Goal: Task Accomplishment & Management: Manage account settings

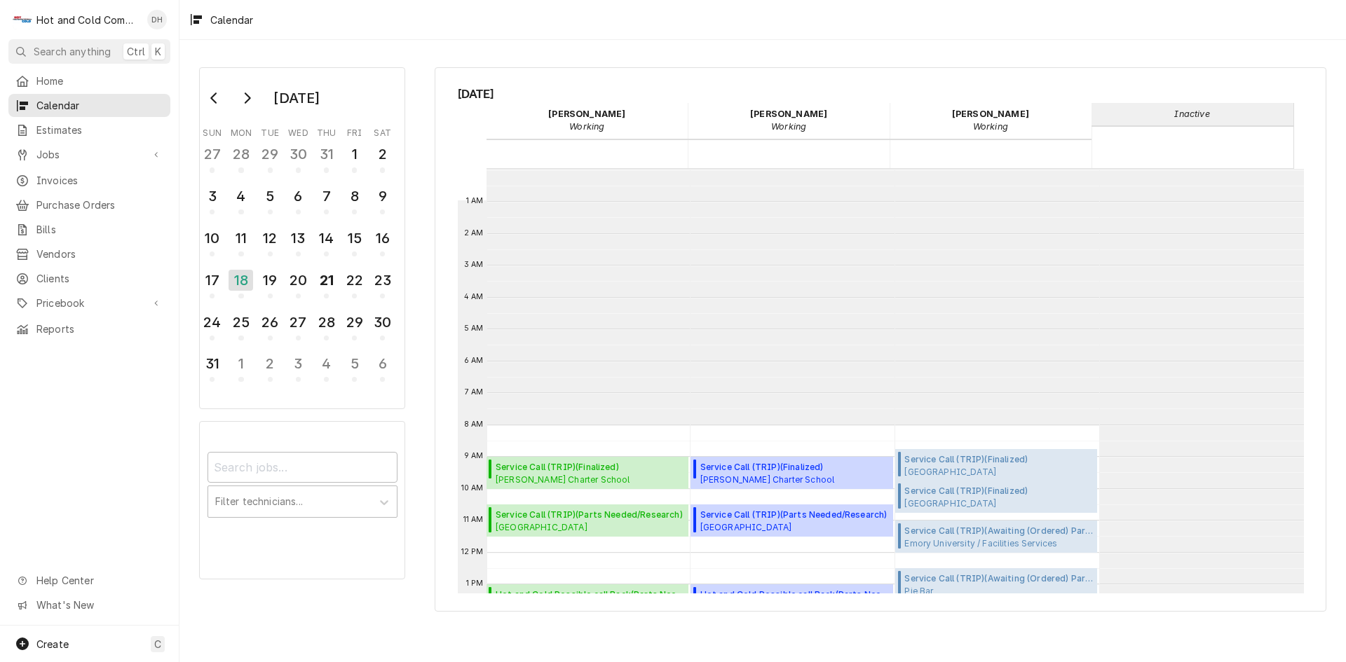
scroll to position [256, 0]
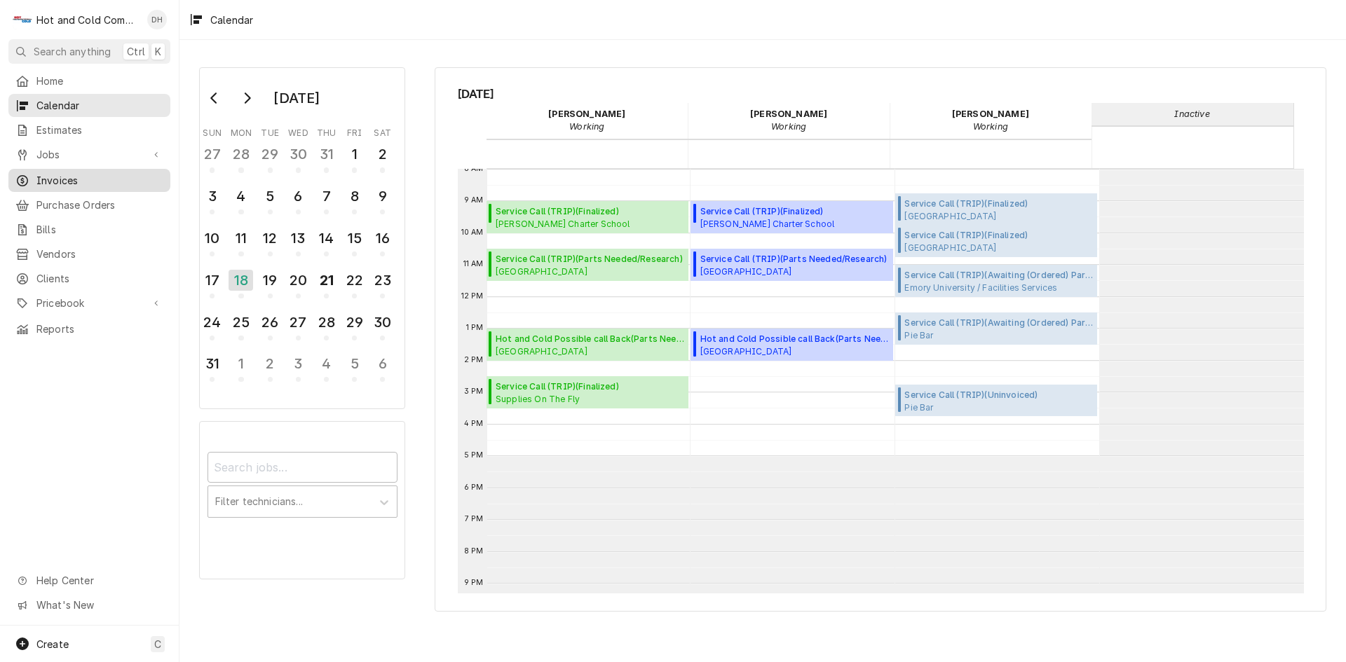
click at [90, 173] on span "Invoices" at bounding box center [99, 180] width 127 height 15
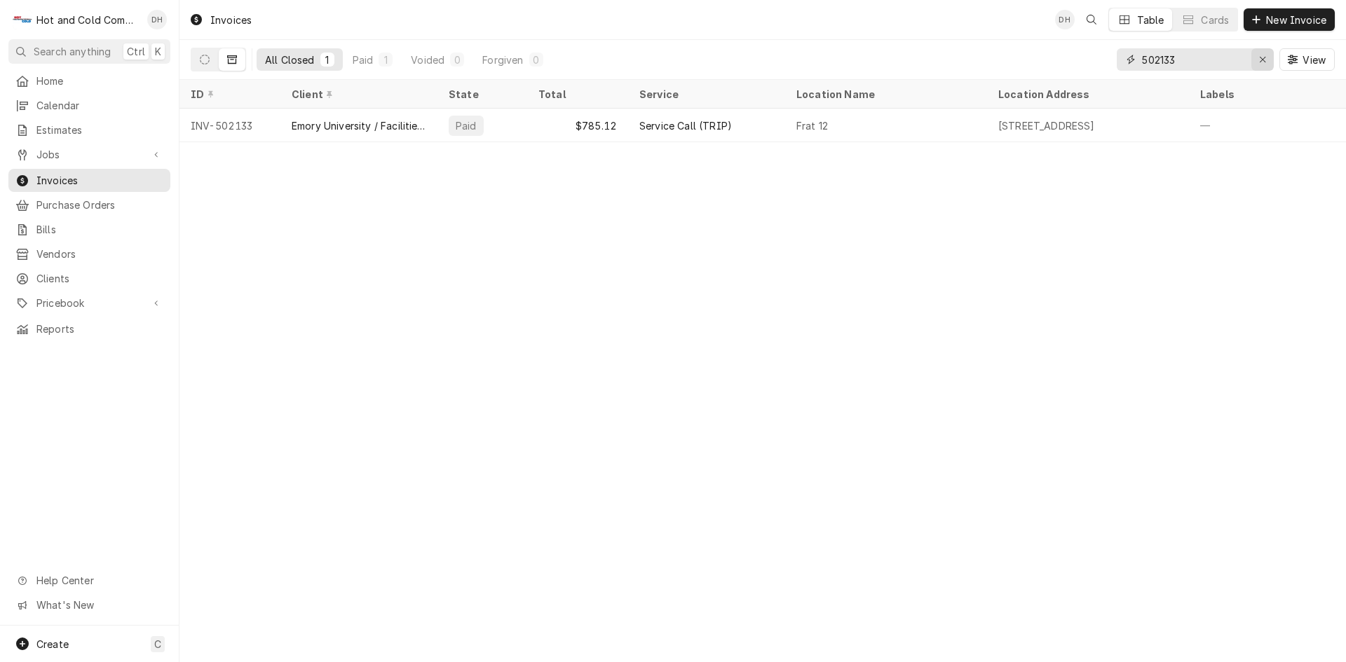
click at [1261, 59] on icon "Erase input" at bounding box center [1262, 60] width 6 height 6
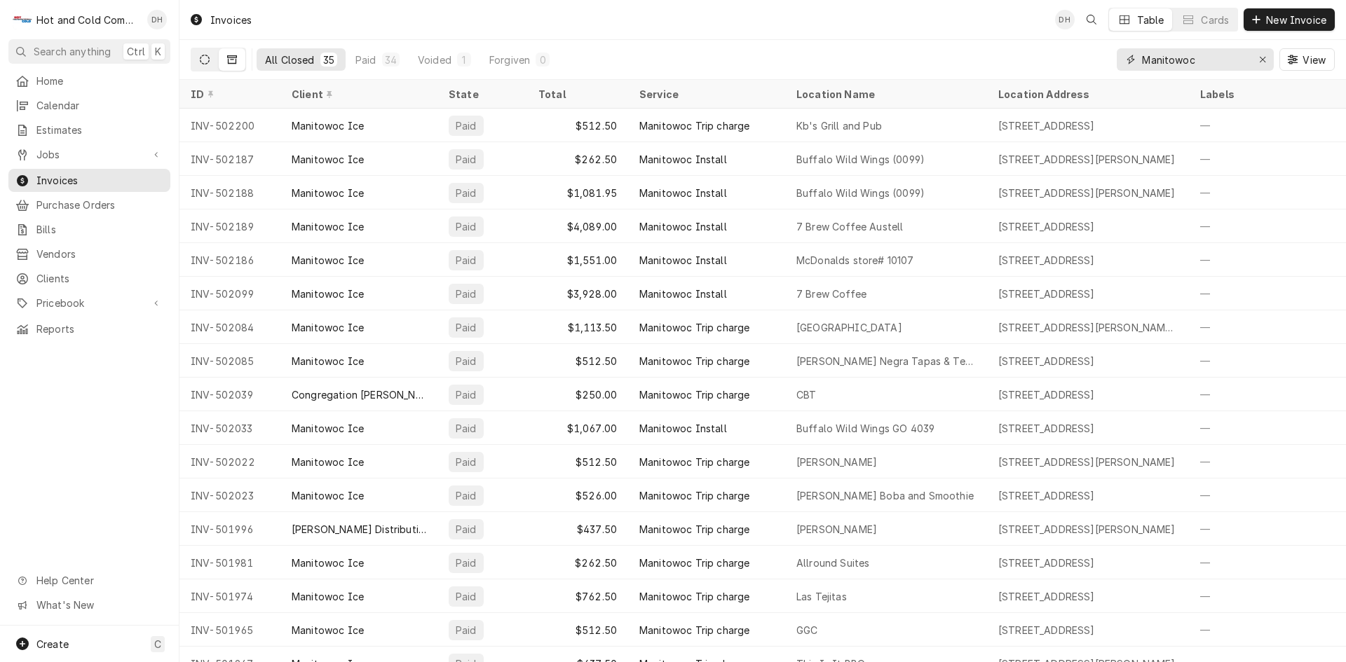
type input "Manitowoc"
click at [204, 62] on icon "Dynamic Content Wrapper" at bounding box center [205, 60] width 10 height 10
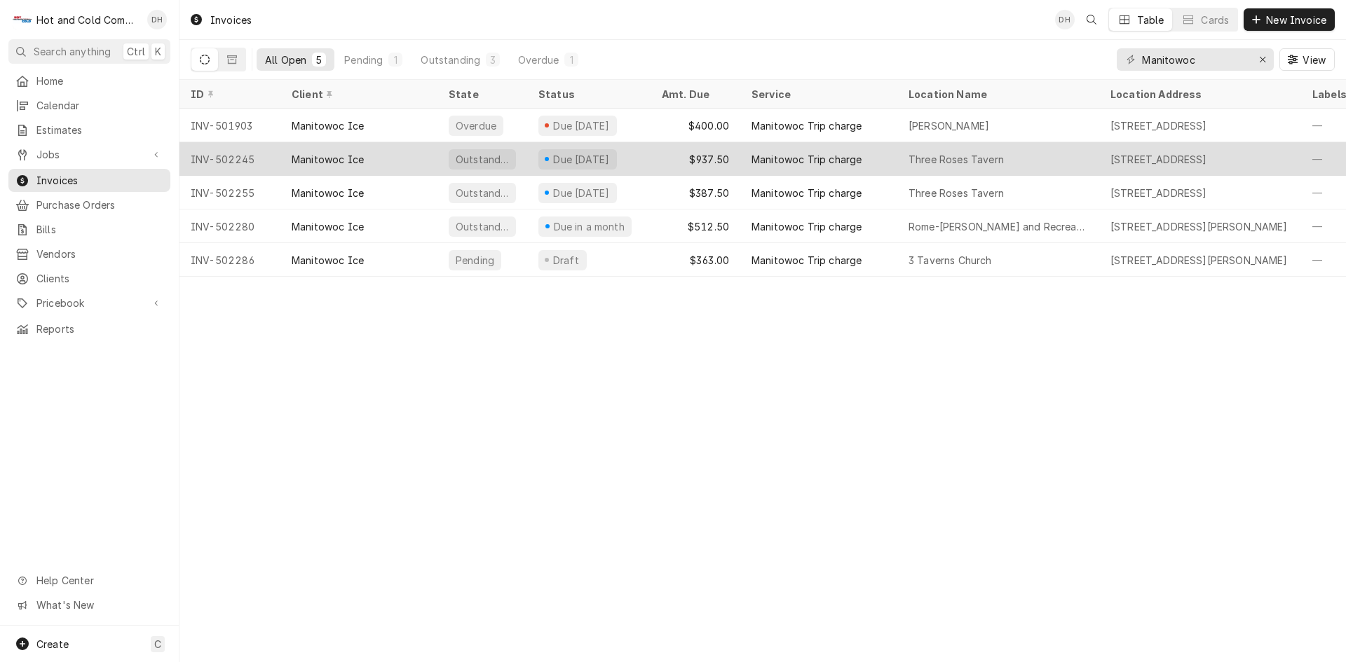
click at [665, 156] on div "$937.50" at bounding box center [695, 159] width 90 height 34
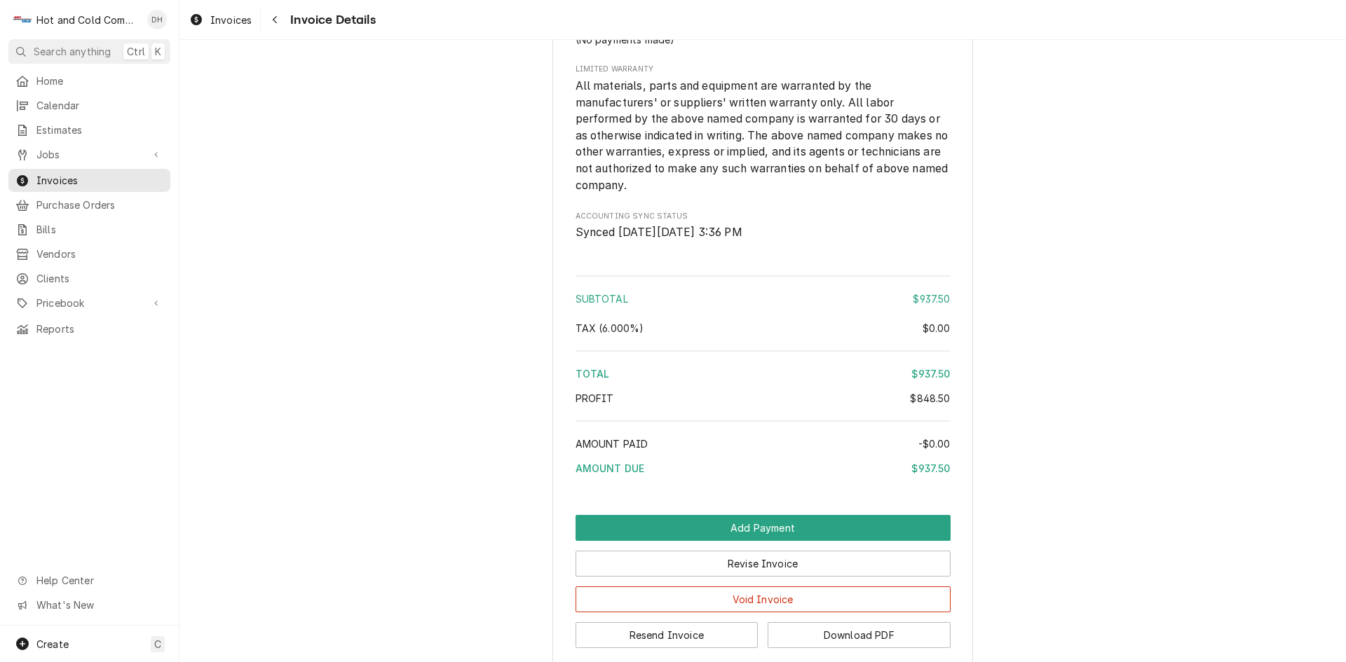
scroll to position [2286, 0]
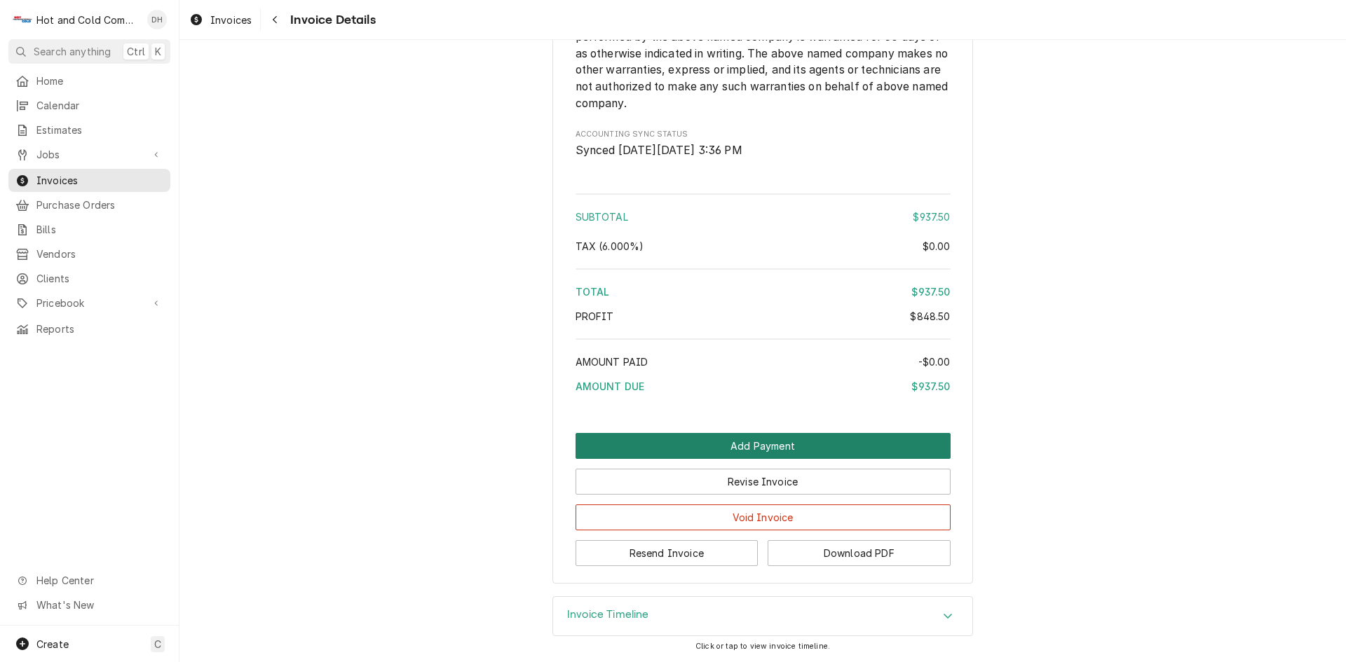
click at [791, 441] on button "Add Payment" at bounding box center [762, 446] width 375 height 26
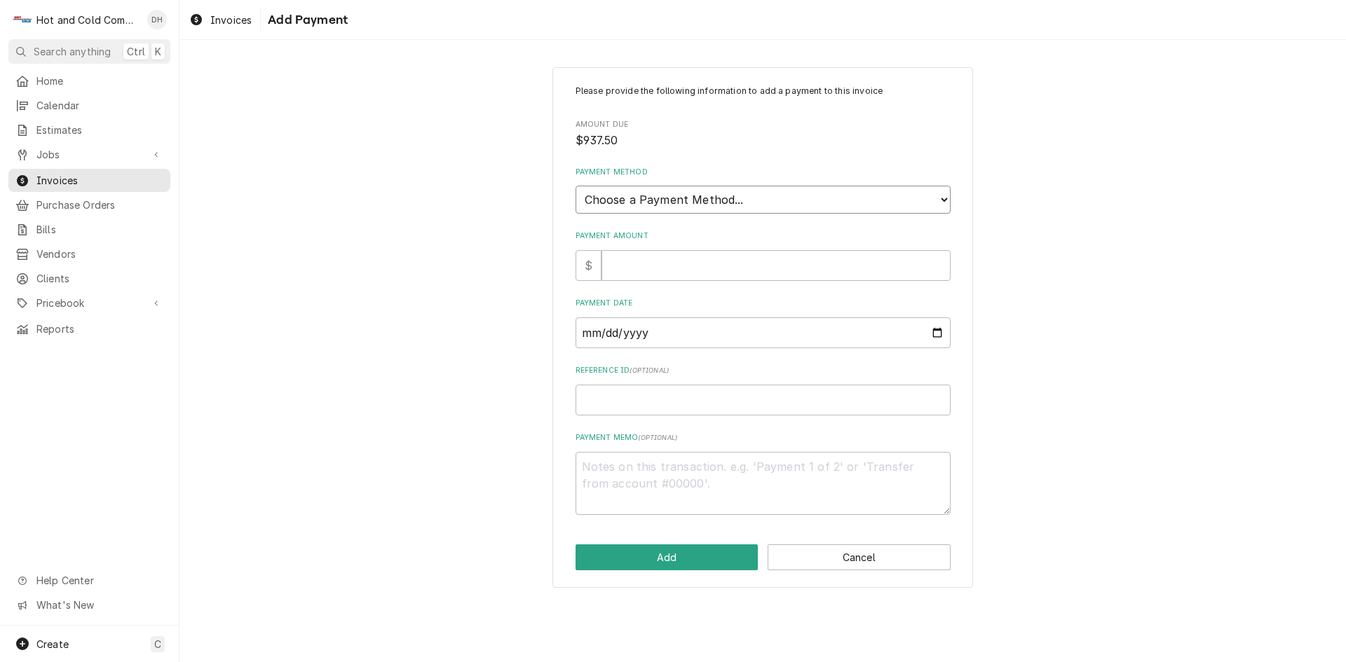
click at [738, 196] on select "Choose a Payment Method... Cash Check Credit/Debit Card ACH/eCheck Other" at bounding box center [762, 200] width 375 height 28
select select "4"
click at [575, 186] on select "Choose a Payment Method... Cash Check Credit/Debit Card ACH/eCheck Other" at bounding box center [762, 200] width 375 height 28
click at [695, 281] on div "Please provide the following information to add a payment to this invoice Amoun…" at bounding box center [762, 300] width 375 height 430
click at [670, 264] on input "Payment Amount" at bounding box center [775, 265] width 349 height 31
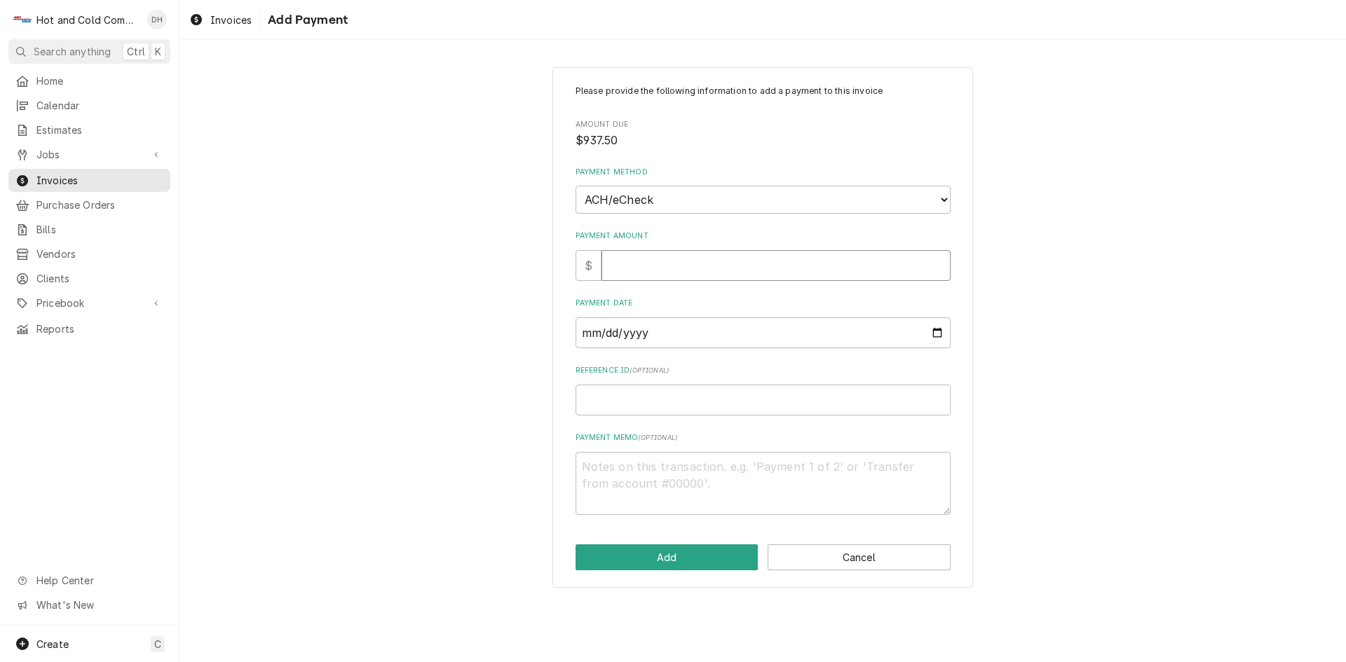
type textarea "x"
type input "9"
type textarea "x"
type input "93"
type textarea "x"
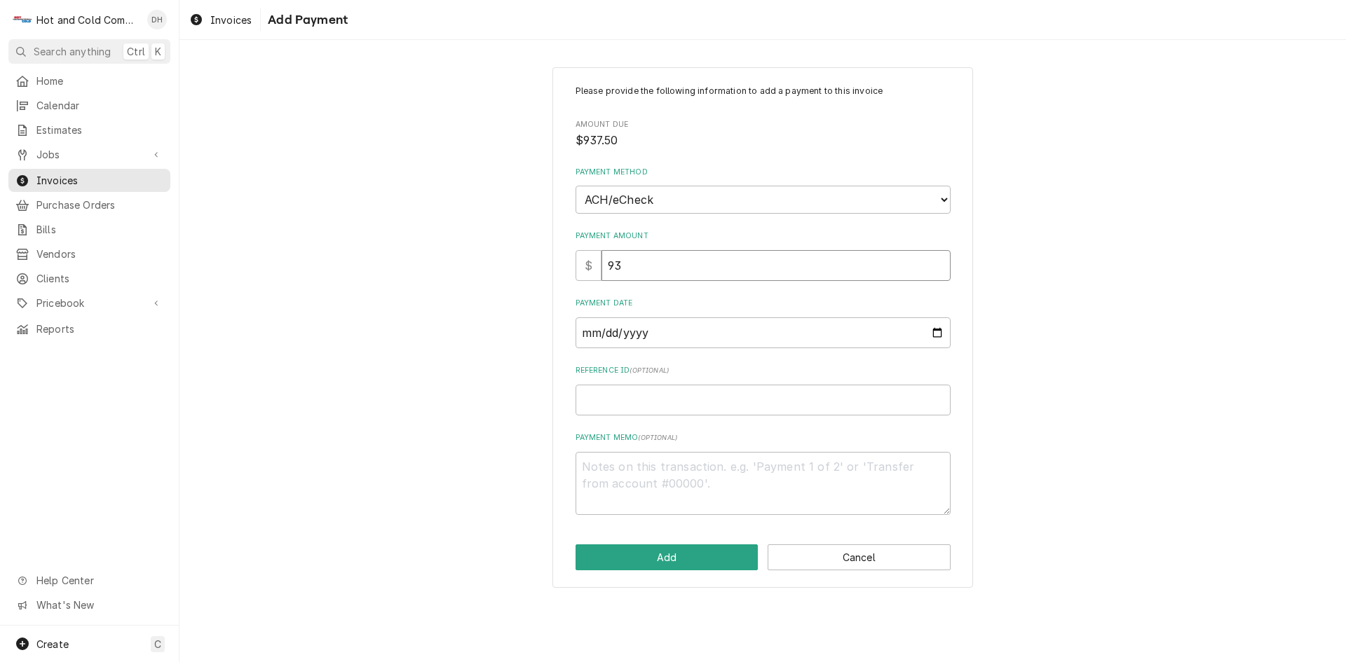
type input "937"
type textarea "x"
type input "937.5"
type textarea "x"
type input "937.50"
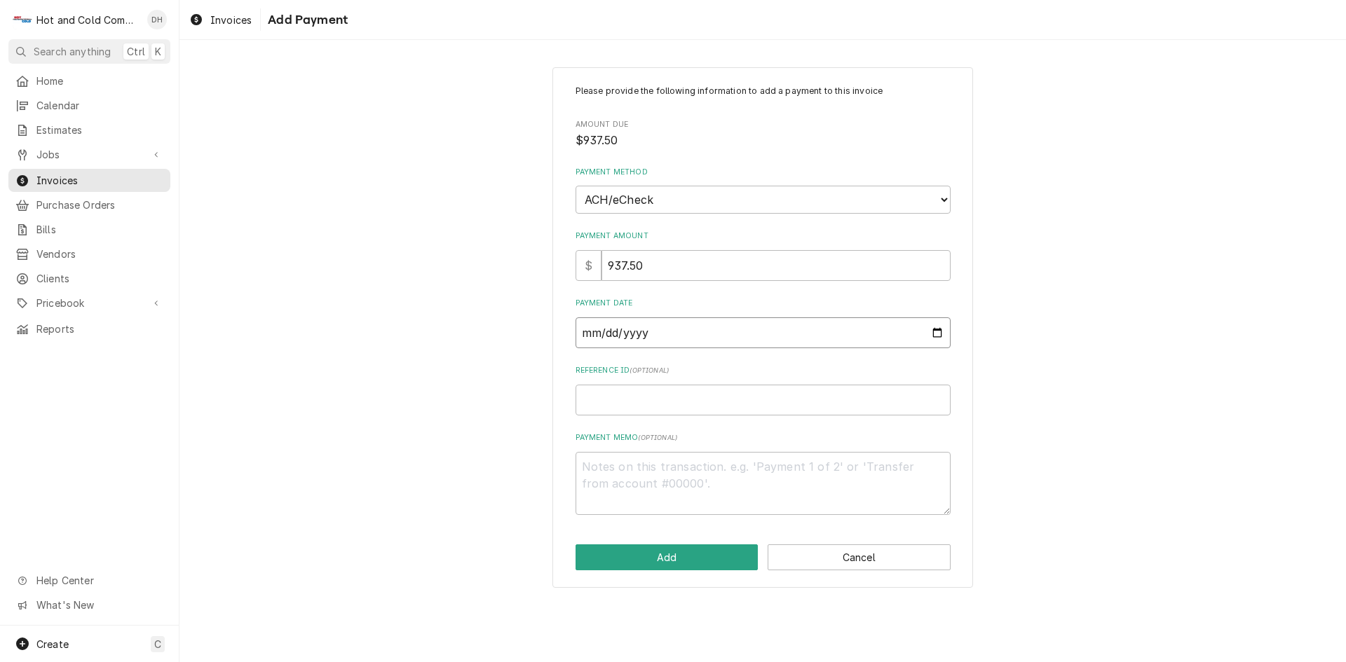
click at [942, 328] on input "Payment Date" at bounding box center [762, 332] width 375 height 31
drag, startPoint x: 941, startPoint y: 329, endPoint x: 978, endPoint y: 337, distance: 38.6
click at [941, 329] on input "Payment Date" at bounding box center [762, 332] width 375 height 31
click at [941, 330] on input "Payment Date" at bounding box center [762, 332] width 375 height 31
type textarea "x"
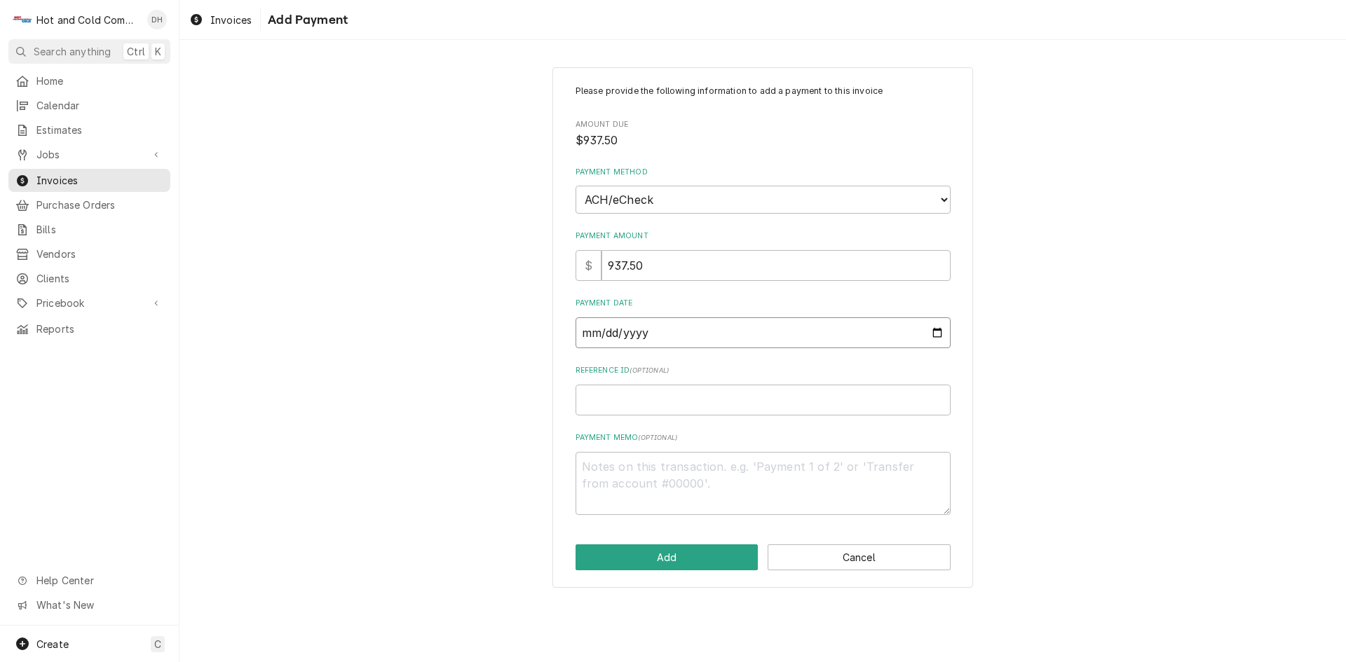
type input "2025-08-21"
click at [649, 408] on input "Reference ID ( optional )" at bounding box center [762, 400] width 375 height 31
type textarea "x"
type input "8"
type textarea "x"
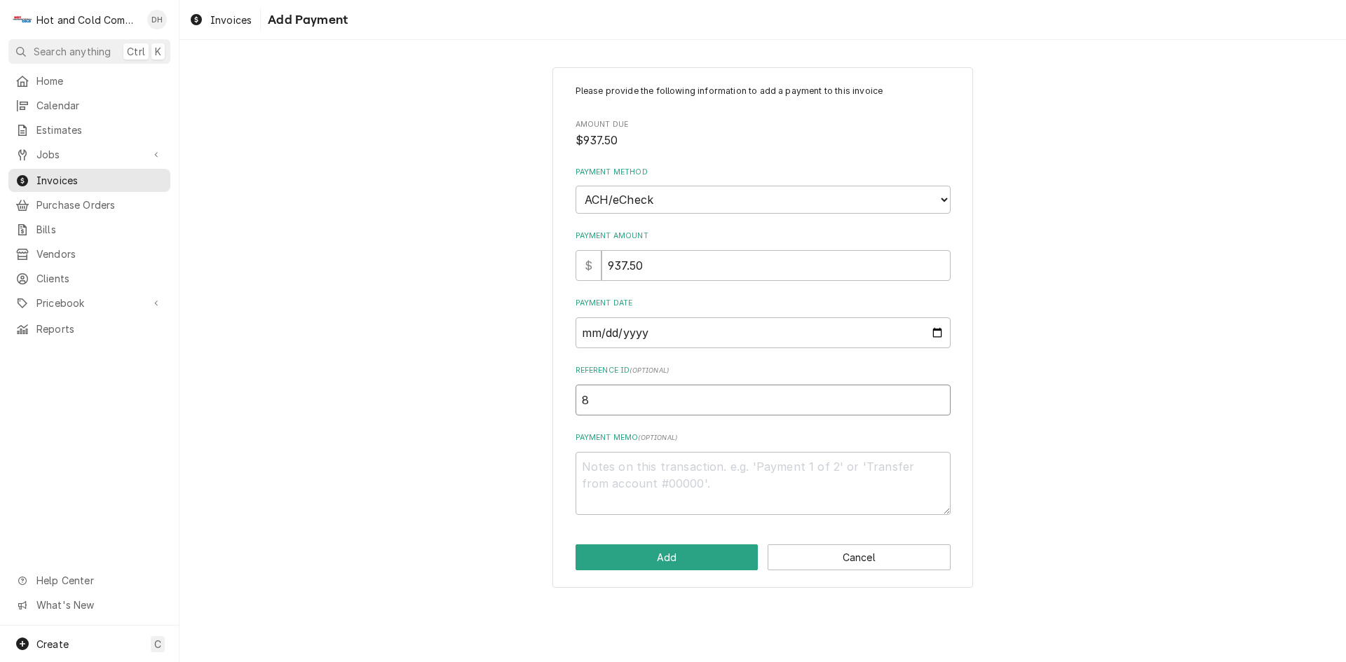
type input "85"
type textarea "x"
type input "851"
type textarea "x"
type input "8518"
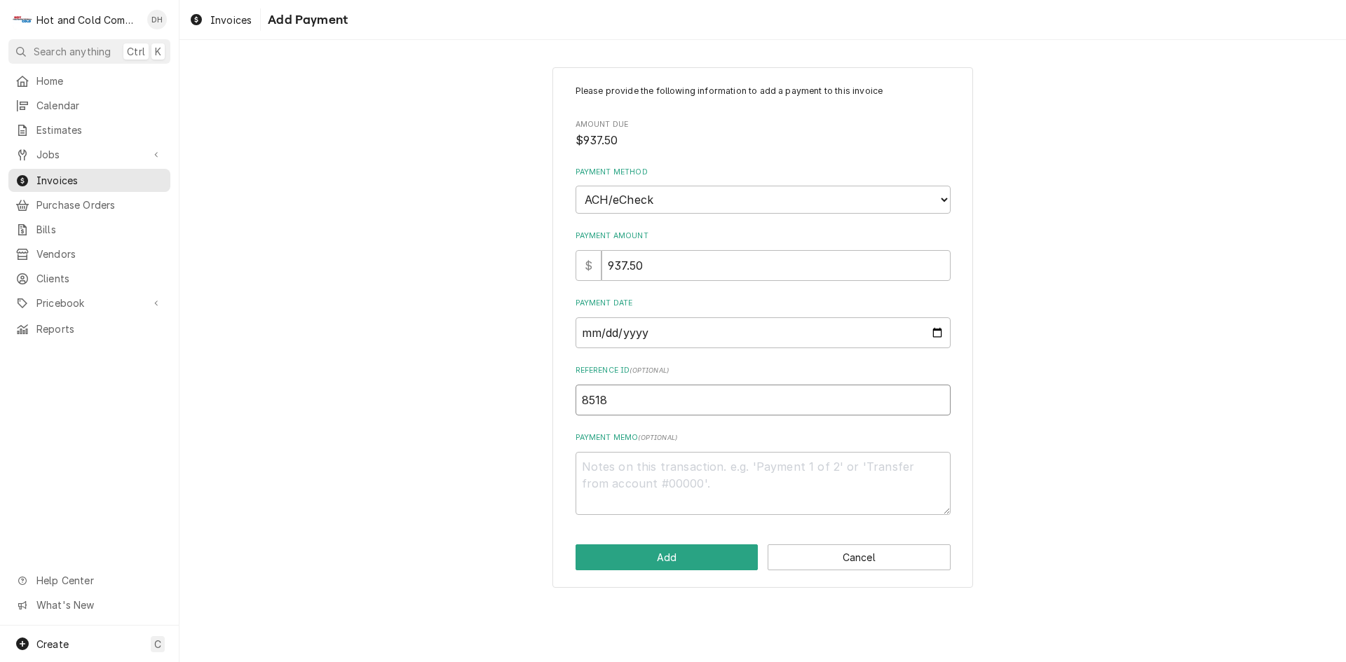
type textarea "x"
type input "85182"
type textarea "x"
type input "851828"
type textarea "x"
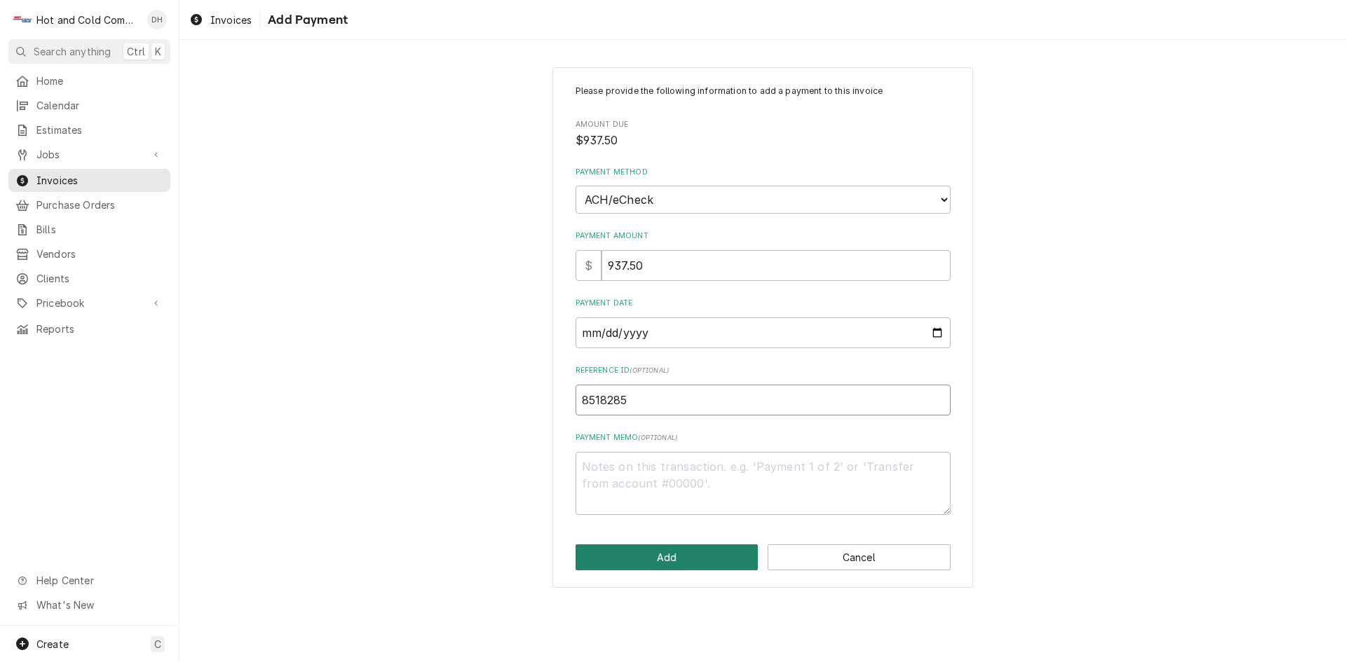
type input "8518285"
click at [700, 563] on button "Add" at bounding box center [666, 558] width 183 height 26
type textarea "x"
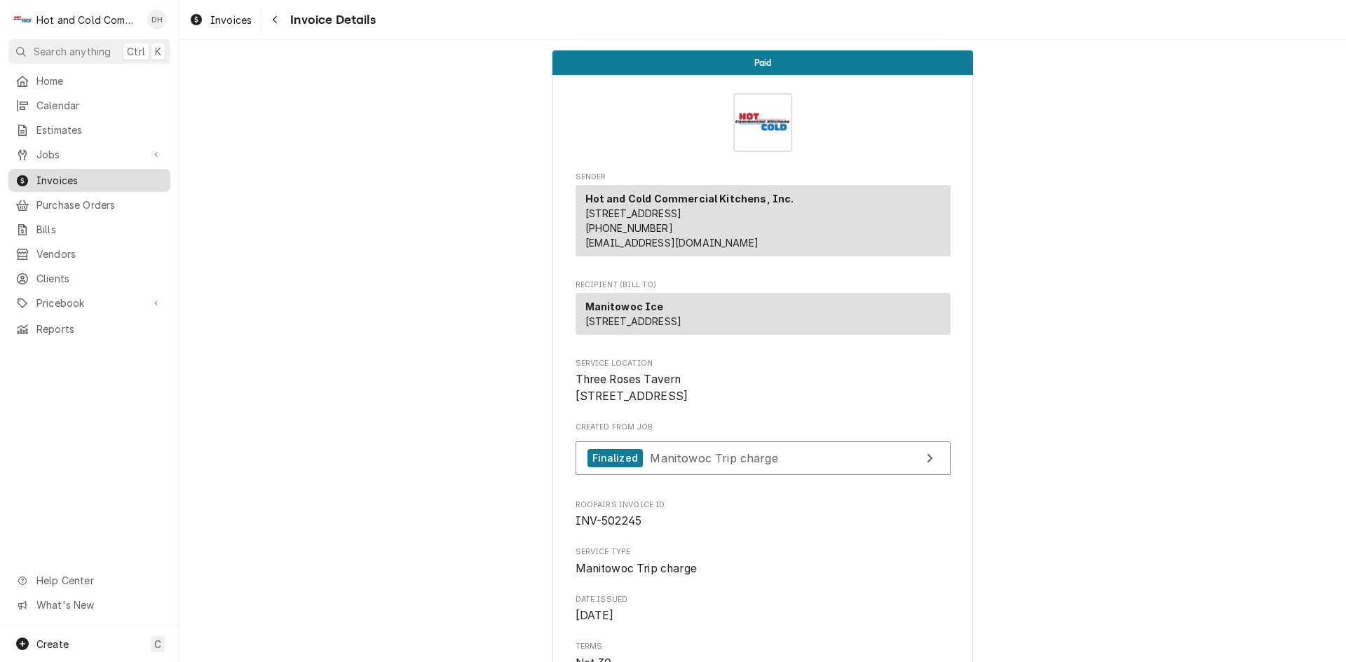
click at [81, 175] on span "Invoices" at bounding box center [99, 180] width 127 height 15
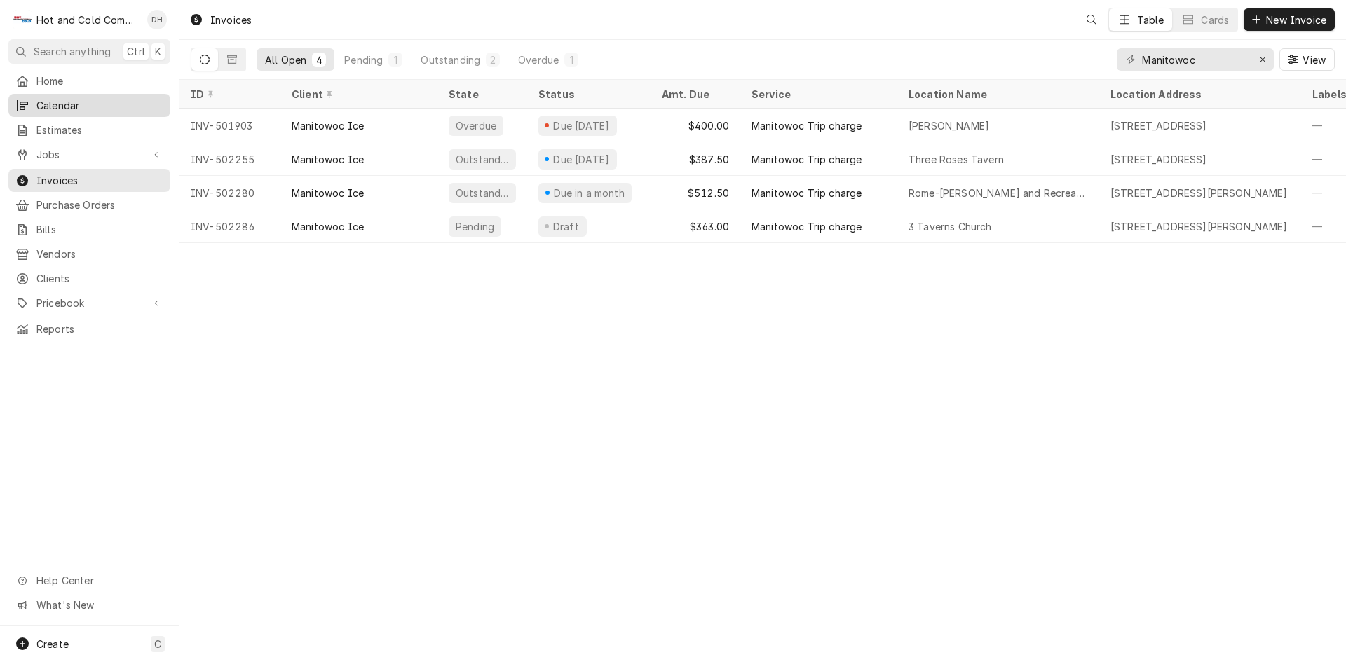
click at [100, 104] on span "Calendar" at bounding box center [99, 105] width 127 height 15
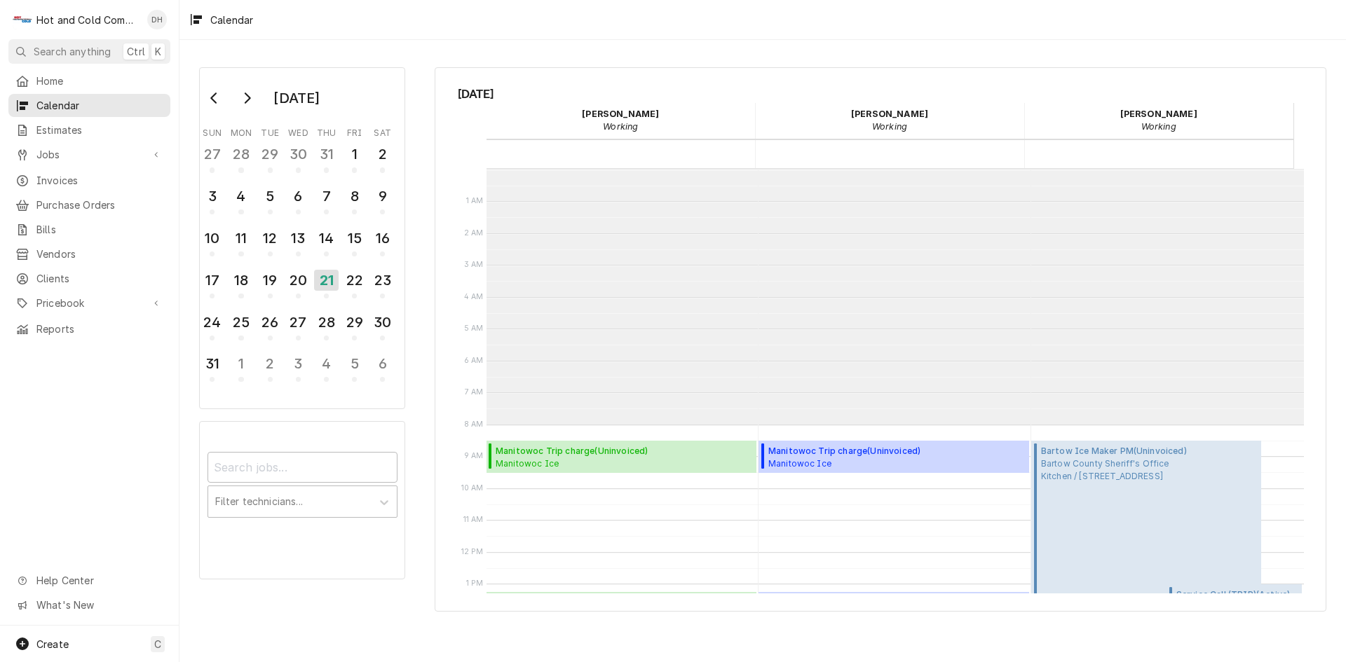
scroll to position [256, 0]
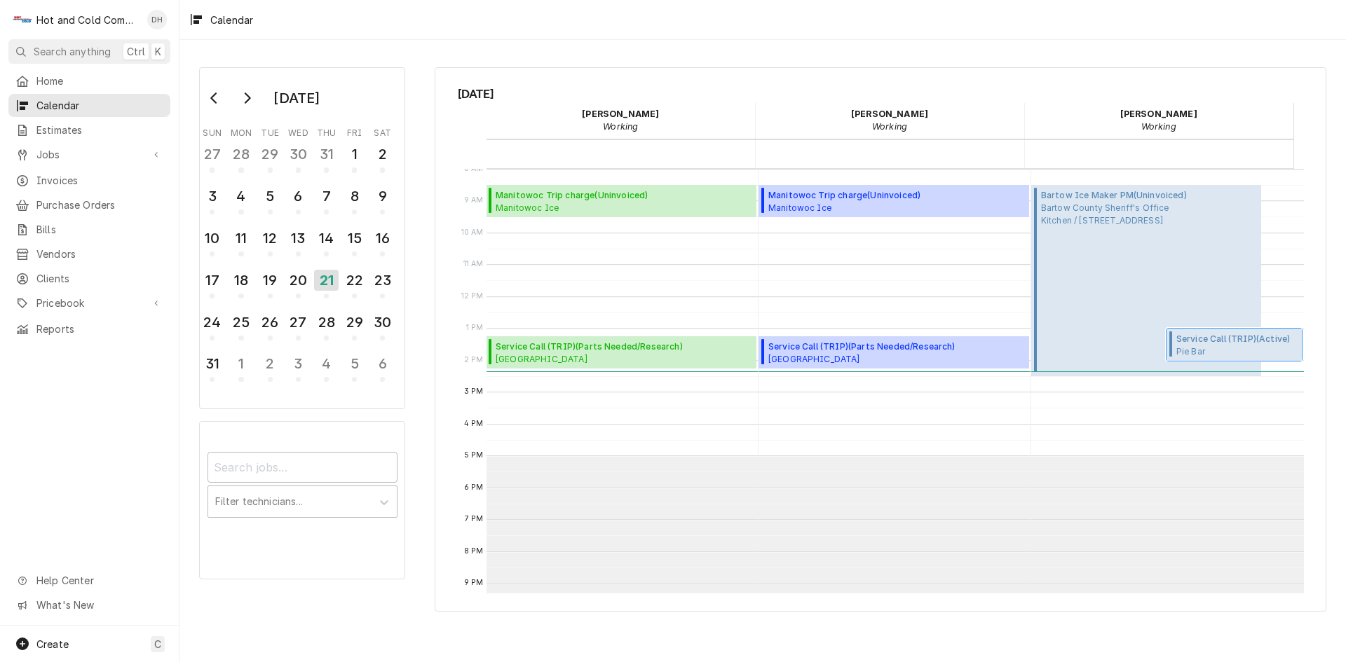
click at [1196, 347] on span "Pie Bar Pie Bar Woodstock / [STREET_ADDRESS]" at bounding box center [1237, 351] width 122 height 11
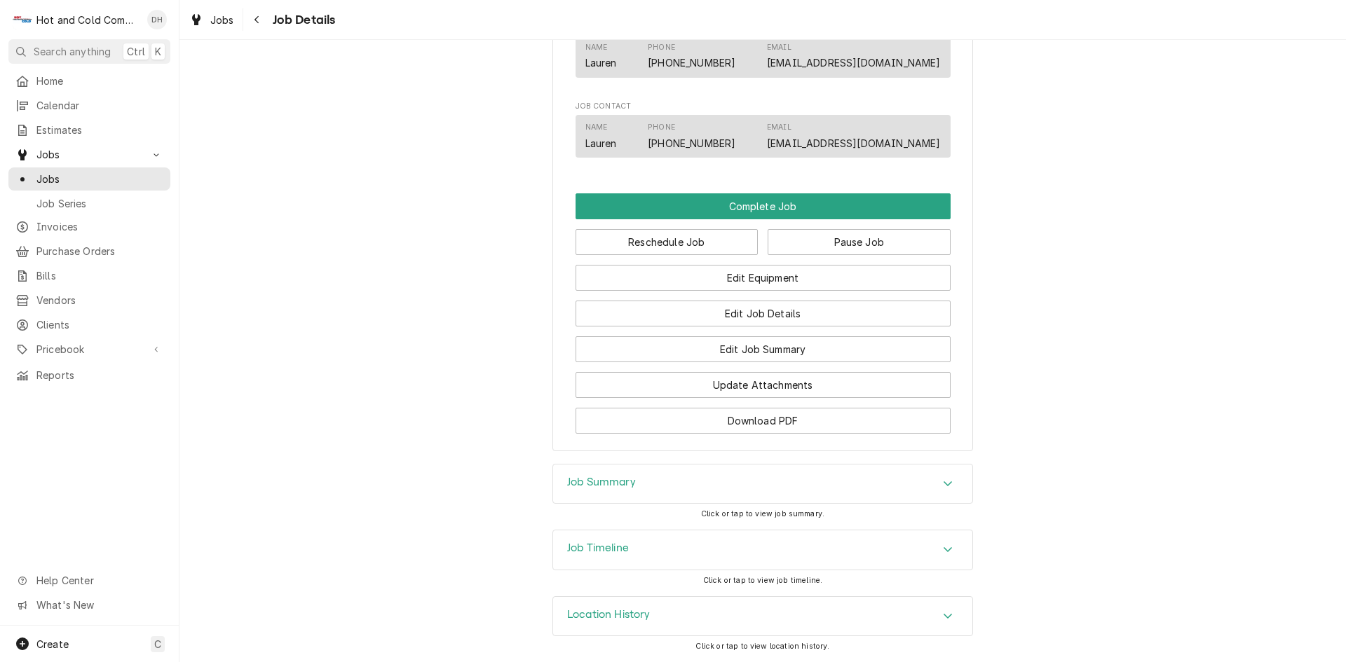
scroll to position [901, 0]
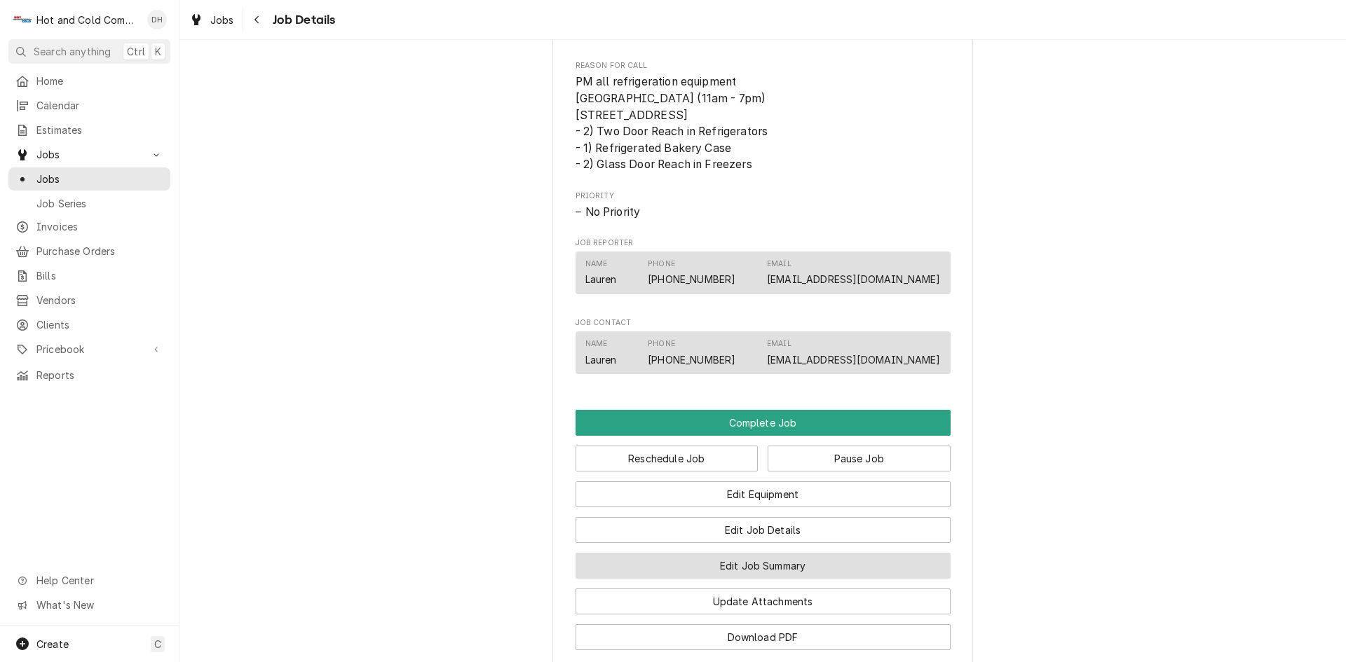
click at [814, 578] on button "Edit Job Summary" at bounding box center [762, 566] width 375 height 26
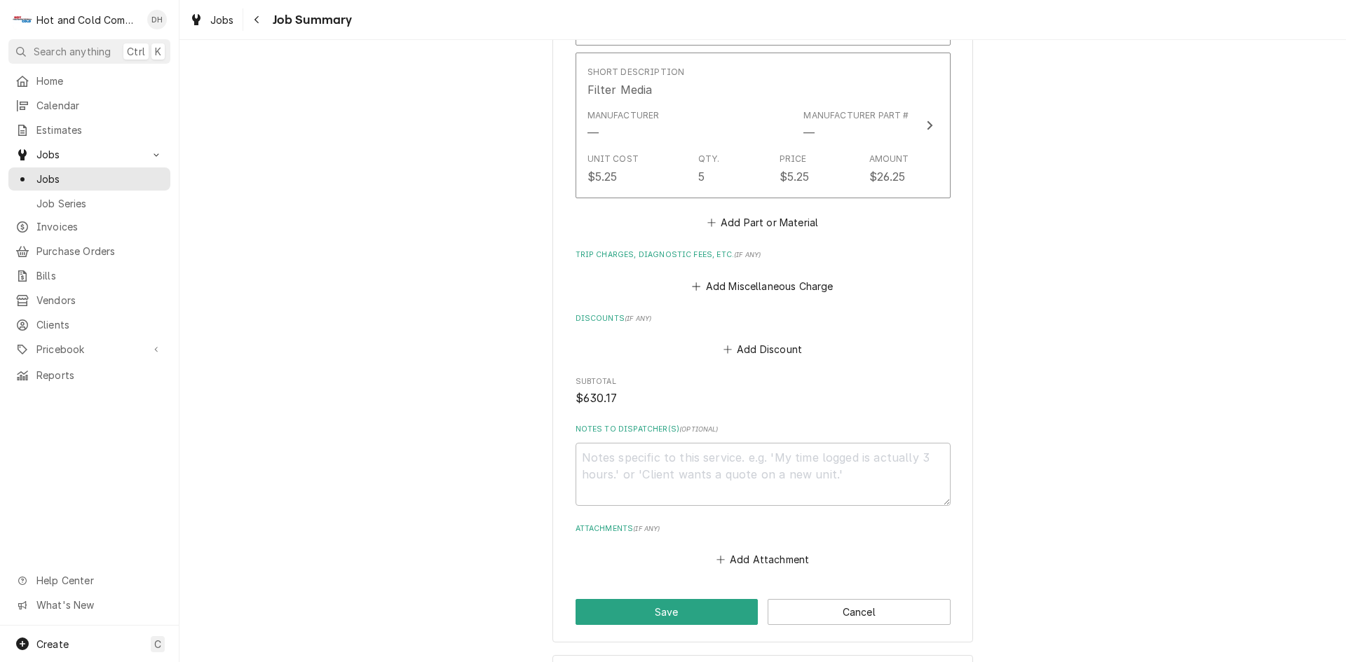
scroll to position [1204, 0]
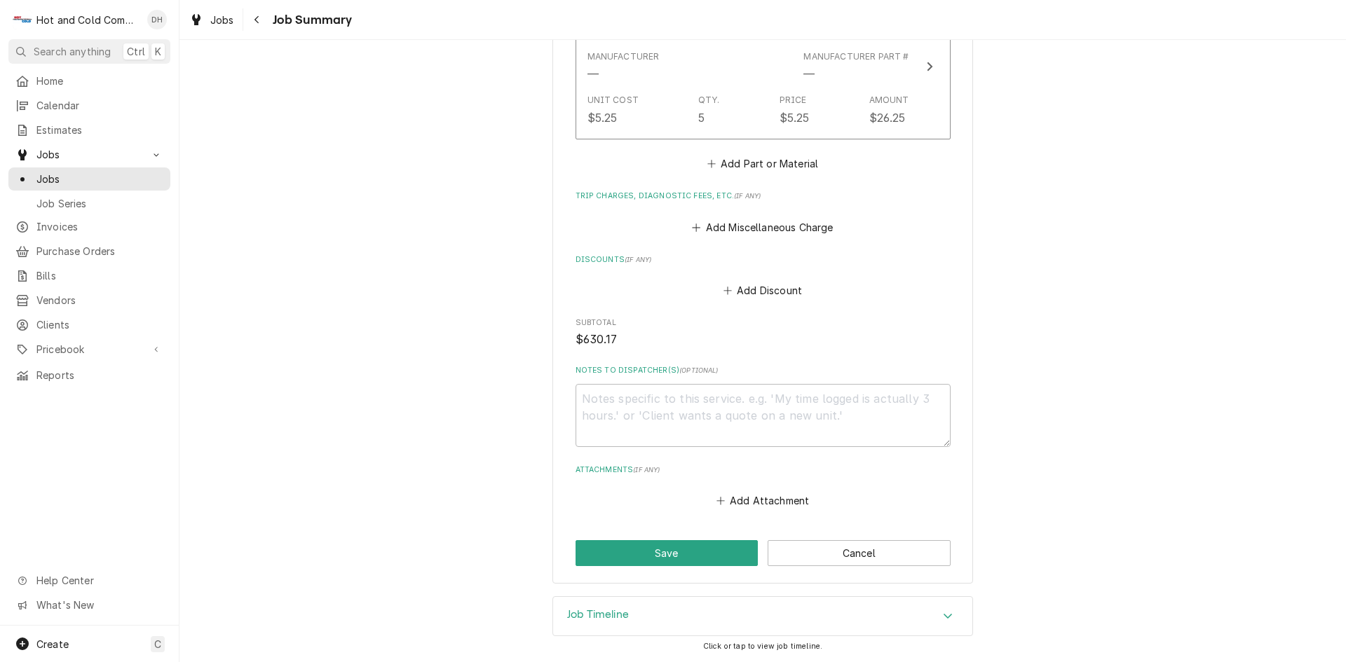
click at [944, 616] on icon "Accordion Header" at bounding box center [947, 616] width 8 height 5
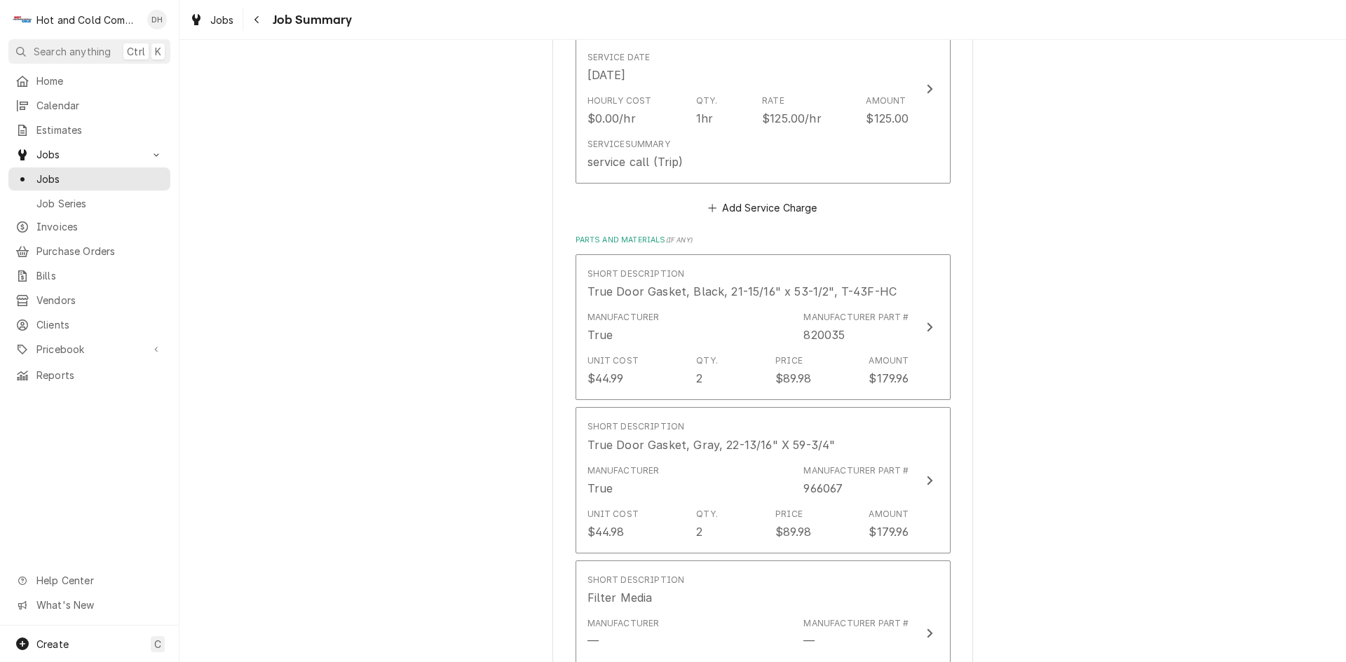
scroll to position [0, 0]
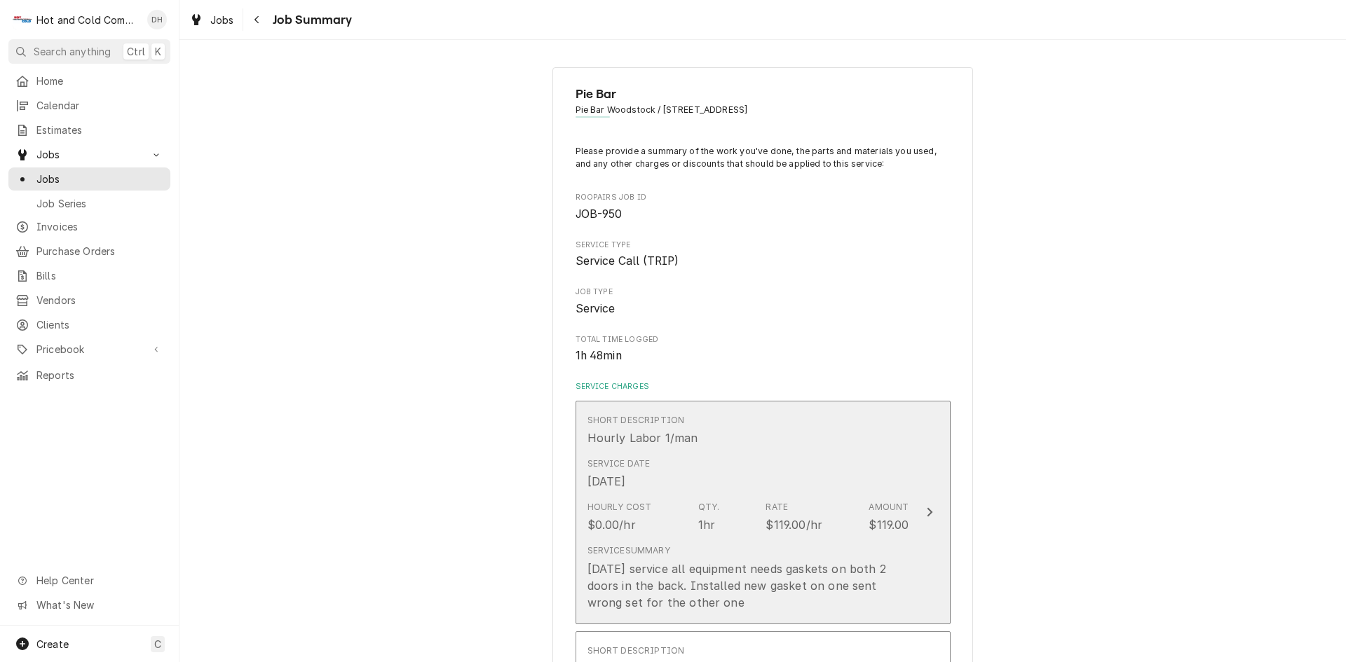
click at [859, 440] on div "Short Description Hourly Labor 1/man" at bounding box center [748, 430] width 322 height 43
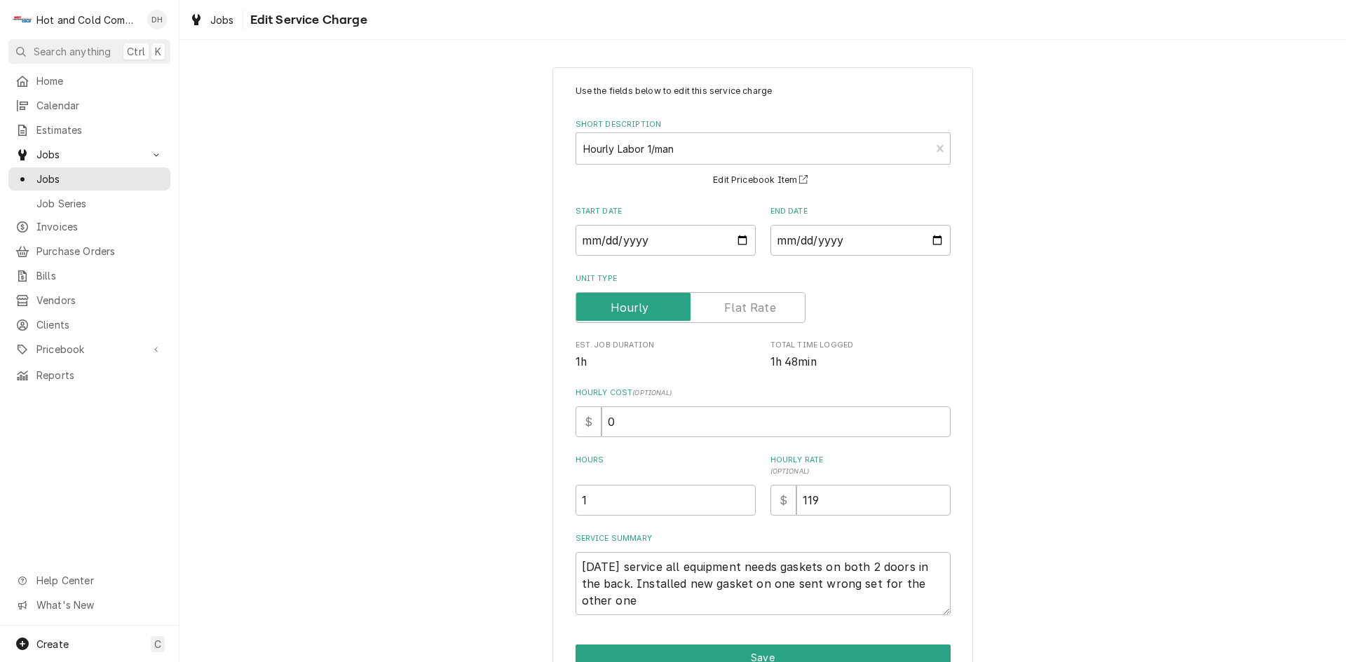
click at [665, 521] on div "Use the fields below to edit this service charge Short Description Hourly Labor…" at bounding box center [762, 350] width 375 height 531
click at [621, 504] on input "1" at bounding box center [665, 500] width 180 height 31
type textarea "x"
type input "1.7"
type textarea "x"
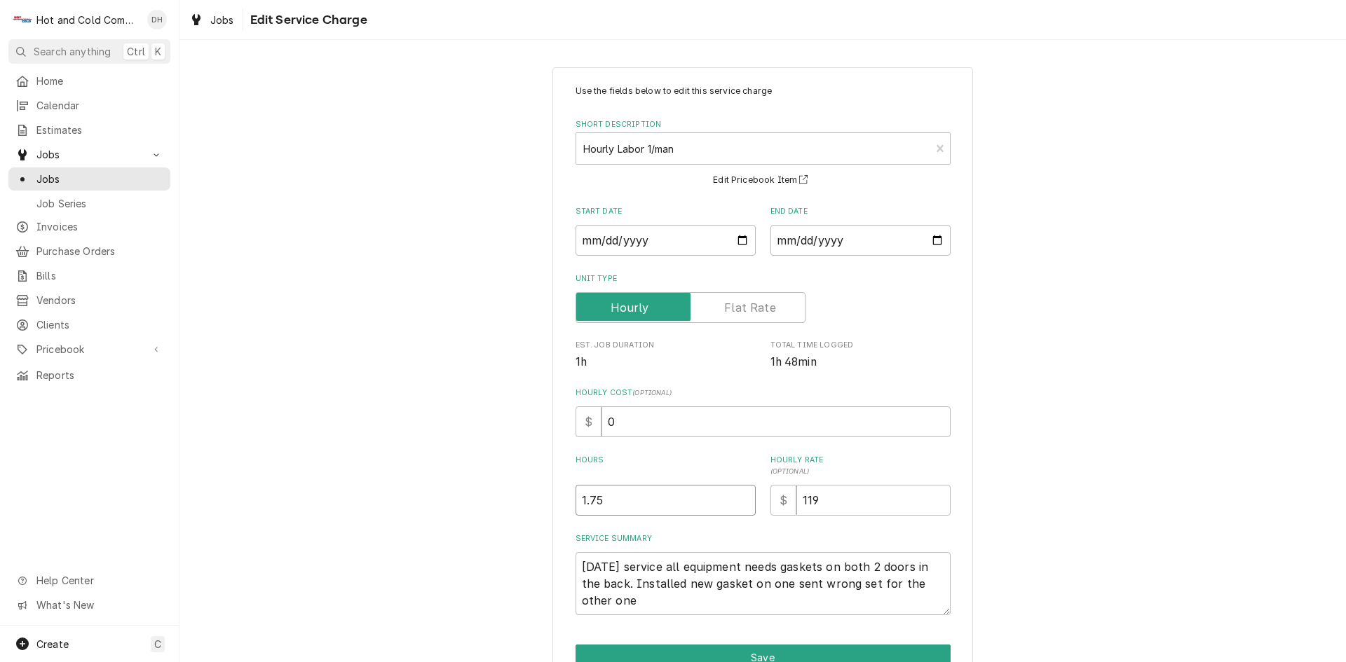
type input "1.75"
click at [630, 586] on textarea "8/18/25 service all equipment needs gaskets on both 2 doors in the back. Instal…" at bounding box center [762, 583] width 375 height 63
type textarea "x"
type textarea "8/18/25 service all equipment needs gaskets on both 2 doors in the back. Instal…"
type textarea "x"
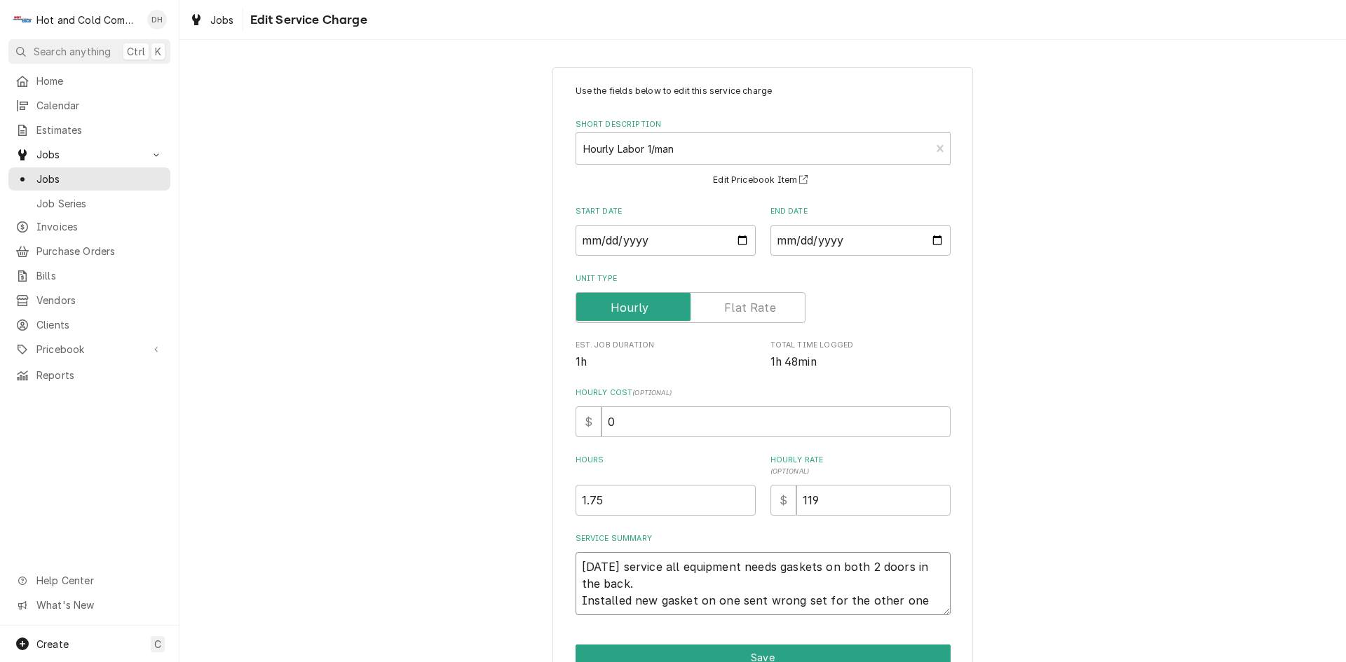
type textarea "8/18/25 service all equipment needs gaskets on both 2 doors in the back. 8Insta…"
type textarea "x"
type textarea "8/18/25 service all equipment needs gaskets on both 2 doors in the back. 8/Inst…"
type textarea "x"
type textarea "8/18/25 service all equipment needs gaskets on both 2 doors in the back. 8/2Ins…"
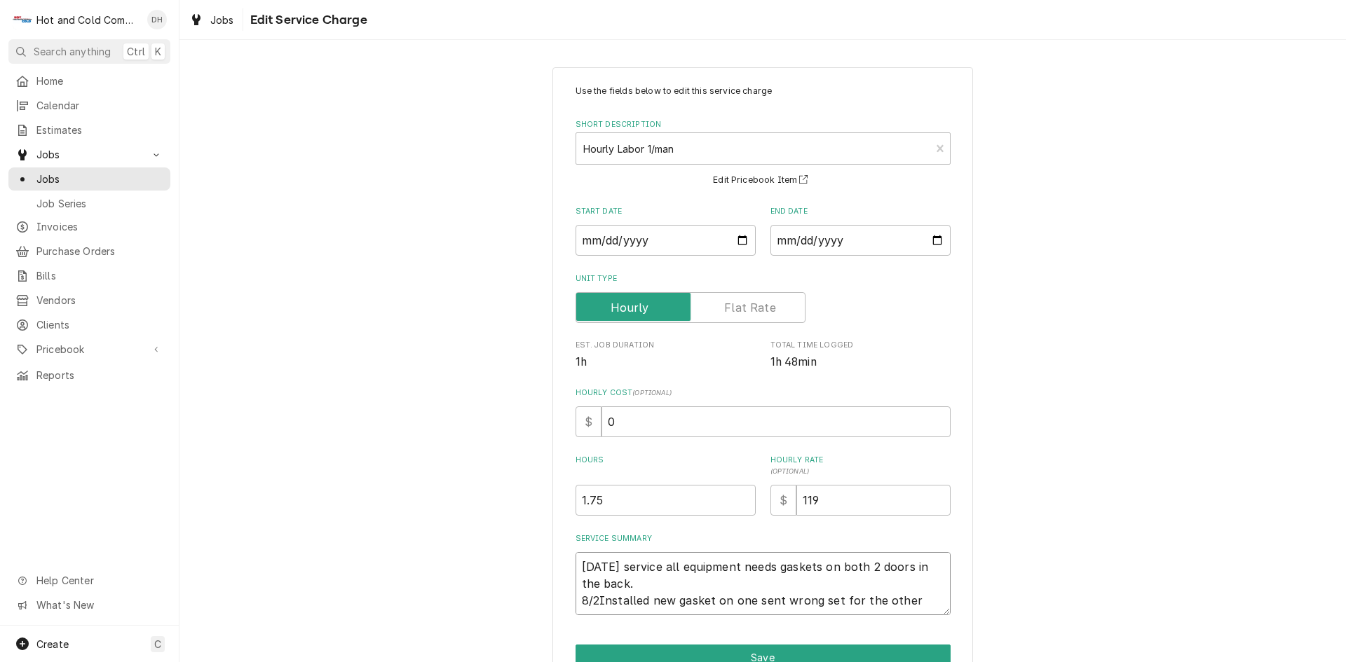
type textarea "x"
type textarea "8/18/25 service all equipment needs gaskets on both 2 doors in the back. 8/21In…"
type textarea "x"
type textarea "8/18/25 service all equipment needs gaskets on both 2 doors in the back. 8/21/I…"
type textarea "x"
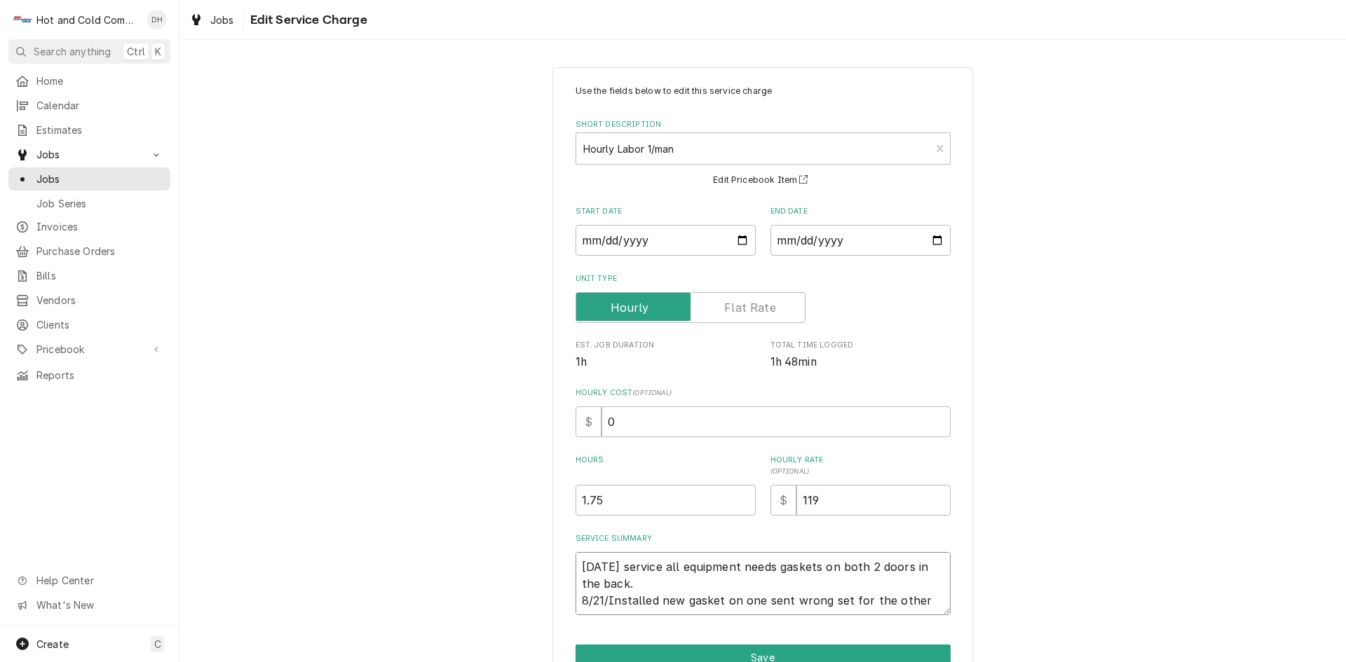
type textarea "8/18/25 service all equipment needs gaskets on both 2 doors in the back. 8/21/2…"
type textarea "x"
type textarea "8/18/25 service all equipment needs gaskets on both 2 doors in the back. 8/21/2…"
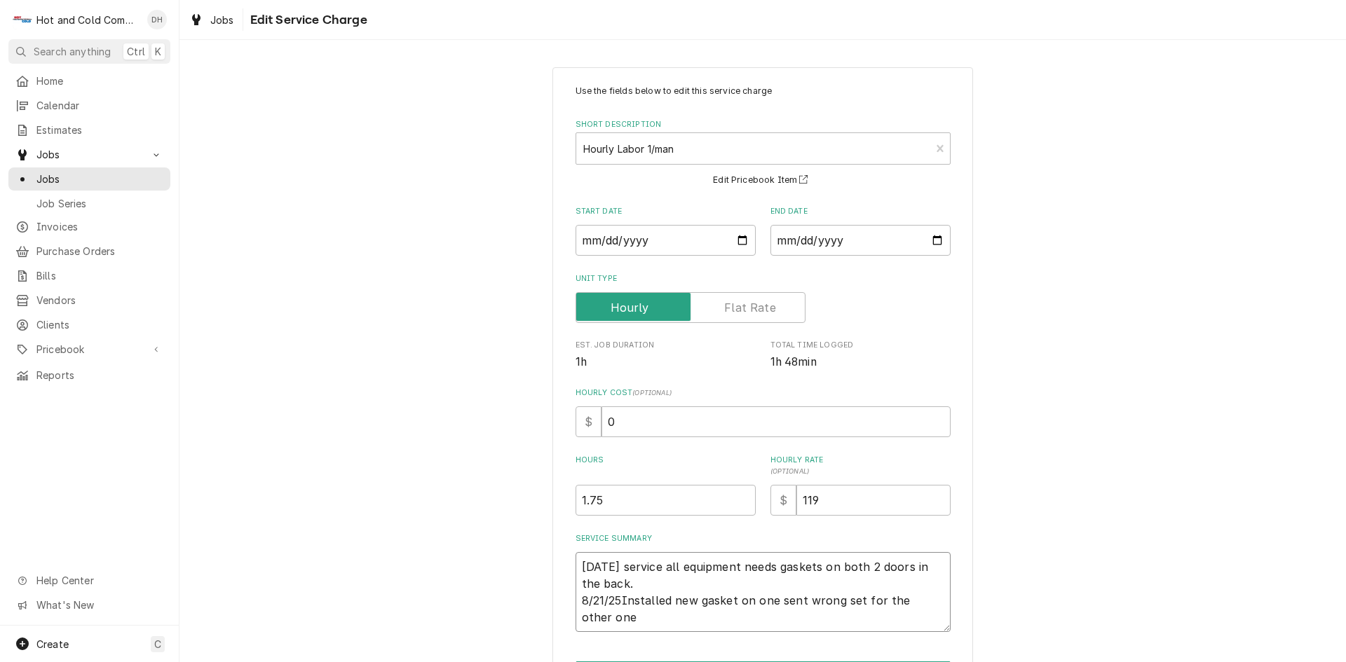
type textarea "x"
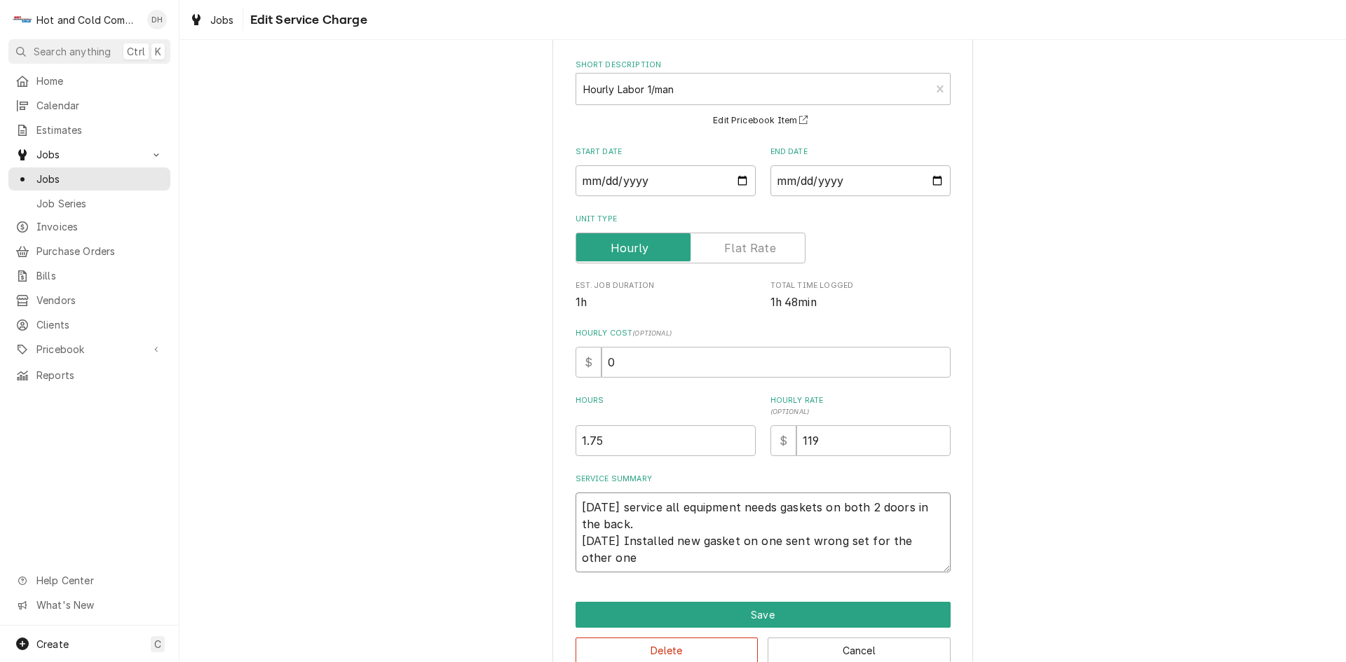
scroll to position [91, 0]
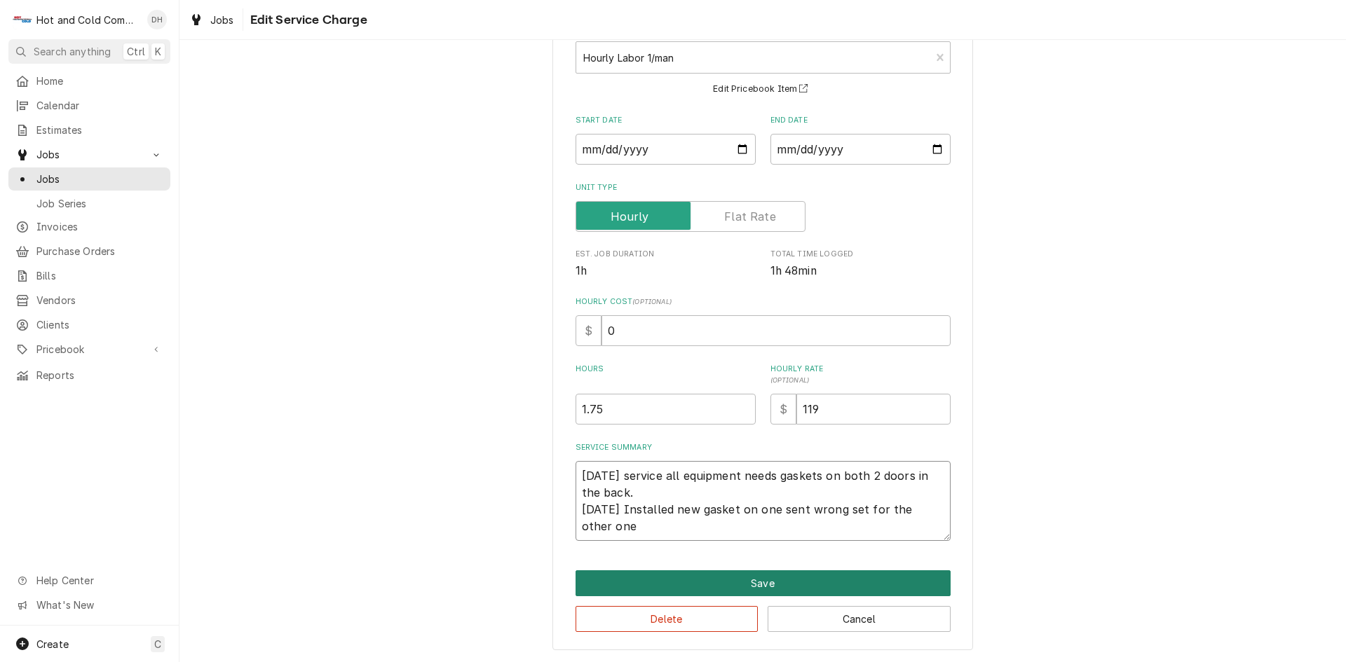
type textarea "8/18/25 service all equipment needs gaskets on both 2 doors in the back. 8/21/2…"
click at [770, 587] on button "Save" at bounding box center [762, 584] width 375 height 26
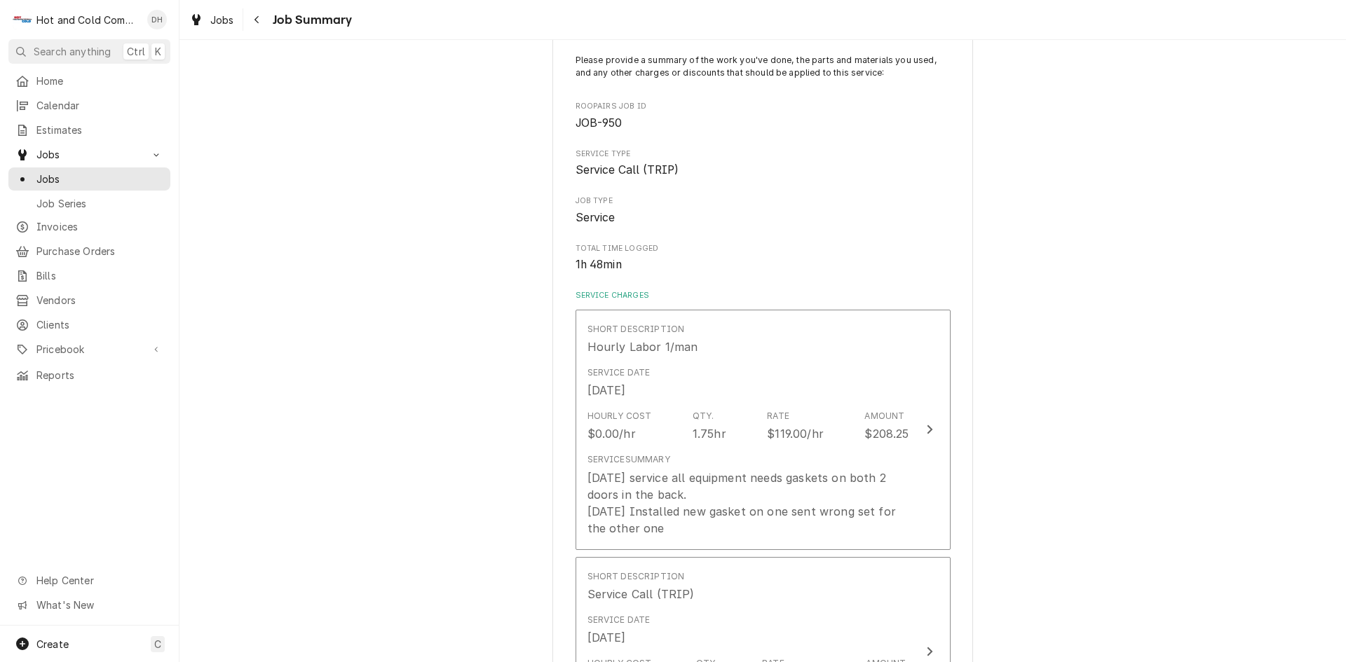
type textarea "x"
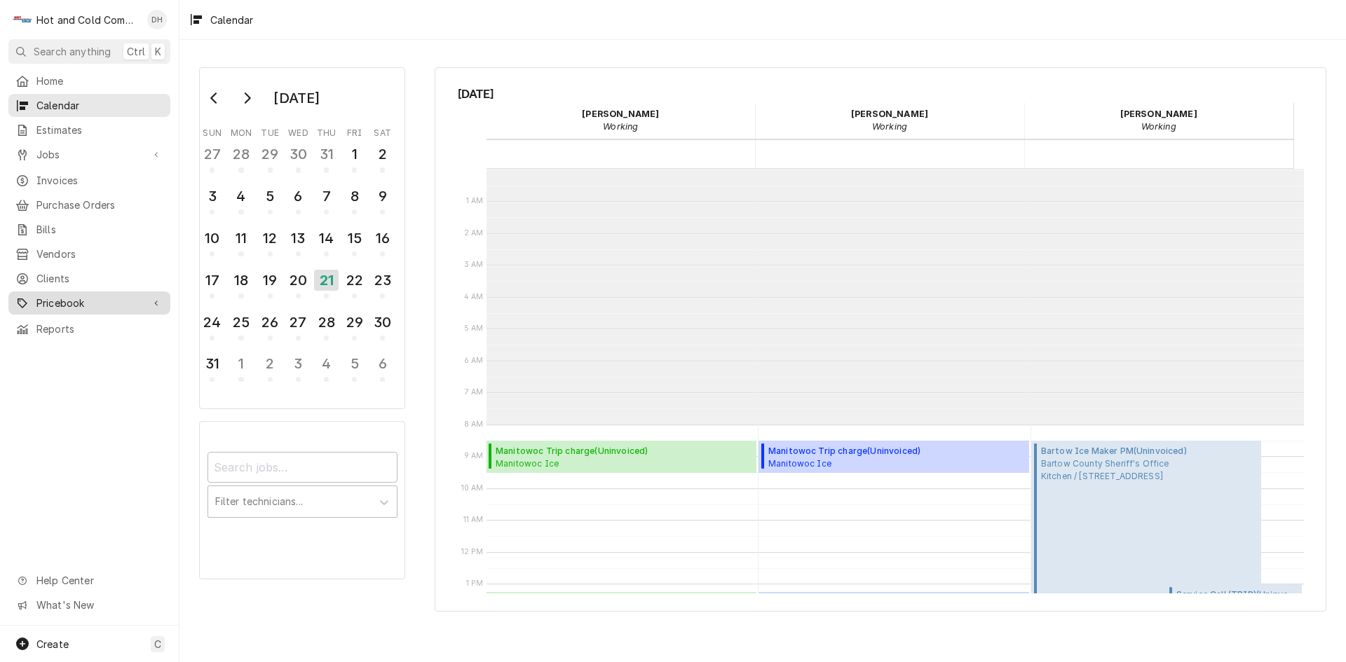
scroll to position [256, 0]
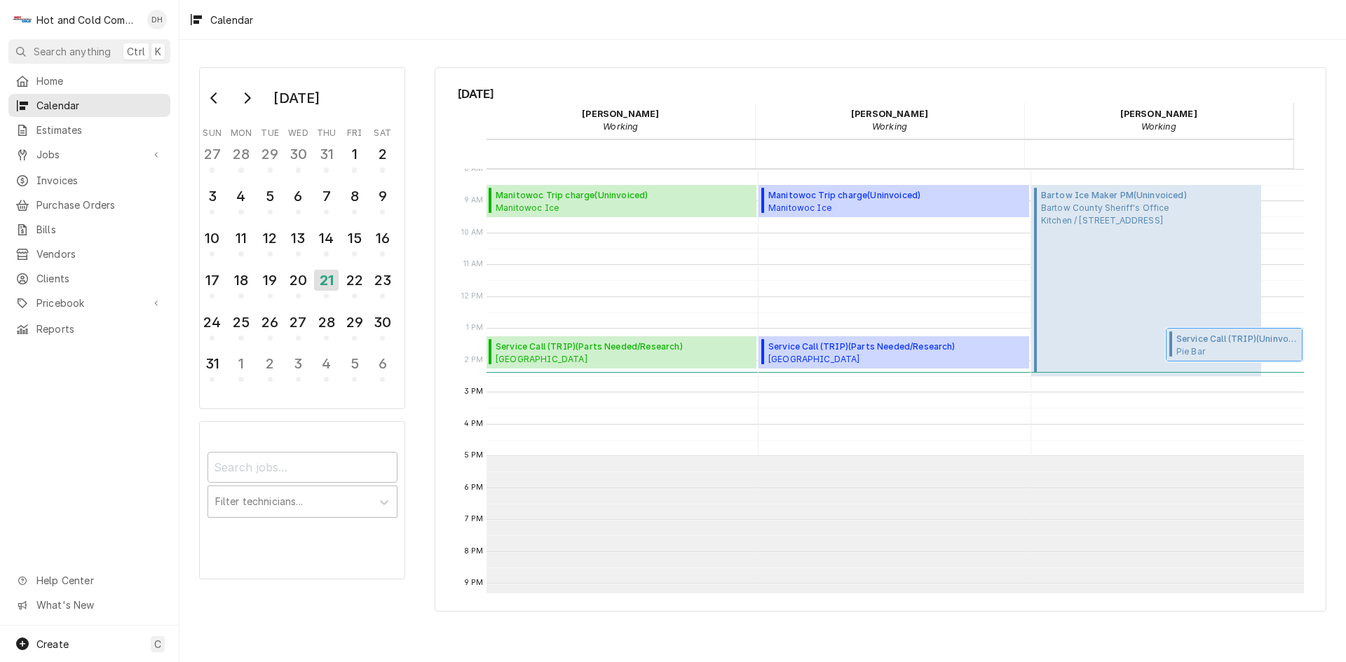
click at [1225, 340] on span "Service Call (TRIP) ( Uninvoiced )" at bounding box center [1237, 339] width 122 height 13
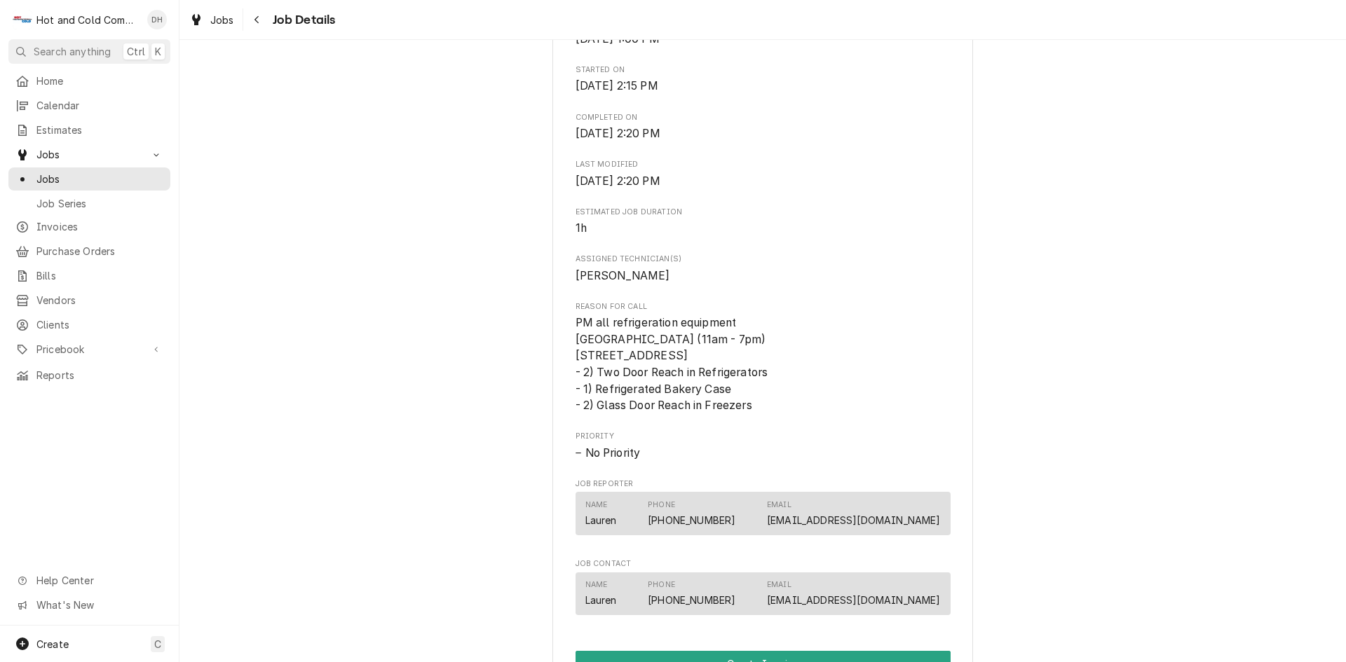
scroll to position [701, 0]
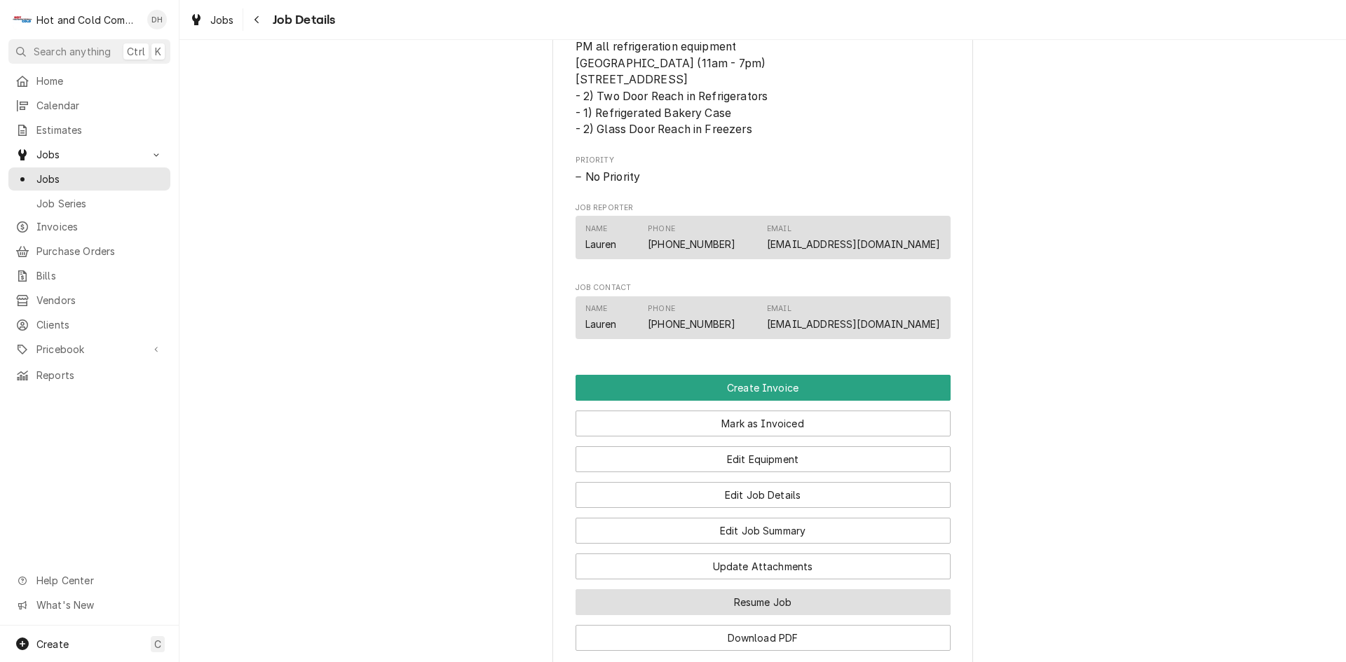
click at [817, 615] on button "Resume Job" at bounding box center [762, 602] width 375 height 26
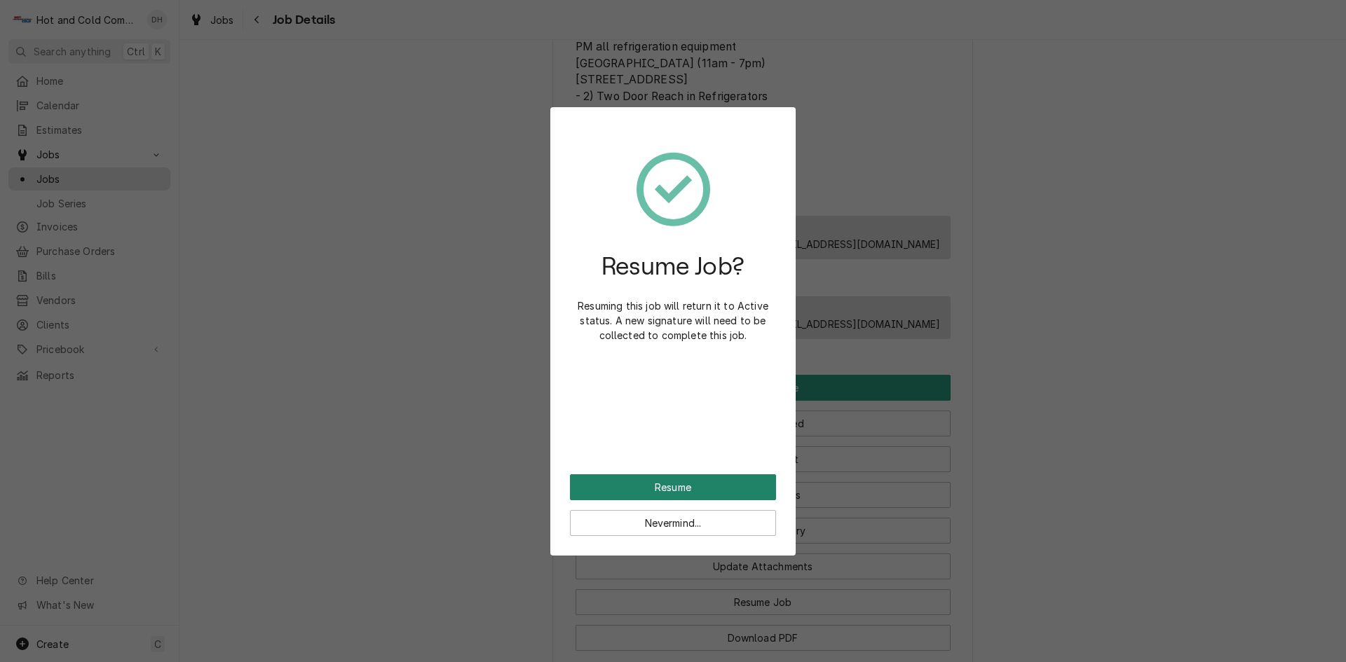
click at [676, 484] on button "Resume" at bounding box center [673, 487] width 206 height 26
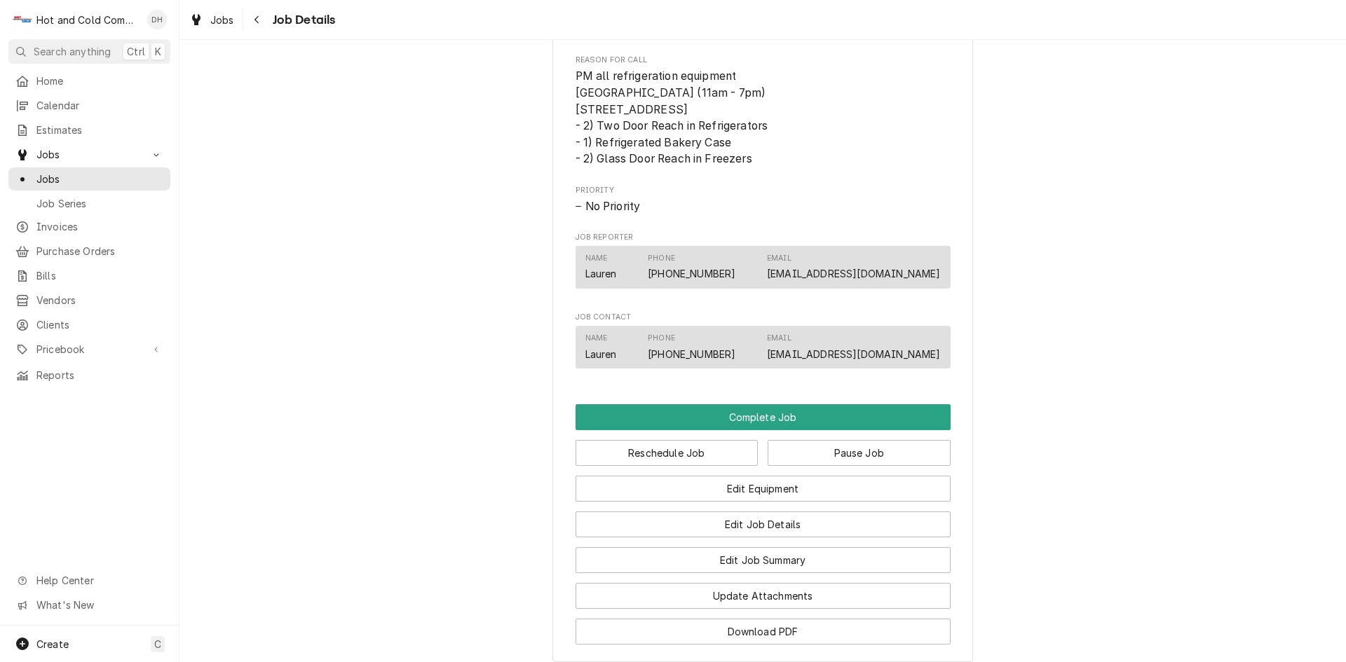
scroll to position [934, 0]
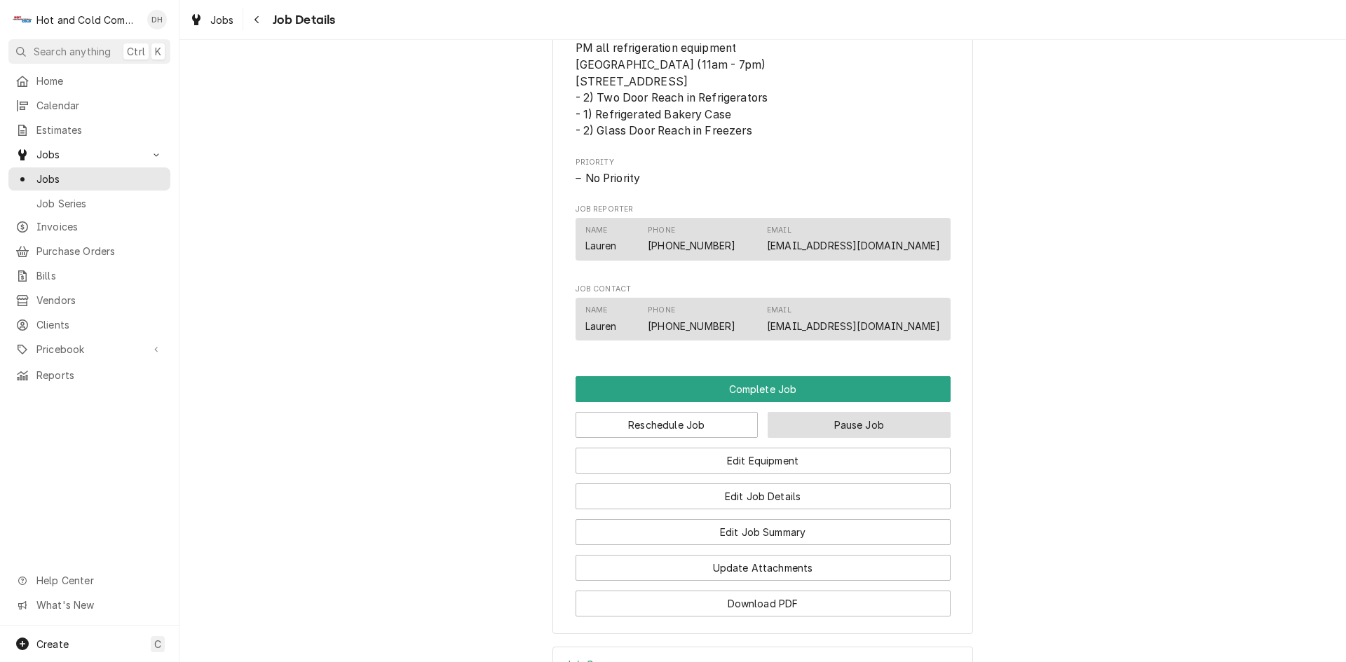
click at [868, 438] on button "Pause Job" at bounding box center [858, 425] width 183 height 26
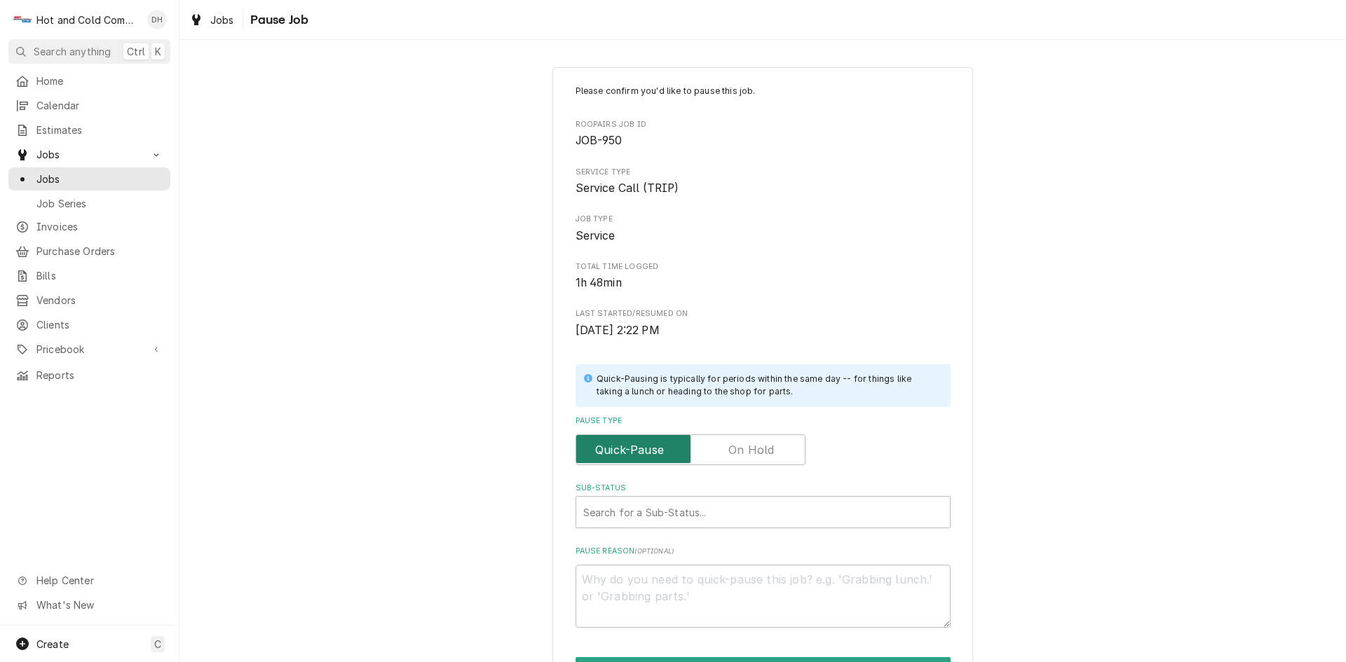
click at [777, 443] on input "Pause Type" at bounding box center [690, 450] width 217 height 31
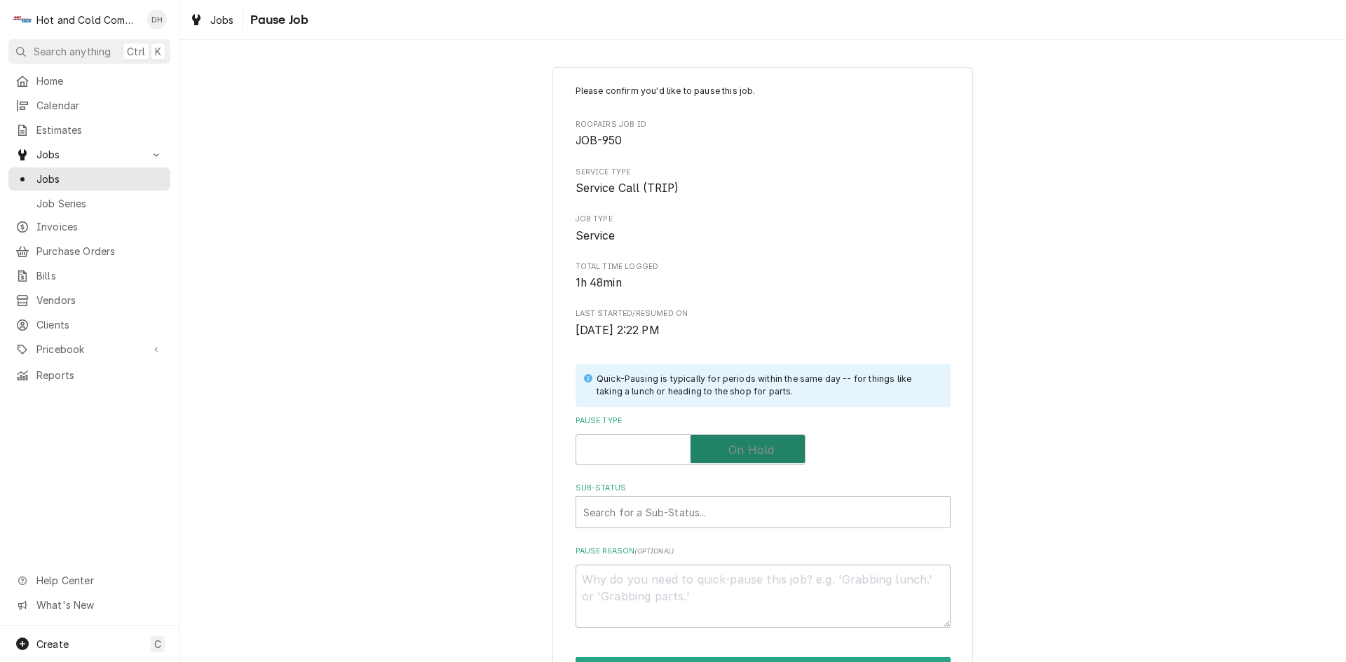
checkbox input "true"
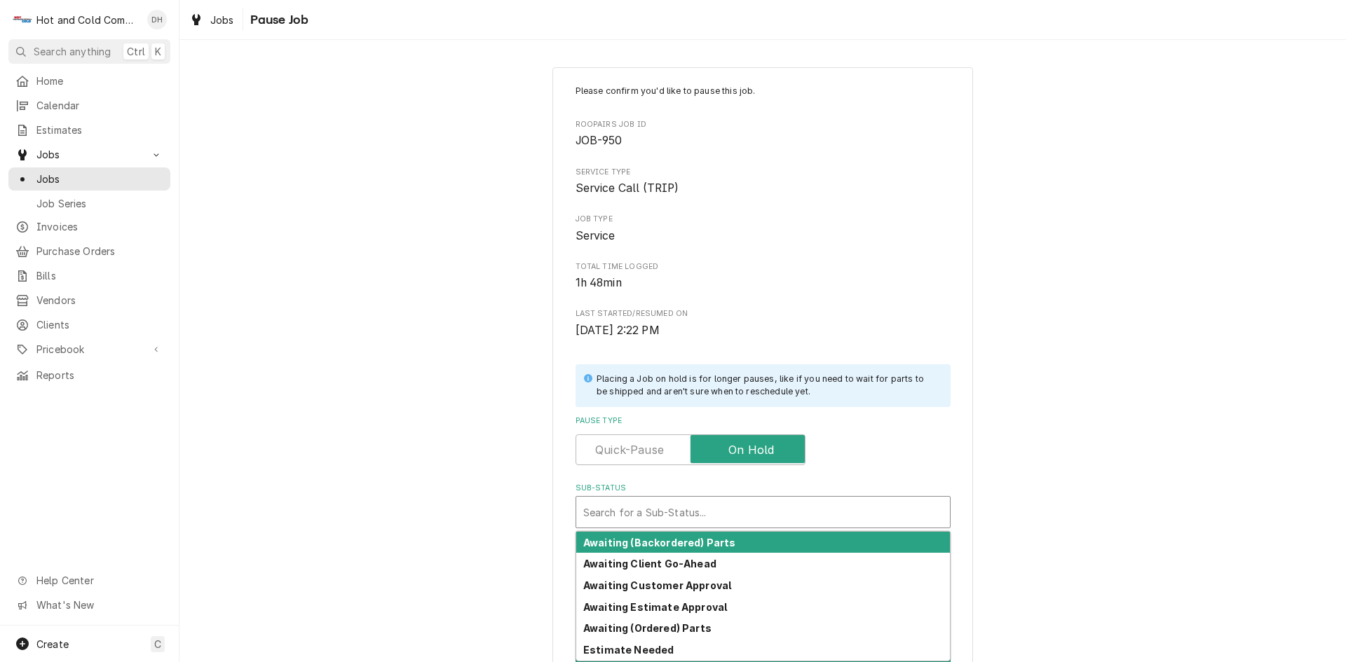
click at [713, 511] on div "Sub-Status" at bounding box center [763, 512] width 360 height 25
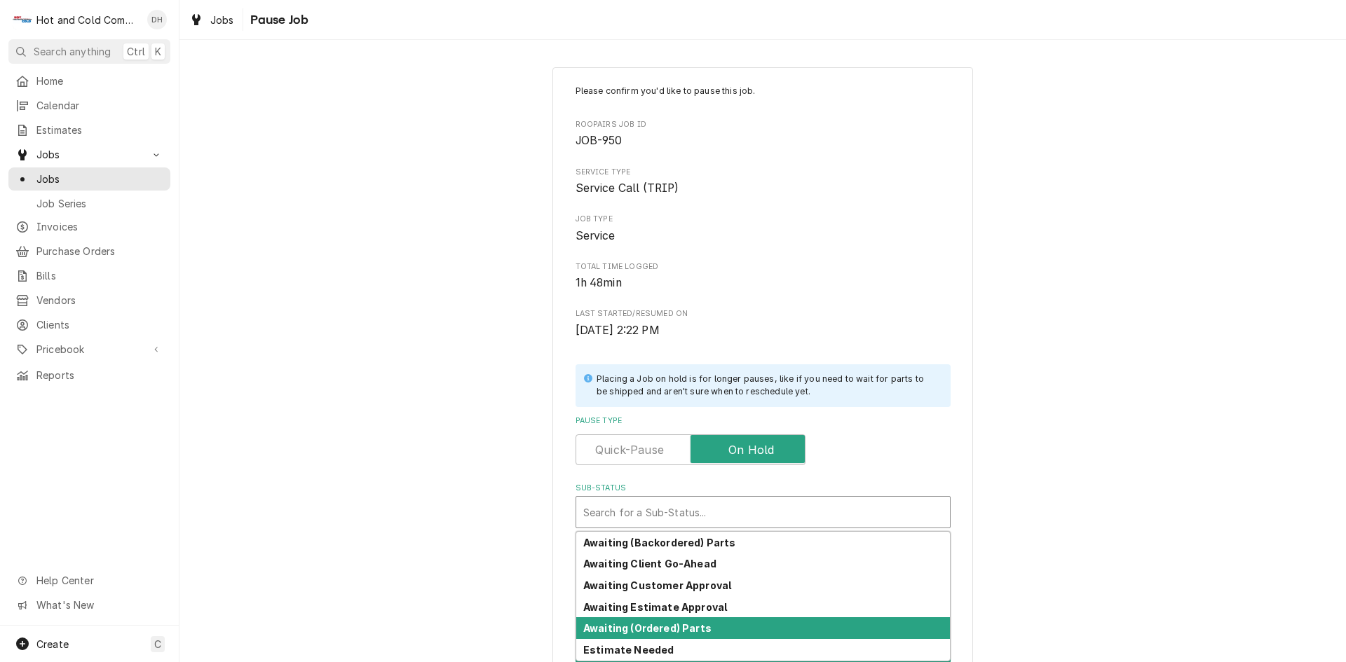
click at [694, 629] on strong "Awaiting (Ordered) Parts" at bounding box center [647, 628] width 128 height 12
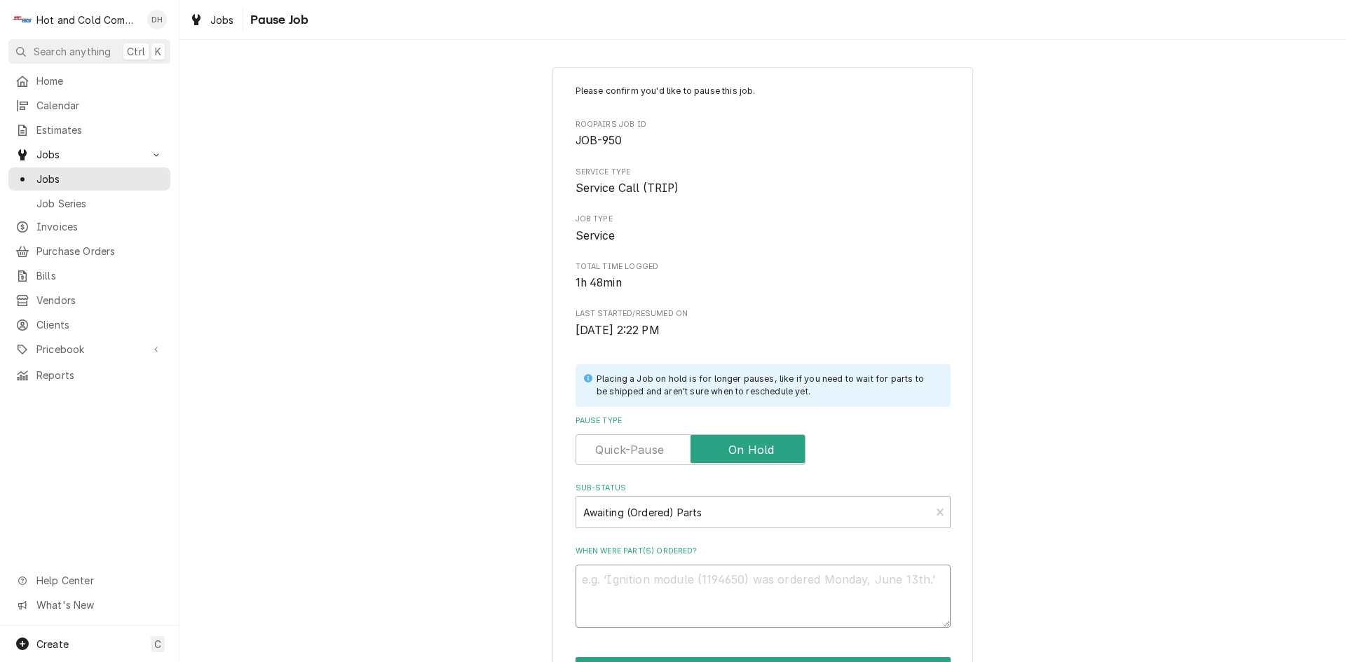
drag, startPoint x: 686, startPoint y: 605, endPoint x: 699, endPoint y: 620, distance: 20.4
click at [686, 606] on textarea "When were part(s) ordered?" at bounding box center [762, 596] width 375 height 63
type textarea "x"
type textarea "w"
type textarea "x"
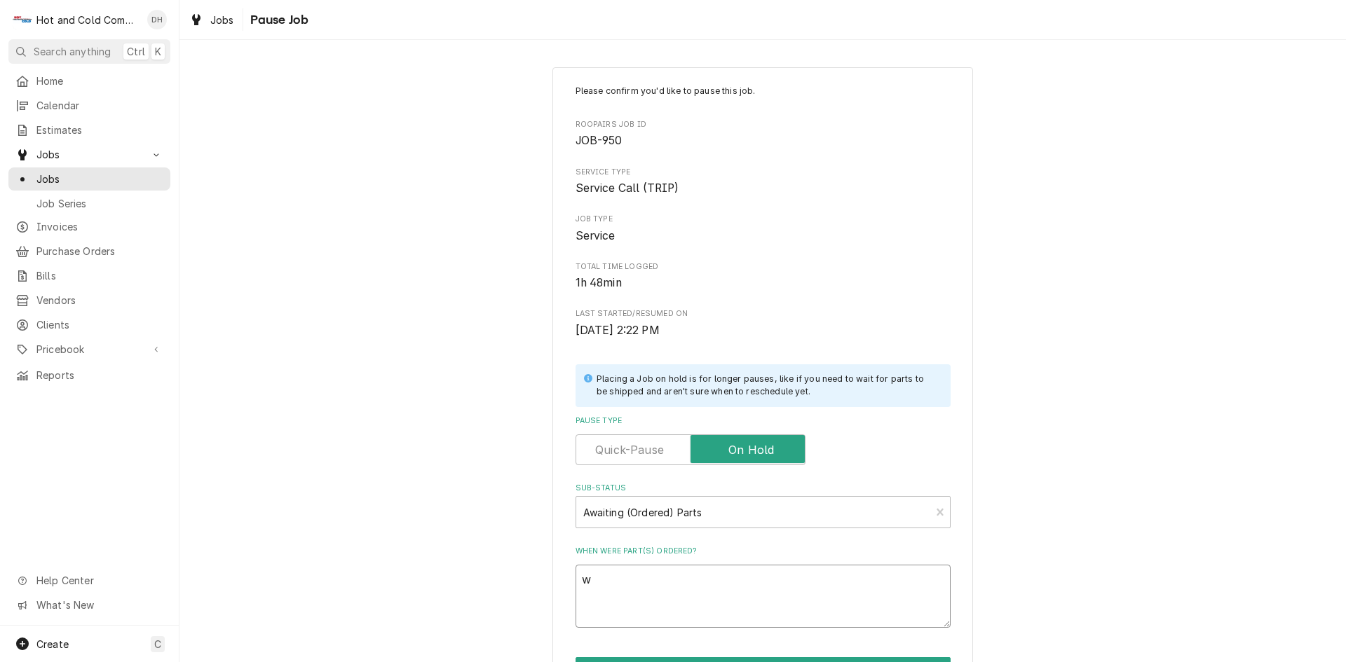
type textarea "wr"
type textarea "x"
type textarea "wro"
type textarea "x"
type textarea "wrom"
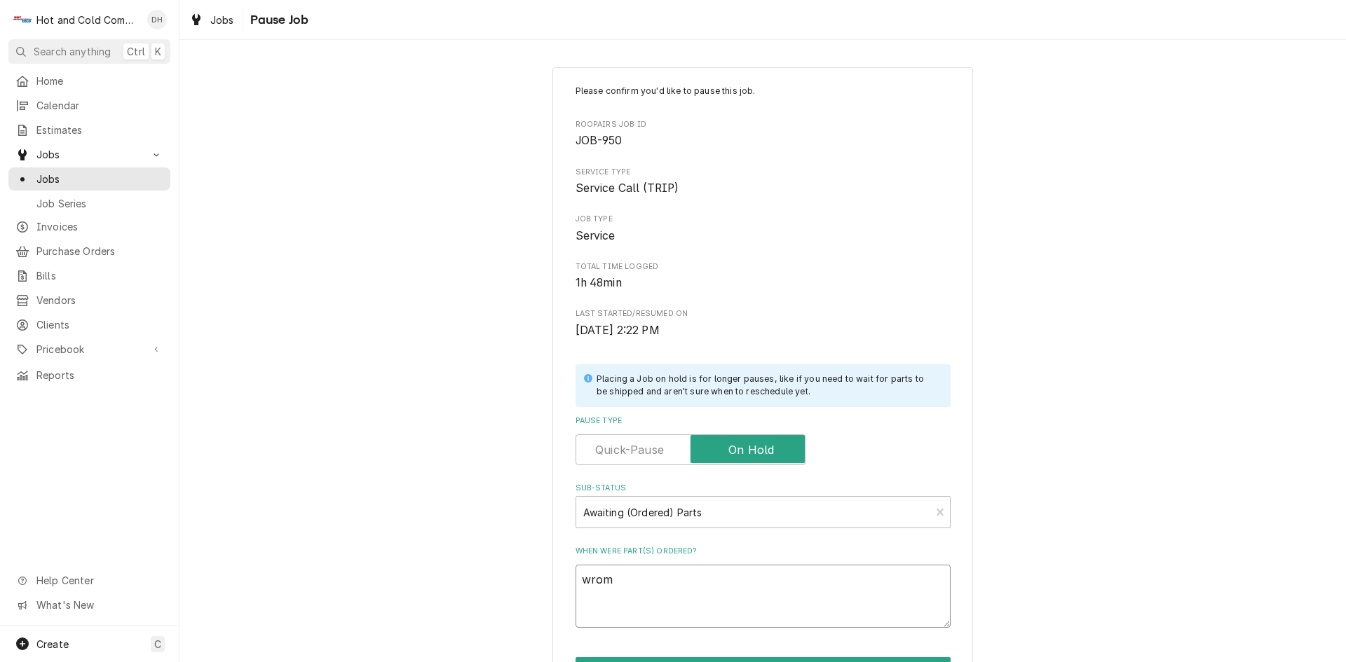
type textarea "x"
type textarea "wro"
type textarea "x"
type textarea "wron"
type textarea "x"
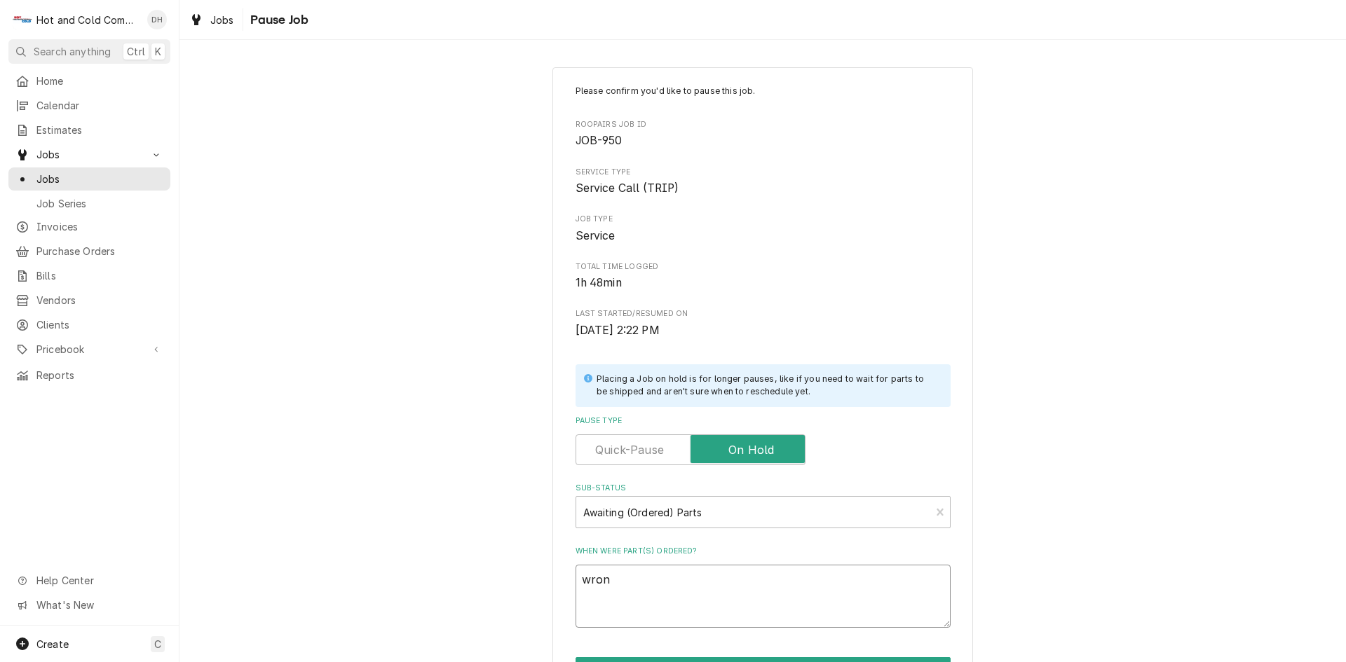
type textarea "wrong"
type textarea "x"
type textarea "wrong"
type textarea "x"
type textarea "wrong p"
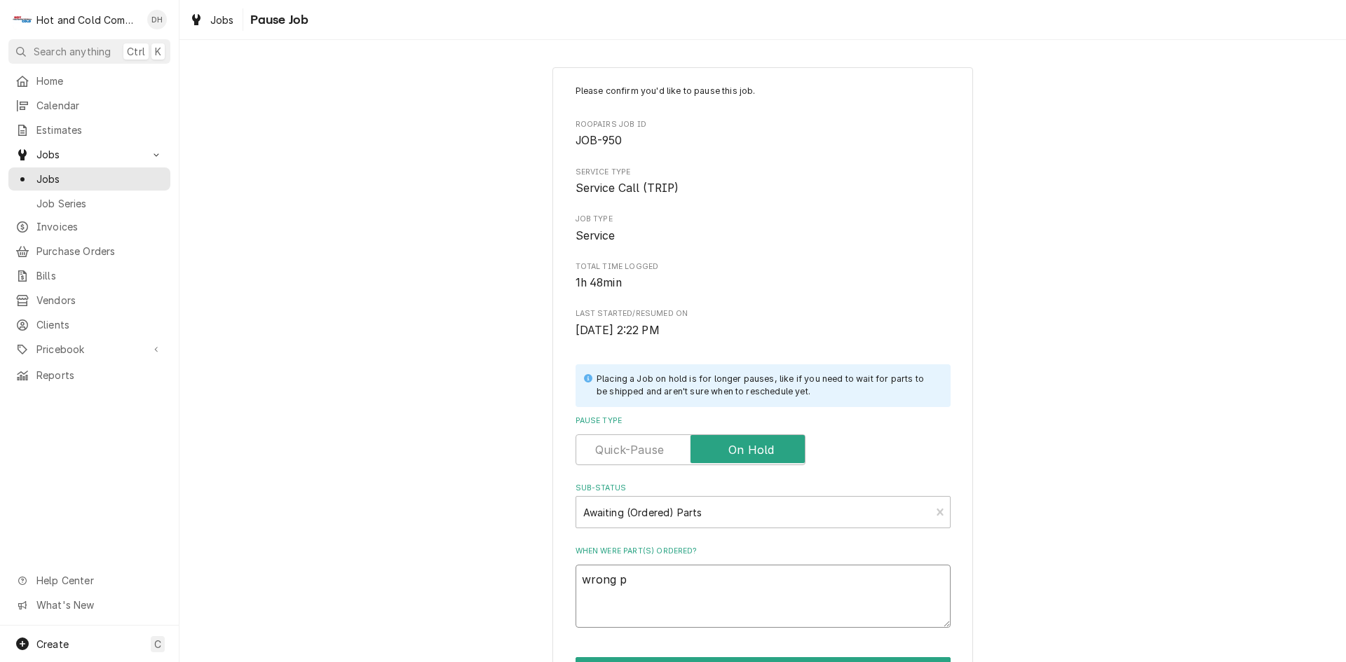
type textarea "x"
type textarea "wrong pa"
type textarea "x"
type textarea "wrong par"
type textarea "x"
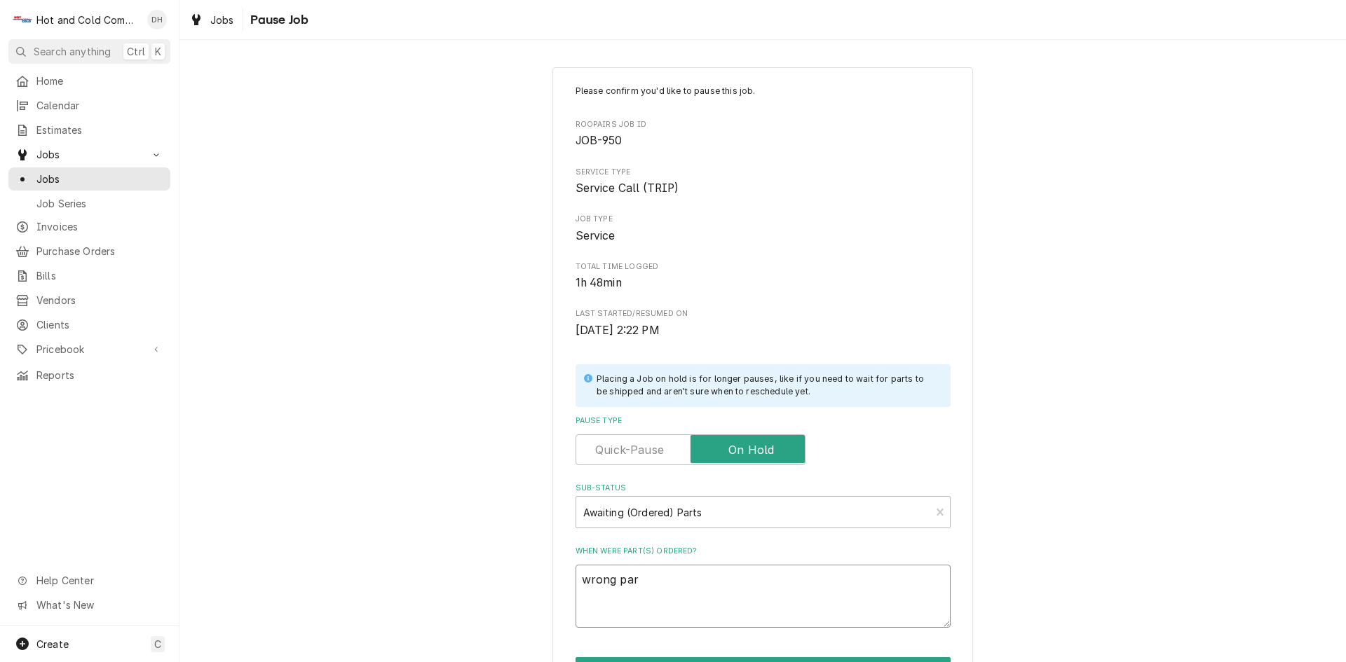
type textarea "wrong part"
type textarea "x"
type textarea "wrong part"
type textarea "x"
type textarea "wrong part w"
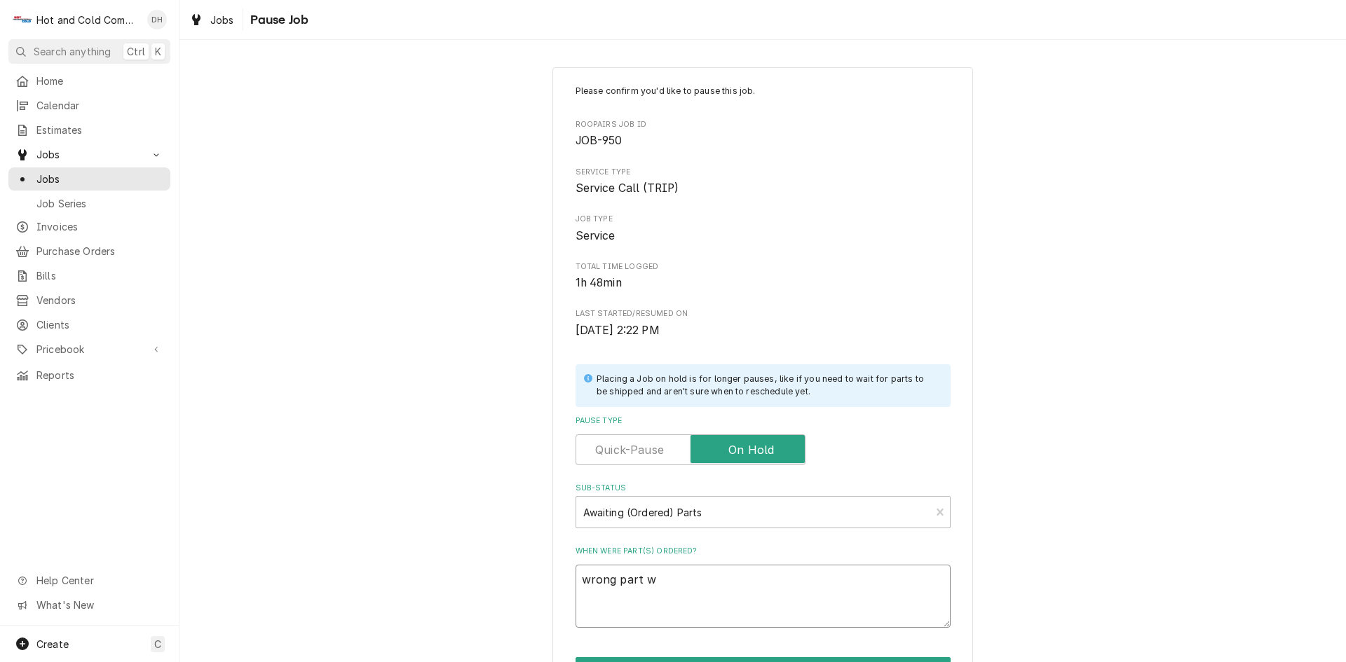
type textarea "x"
type textarea "wrong part wa"
type textarea "x"
type textarea "wrong part was"
type textarea "x"
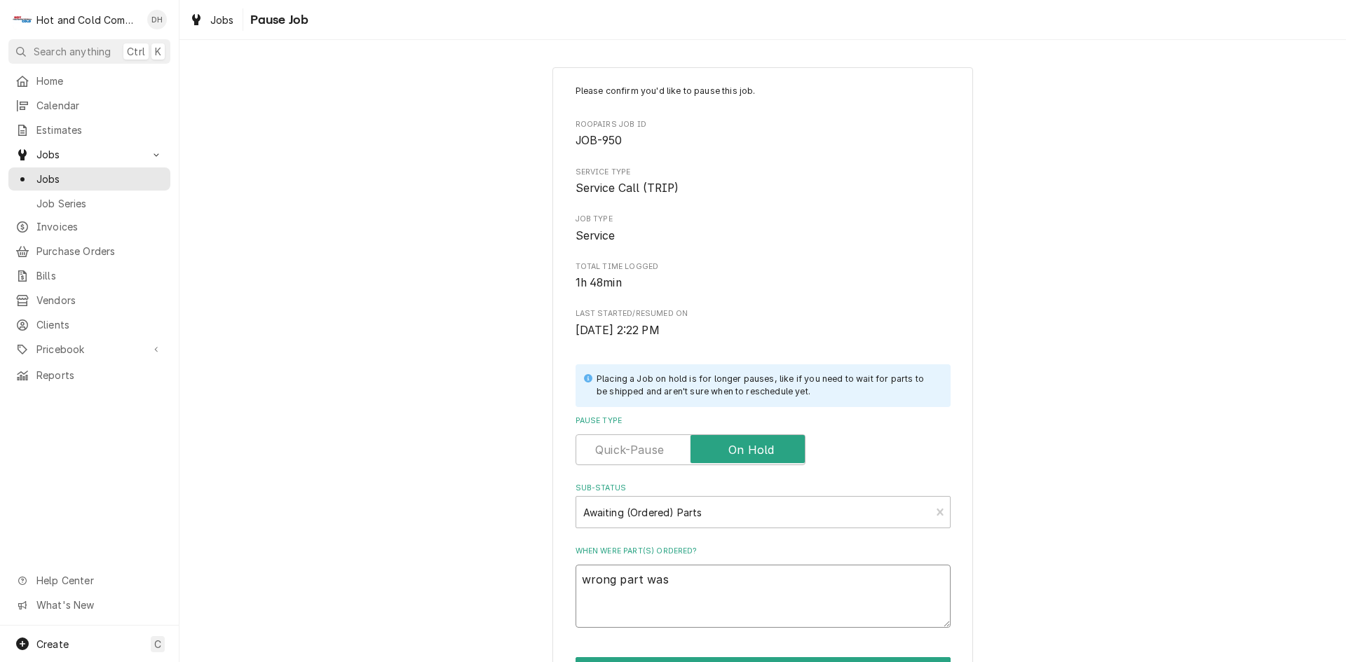
type textarea "wrong part was"
type textarea "x"
type textarea "wrong part was s"
type textarea "x"
type textarea "wrong part was se"
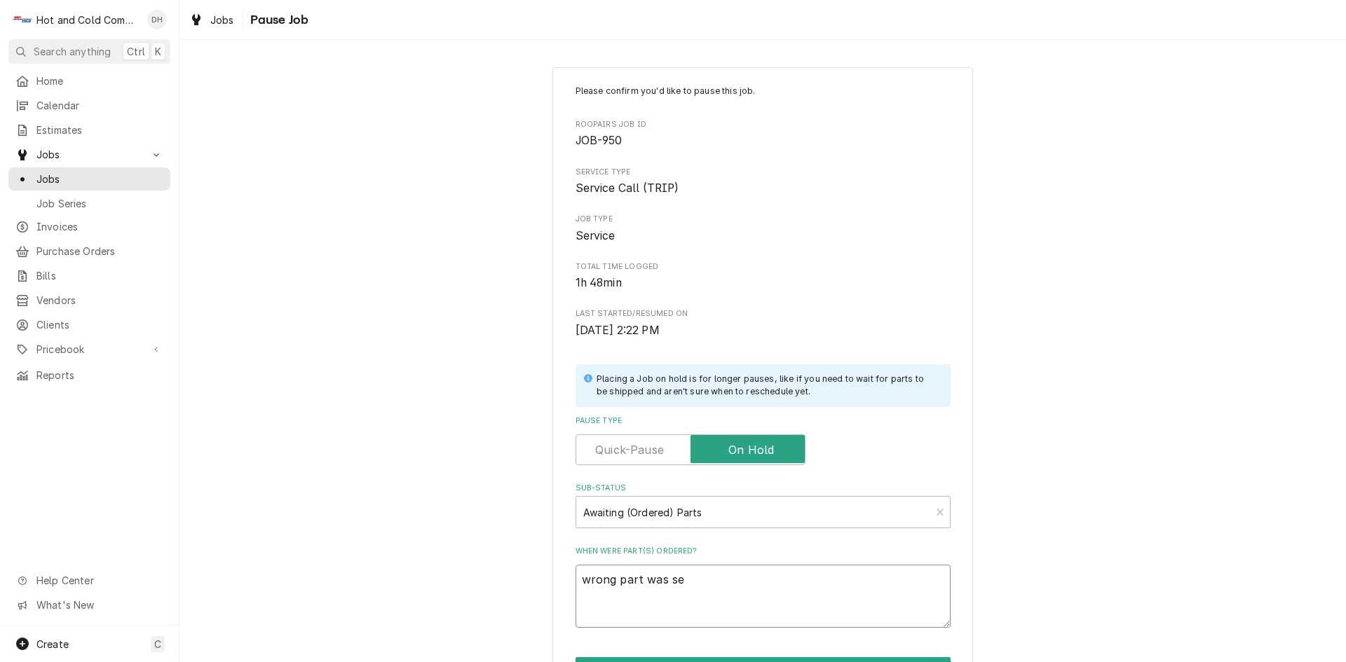
type textarea "x"
type textarea "wrong part was sen"
type textarea "x"
type textarea "wrong part was sent"
type textarea "x"
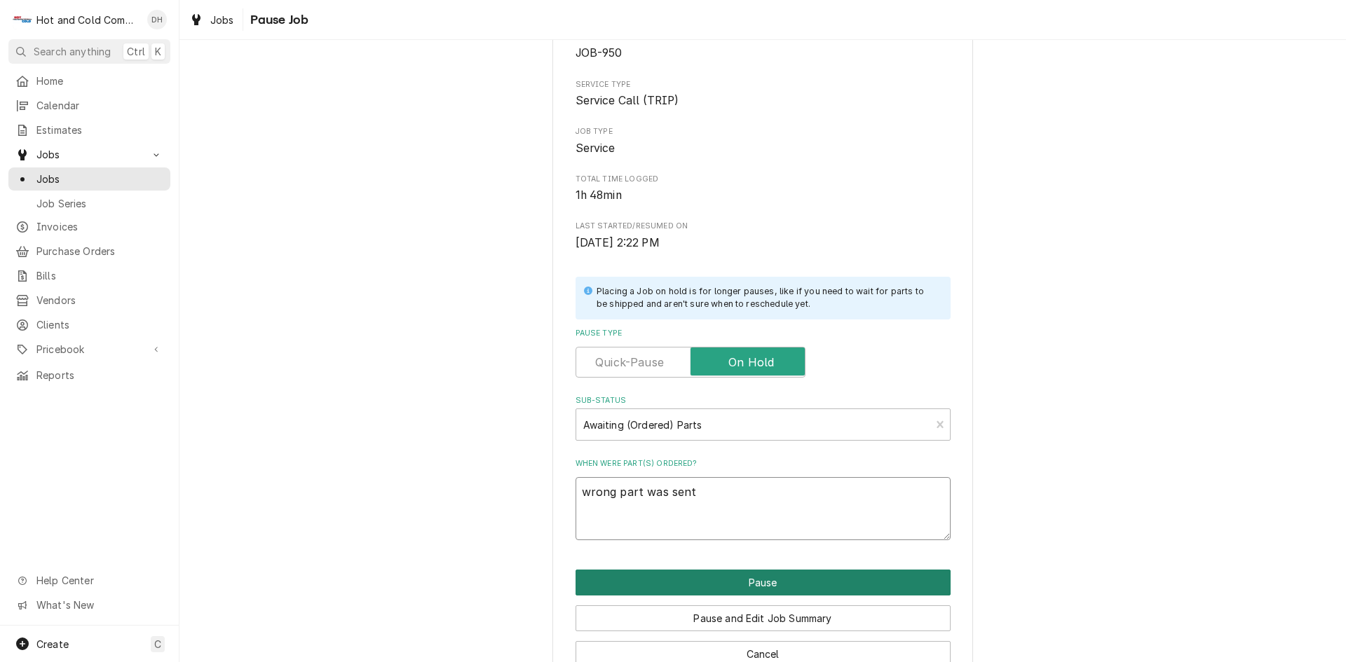
scroll to position [123, 0]
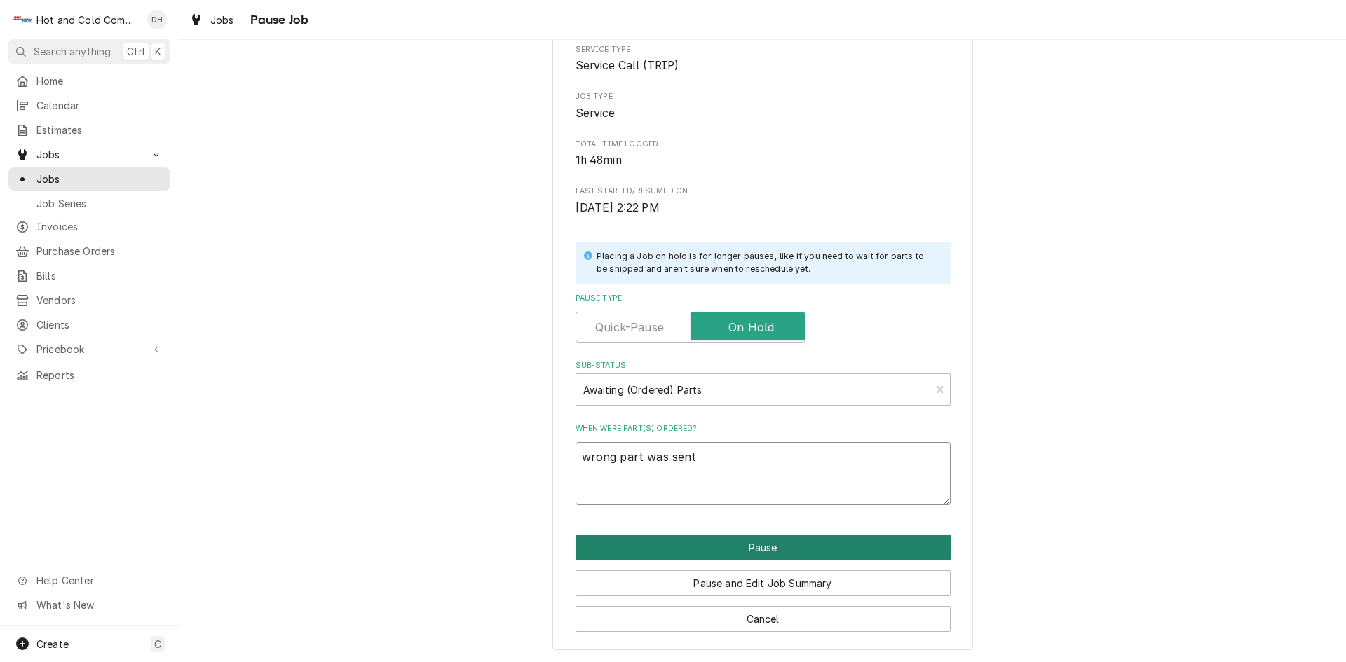
type textarea "wrong part was sent"
drag, startPoint x: 761, startPoint y: 544, endPoint x: 819, endPoint y: 543, distance: 57.5
click at [763, 541] on button "Pause" at bounding box center [762, 548] width 375 height 26
type textarea "x"
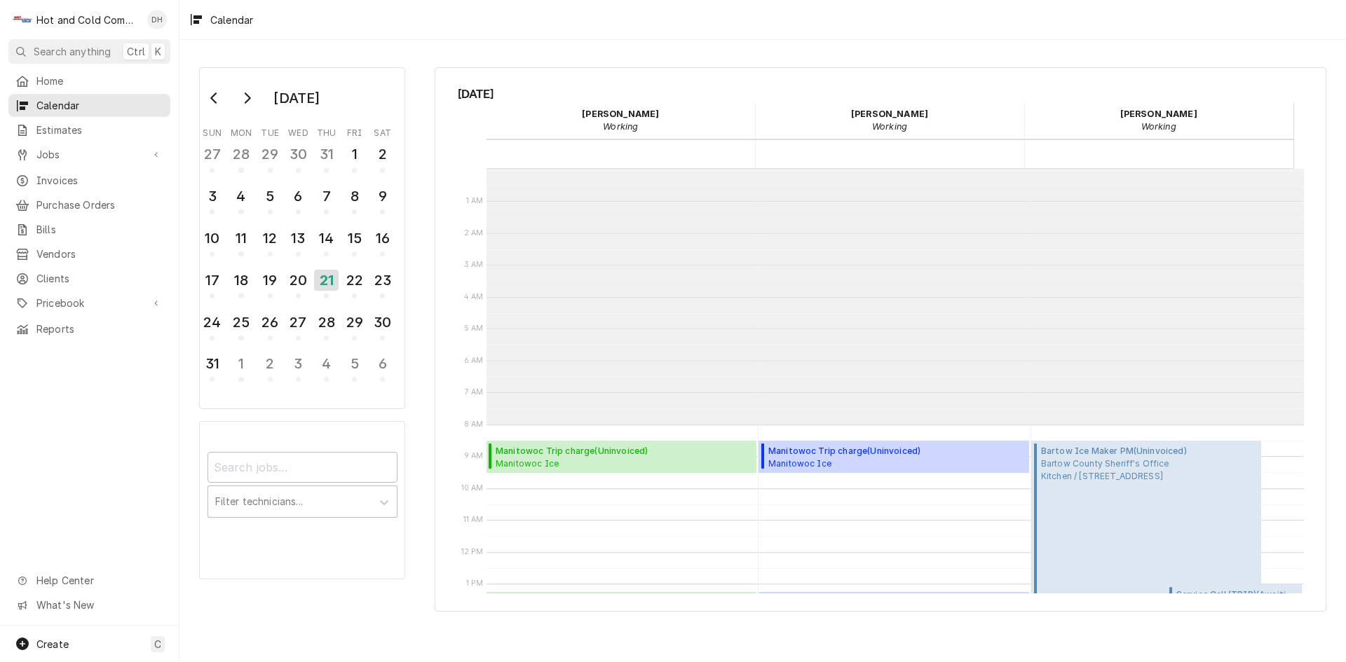
scroll to position [256, 0]
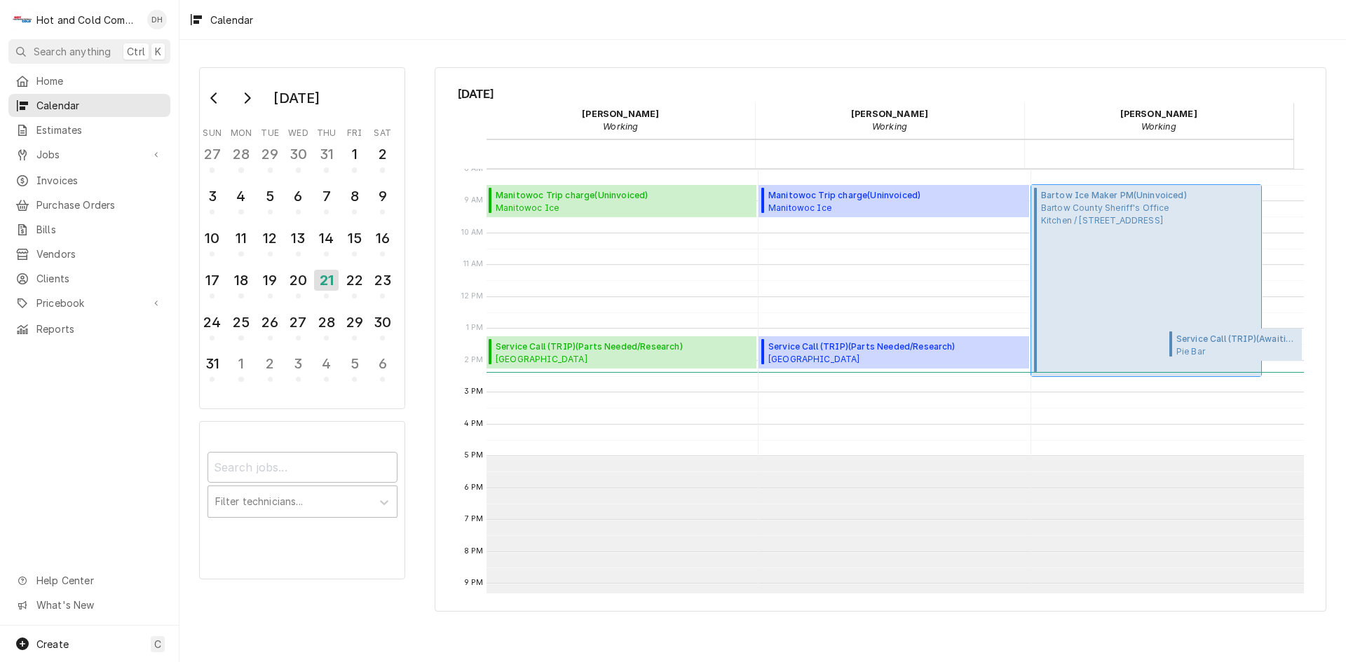
click at [1092, 225] on span "Bartow County Sheriff's Office Kitchen / 103 Zena Dr, Cartersville, GA 30121" at bounding box center [1114, 214] width 146 height 25
click at [1100, 226] on span "Bartow County Sheriff's Office Kitchen / 103 Zena Dr, Cartersville, GA 30121" at bounding box center [1114, 214] width 146 height 25
click at [1113, 221] on span "Bartow County Sheriff's Office Kitchen / 103 Zena Dr, Cartersville, GA 30121" at bounding box center [1114, 214] width 146 height 25
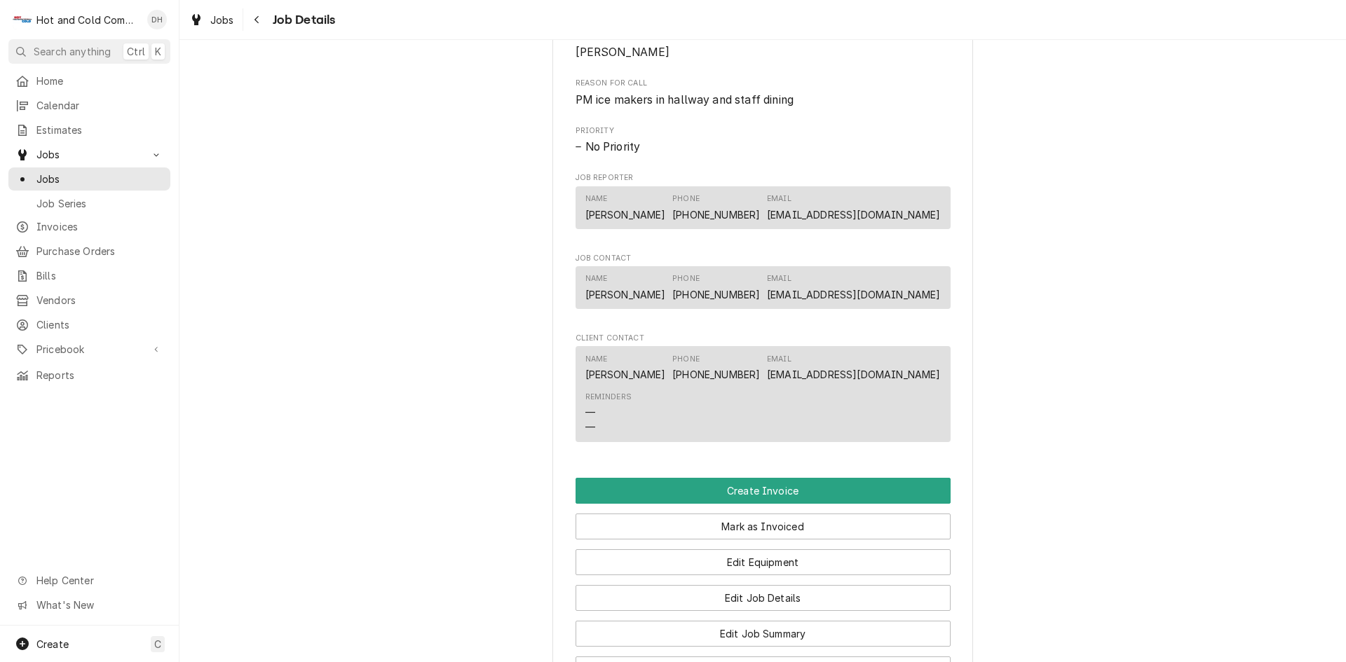
scroll to position [934, 0]
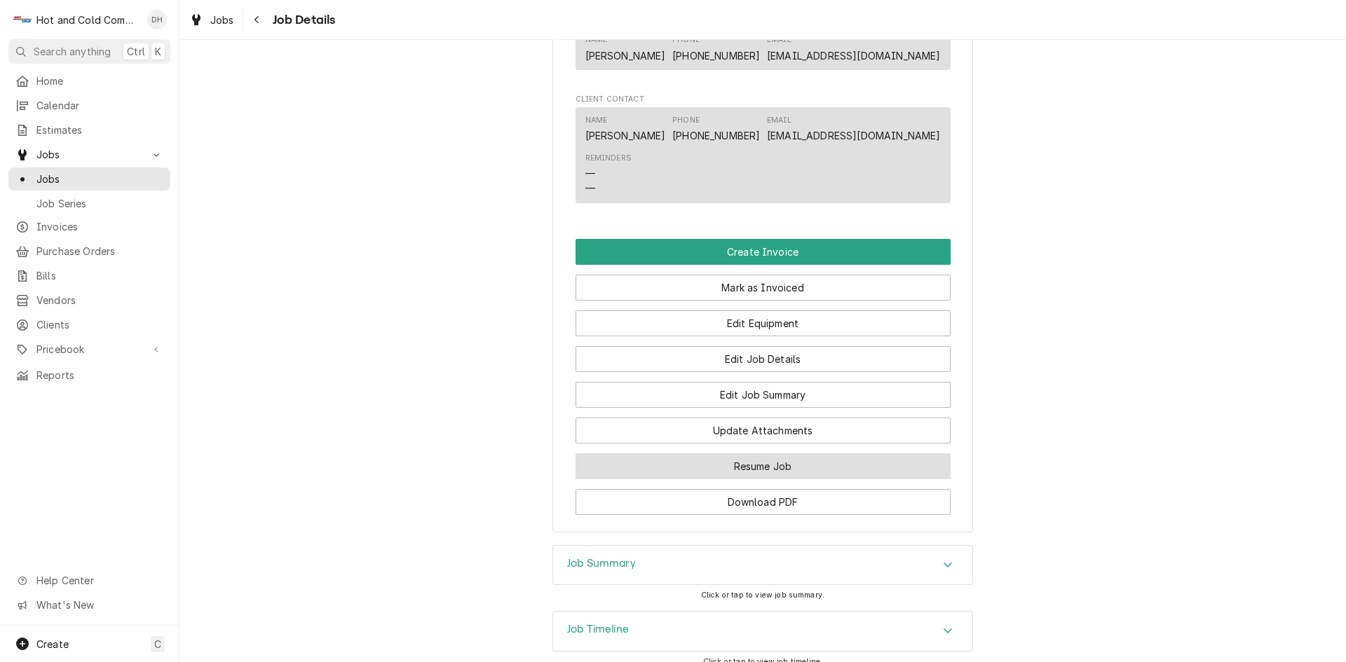
click at [802, 479] on button "Resume Job" at bounding box center [762, 466] width 375 height 26
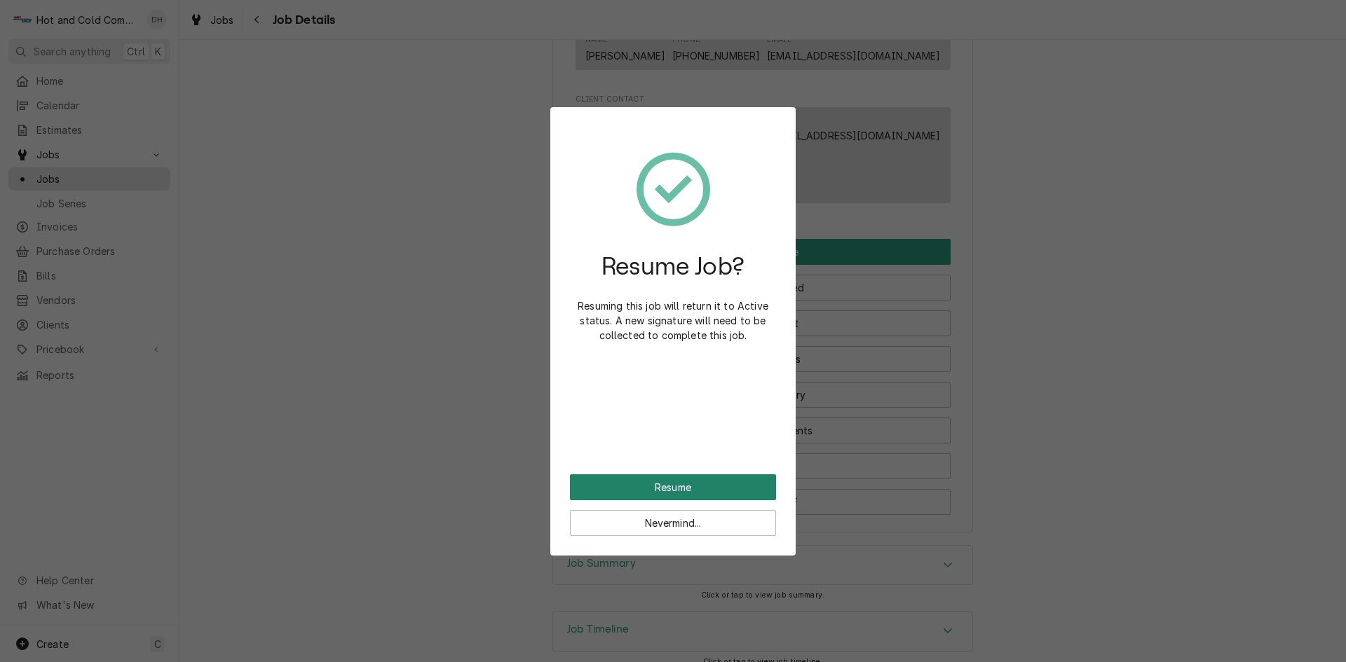
drag, startPoint x: 678, startPoint y: 482, endPoint x: 953, endPoint y: 273, distance: 345.5
click at [679, 481] on button "Resume" at bounding box center [673, 487] width 206 height 26
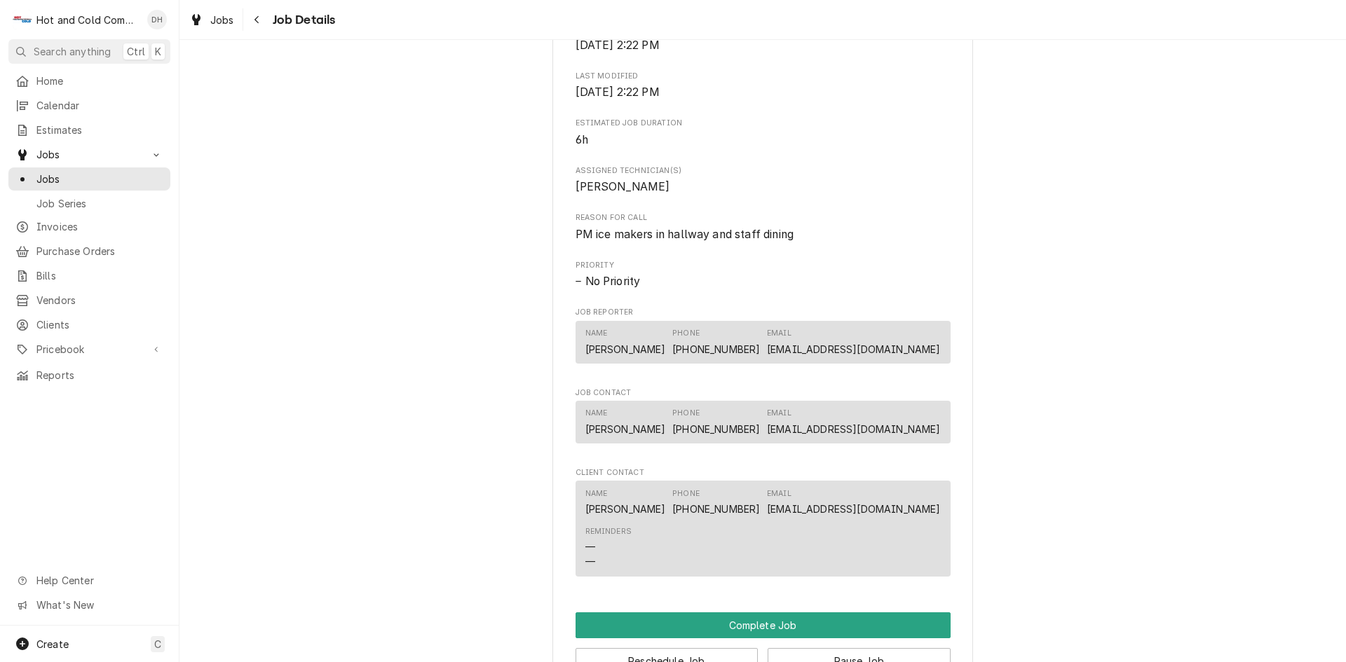
scroll to position [1136, 0]
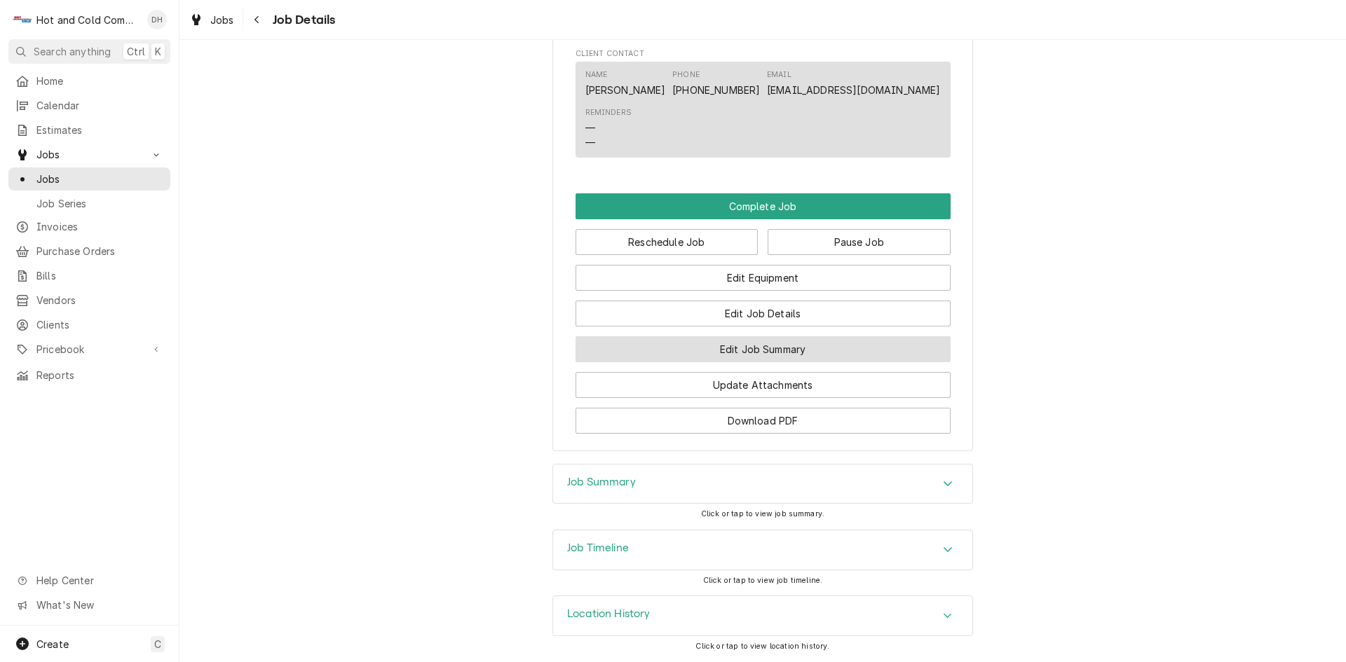
click at [731, 354] on button "Edit Job Summary" at bounding box center [762, 349] width 375 height 26
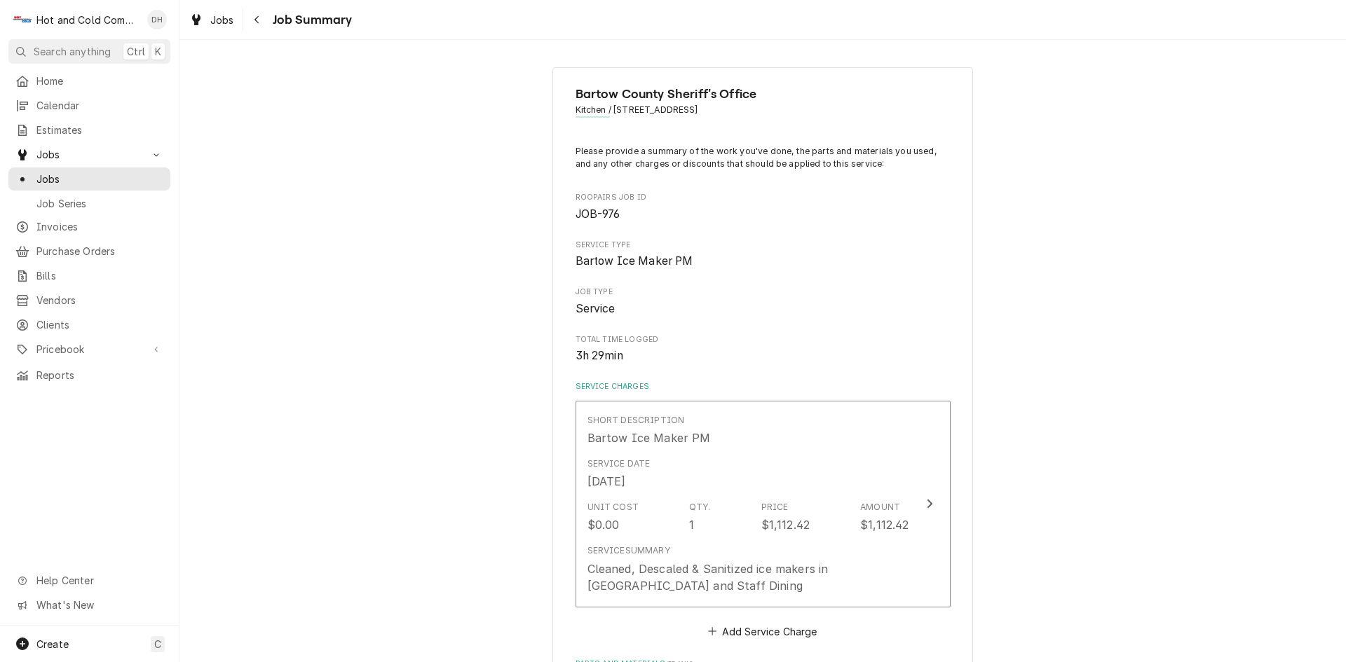
scroll to position [233, 0]
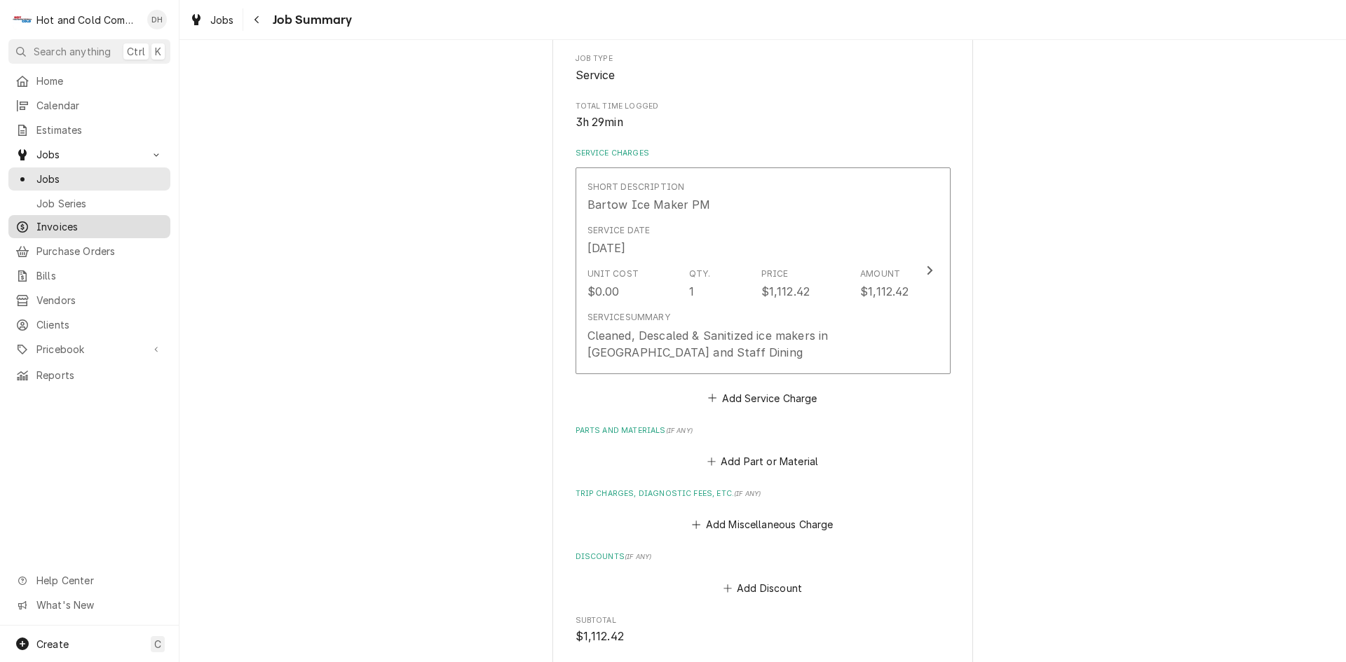
click at [56, 220] on span "Invoices" at bounding box center [99, 226] width 127 height 15
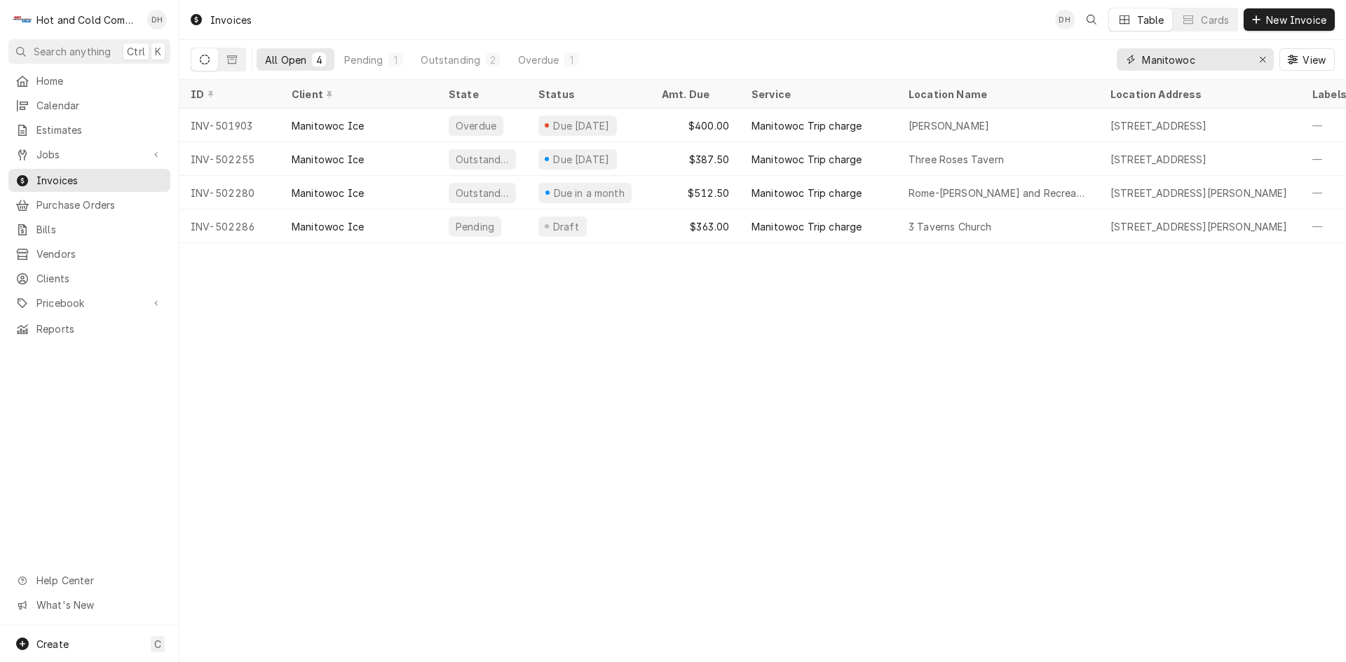
click at [1266, 62] on div "Erase input" at bounding box center [1262, 60] width 14 height 14
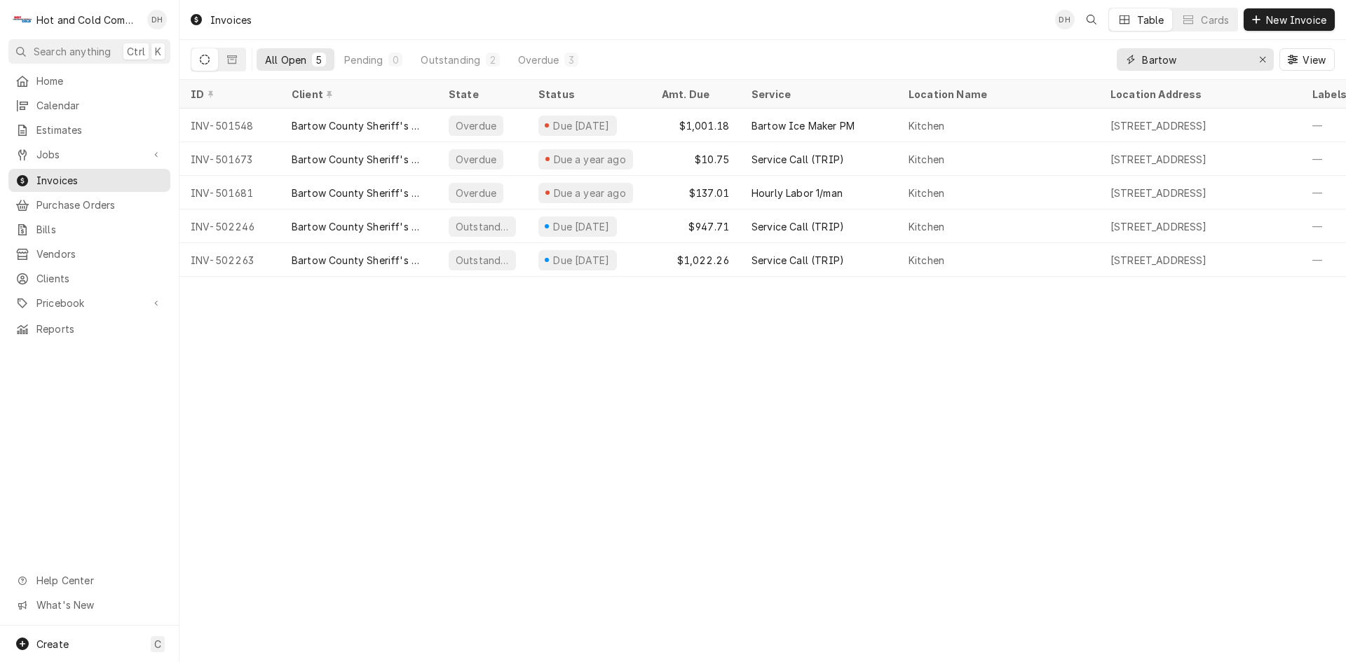
type input "Bartow"
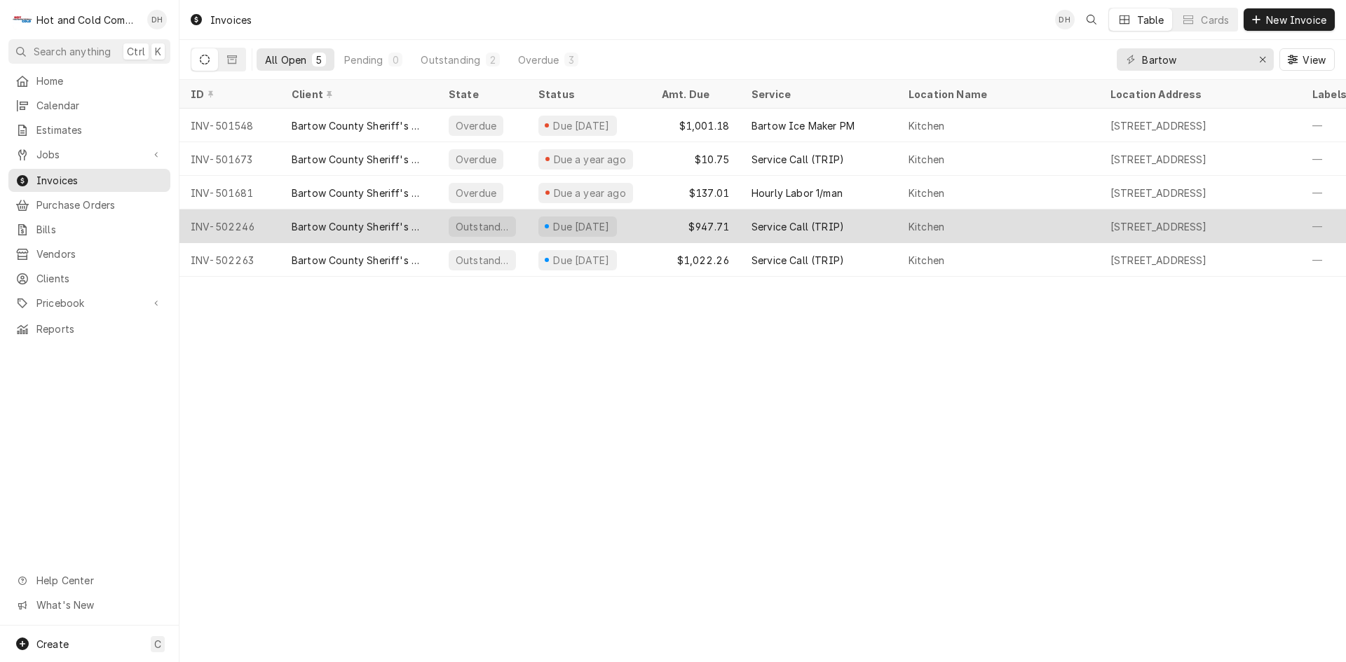
click at [982, 221] on div "Kitchen" at bounding box center [998, 227] width 202 height 34
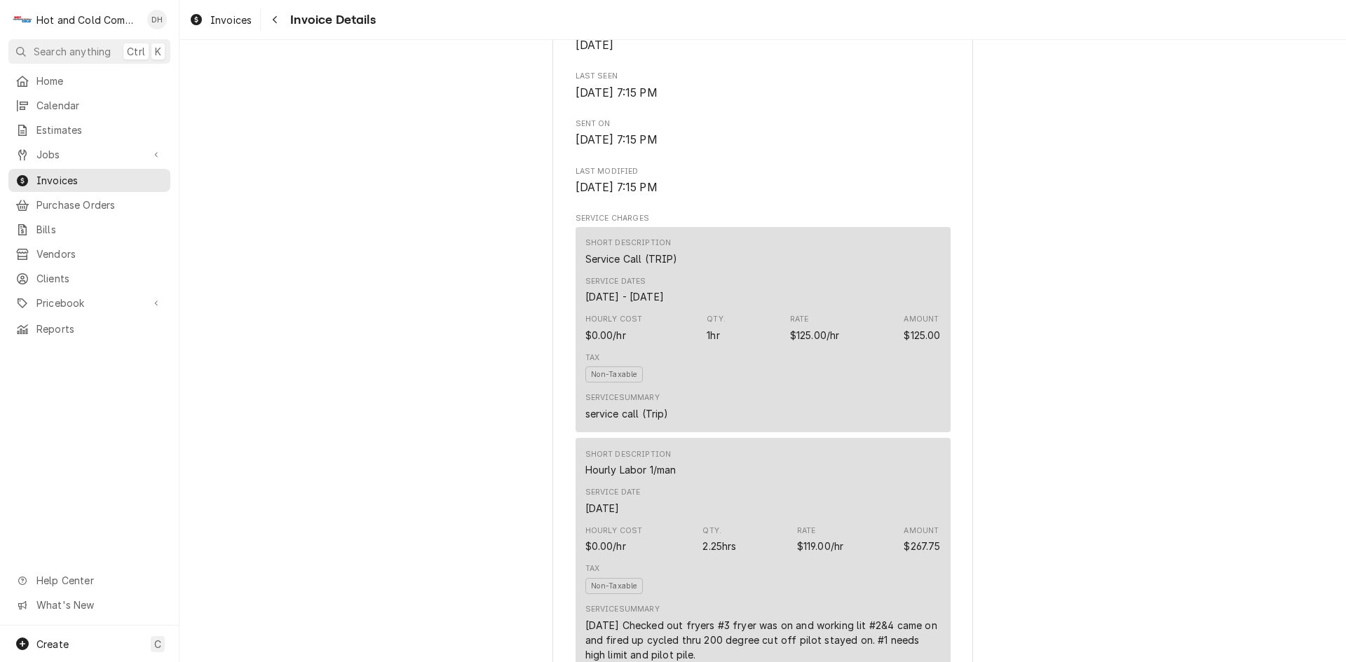
scroll to position [701, 0]
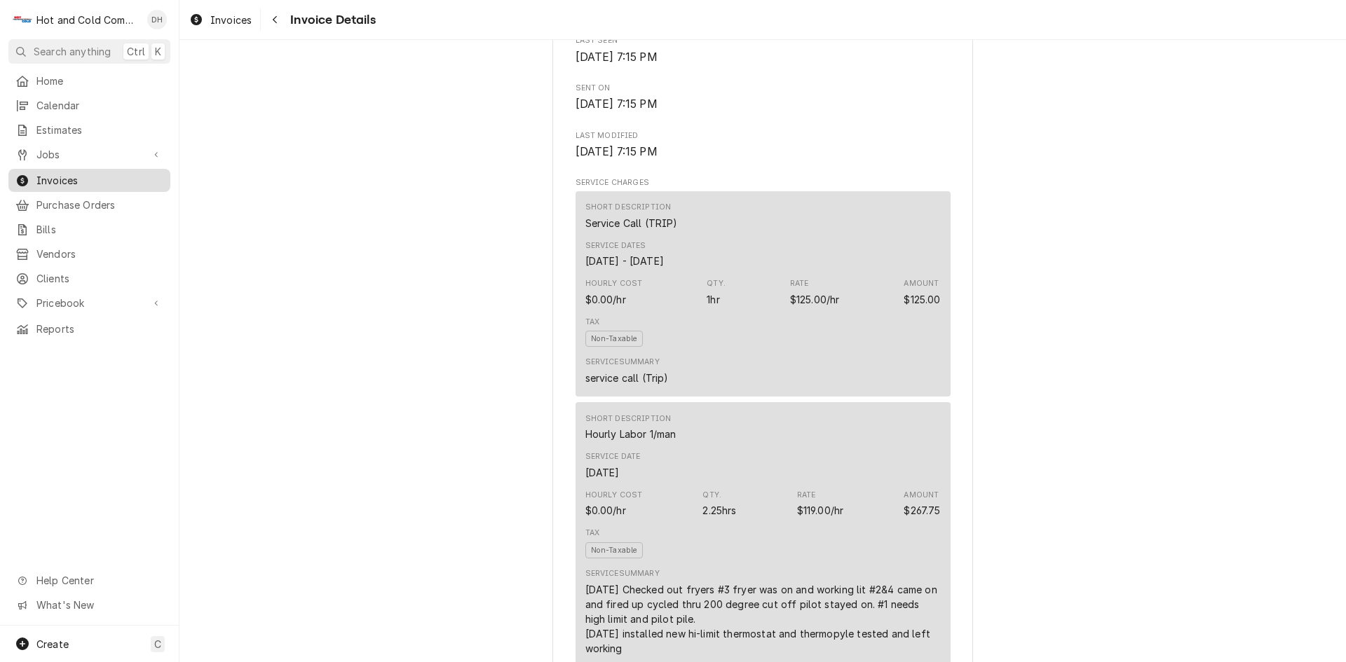
click at [61, 175] on span "Invoices" at bounding box center [99, 180] width 127 height 15
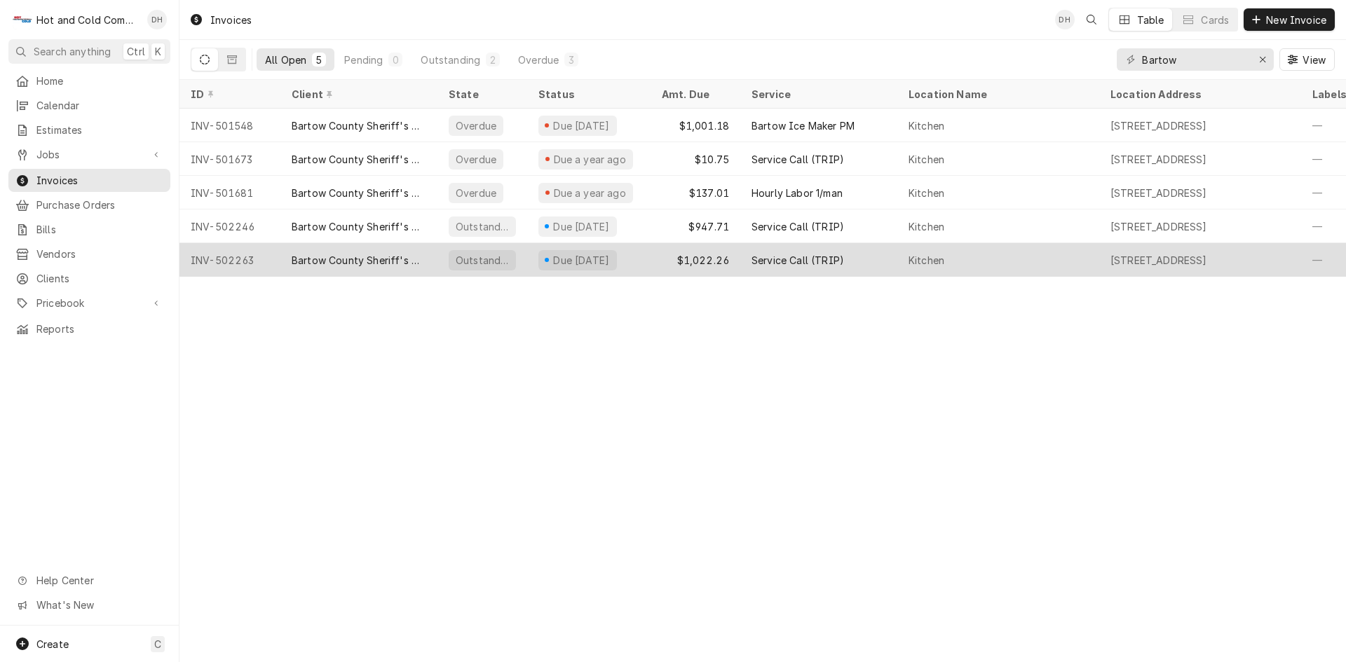
click at [1044, 257] on div "Kitchen" at bounding box center [998, 260] width 202 height 34
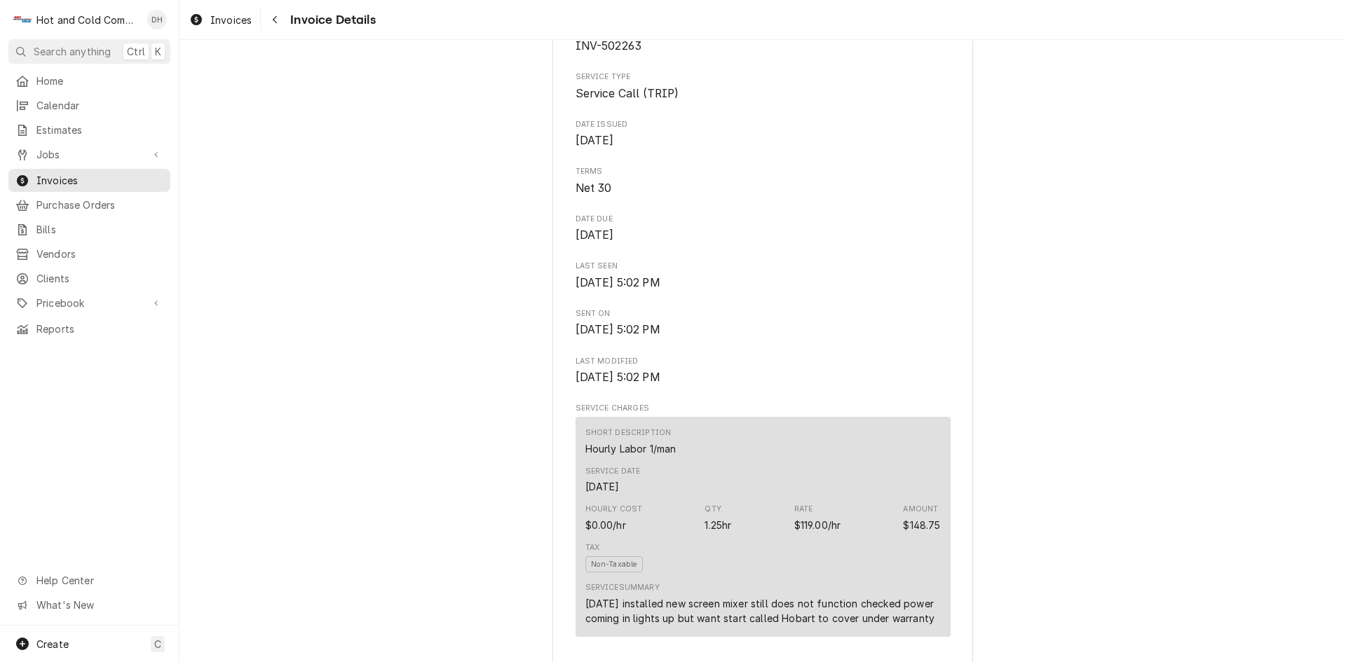
scroll to position [701, 0]
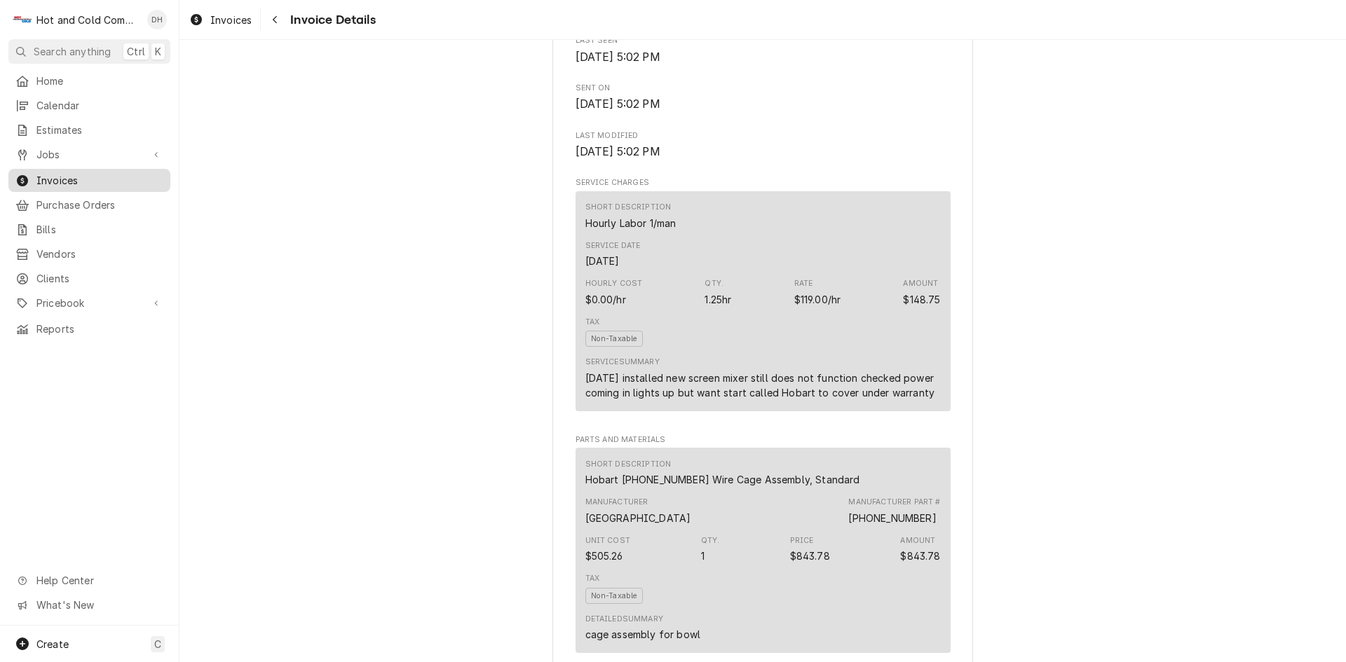
click at [75, 173] on span "Invoices" at bounding box center [99, 180] width 127 height 15
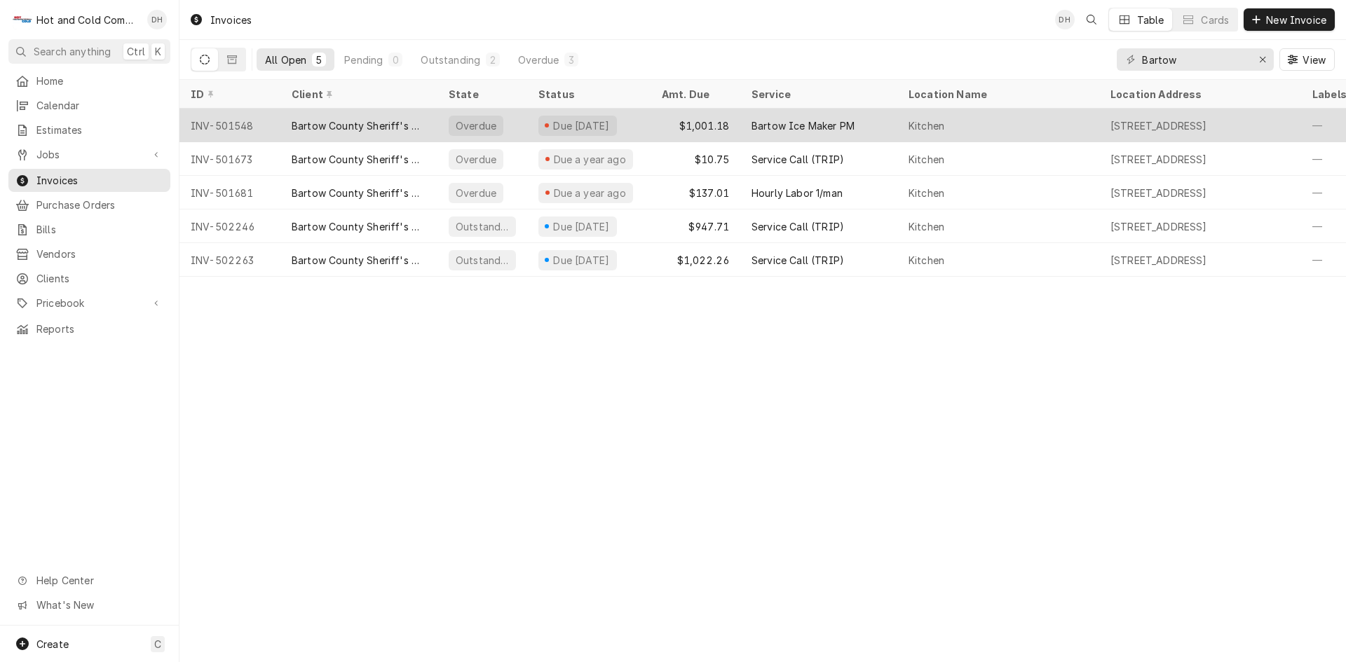
click at [655, 120] on div "$1,001.18" at bounding box center [695, 126] width 90 height 34
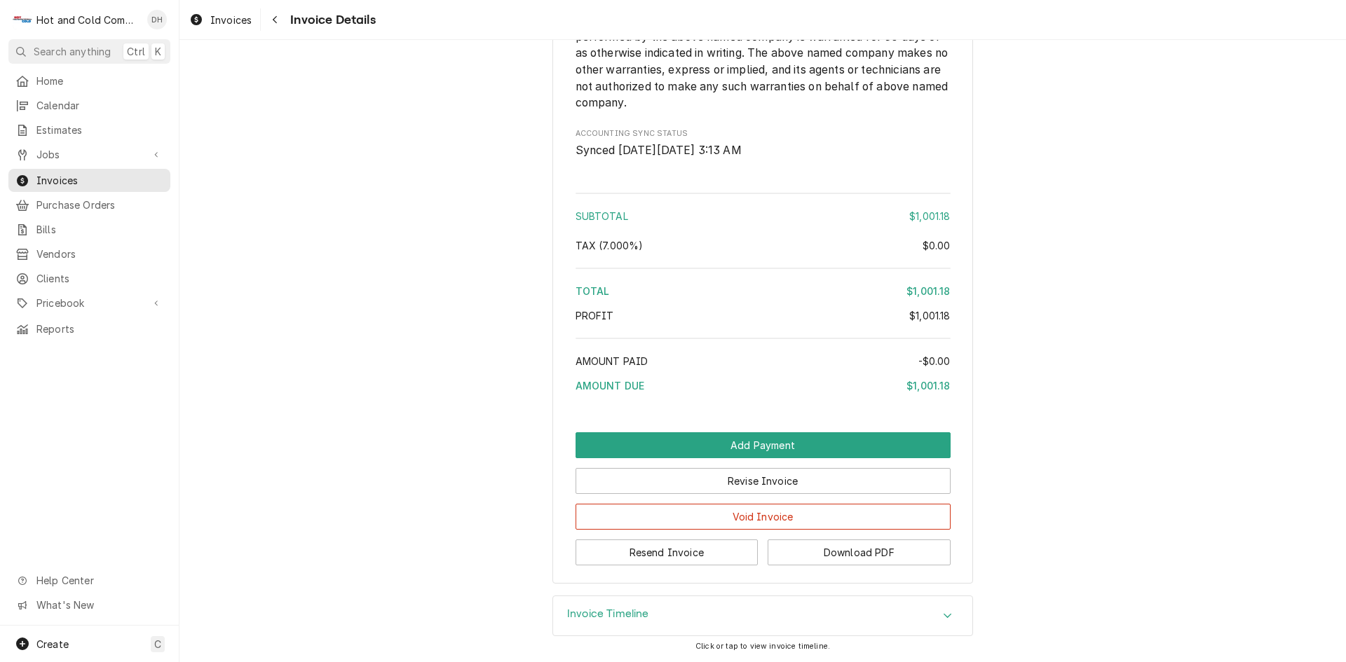
scroll to position [1508, 0]
click at [780, 479] on button "Revise Invoice" at bounding box center [762, 481] width 375 height 26
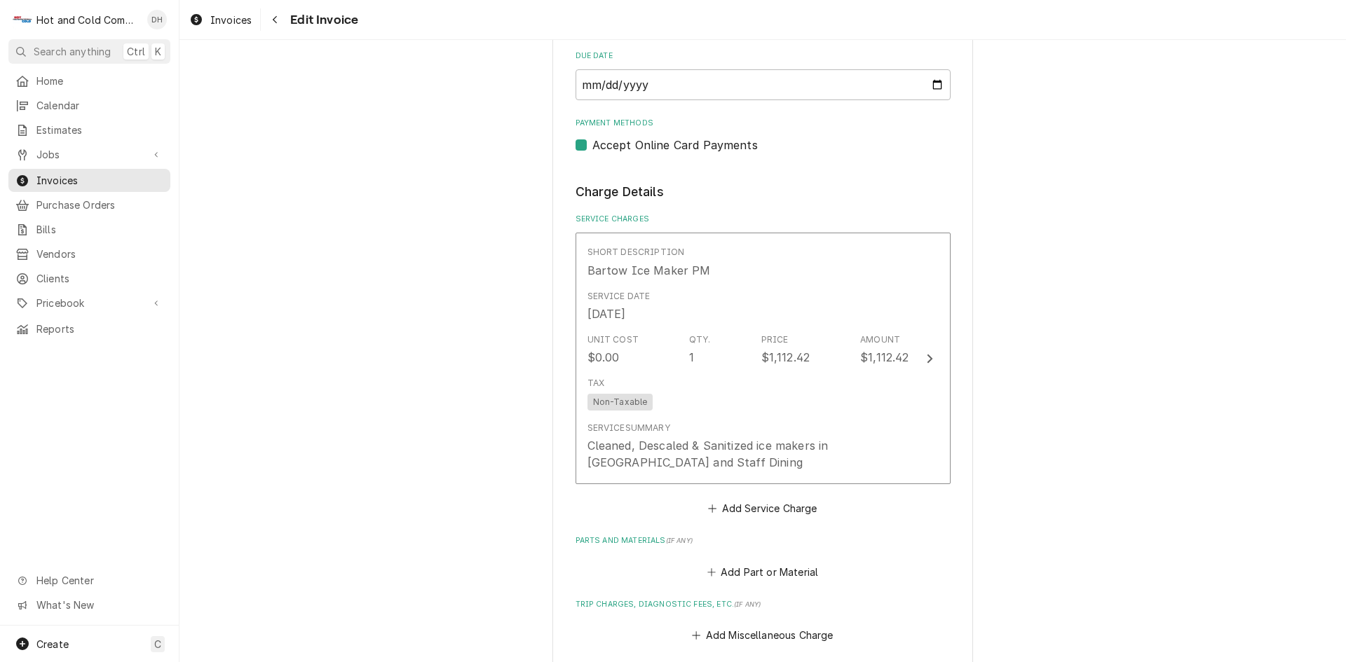
scroll to position [701, 0]
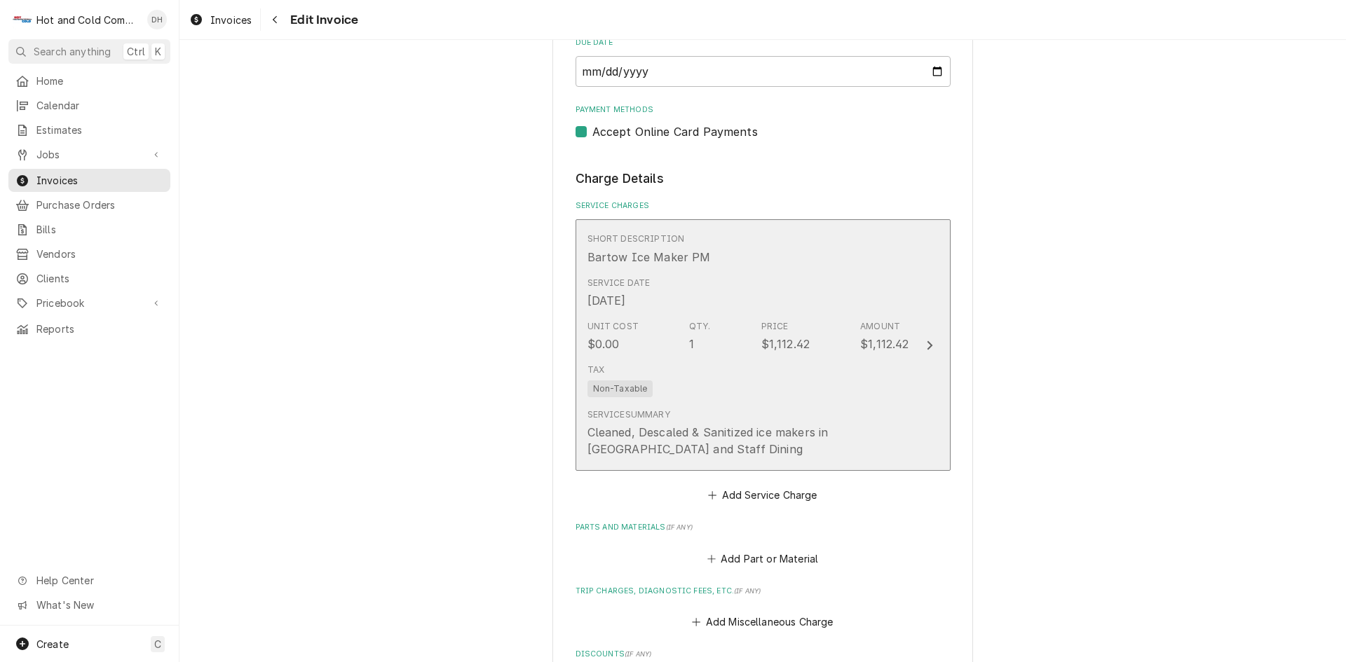
click at [830, 282] on div "Service Date Nov 28, 2023" at bounding box center [748, 292] width 322 height 43
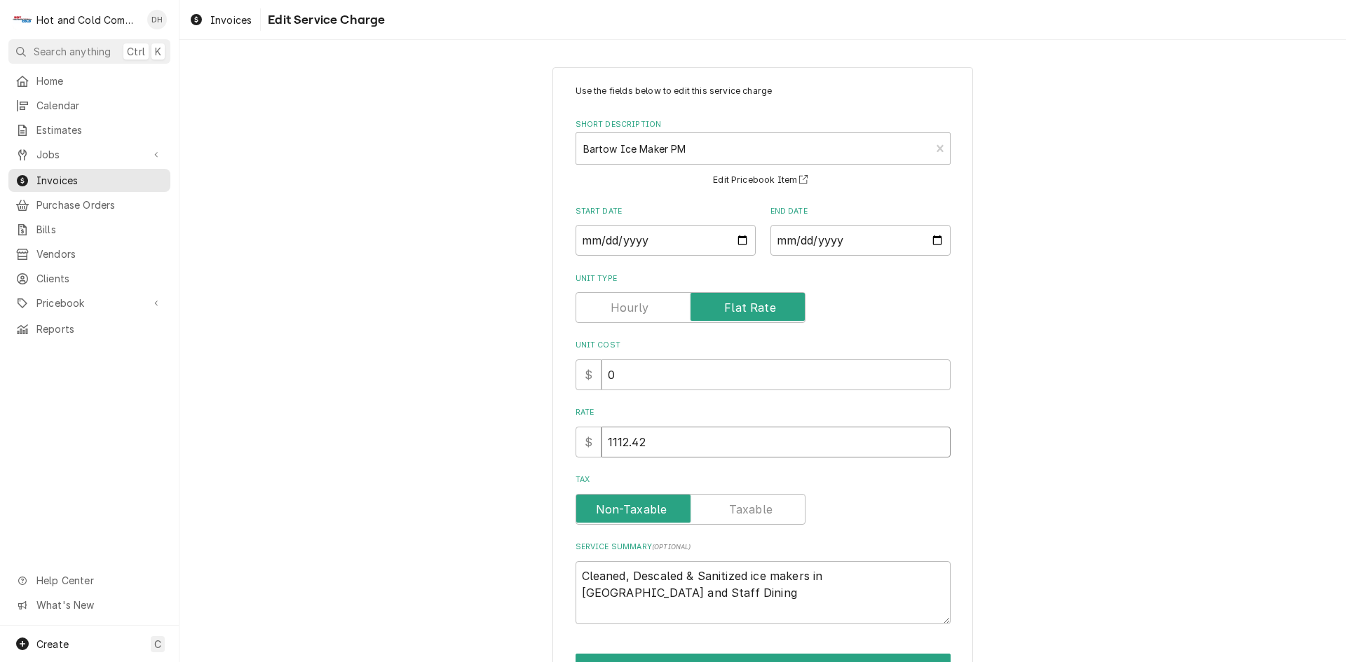
drag, startPoint x: 667, startPoint y: 446, endPoint x: 672, endPoint y: 430, distance: 16.8
click at [668, 446] on input "1112.42" at bounding box center [775, 442] width 349 height 31
type textarea "x"
type input "1112.4"
type textarea "x"
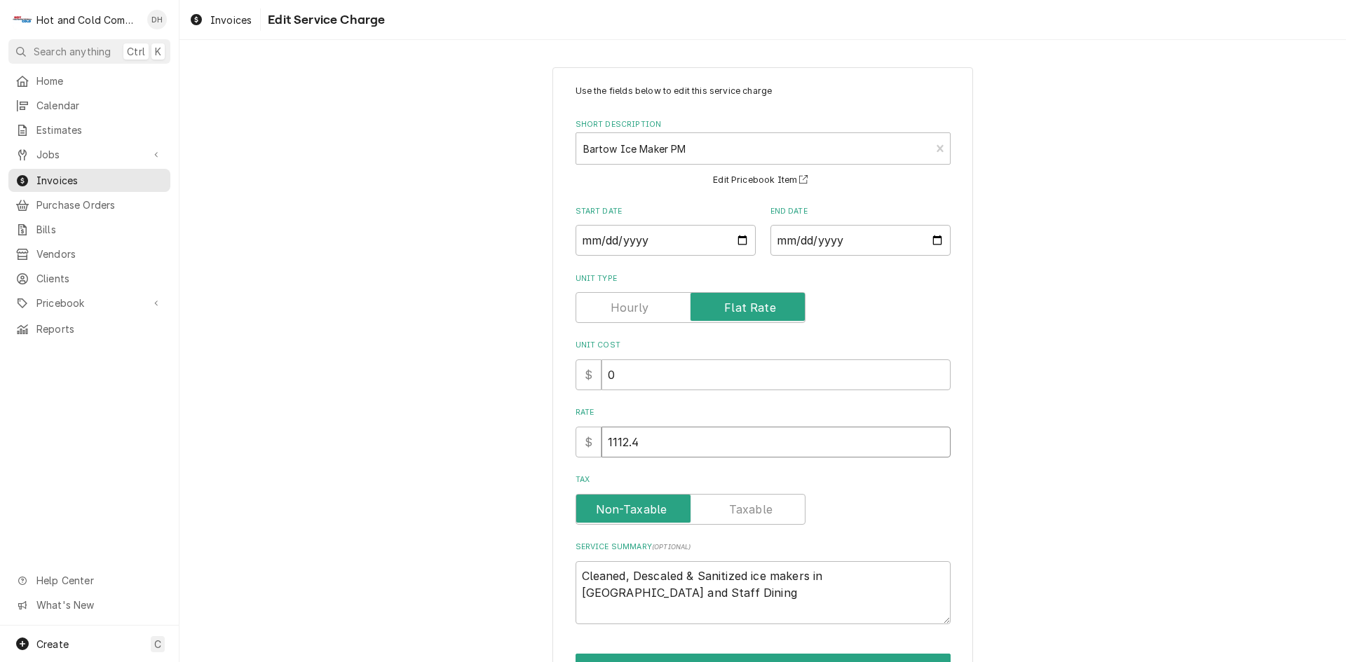
type input "1112"
type textarea "x"
type input "111"
type textarea "x"
type input "11"
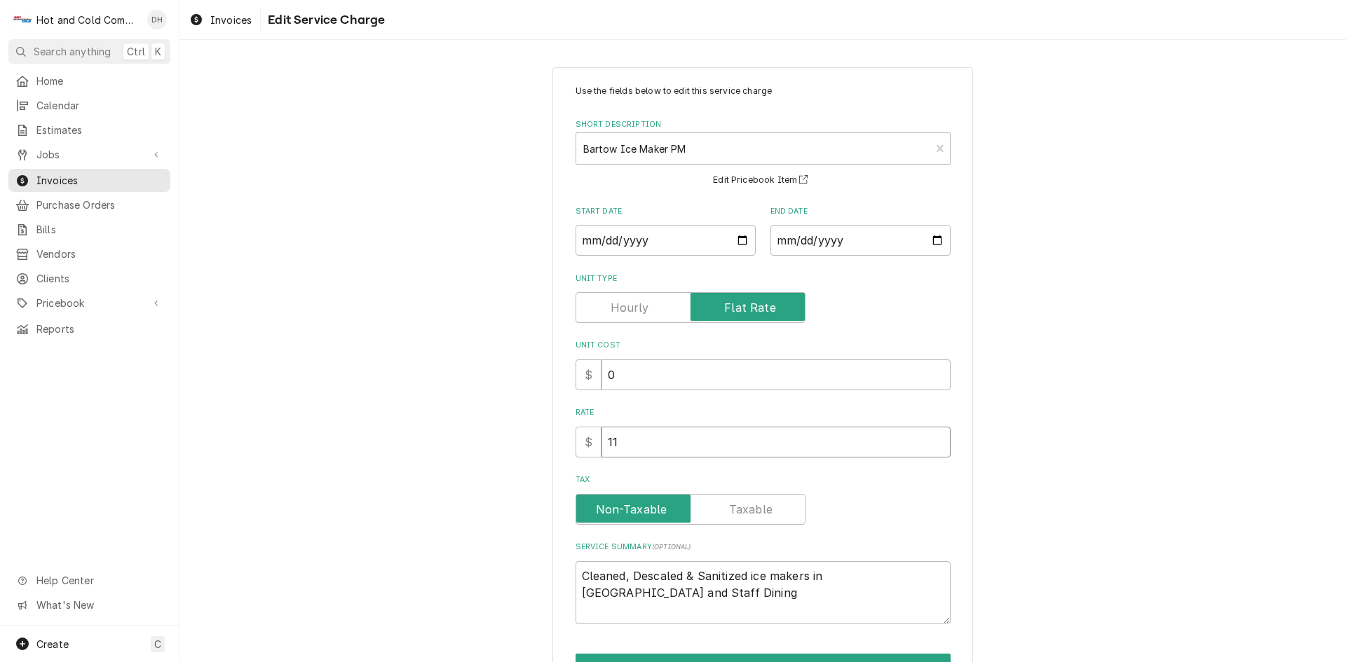
type textarea "x"
type input "1"
type textarea "x"
type input "0"
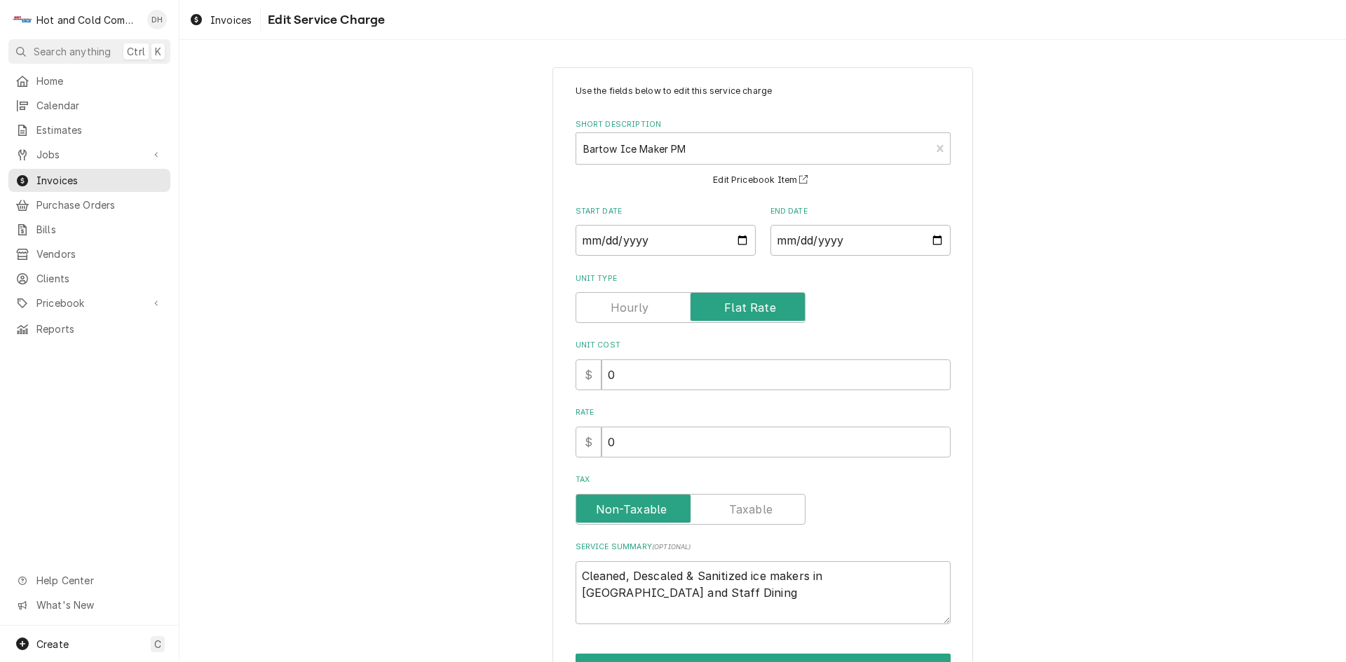
scroll to position [83, 0]
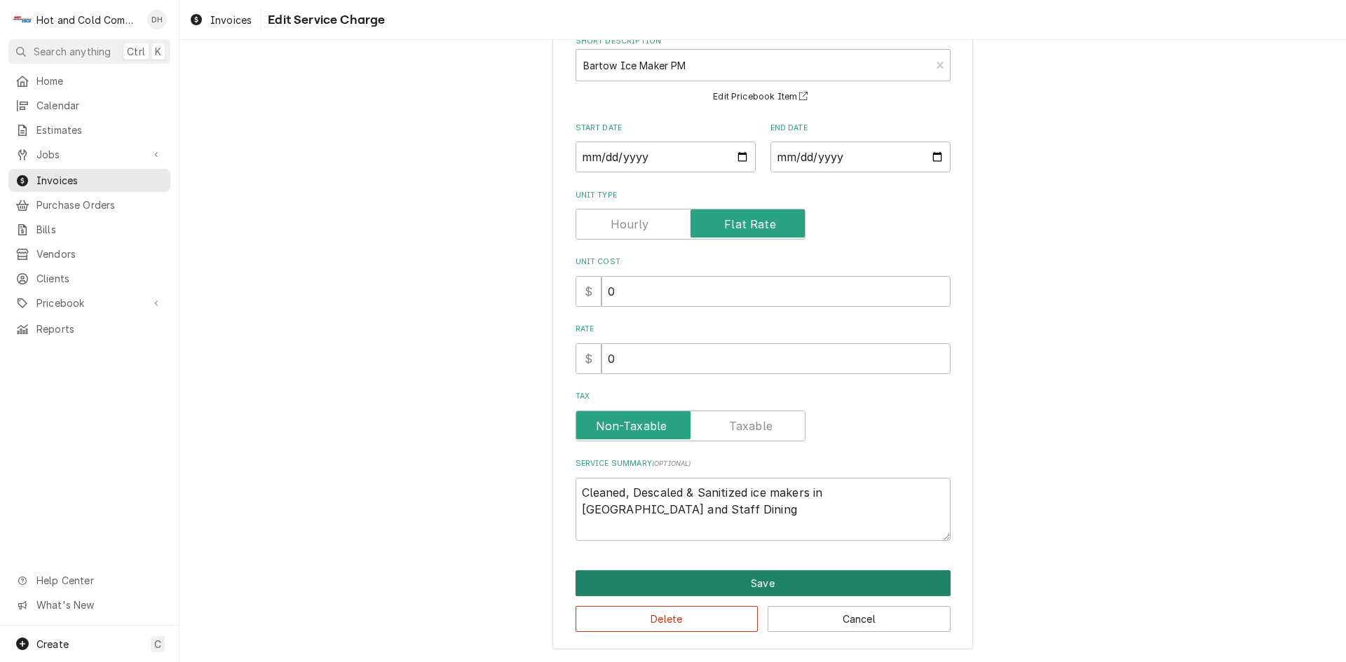
click at [771, 585] on button "Save" at bounding box center [762, 584] width 375 height 26
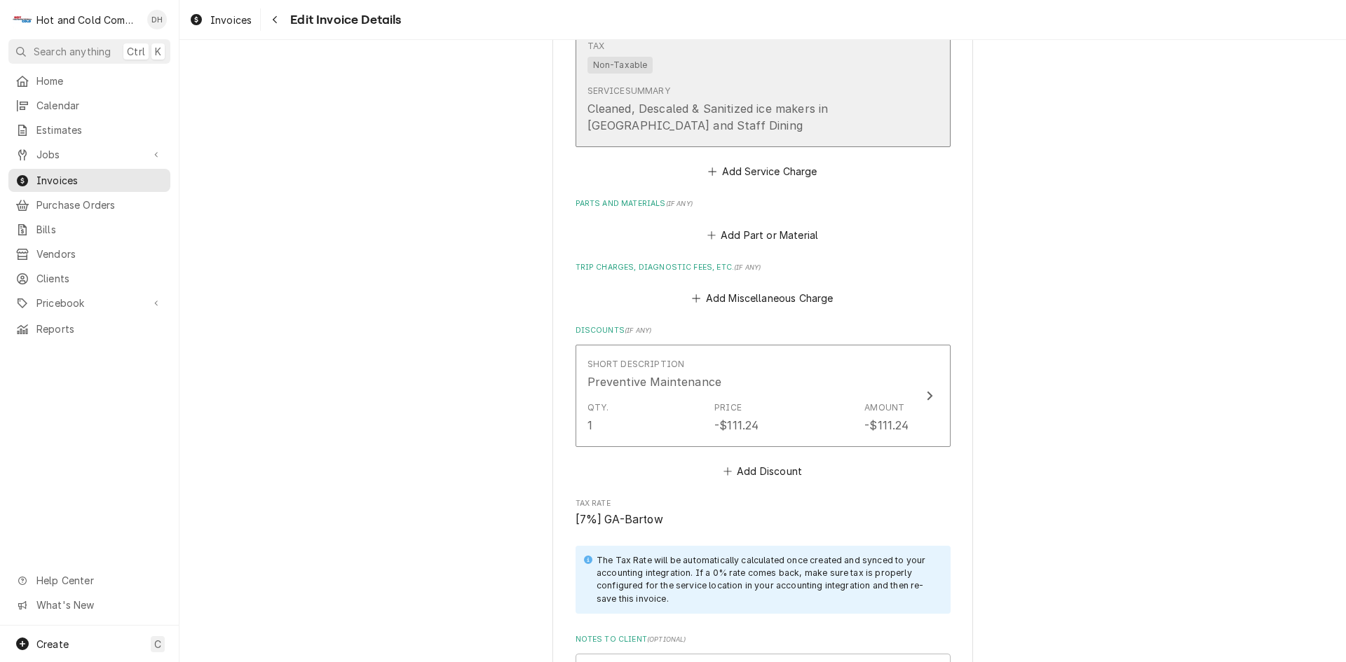
scroll to position [1152, 0]
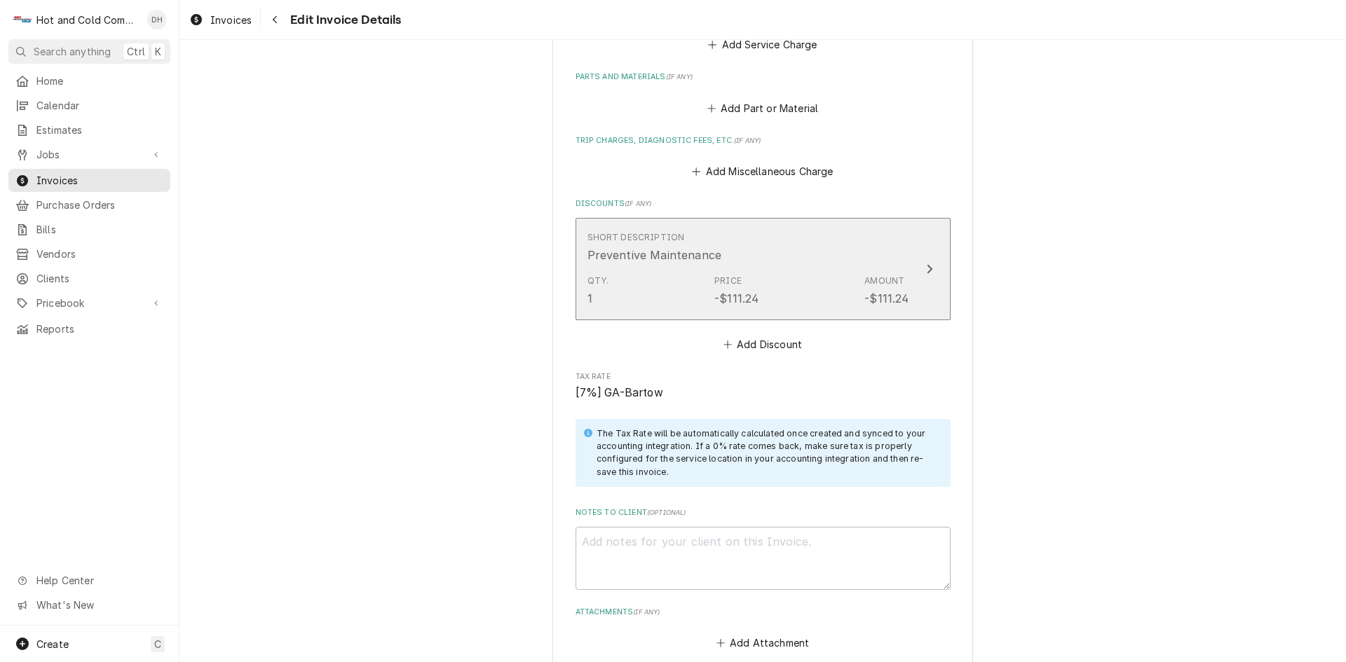
click at [783, 241] on div "Short Description Preventive Maintenance" at bounding box center [748, 247] width 322 height 43
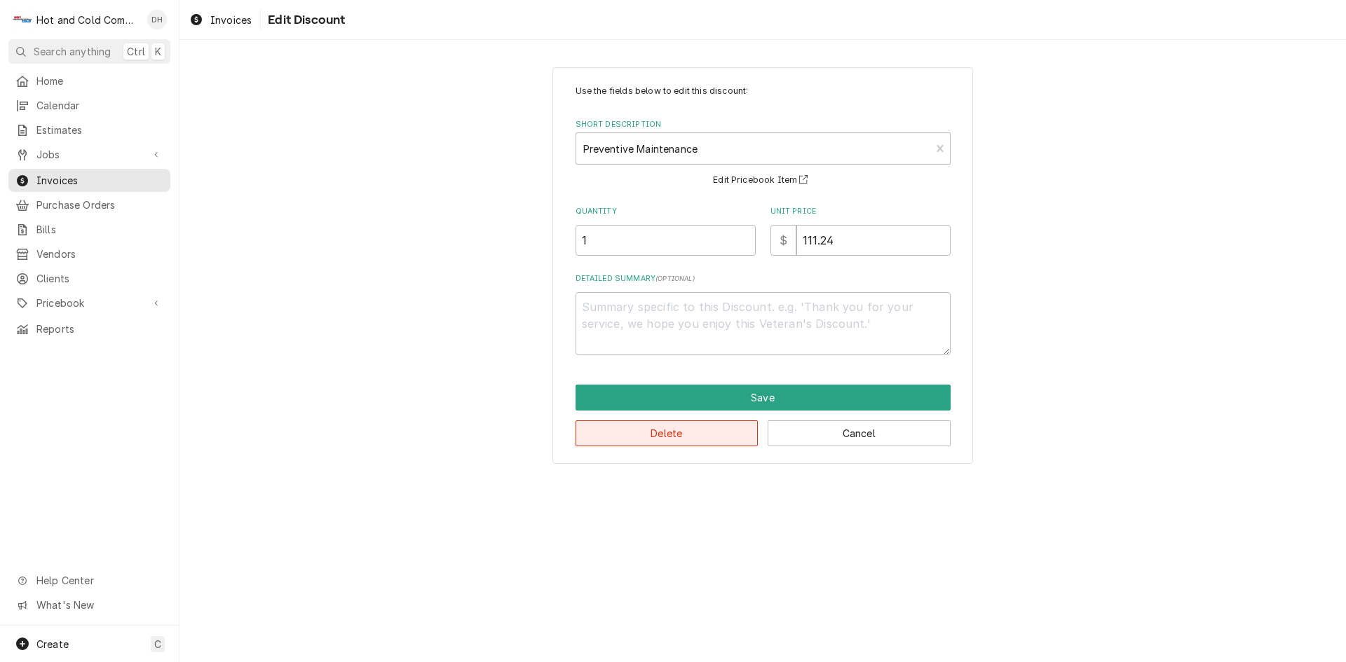
click at [668, 426] on button "Delete" at bounding box center [666, 434] width 183 height 26
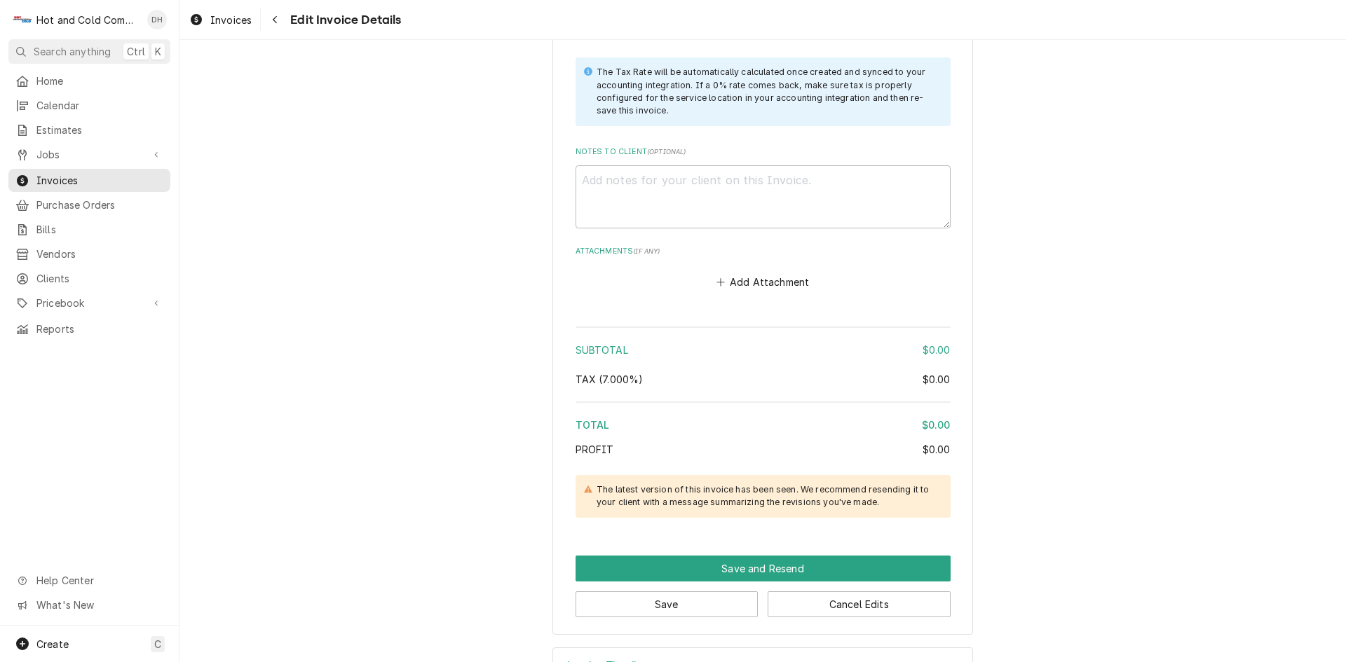
scroll to position [1454, 0]
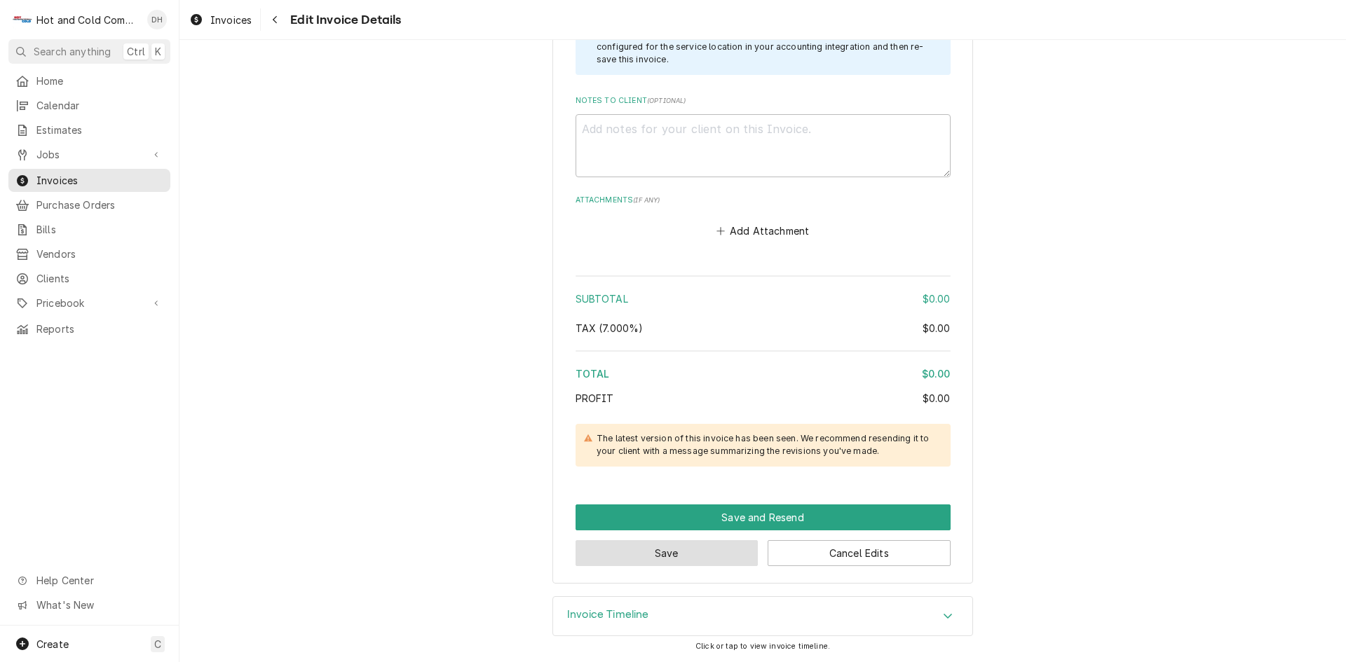
click at [662, 559] on button "Save" at bounding box center [666, 553] width 183 height 26
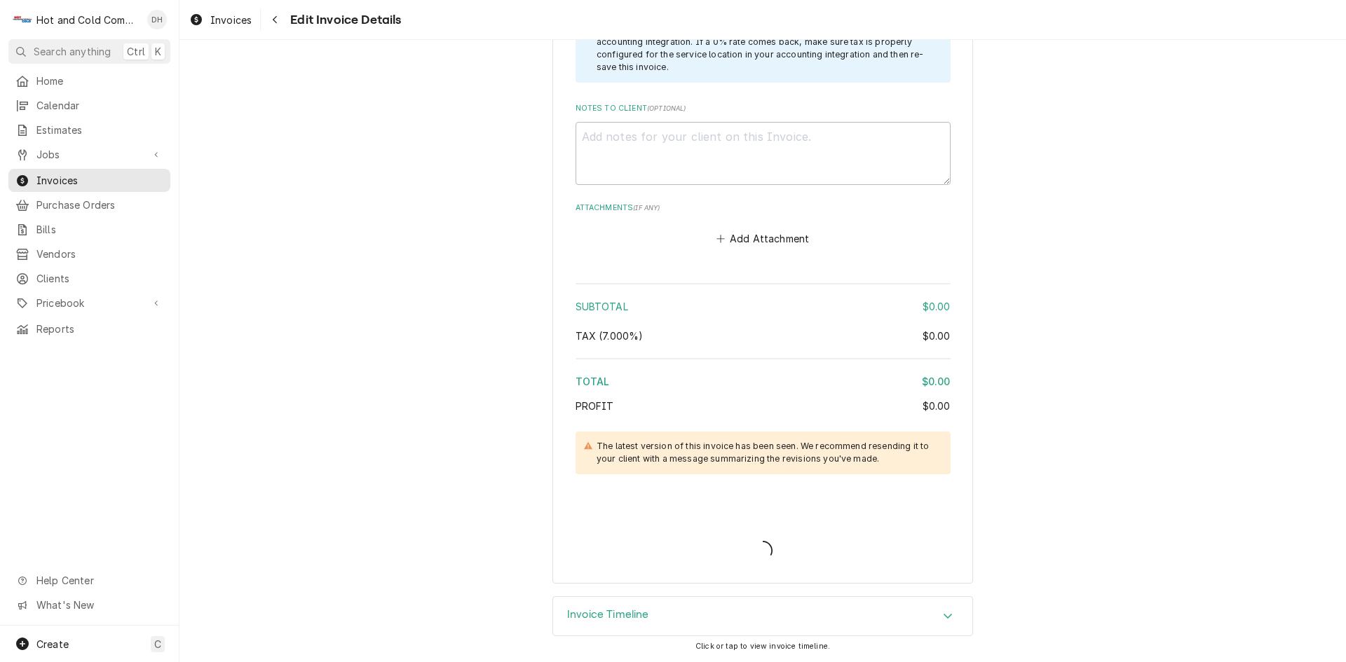
type textarea "x"
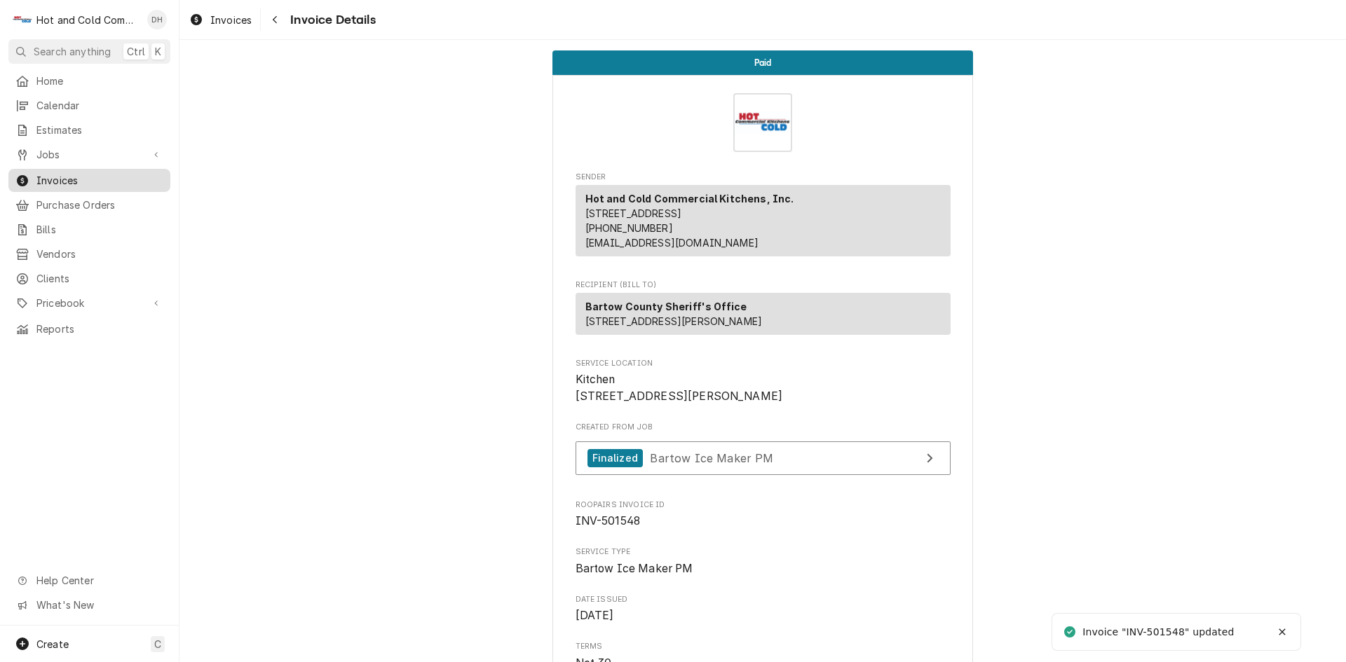
click at [64, 173] on span "Invoices" at bounding box center [99, 180] width 127 height 15
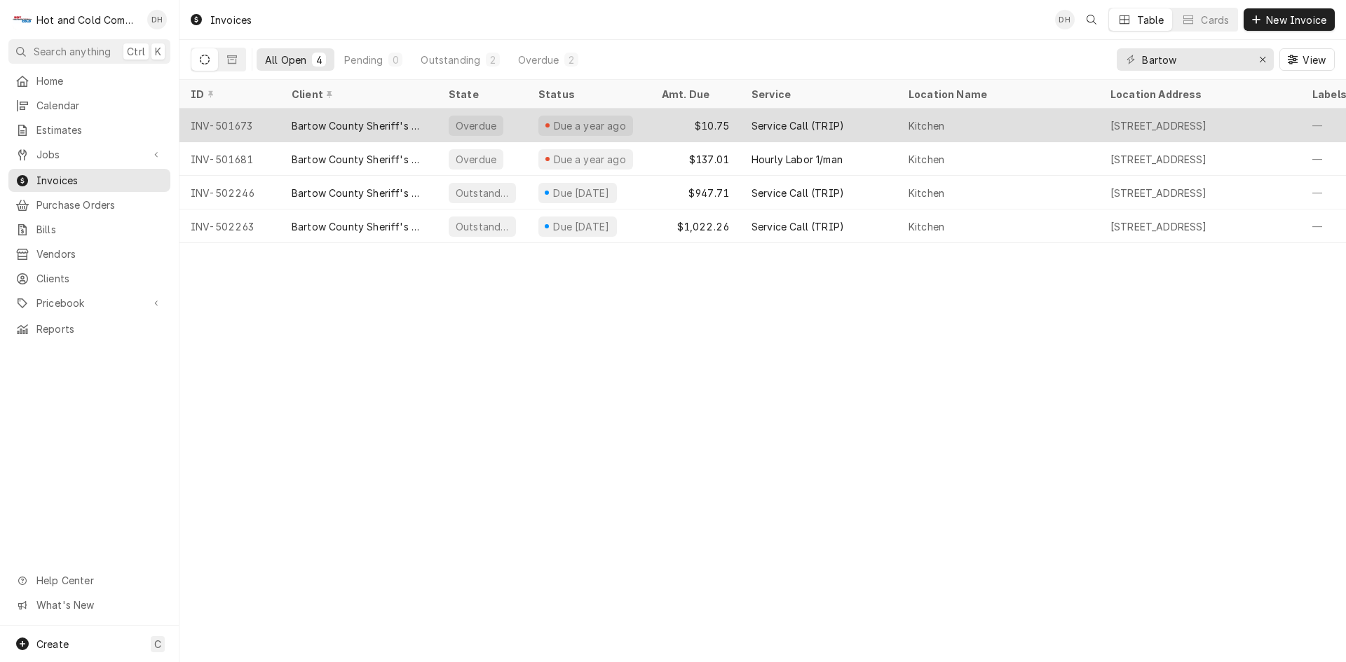
click at [669, 122] on div "$10.75" at bounding box center [695, 126] width 90 height 34
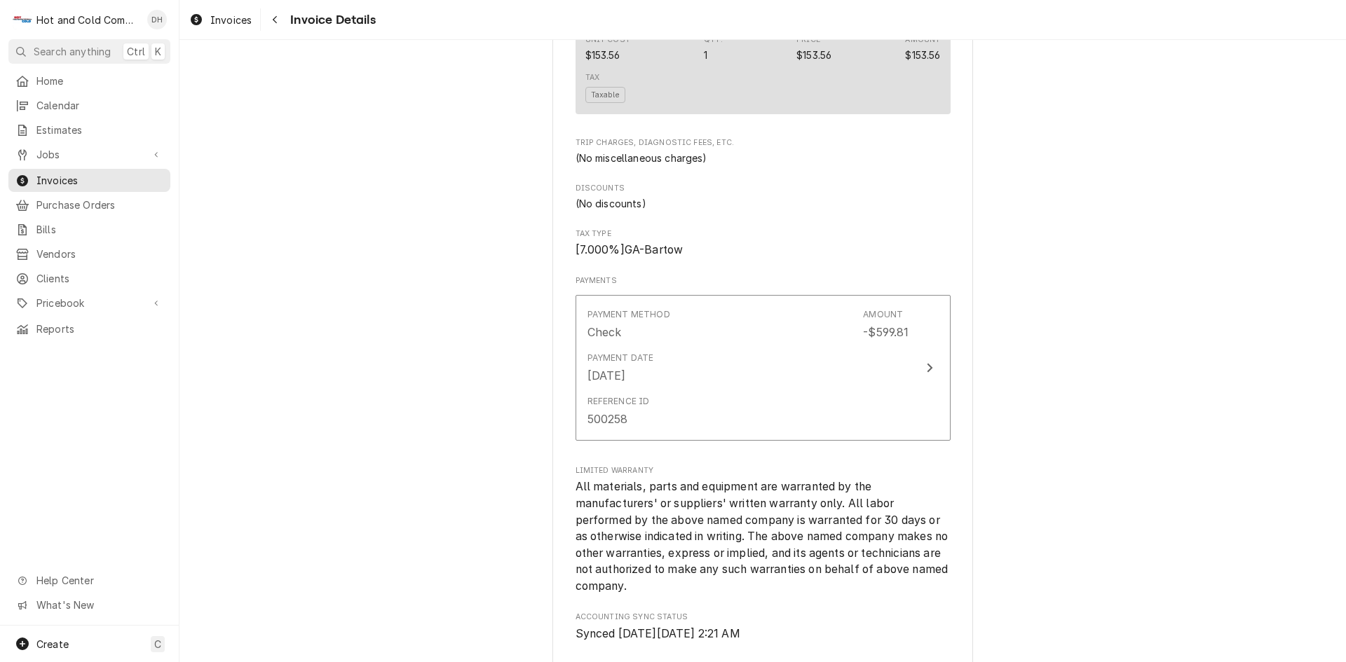
scroll to position [1313, 0]
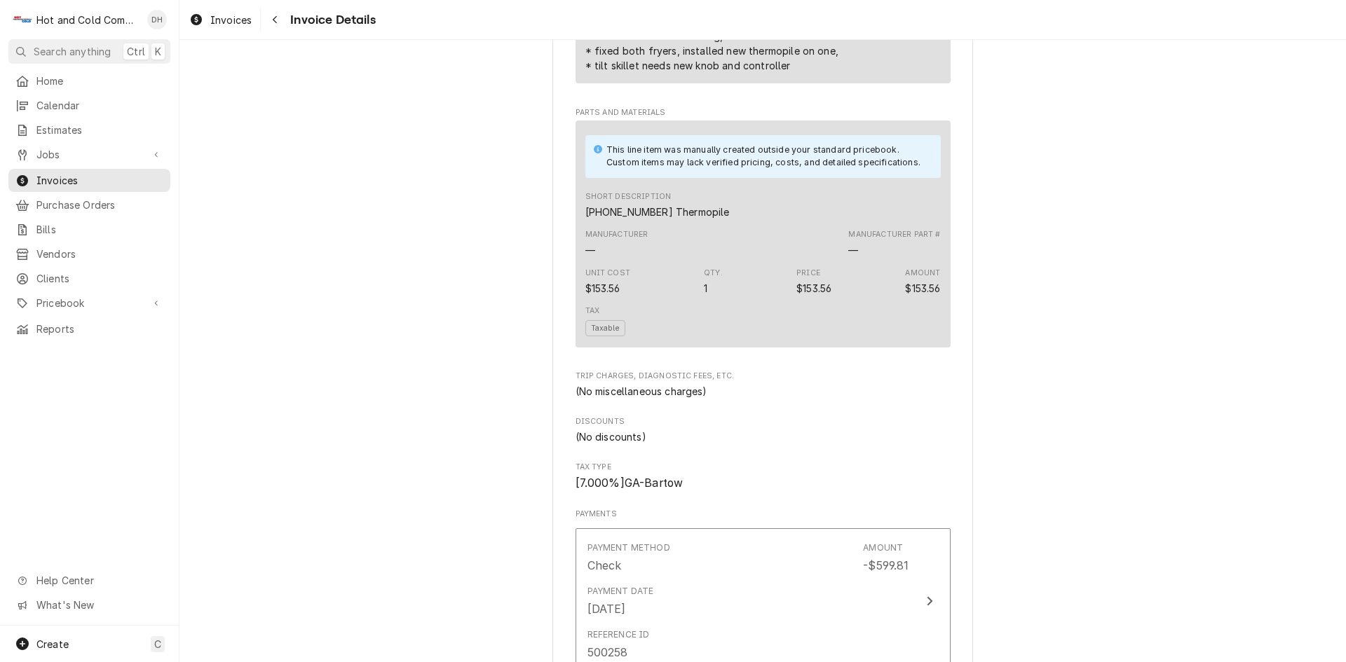
click at [787, 341] on div "Tax Taxable" at bounding box center [762, 321] width 355 height 41
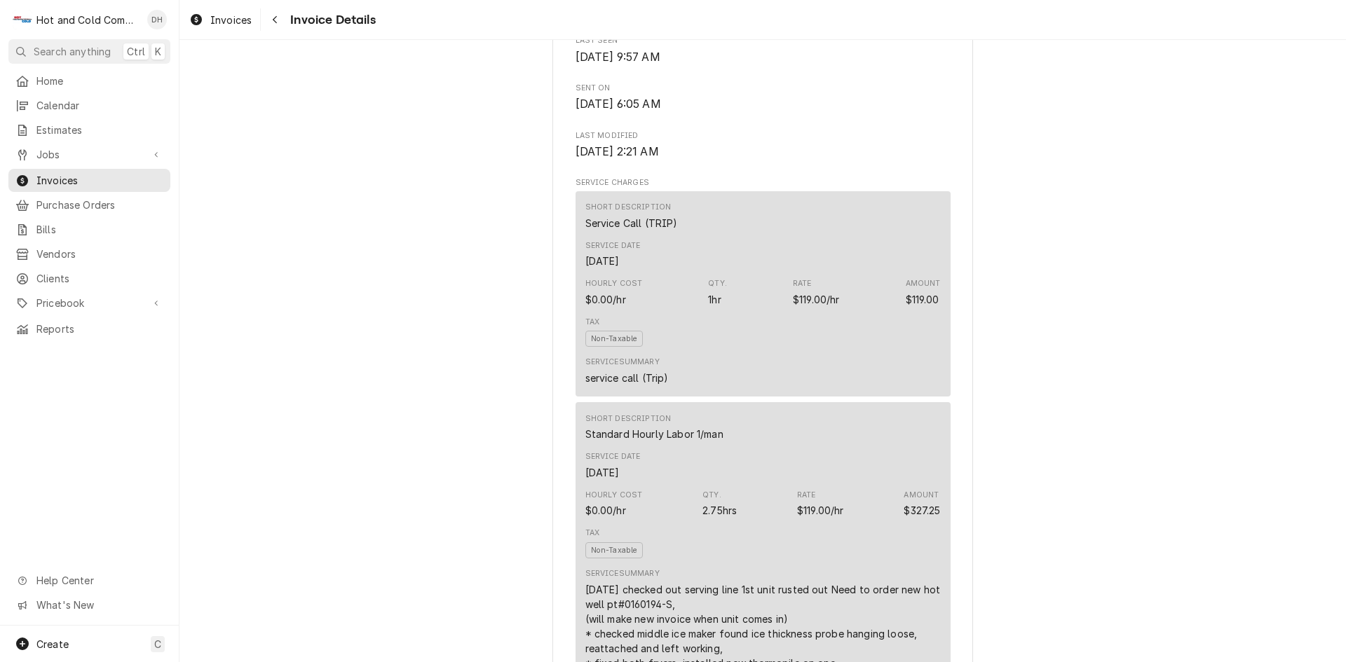
scroll to position [934, 0]
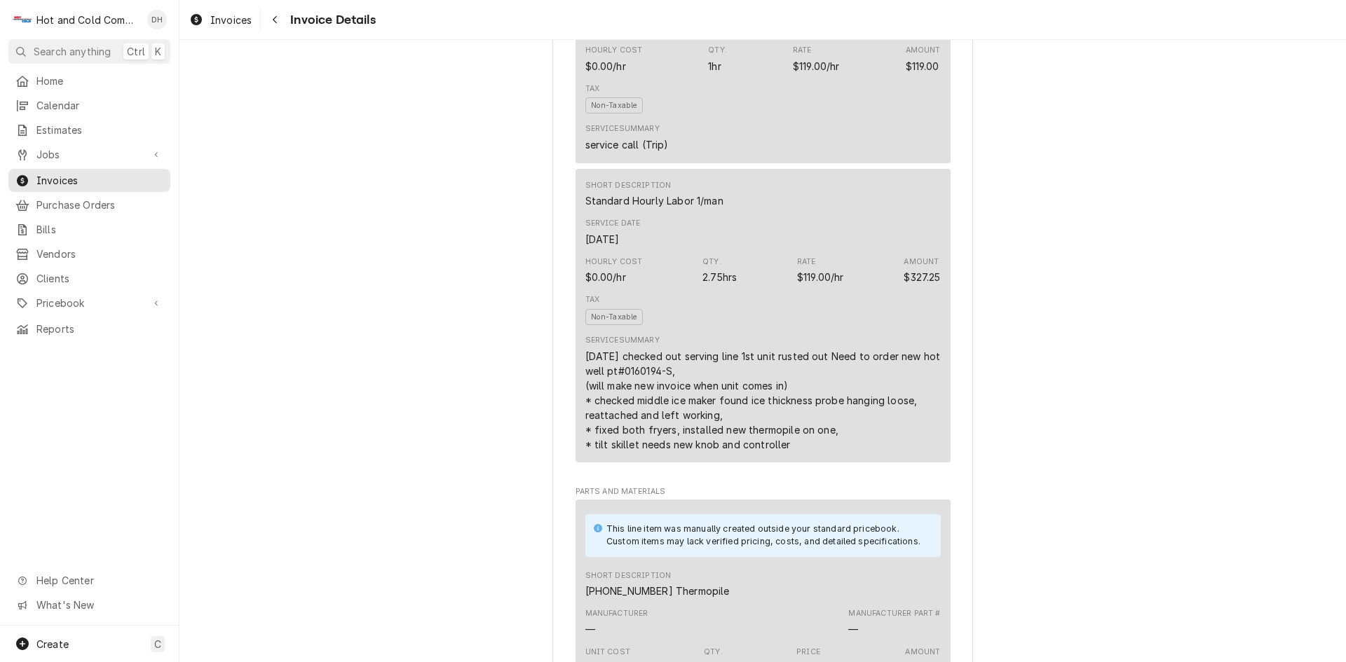
click at [744, 330] on div "Tax Non-Taxable" at bounding box center [762, 309] width 355 height 41
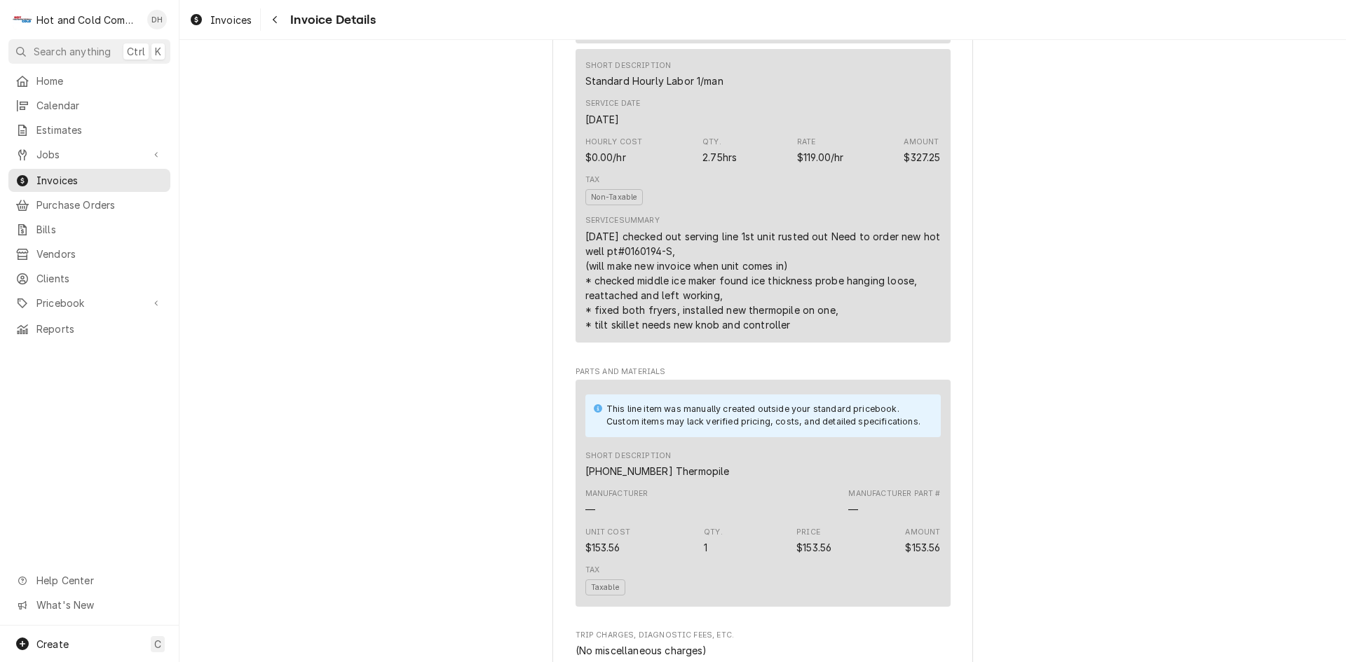
scroll to position [1168, 0]
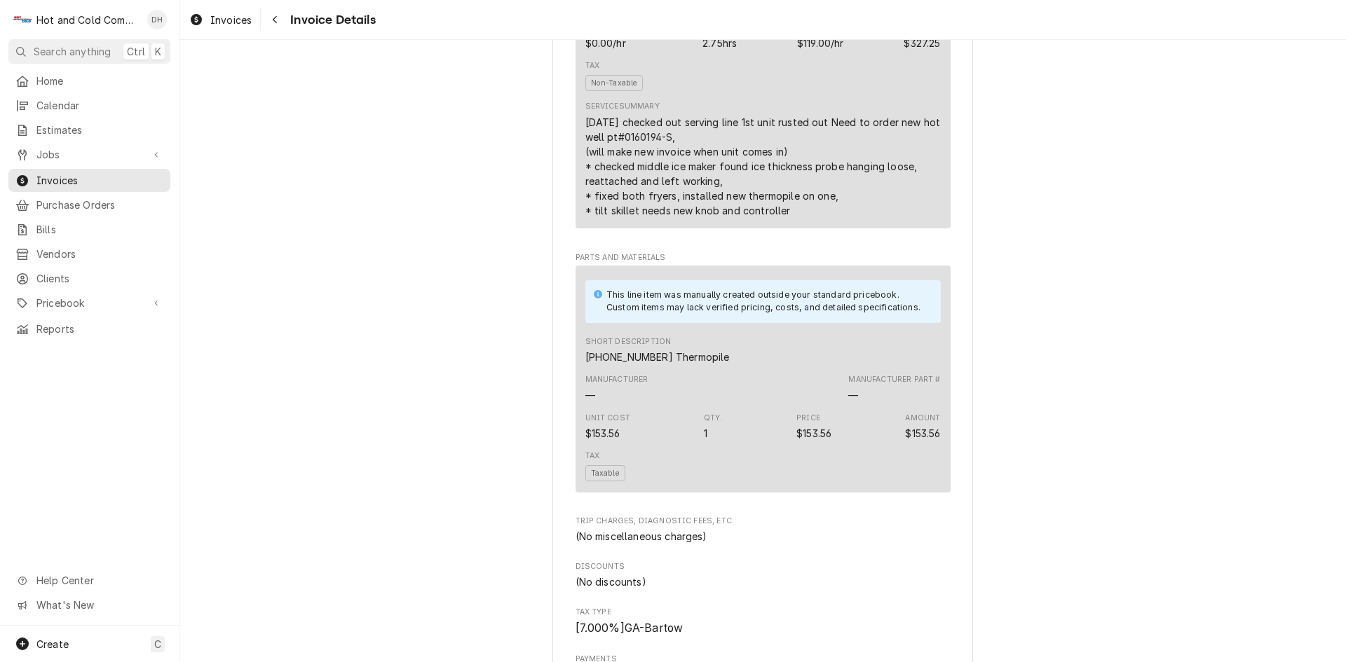
click at [758, 369] on div "Short Description 00-410839-00004 Thermopile" at bounding box center [762, 351] width 355 height 38
click at [783, 369] on div "Short Description 00-410839-00004 Thermopile" at bounding box center [762, 351] width 355 height 38
click at [784, 369] on div "Short Description 00-410839-00004 Thermopile" at bounding box center [762, 351] width 355 height 38
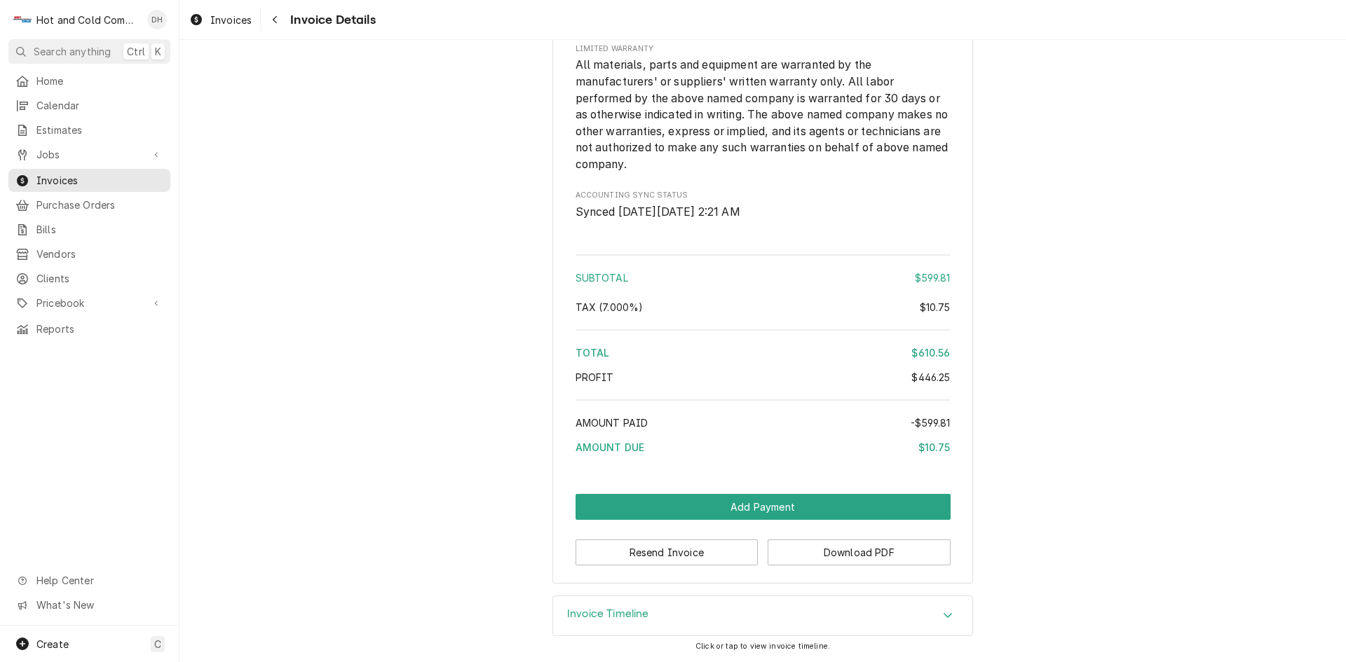
scroll to position [2014, 0]
click at [741, 511] on button "Add Payment" at bounding box center [762, 507] width 375 height 26
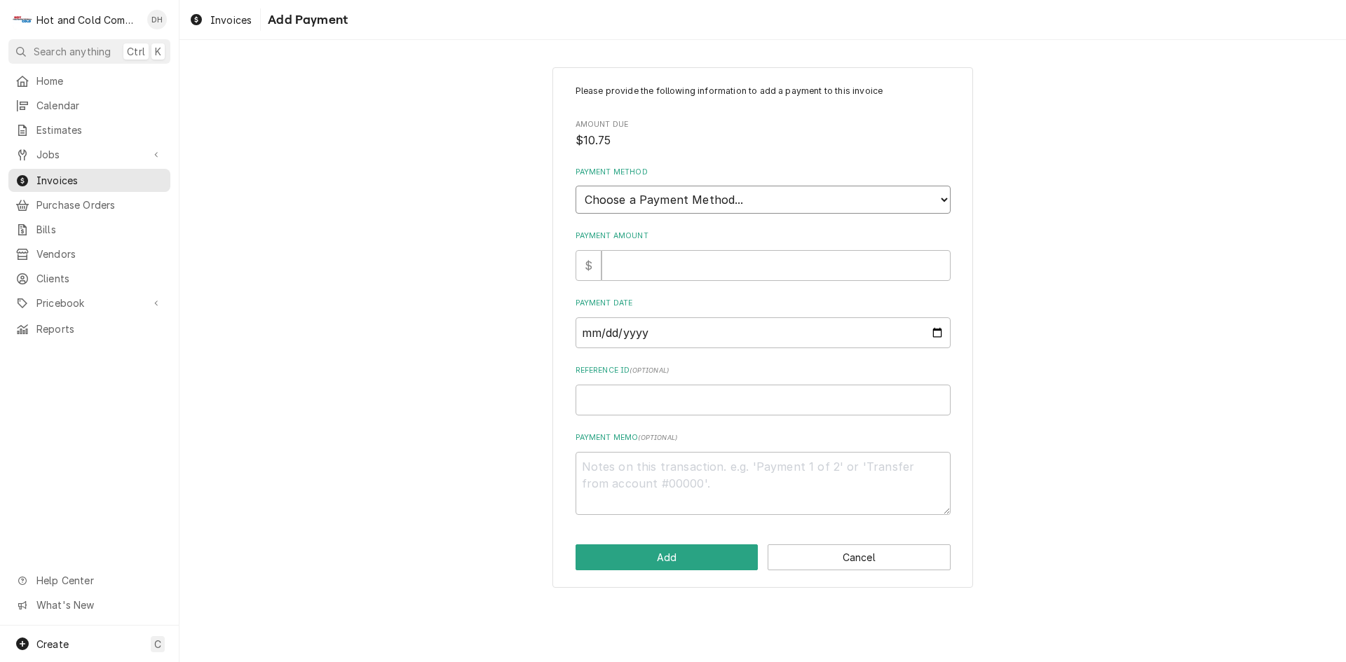
click at [716, 196] on select "Choose a Payment Method... Cash Check Credit/Debit Card ACH/eCheck Other" at bounding box center [762, 200] width 375 height 28
select select "0"
click at [575, 186] on select "Choose a Payment Method... Cash Check Credit/Debit Card ACH/eCheck Other" at bounding box center [762, 200] width 375 height 28
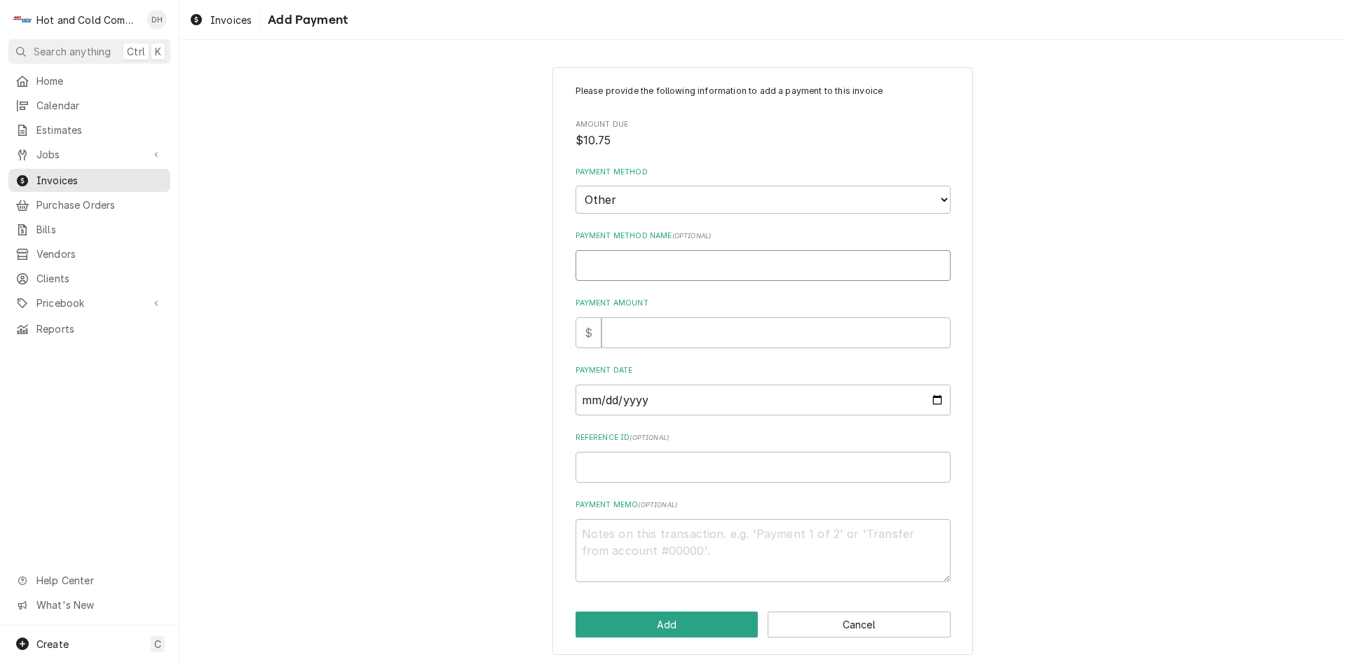
click at [653, 271] on input "Payment Method Name ( optional )" at bounding box center [762, 265] width 375 height 31
type textarea "x"
type input "1"
type textarea "x"
type input "10"
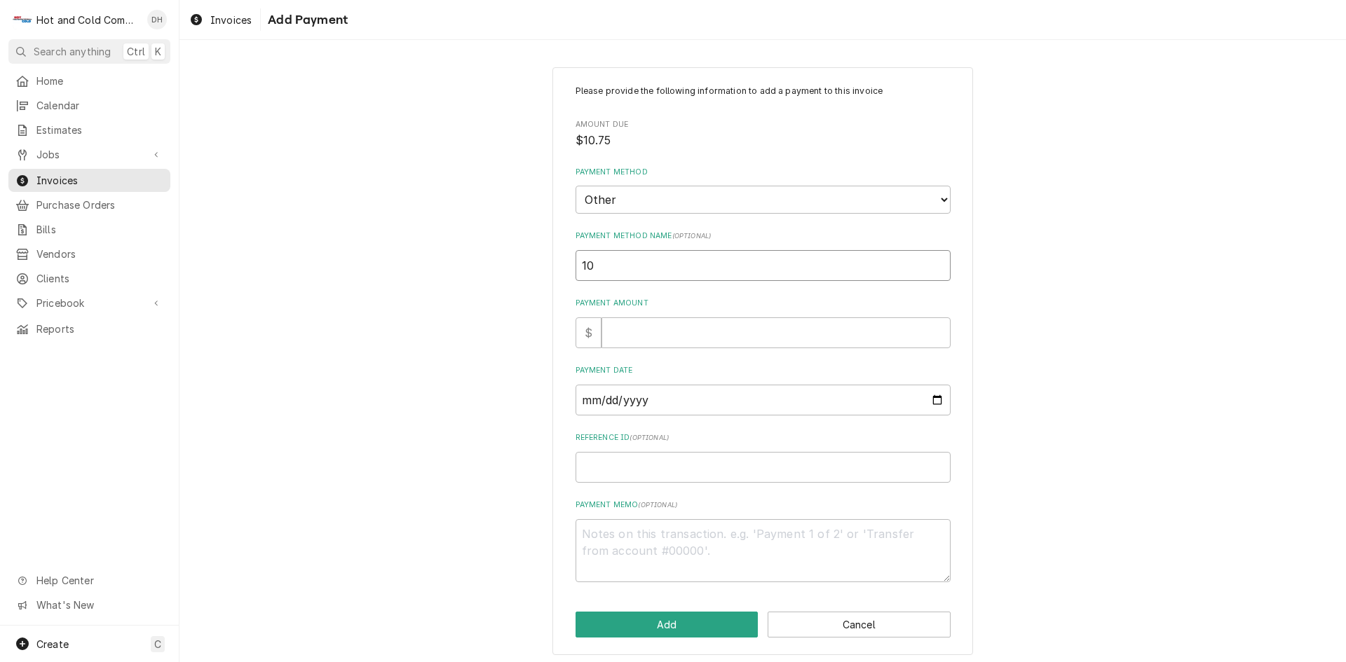
type textarea "x"
type input "10."
type textarea "x"
type input "10.7"
type textarea "x"
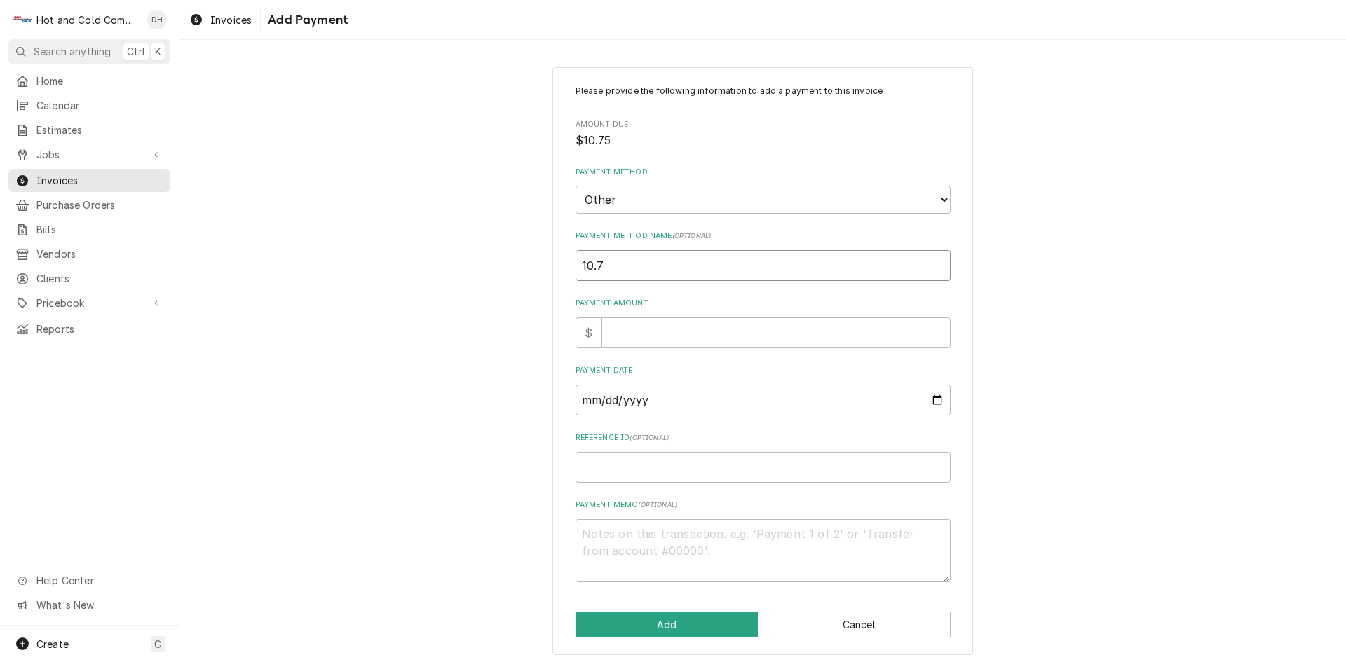
type input "10.75"
type textarea "x"
type input "10.7"
type textarea "x"
type input "10."
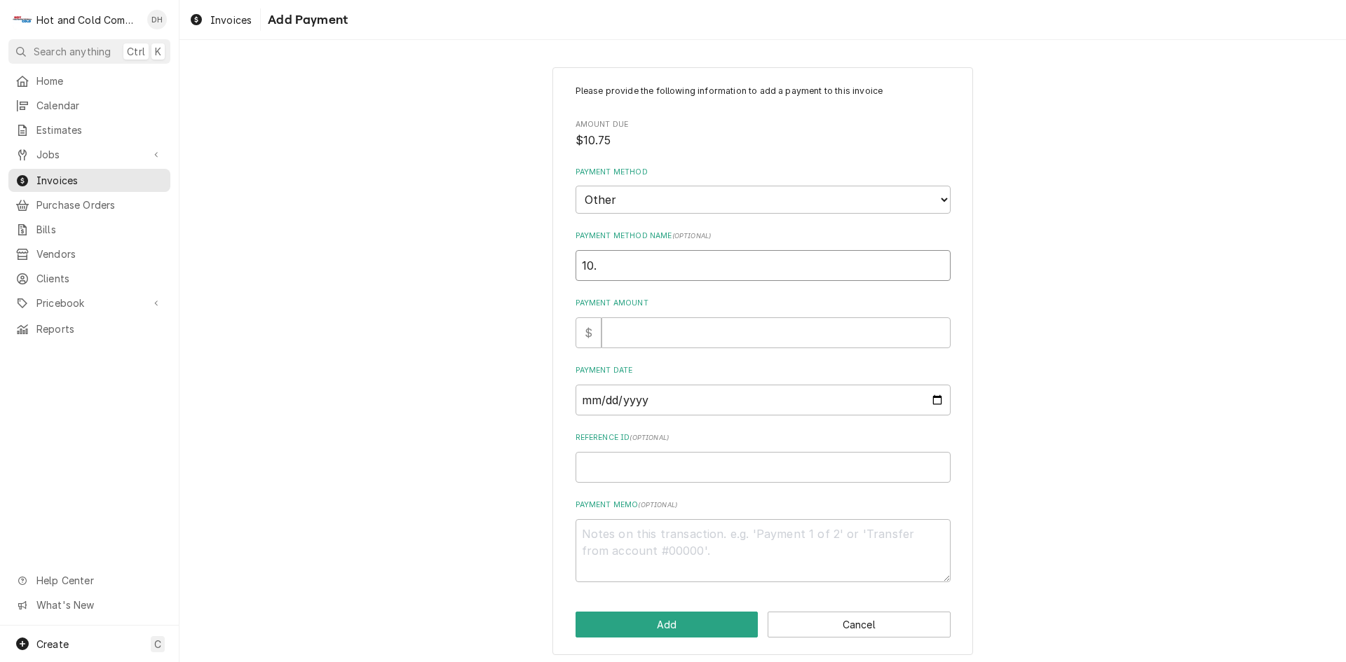
type textarea "x"
type input "10"
type textarea "x"
type input "1"
type textarea "x"
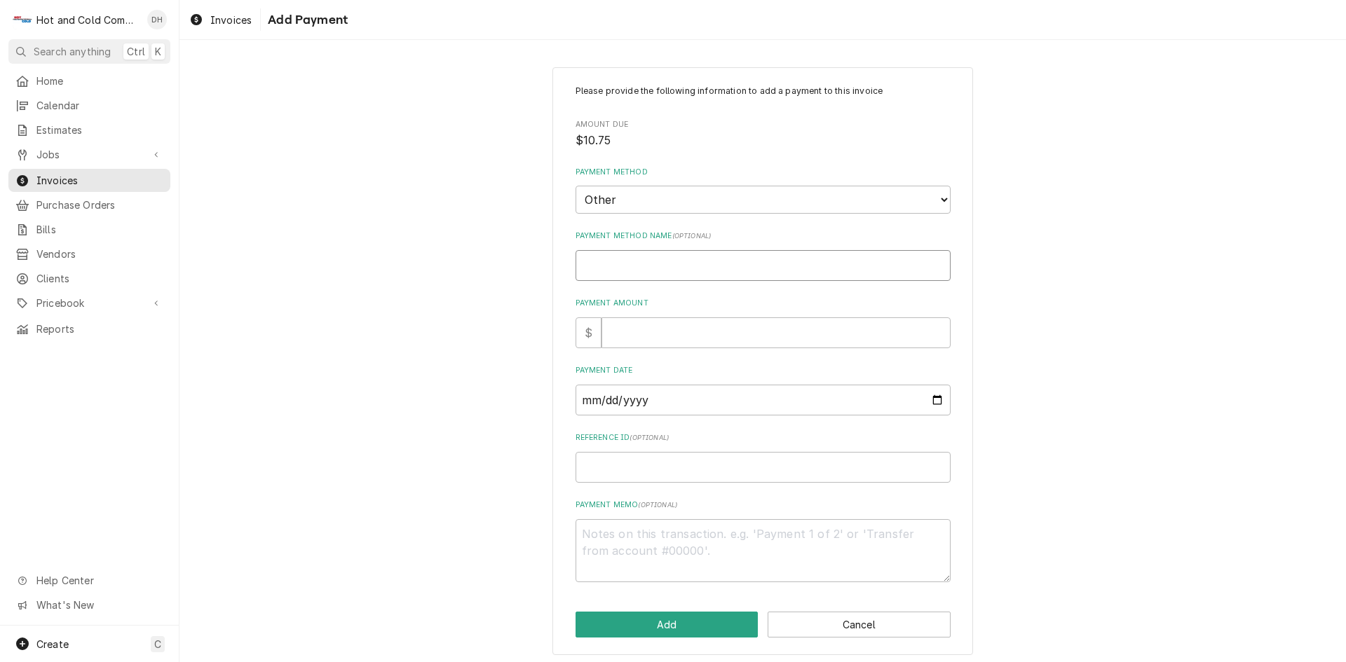
click at [661, 268] on input "Payment Method Name ( optional )" at bounding box center [762, 265] width 375 height 31
type textarea "x"
type input "N"
type textarea "x"
type input "No"
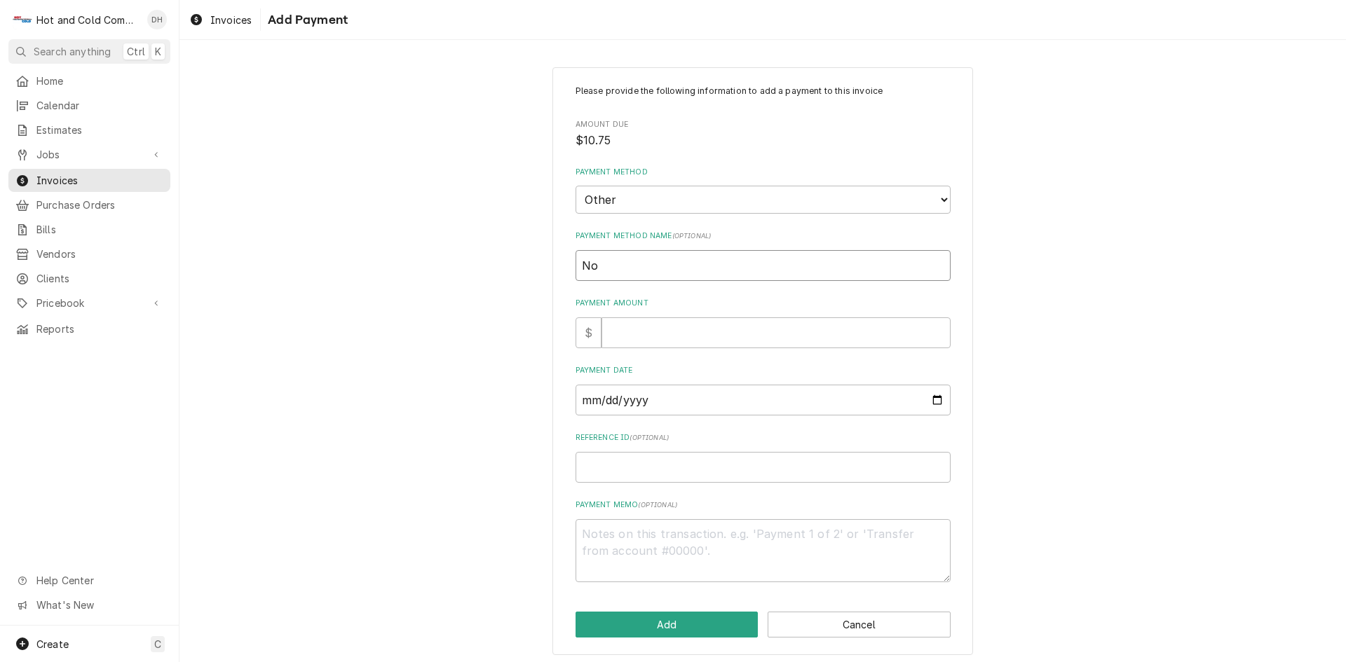
type textarea "x"
type input "No"
type textarea "x"
type input "No c"
type textarea "x"
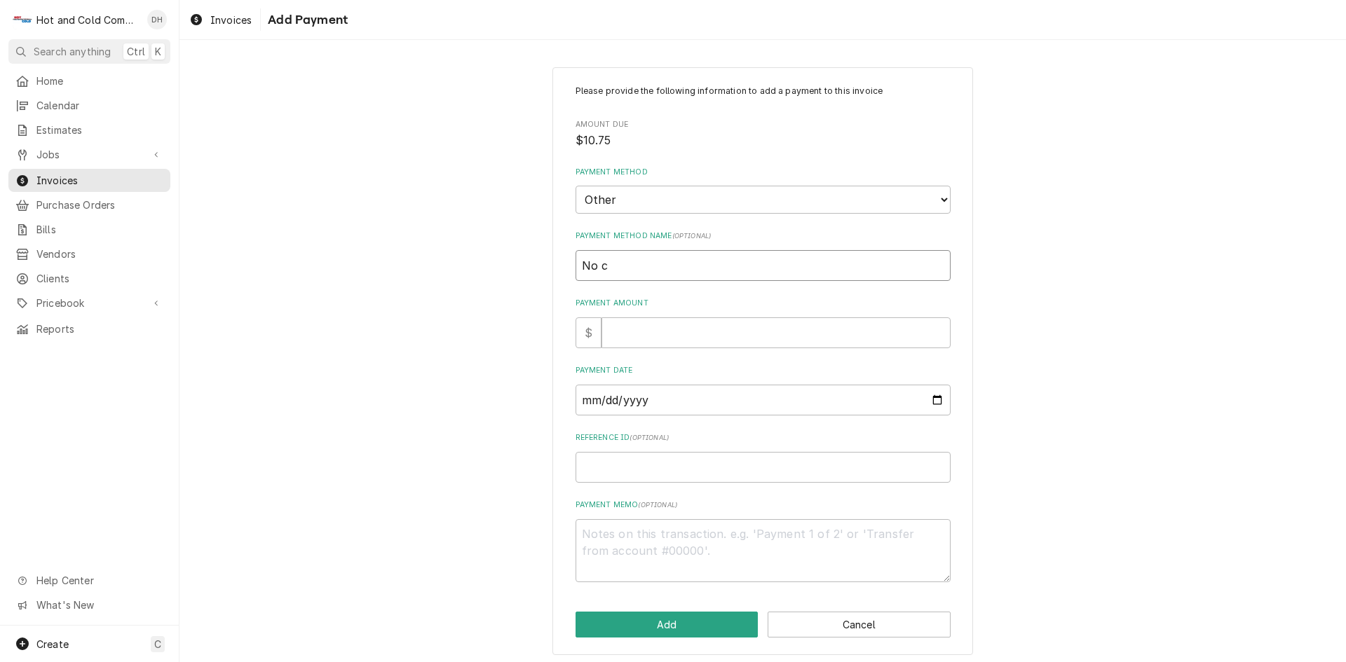
type input "No ch"
type textarea "x"
type input "No cha"
type textarea "x"
type input "No char"
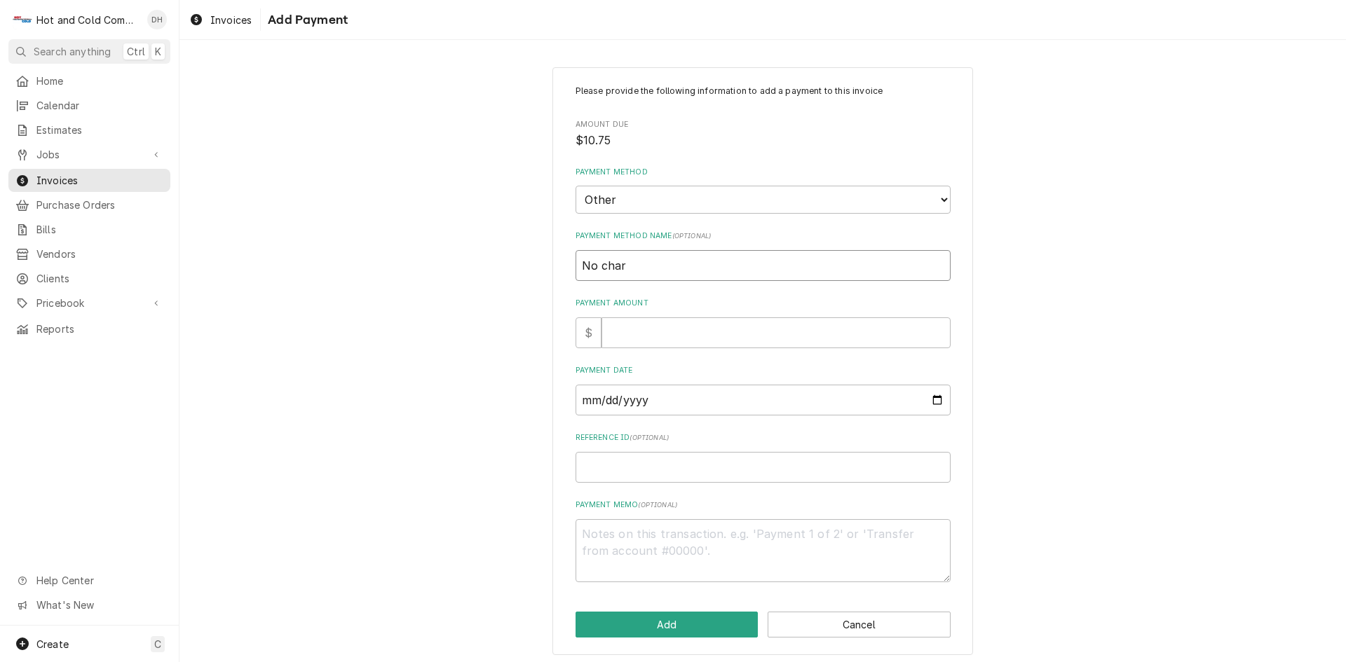
type textarea "x"
type input "No charg"
type textarea "x"
type input "No charge"
type textarea "x"
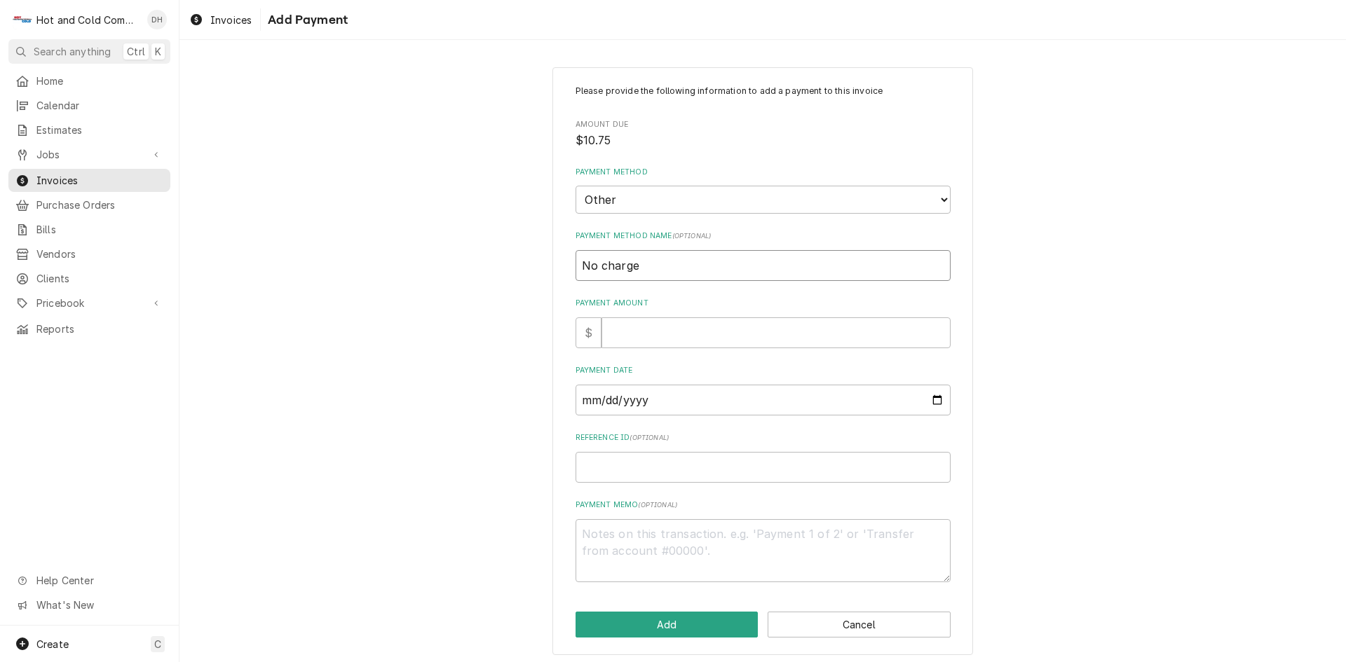
type input "No charge"
click at [675, 331] on input "Payment Amount" at bounding box center [775, 332] width 349 height 31
type textarea "x"
type input "1"
type textarea "x"
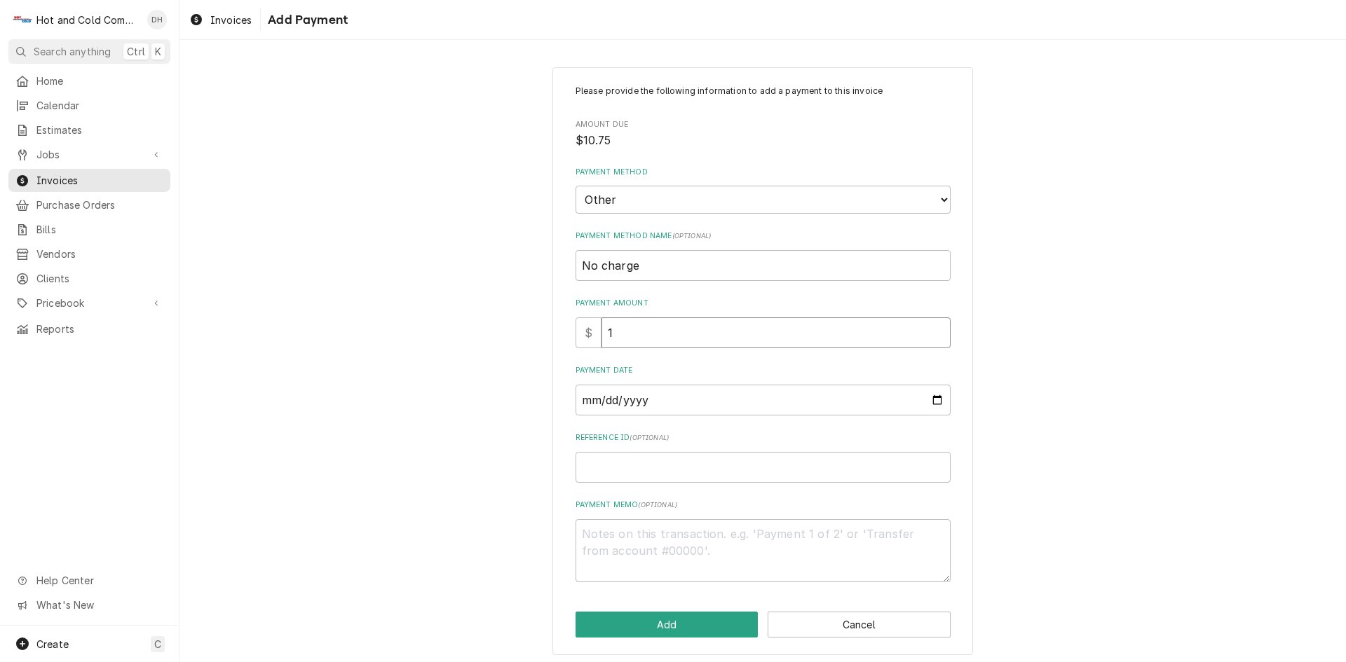
type input "10"
type textarea "x"
type input "10.7"
type textarea "x"
type input "10.75"
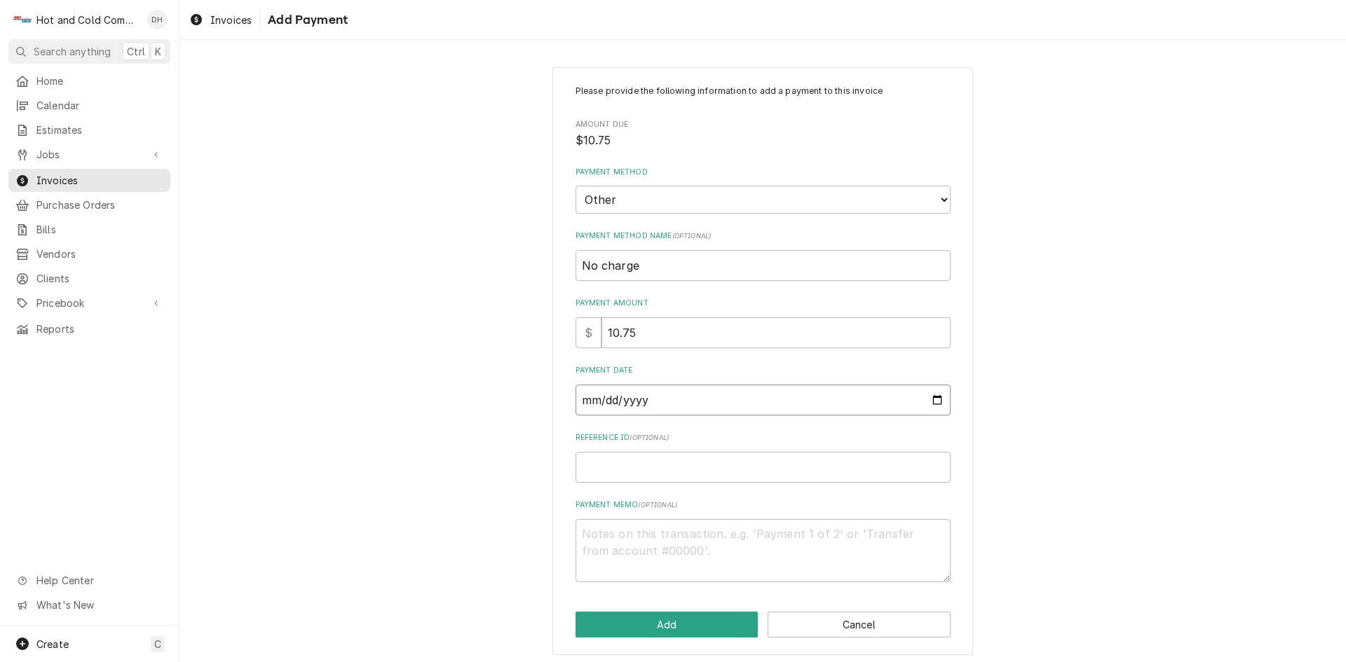
click at [937, 404] on input "Payment Date" at bounding box center [762, 400] width 375 height 31
type textarea "x"
type input "2025-08-21"
click at [667, 480] on input "Reference ID ( optional )" at bounding box center [762, 467] width 375 height 31
drag, startPoint x: 676, startPoint y: 542, endPoint x: 683, endPoint y: 544, distance: 7.1
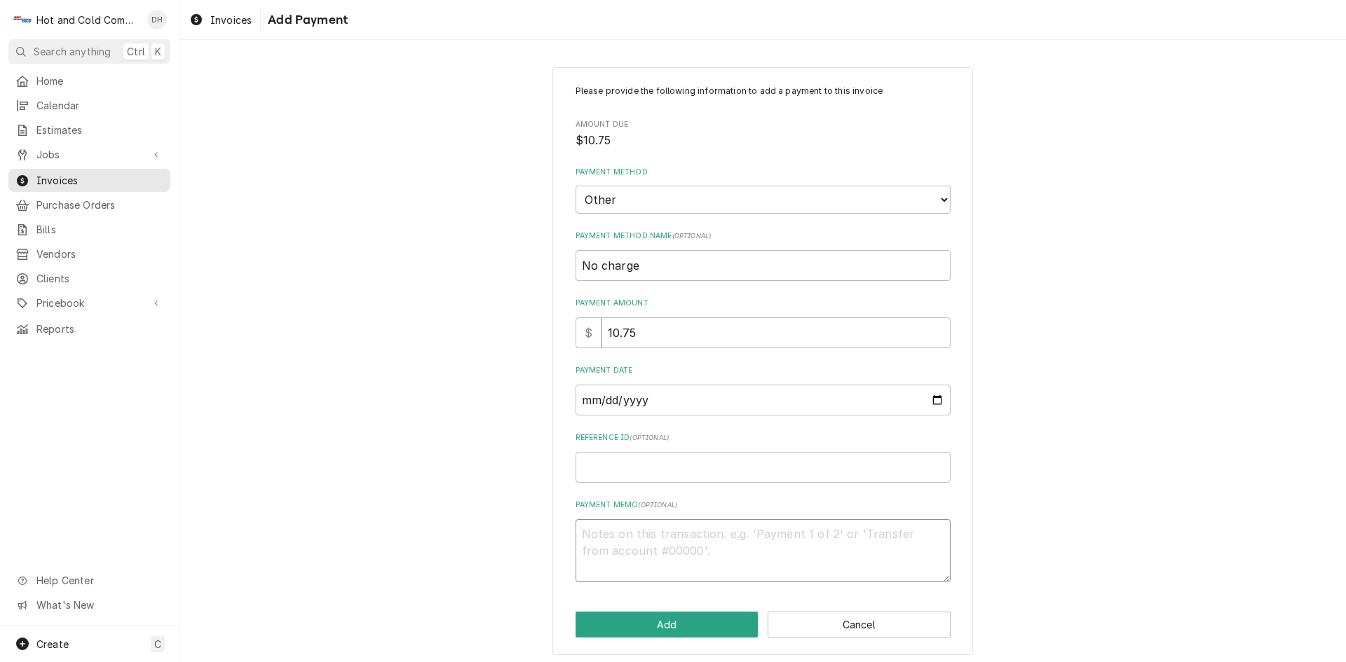
click at [677, 542] on textarea "Payment Memo ( optional )" at bounding box center [762, 550] width 375 height 63
type textarea "x"
type textarea "R"
type textarea "x"
type textarea "Re"
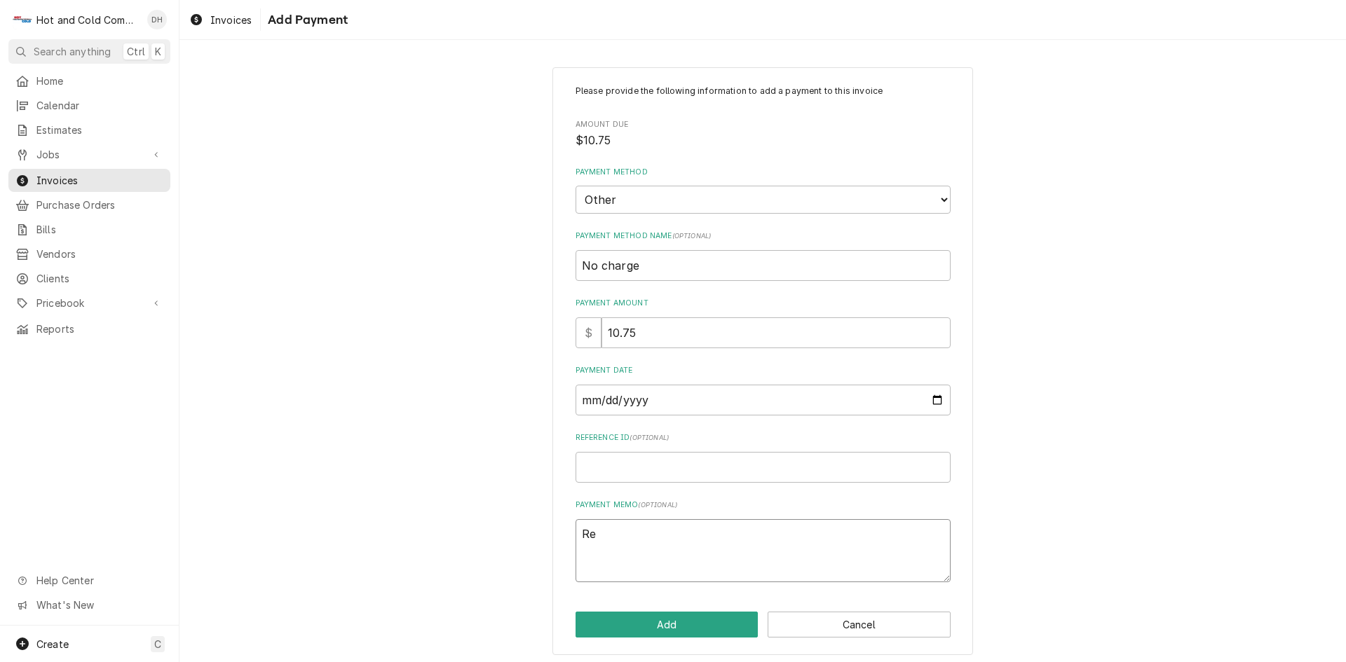
type textarea "x"
type textarea "Rem"
type textarea "x"
type textarea "Remo"
type textarea "x"
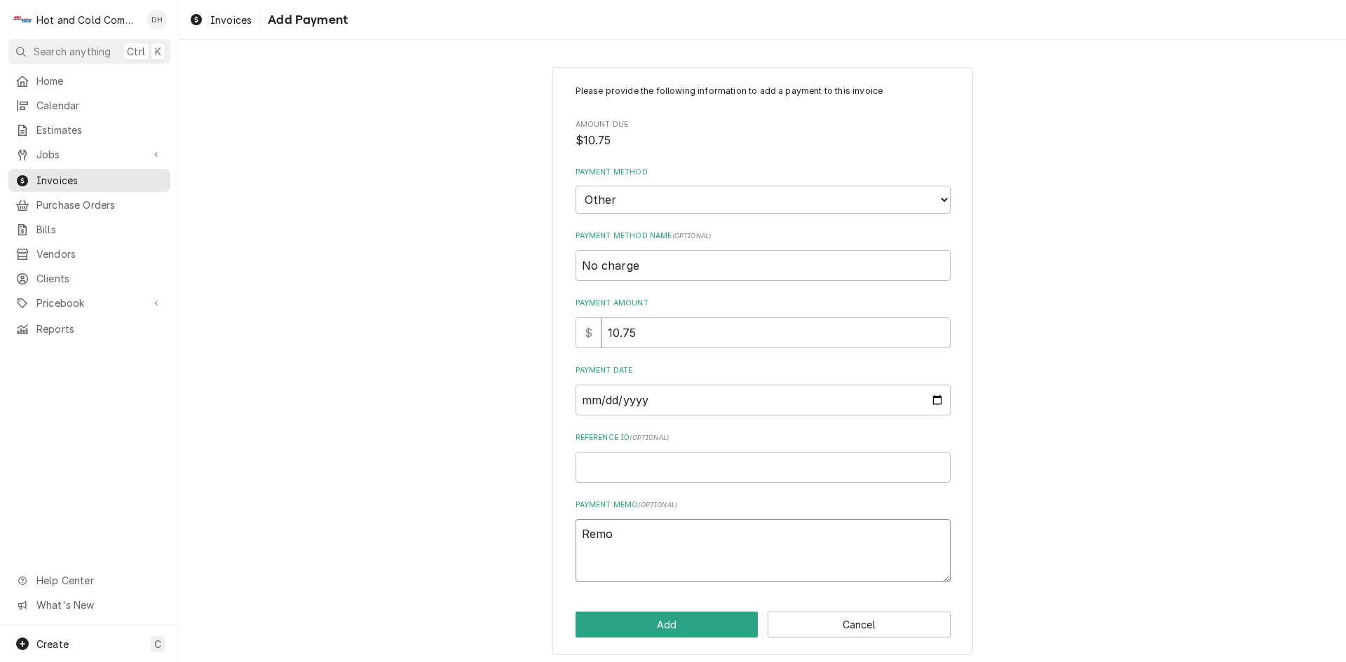
type textarea "Remov"
type textarea "x"
type textarea "Remove"
type textarea "x"
type textarea "Removed"
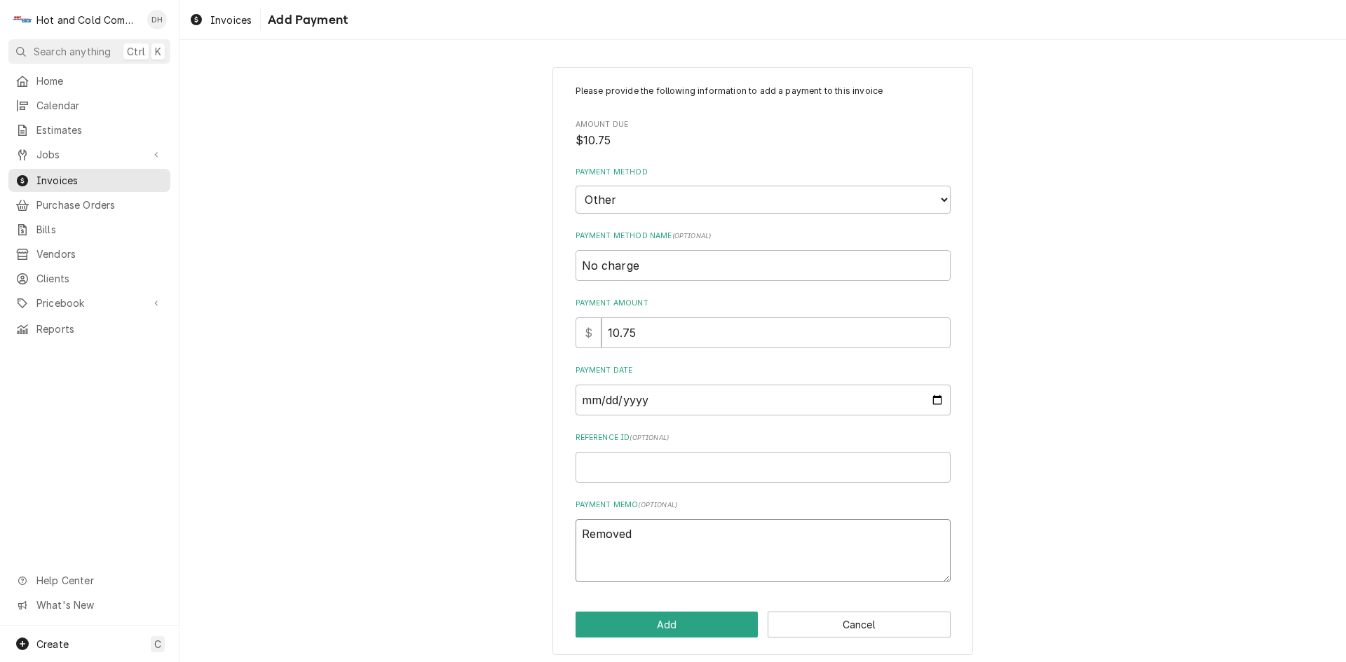
type textarea "x"
type textarea "Removed"
type textarea "x"
type textarea "Removed t"
type textarea "x"
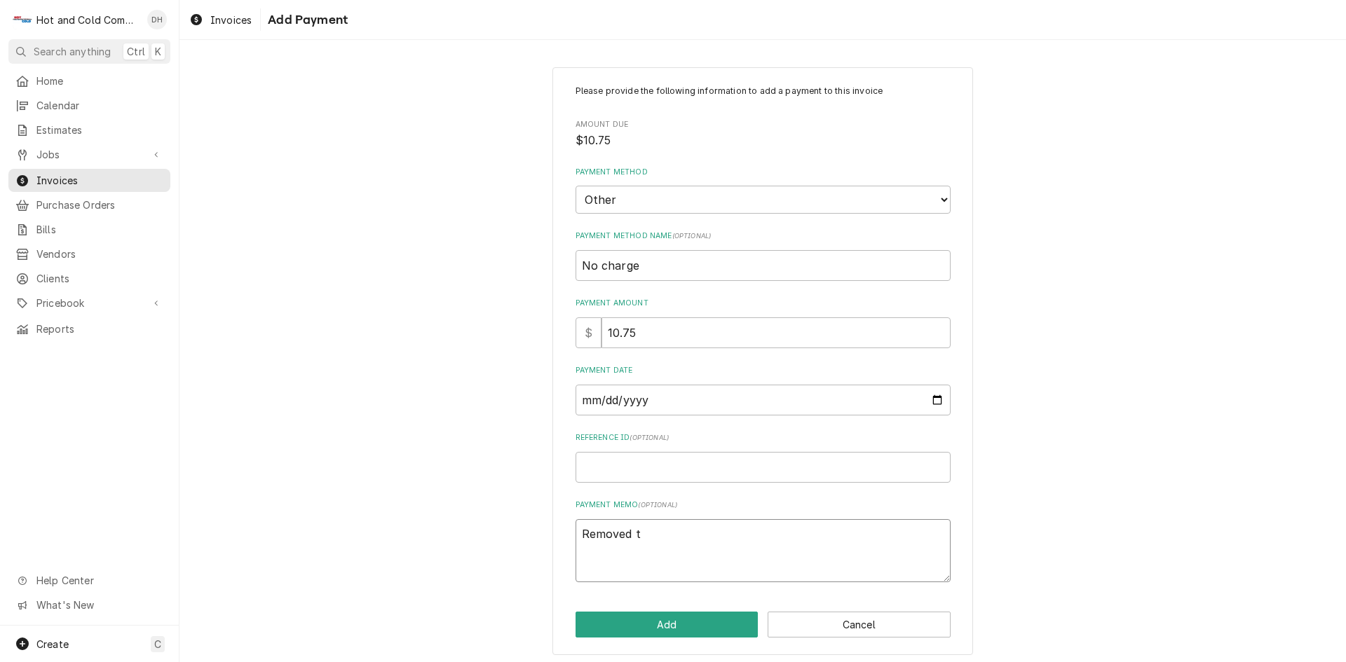
type textarea "Removed ta"
type textarea "x"
type textarea "Removed tax"
type textarea "x"
type textarea "Removed taxe"
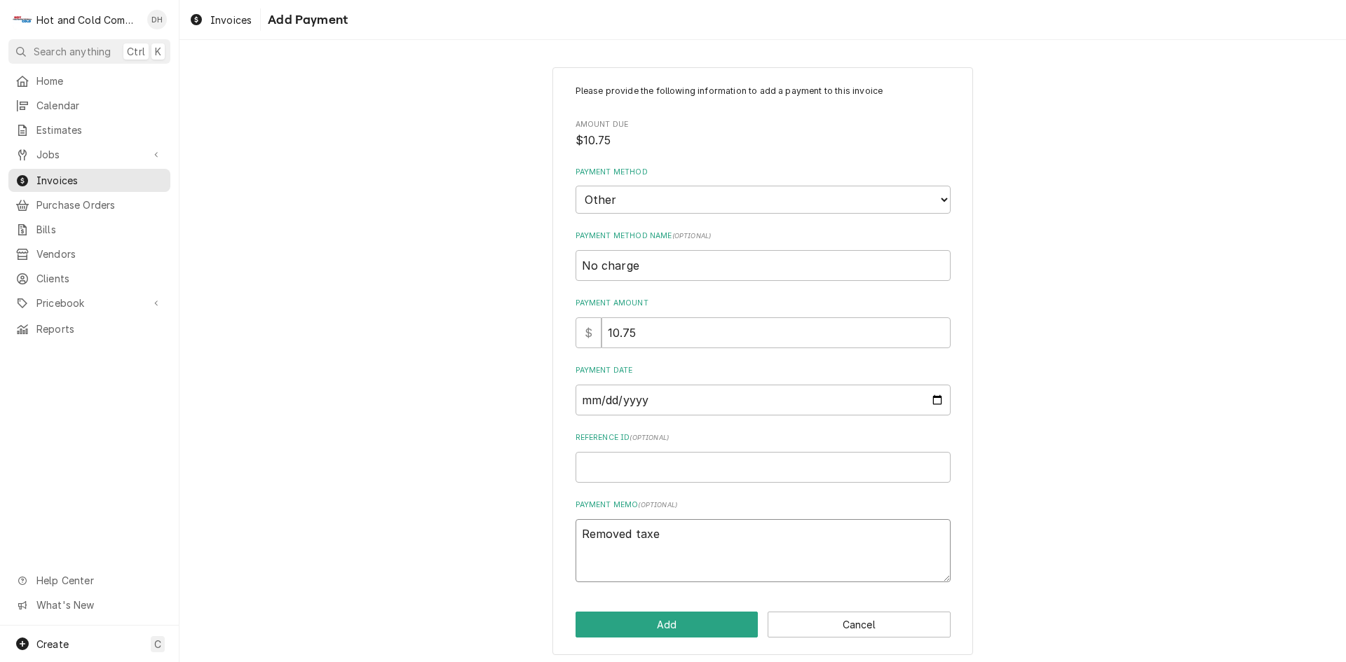
type textarea "x"
type textarea "Removed taxes"
type textarea "x"
type textarea "Removed taxes"
type textarea "x"
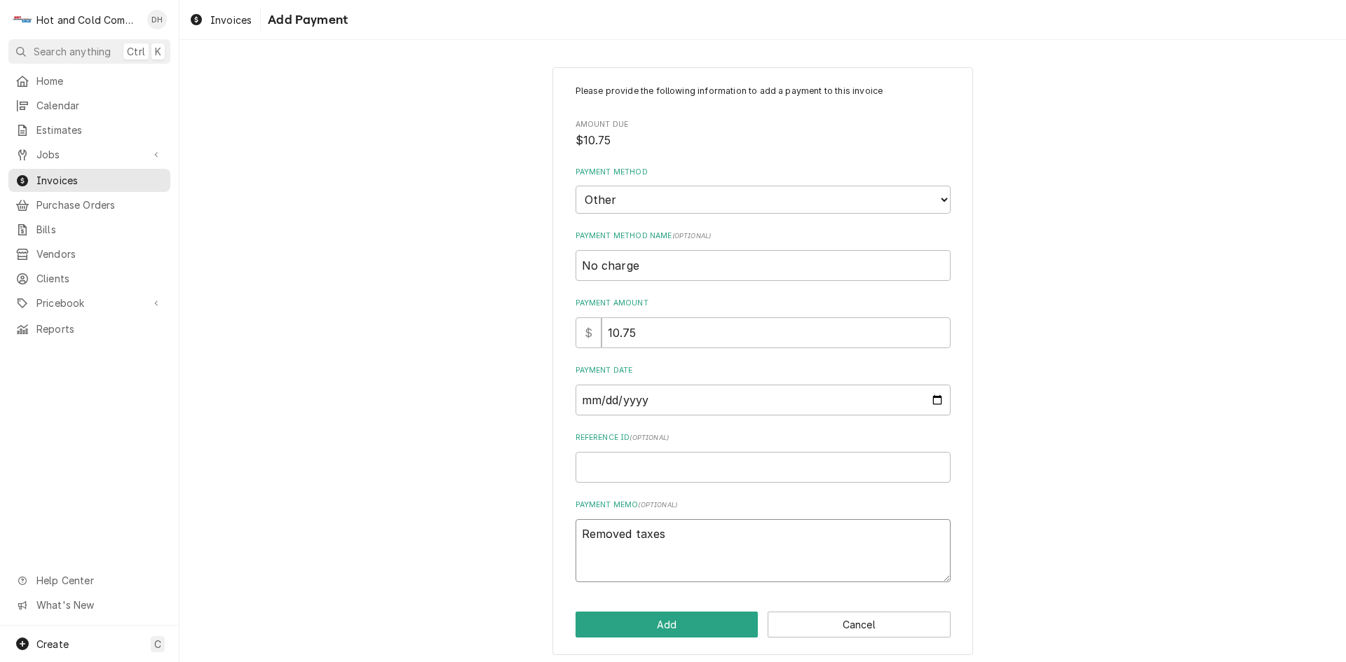
type textarea "Removed taxes s"
type textarea "x"
type textarea "Removed taxes sh"
type textarea "x"
type textarea "Removed taxes sho"
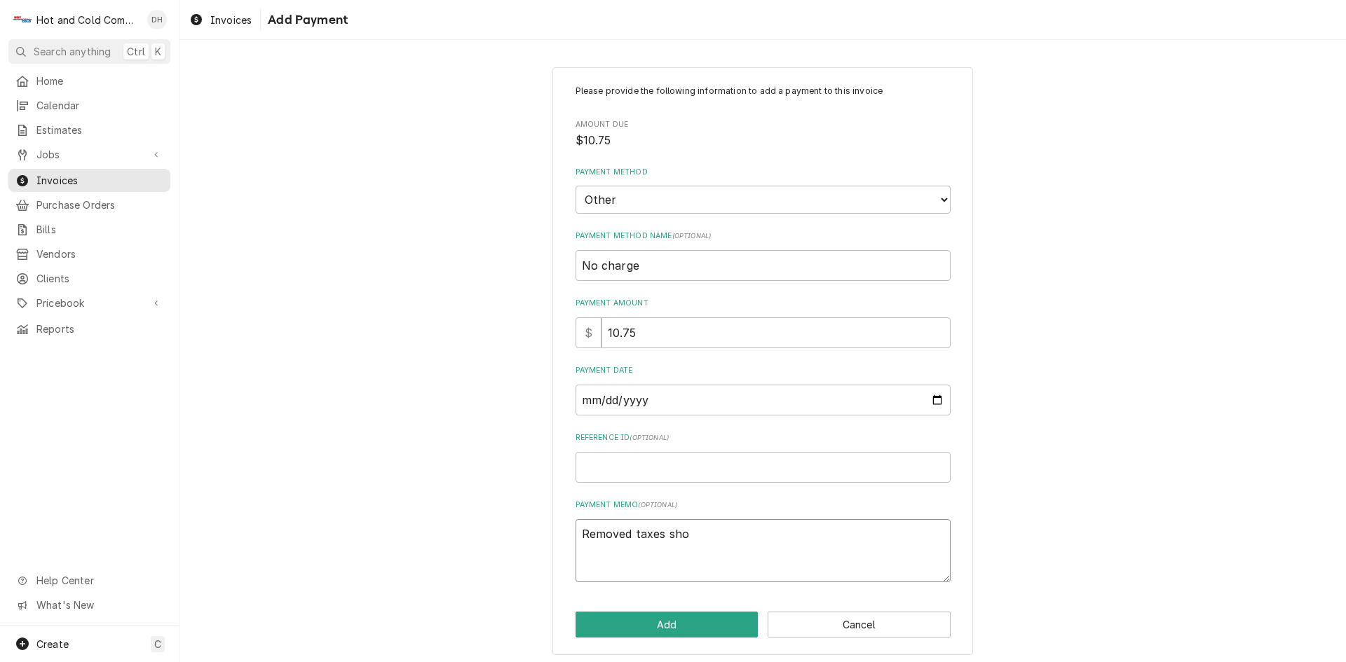
type textarea "x"
type textarea "Removed taxes shou"
type textarea "x"
type textarea "Removed taxes shoul"
type textarea "x"
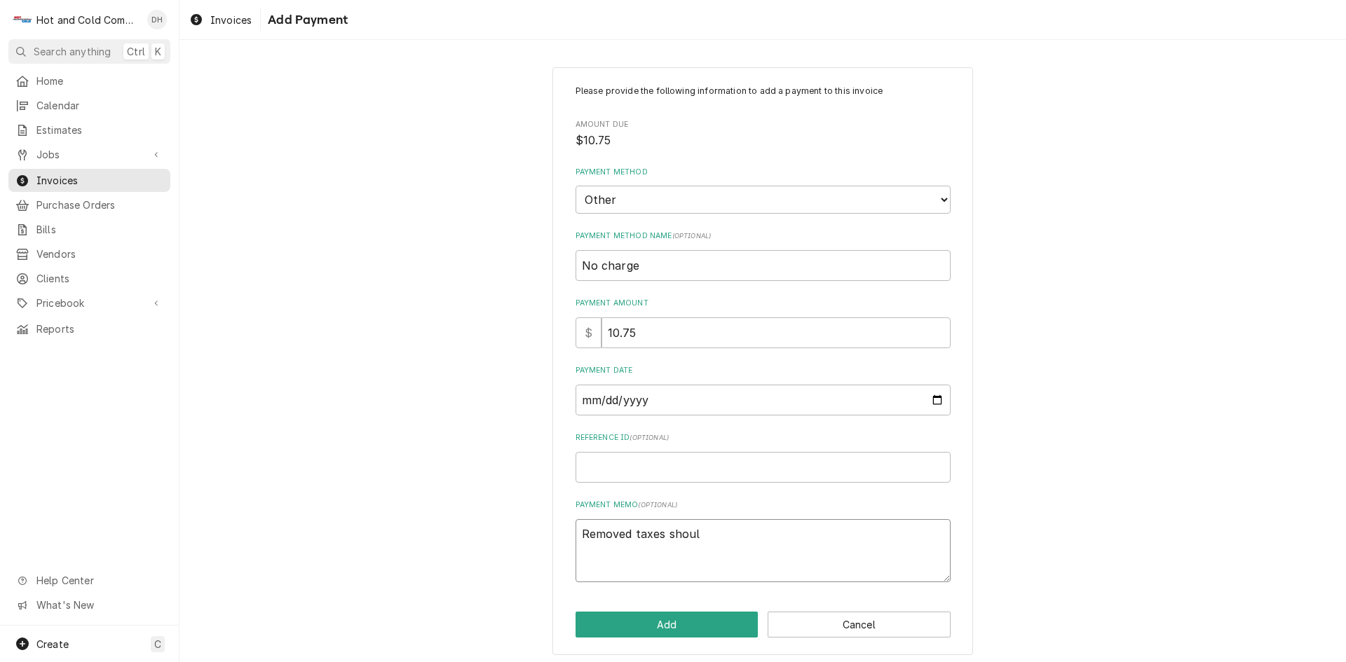
type textarea "Removed taxes should"
type textarea "x"
type textarea "Removed taxes should"
type textarea "x"
type textarea "Removed taxes should h"
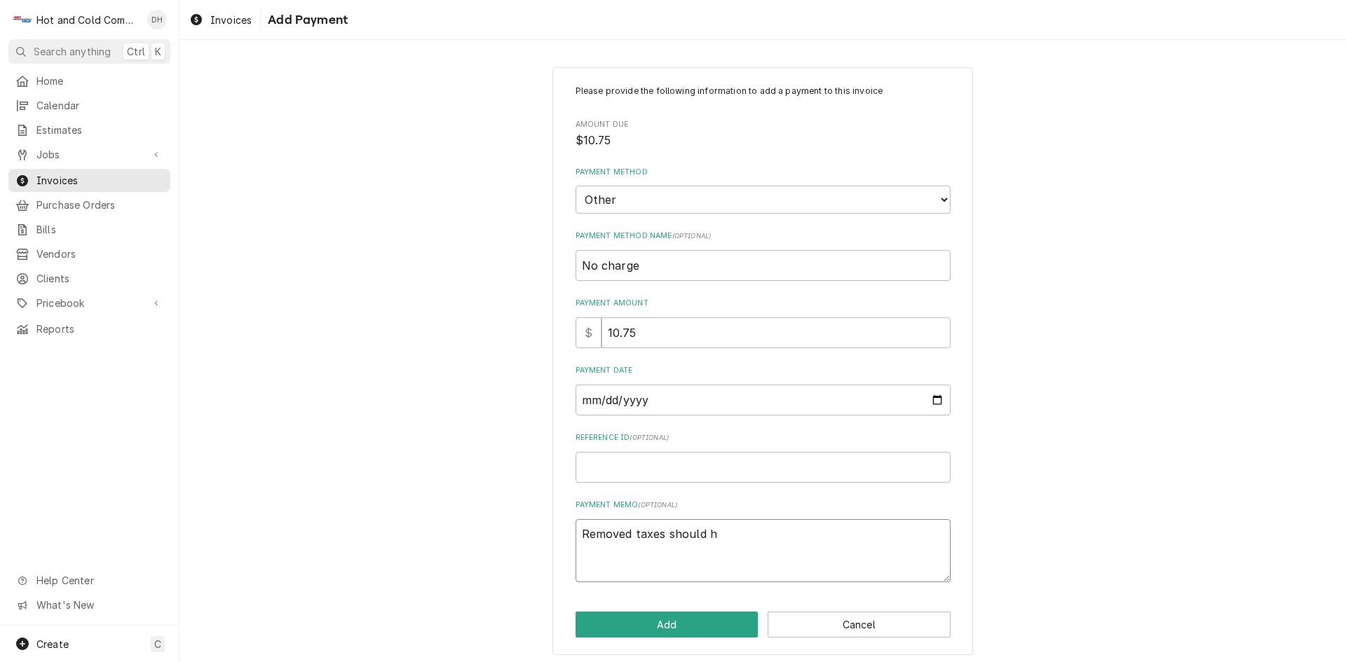
type textarea "x"
type textarea "Removed taxes should ha"
type textarea "x"
type textarea "Removed taxes should hav"
type textarea "x"
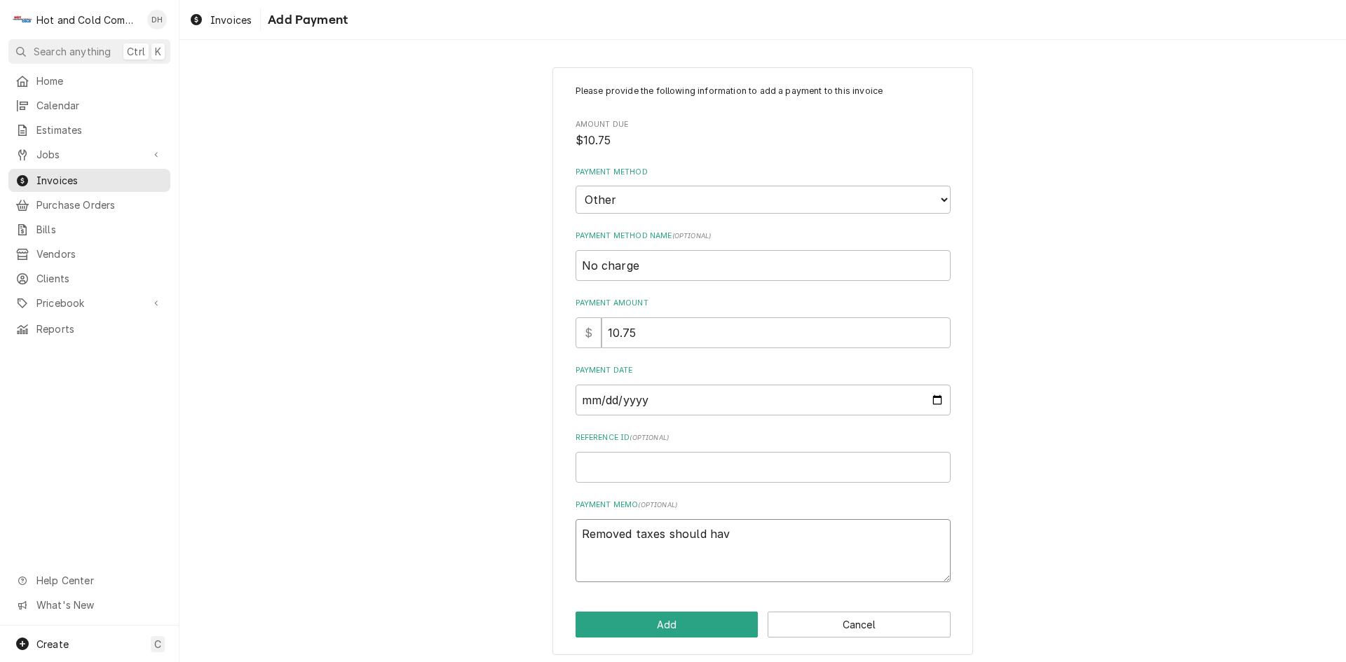
type textarea "Removed taxes should have"
type textarea "x"
type textarea "Removed taxes should have"
type textarea "x"
type textarea "Removed taxes should have n"
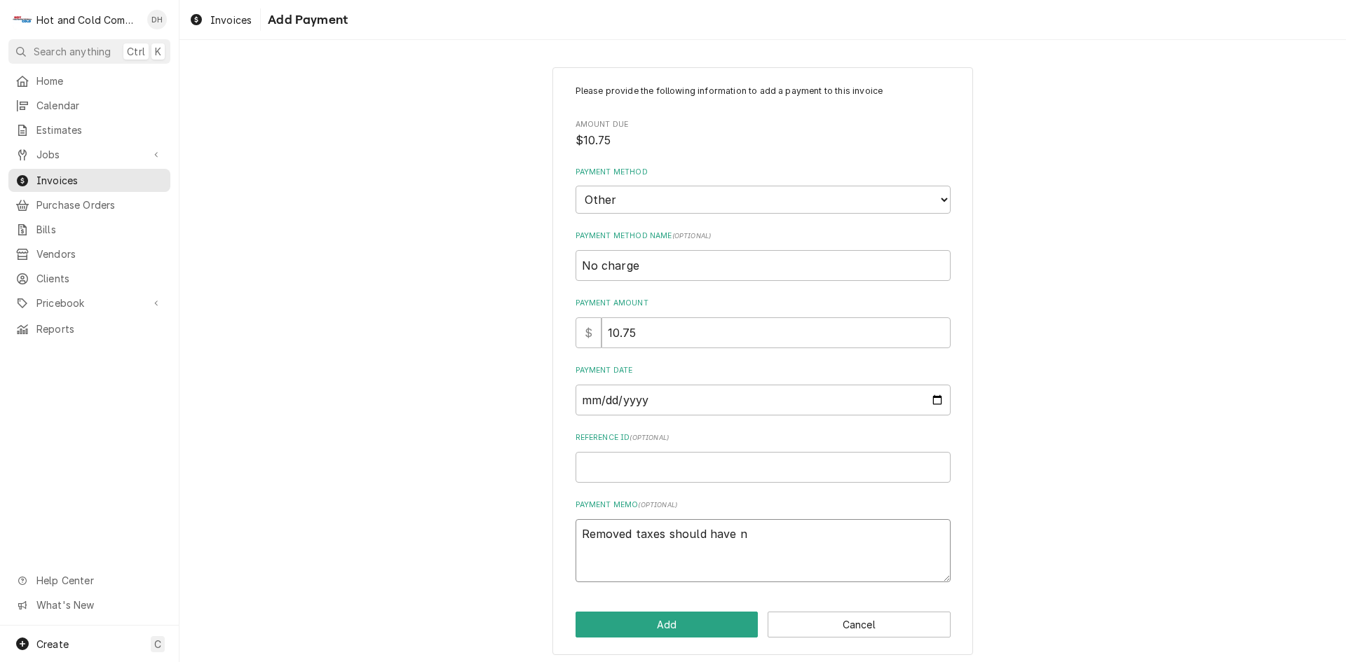
type textarea "x"
type textarea "Removed taxes should have no"
type textarea "x"
type textarea "Removed taxes should have not"
type textarea "x"
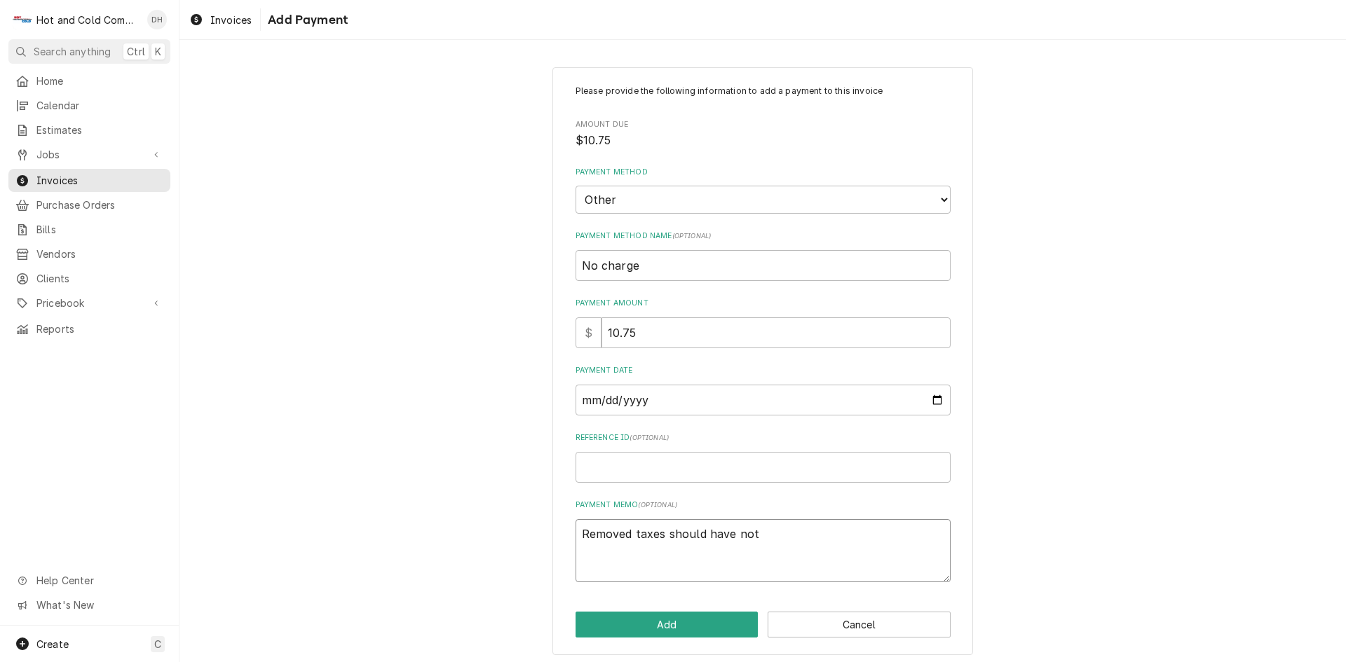
type textarea "Removed taxes should have not"
type textarea "x"
type textarea "Removed taxes should have not b"
type textarea "x"
type textarea "Removed taxes should have not be"
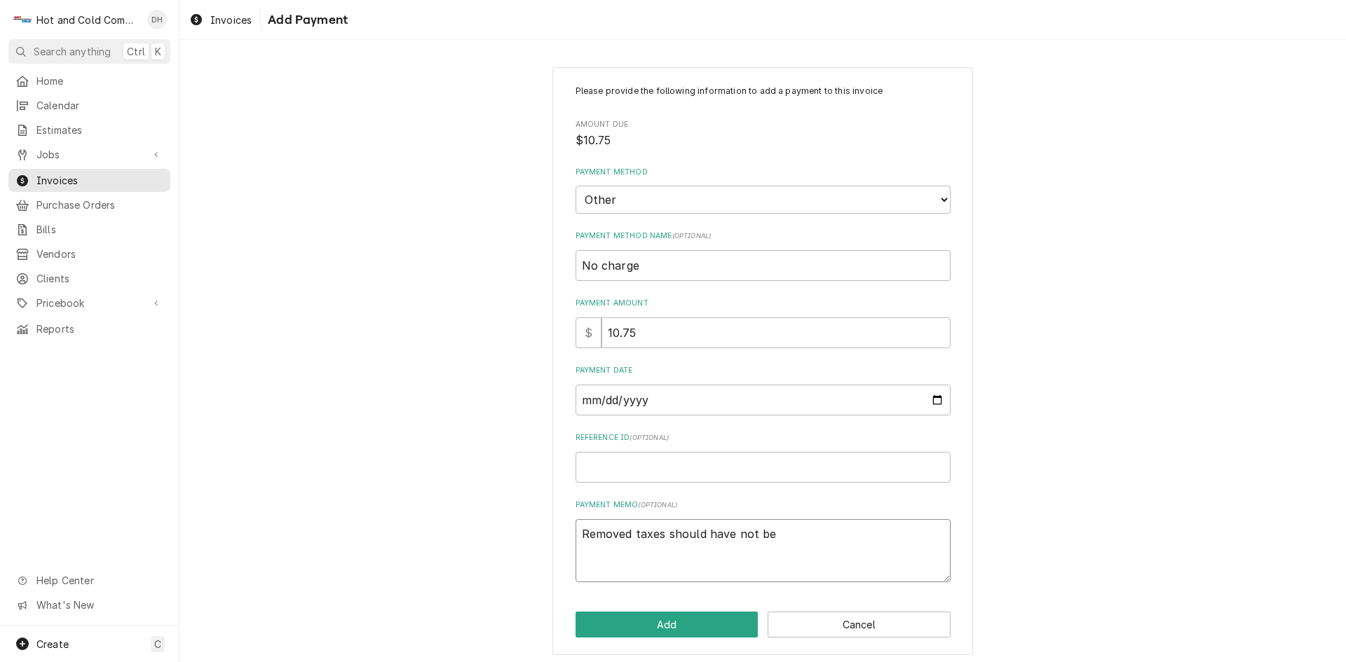
type textarea "x"
type textarea "Removed taxes should have not bee"
type textarea "x"
type textarea "Removed taxes should have not beed"
type textarea "x"
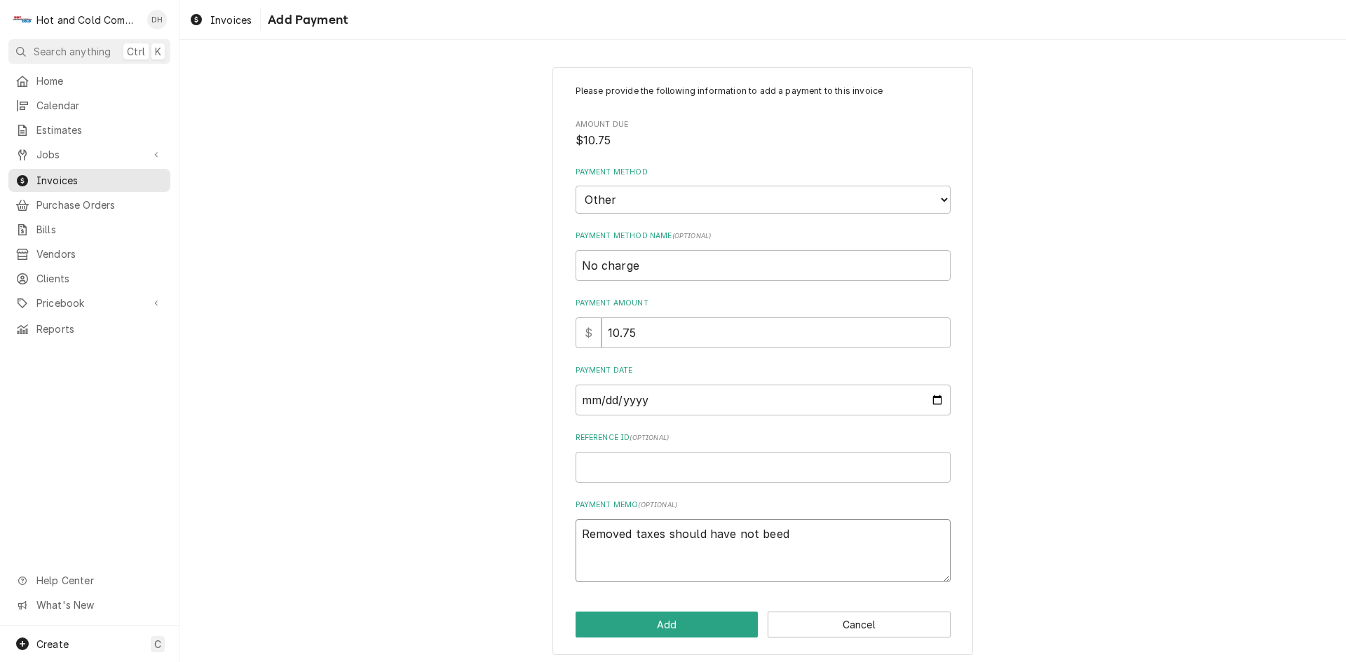
type textarea "Removed taxes should have not bee"
type textarea "x"
type textarea "Removed taxes should have not been"
type textarea "x"
type textarea "Removed taxes should have not been"
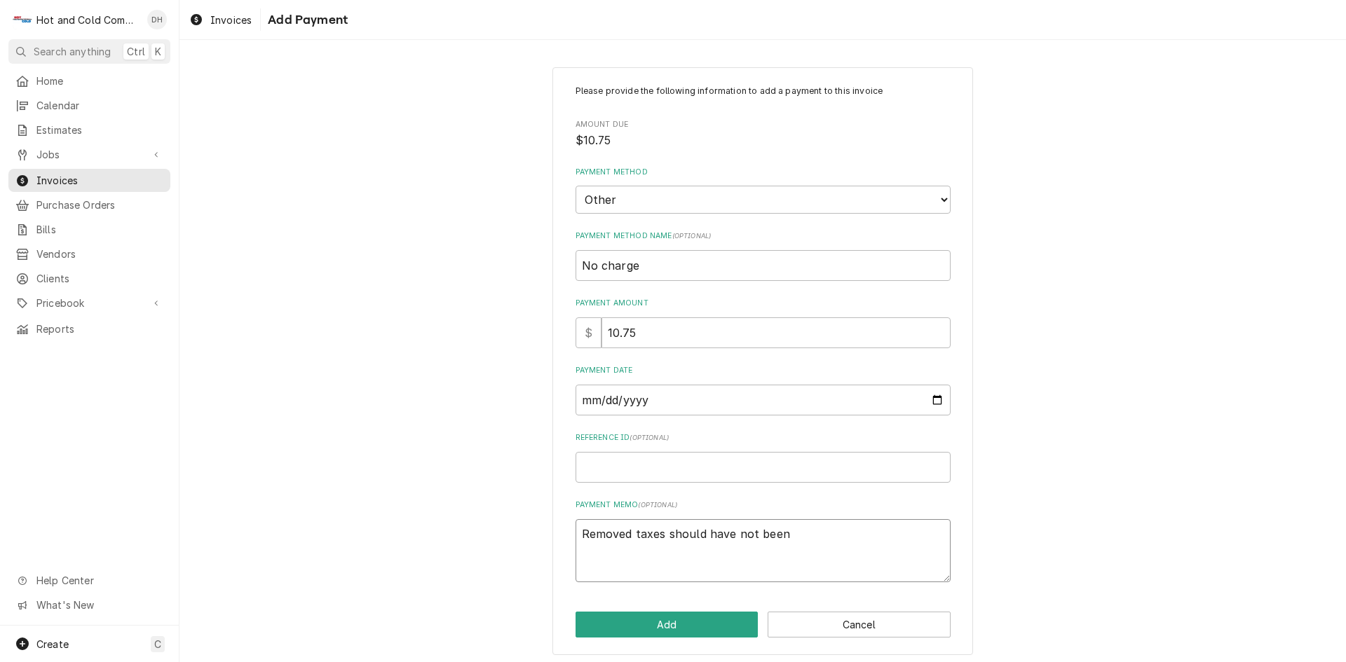
type textarea "x"
type textarea "Removed taxes should have not been t"
type textarea "x"
type textarea "Removed taxes should have not been ta"
type textarea "x"
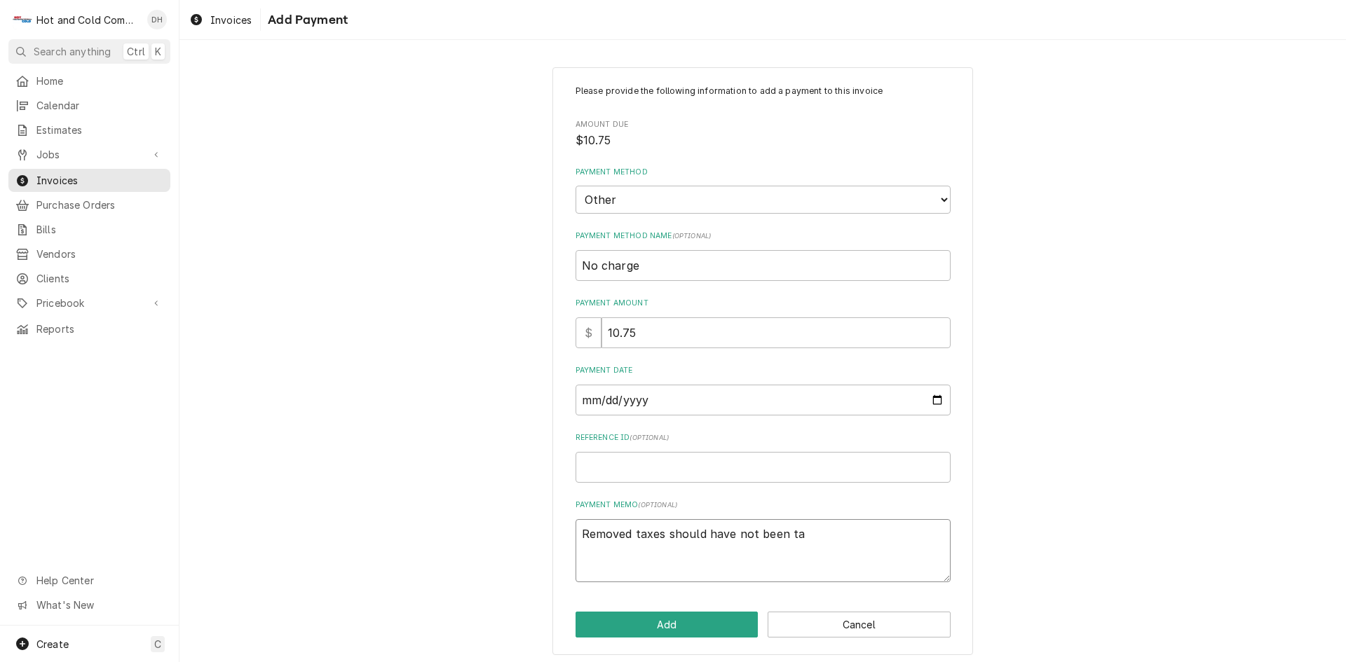
type textarea "Removed taxes should have not been tax"
type textarea "x"
type textarea "Removed taxes should have not been taxe"
type textarea "x"
type textarea "Removed taxes should have not been taxed"
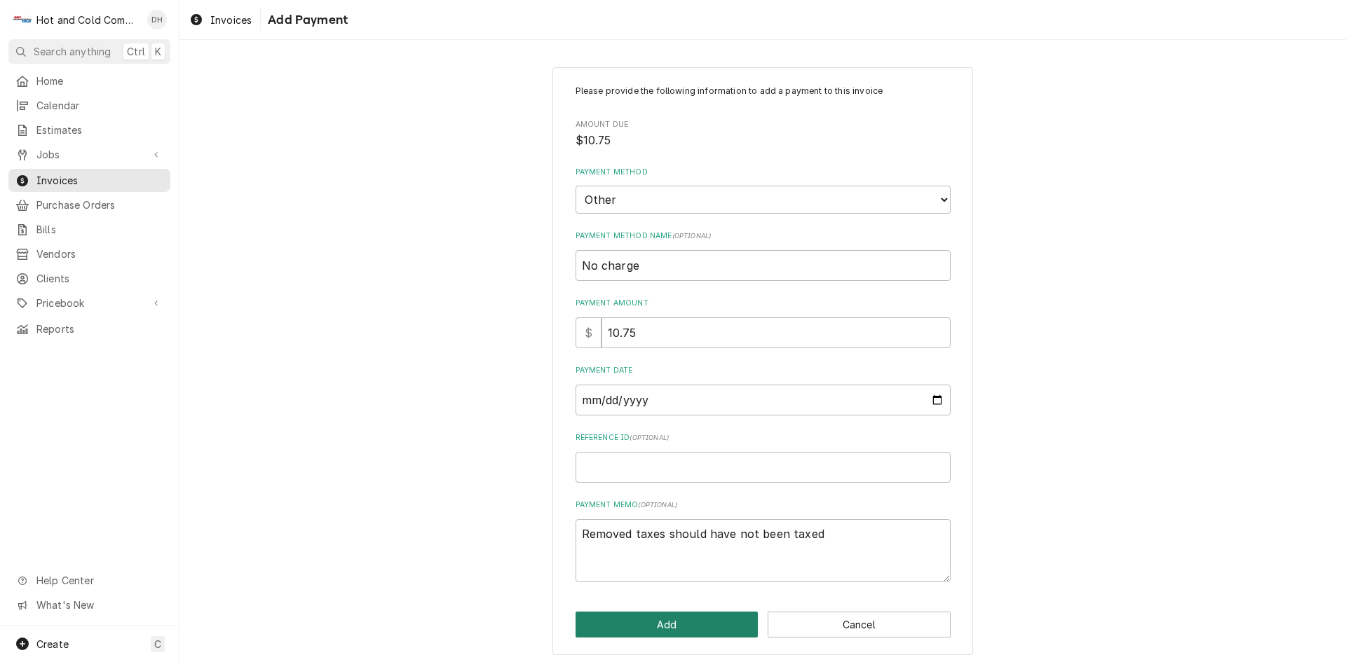
click at [674, 629] on button "Add" at bounding box center [666, 625] width 183 height 26
type textarea "x"
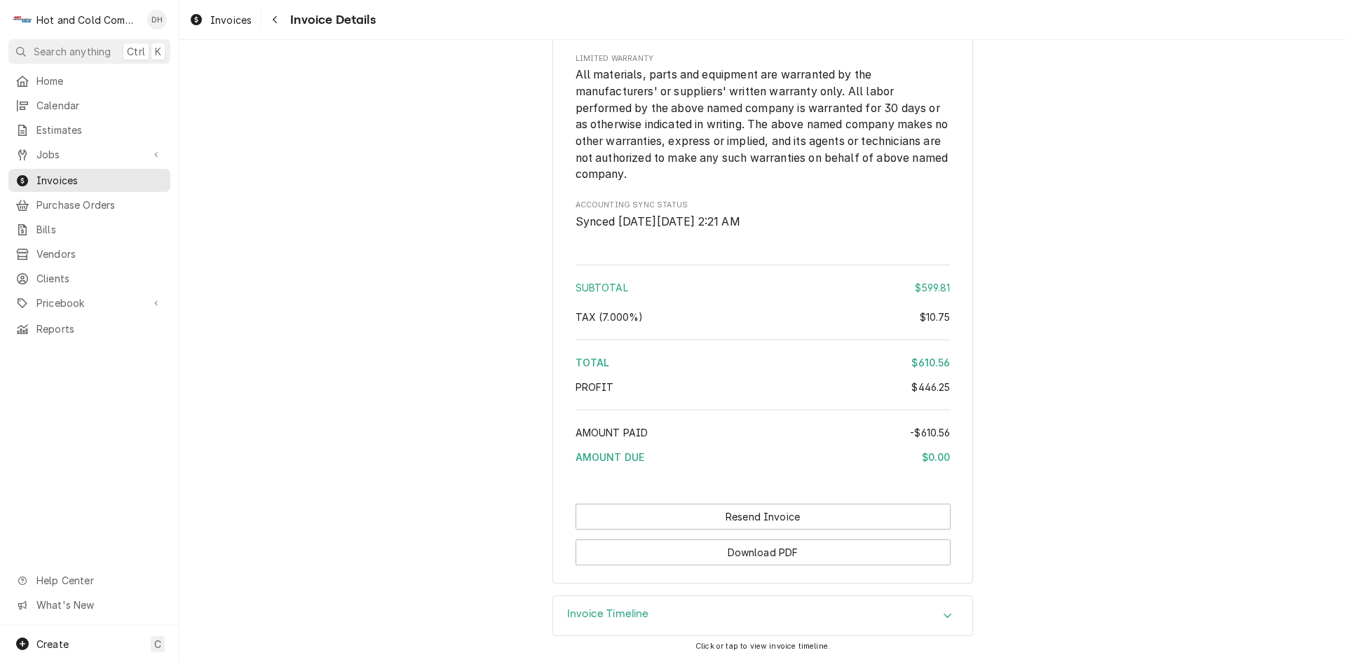
scroll to position [1037, 0]
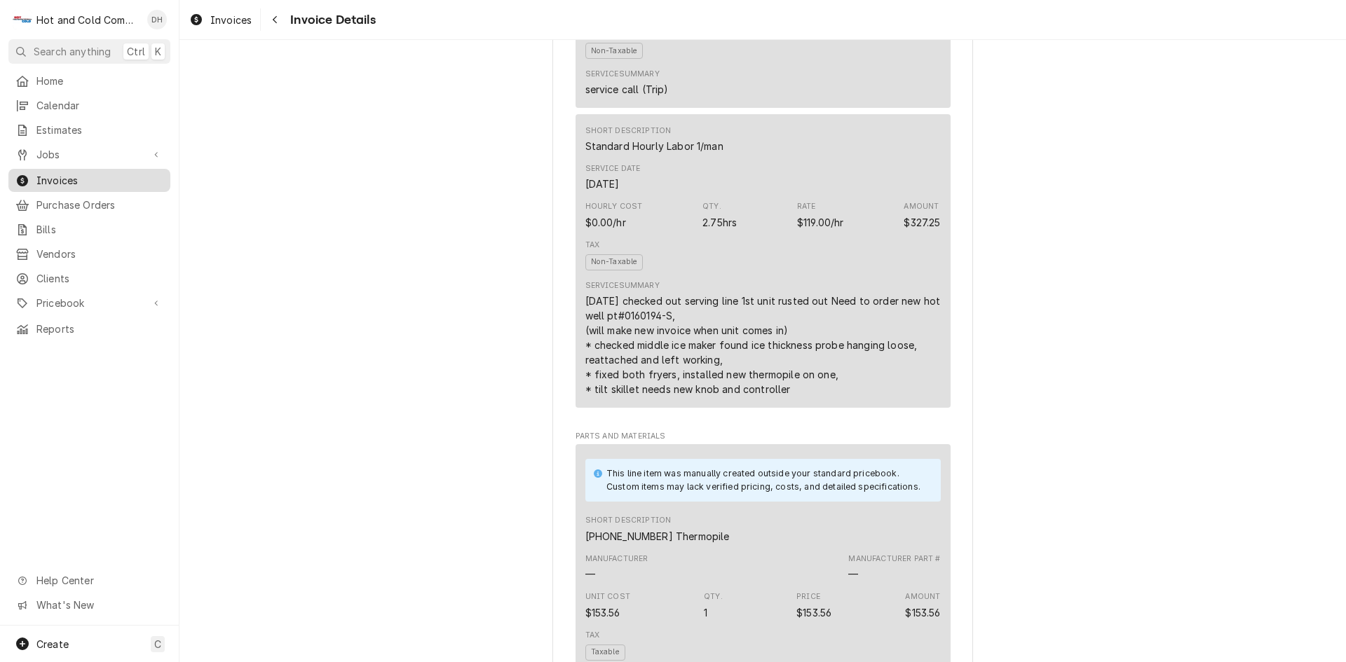
click at [63, 173] on span "Invoices" at bounding box center [99, 180] width 127 height 15
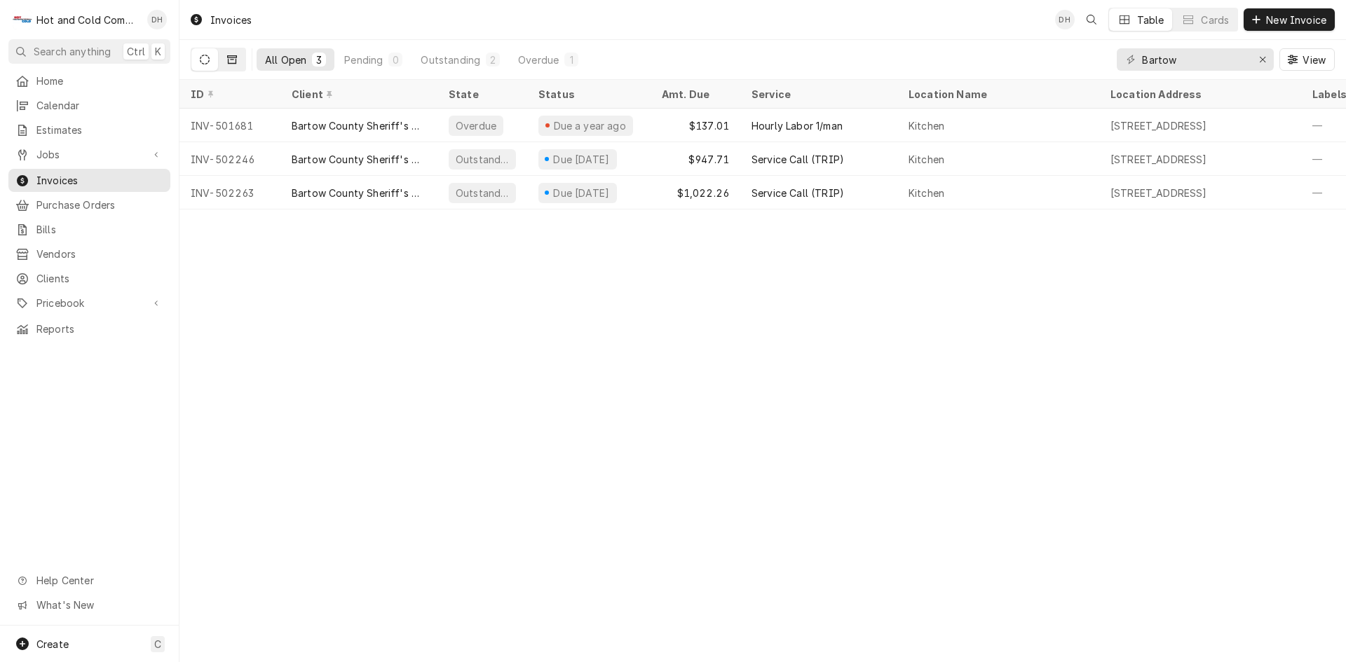
click at [239, 60] on button "Dynamic Content Wrapper" at bounding box center [232, 59] width 27 height 22
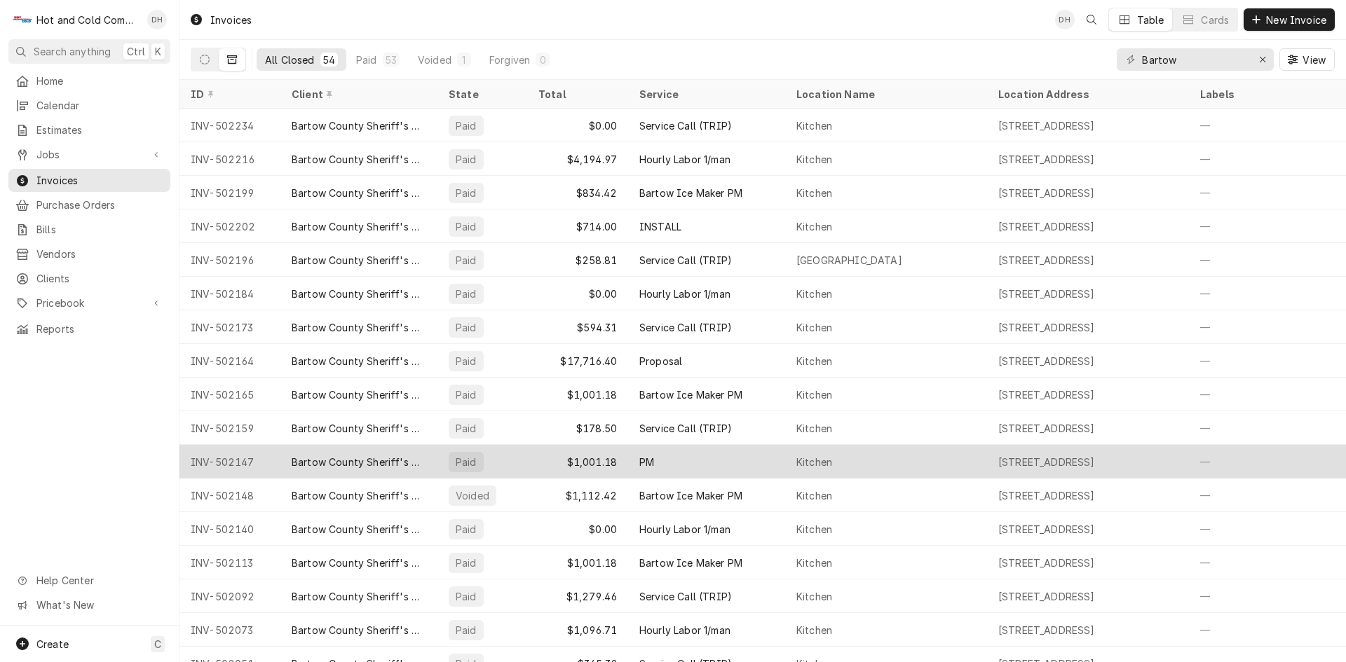
click at [877, 459] on div "Kitchen" at bounding box center [886, 462] width 202 height 34
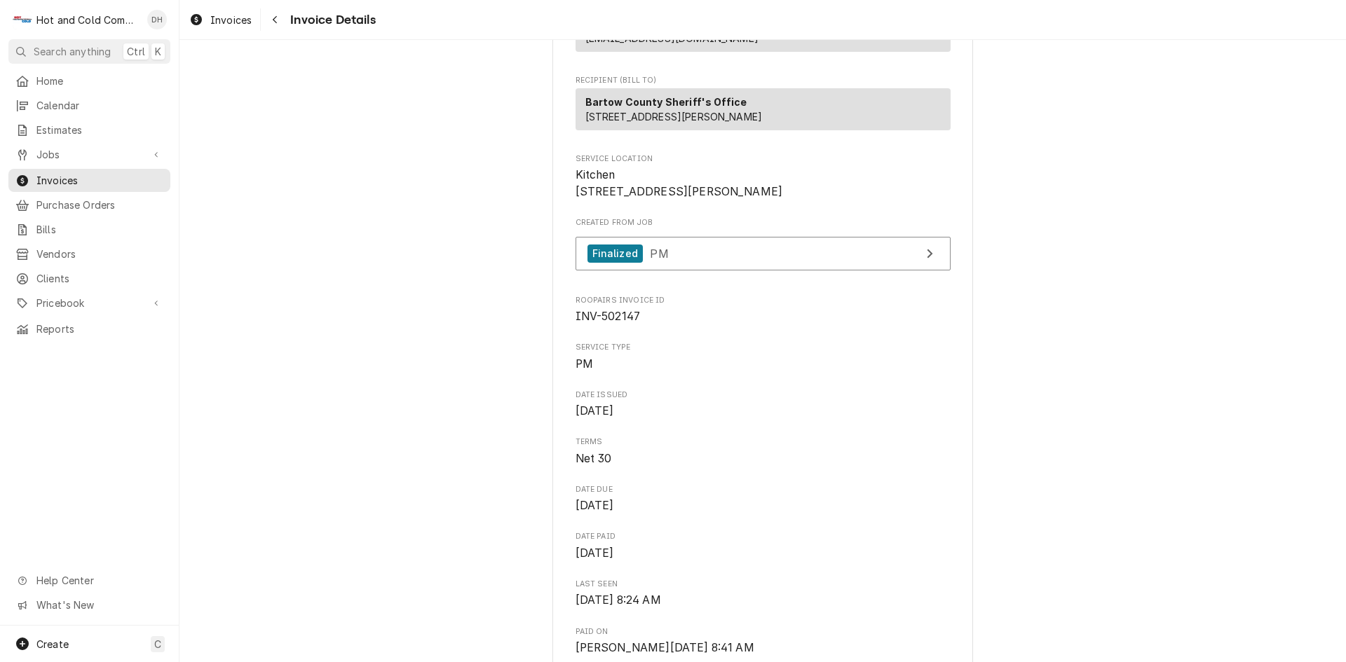
scroll to position [233, 0]
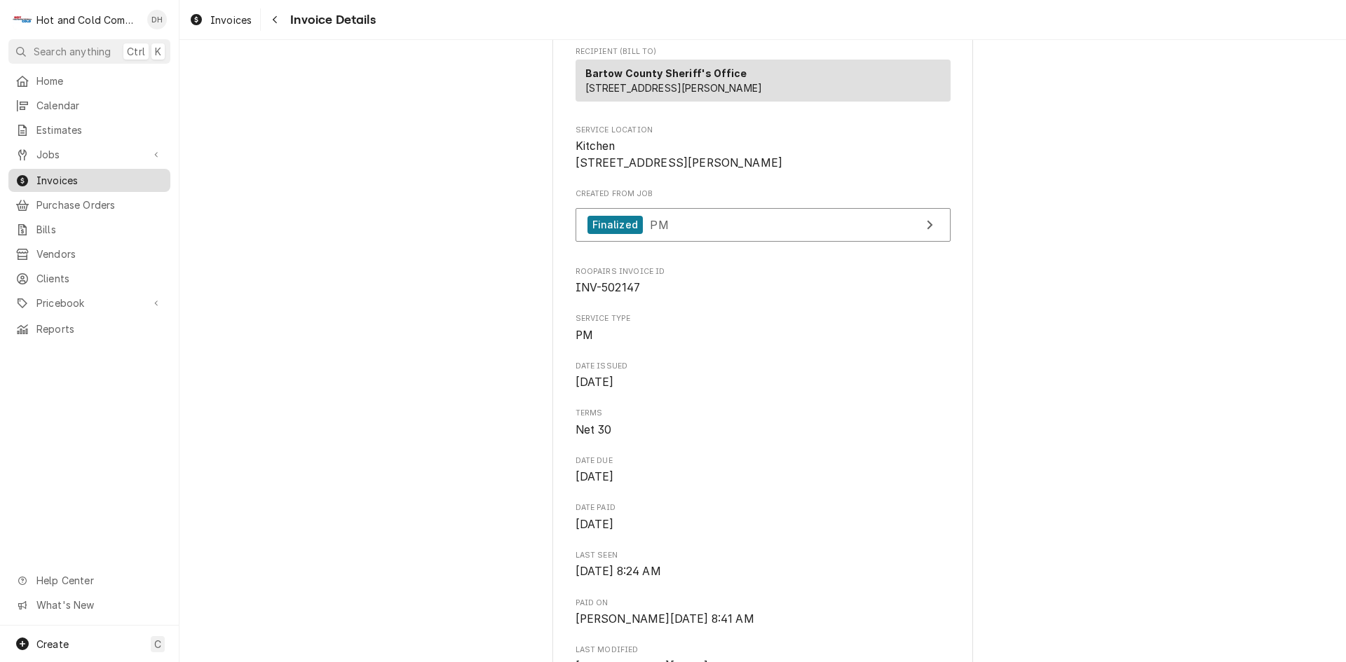
click at [49, 173] on span "Invoices" at bounding box center [99, 180] width 127 height 15
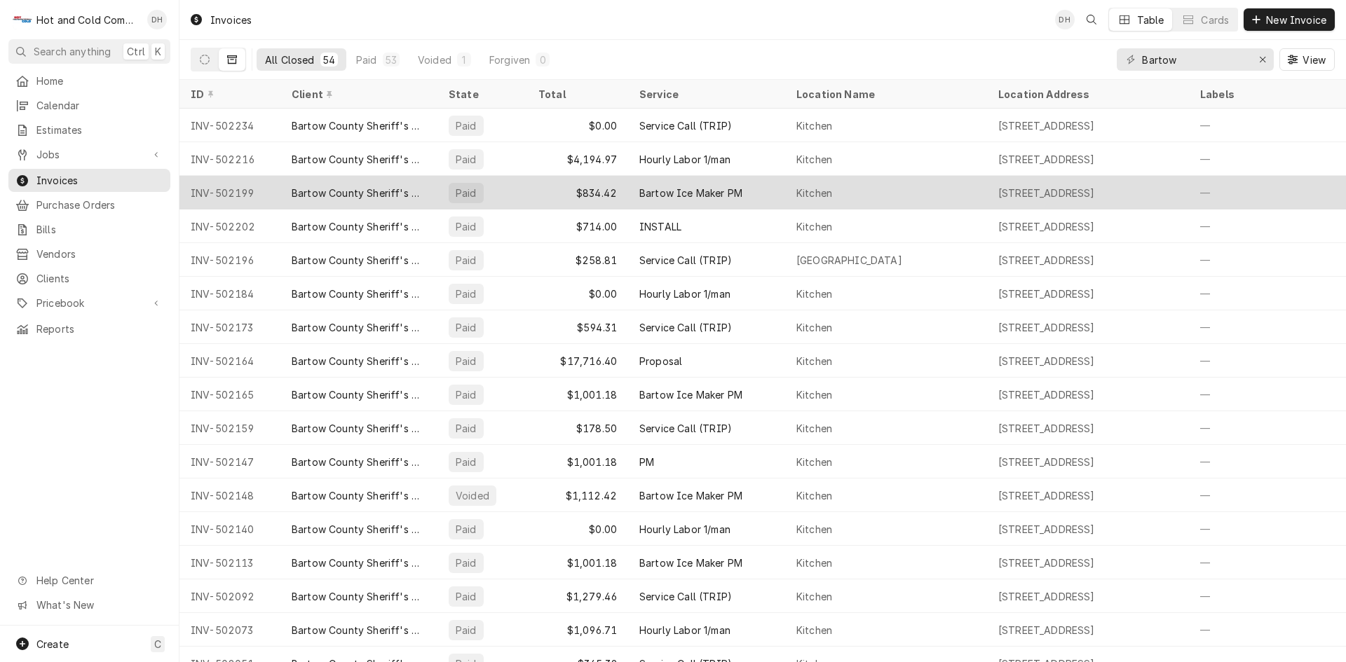
click at [767, 192] on div "Bartow Ice Maker PM" at bounding box center [706, 193] width 157 height 34
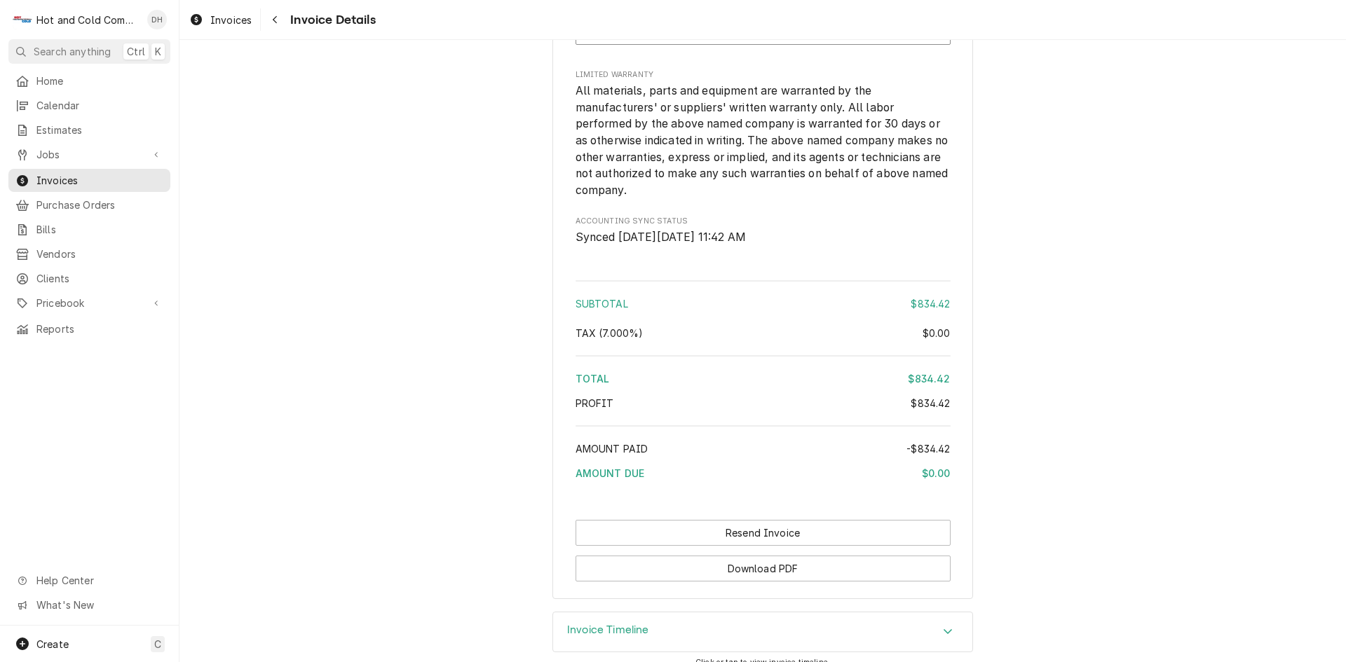
scroll to position [1635, 0]
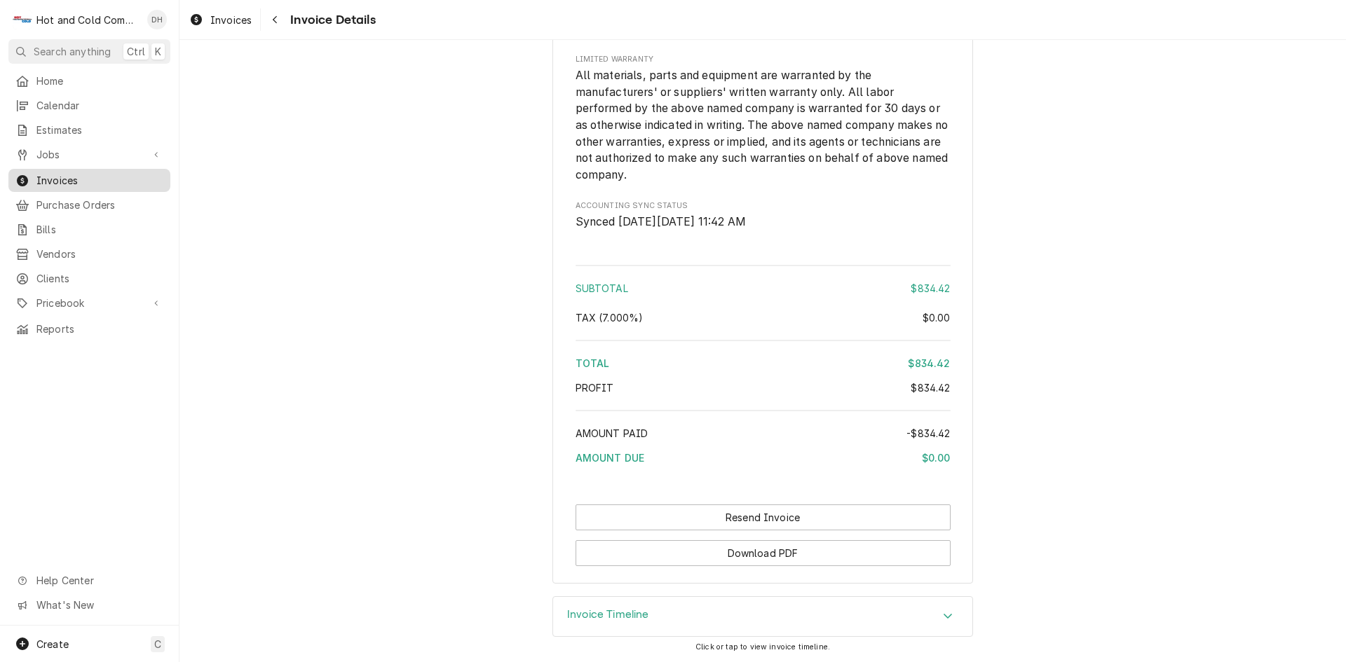
click at [66, 173] on span "Invoices" at bounding box center [99, 180] width 127 height 15
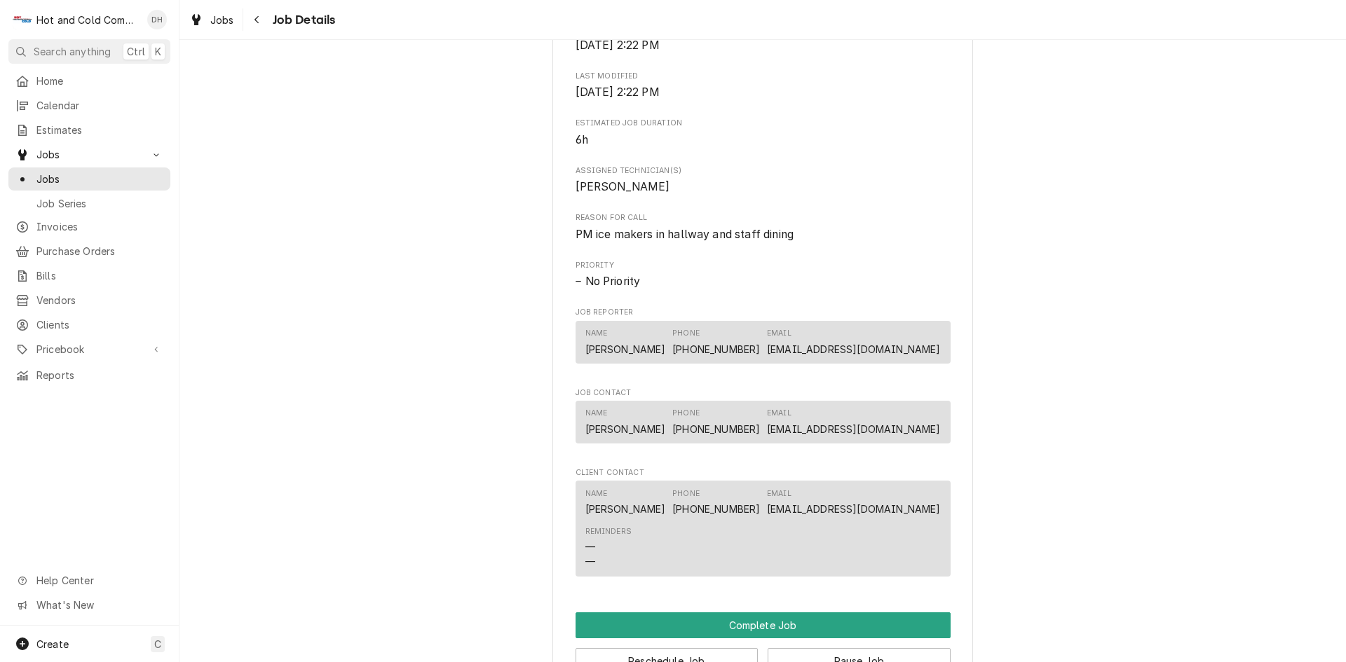
scroll to position [934, 0]
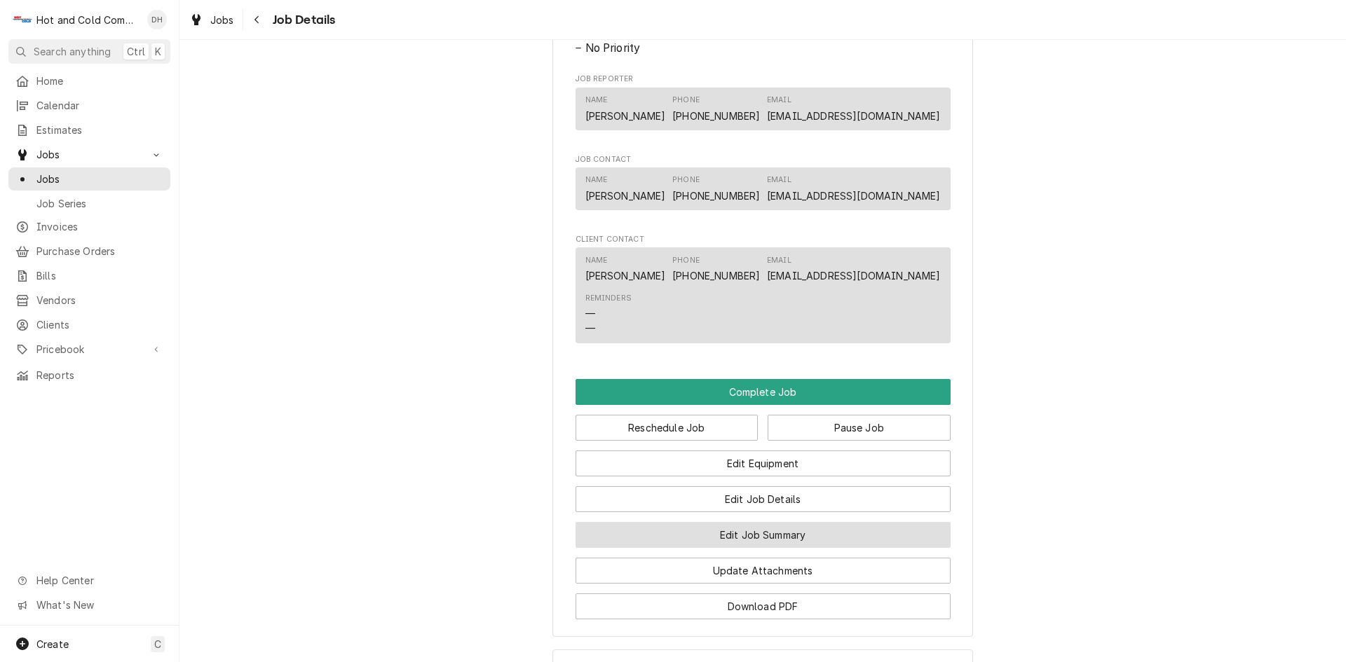
click at [811, 548] on button "Edit Job Summary" at bounding box center [762, 535] width 375 height 26
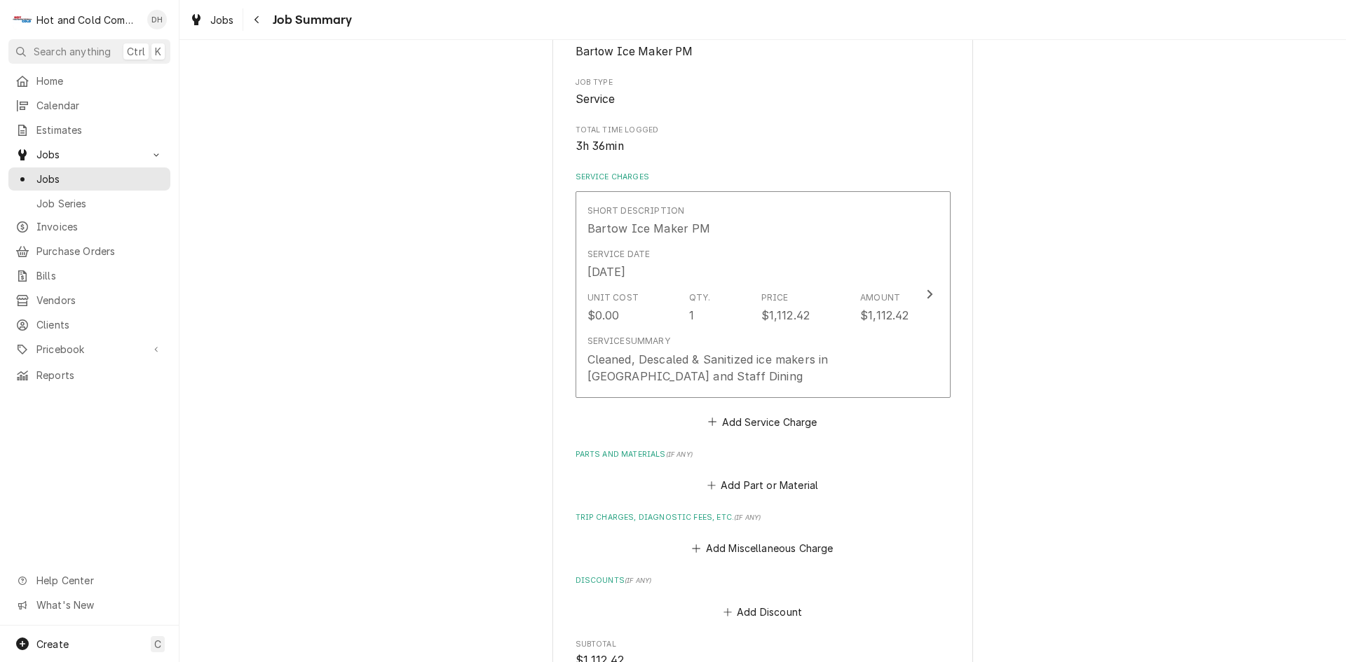
scroll to position [233, 0]
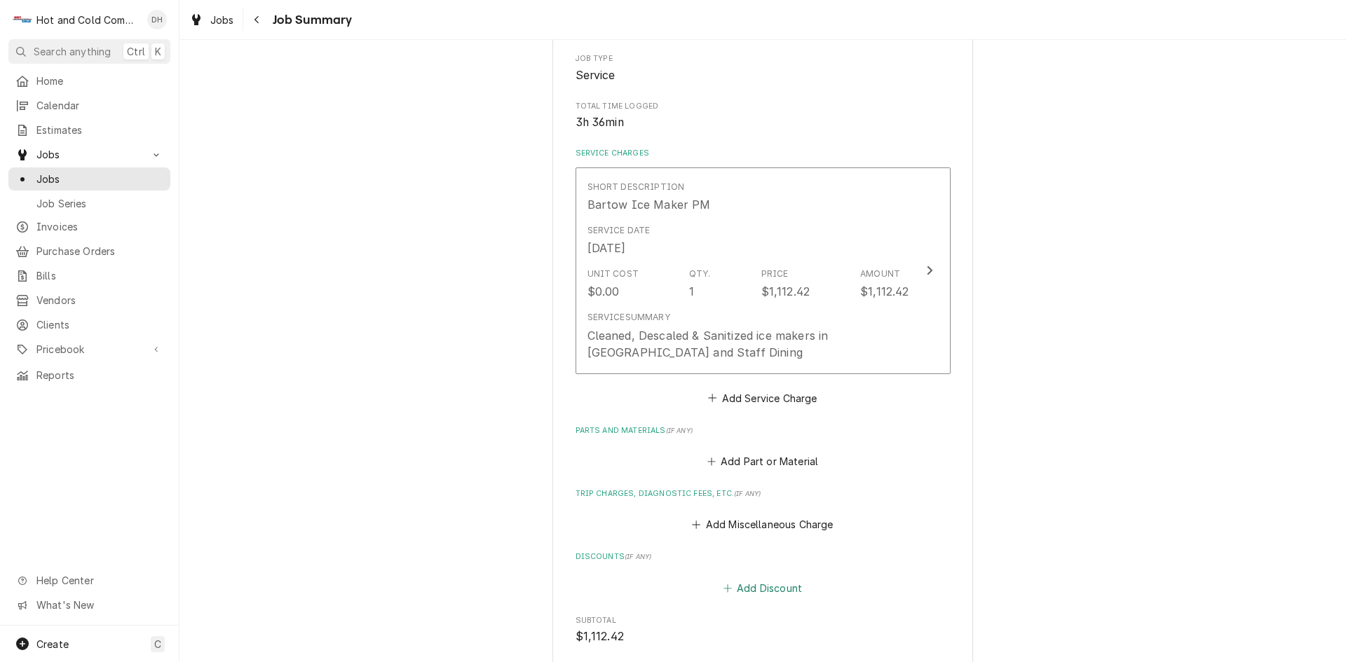
click at [769, 585] on button "Add Discount" at bounding box center [761, 588] width 83 height 20
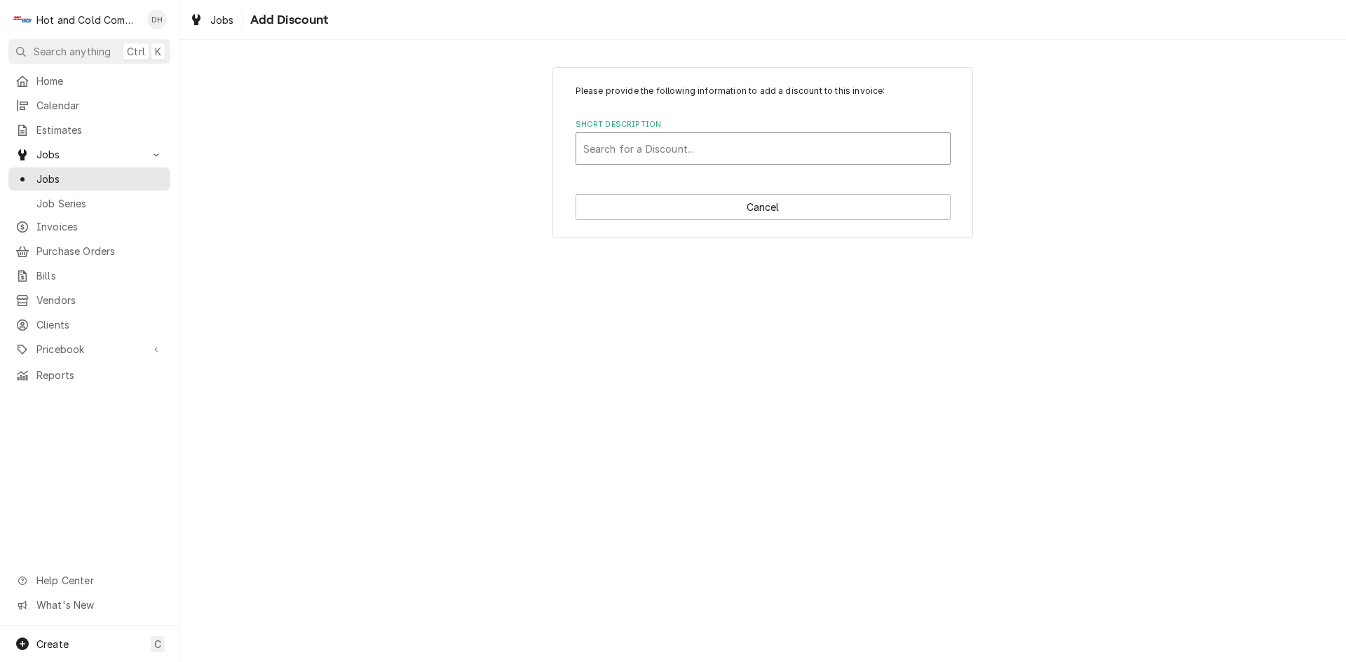
click at [658, 145] on div "Short Description" at bounding box center [763, 148] width 360 height 25
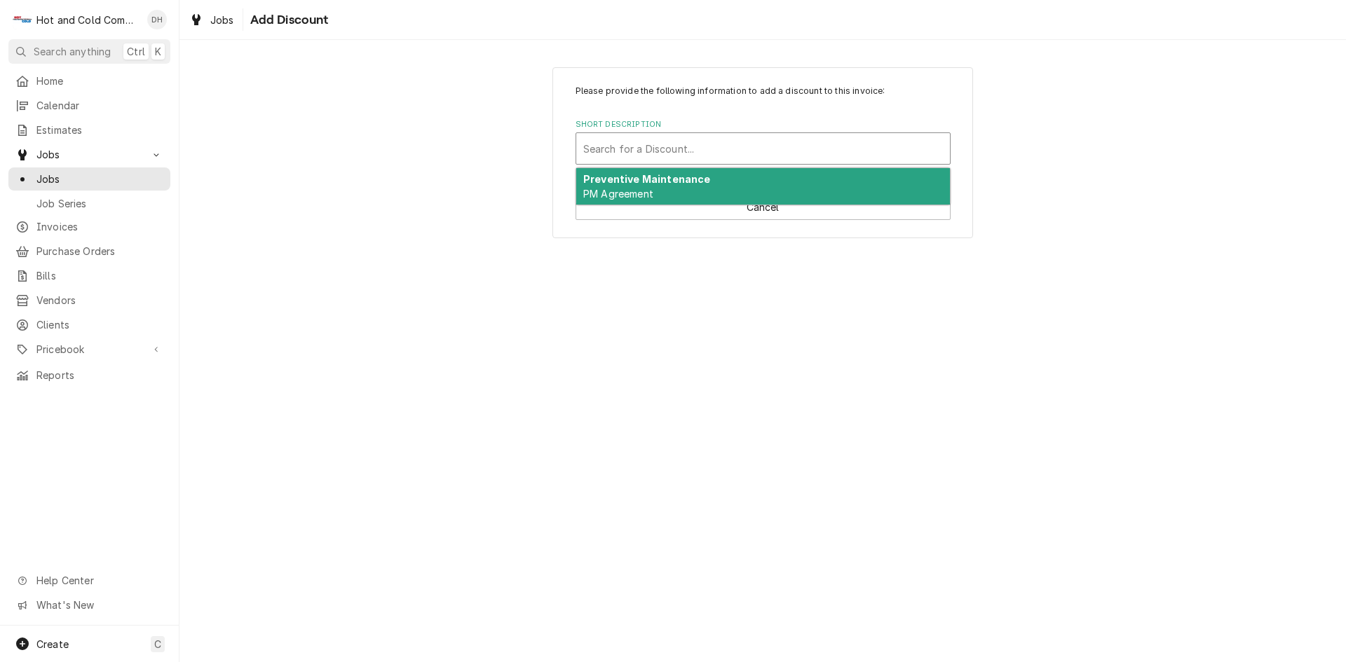
click at [622, 188] on span "PM Agreement" at bounding box center [618, 194] width 70 height 12
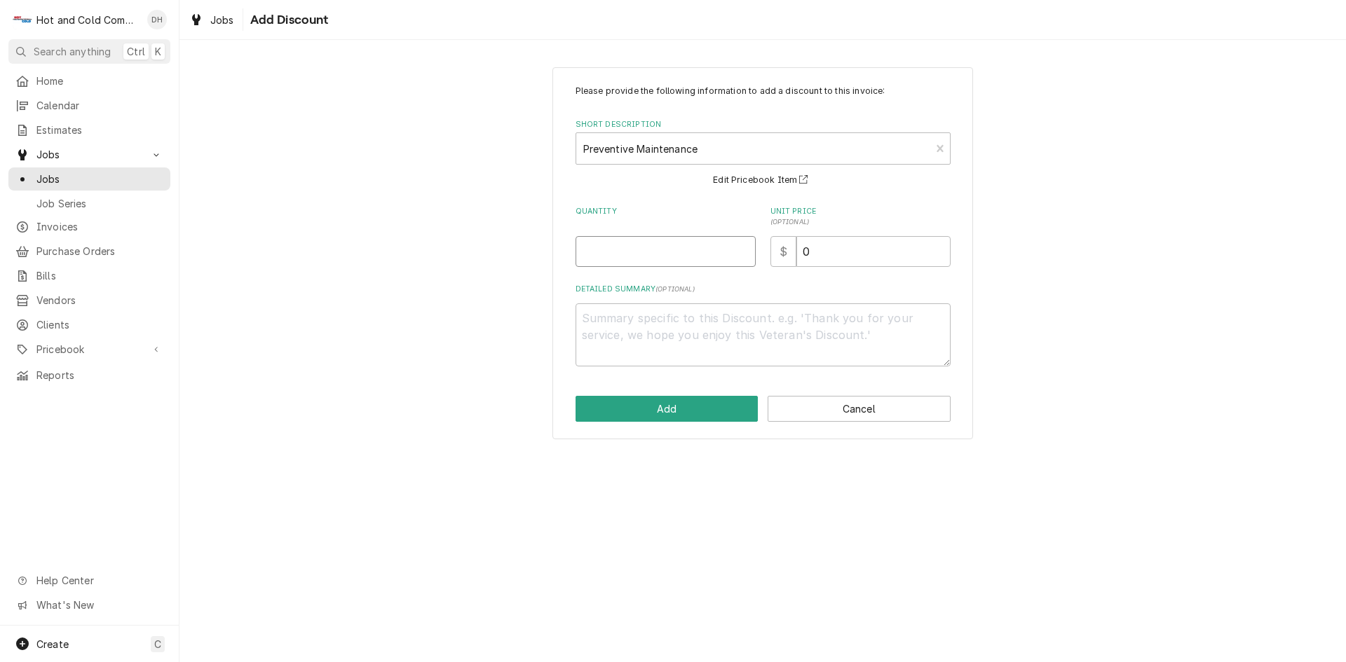
click at [645, 260] on input "Quantity" at bounding box center [665, 251] width 180 height 31
type textarea "x"
type input "1"
drag, startPoint x: 840, startPoint y: 254, endPoint x: 847, endPoint y: 264, distance: 12.1
click at [842, 257] on input "0" at bounding box center [873, 251] width 154 height 31
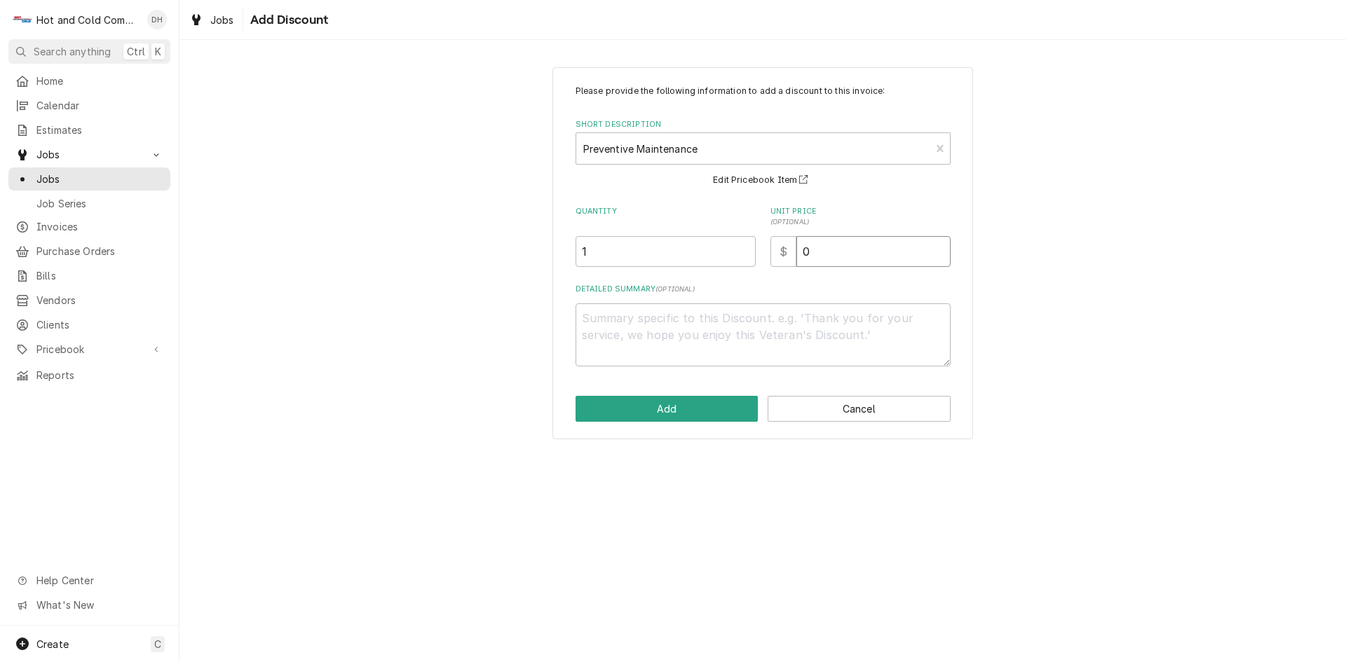
type textarea "x"
type input "2"
type textarea "x"
type input "27"
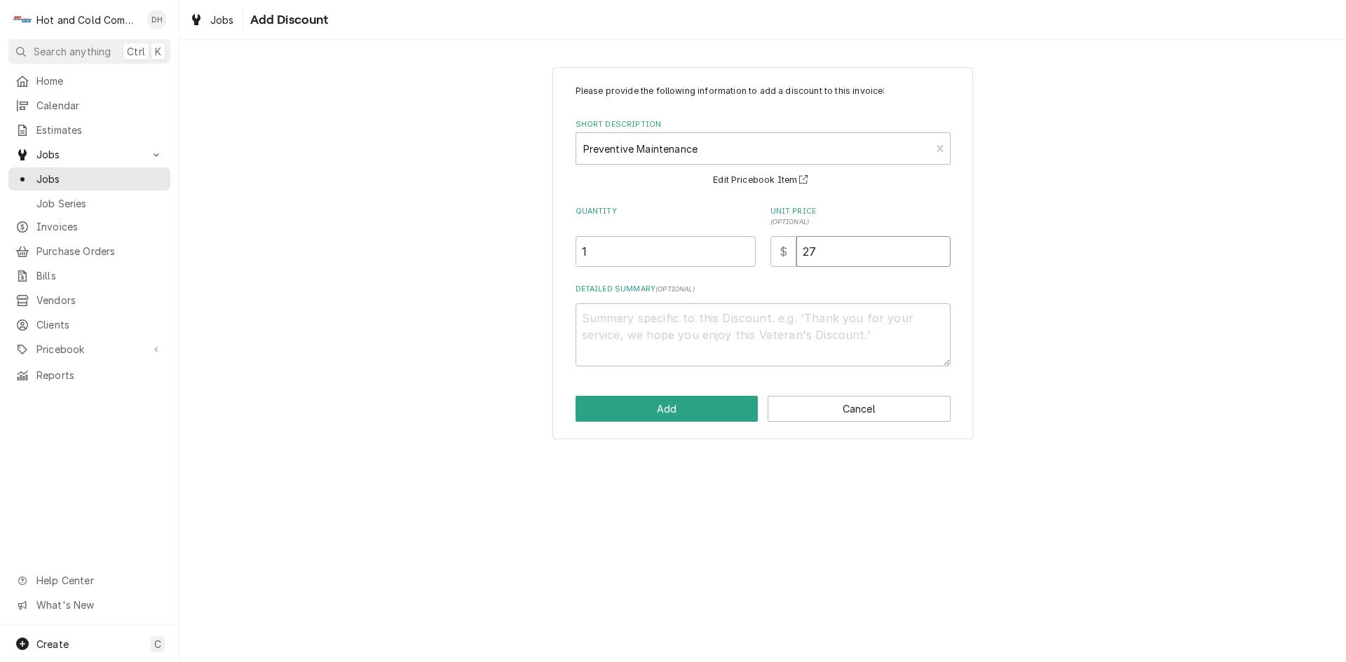
type textarea "x"
type input "278"
type textarea "x"
type input "278.0"
type textarea "x"
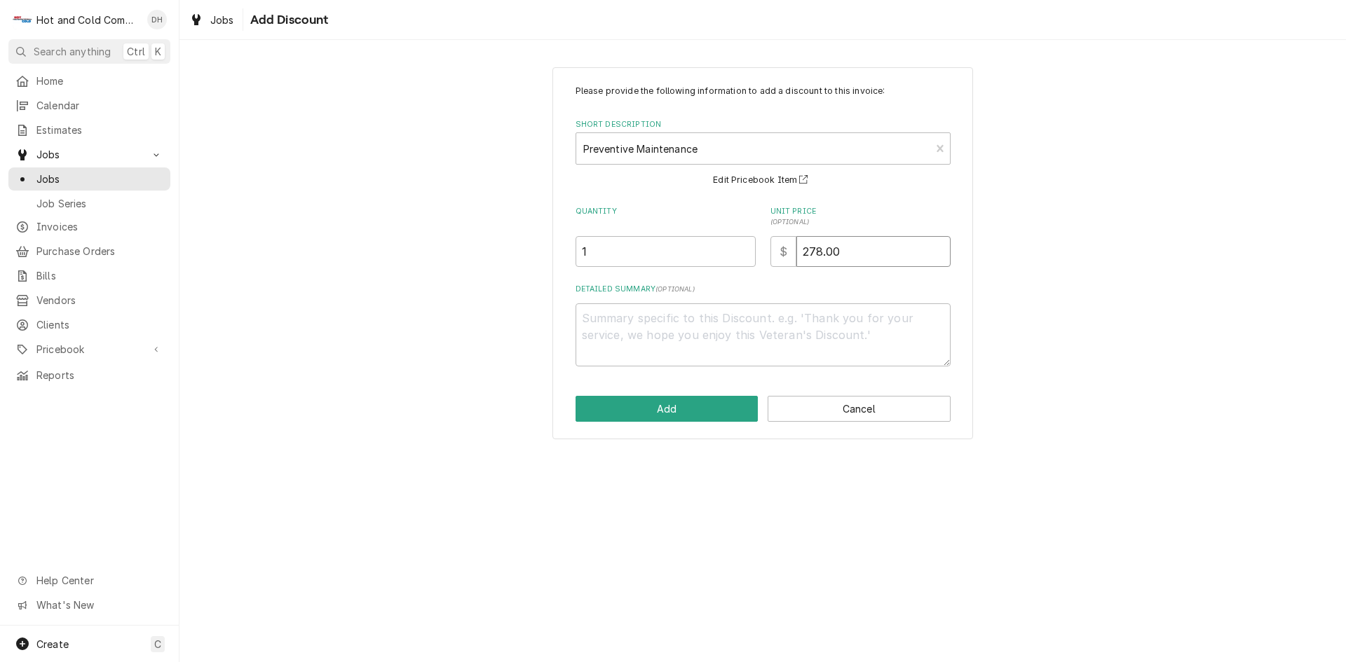
type input "278.00"
click at [659, 324] on textarea "Detailed Summary ( optional )" at bounding box center [762, 334] width 375 height 63
type textarea "x"
type textarea "D"
type textarea "x"
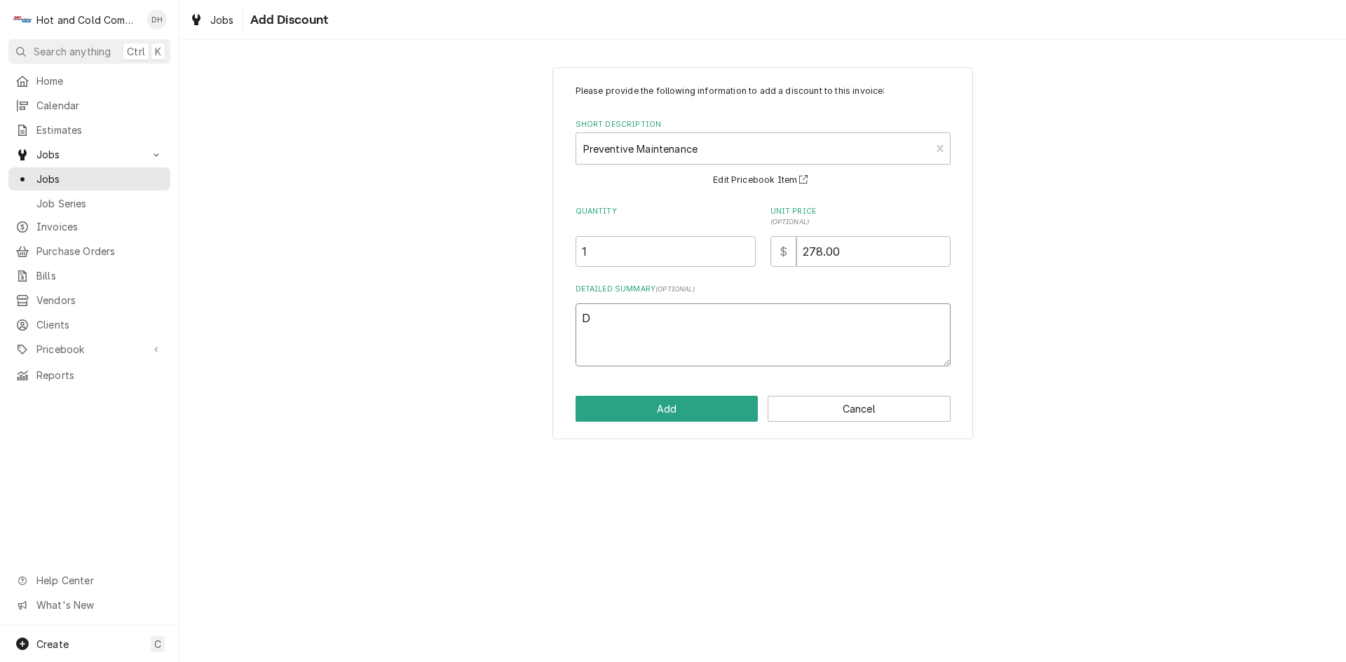
type textarea "De"
type textarea "x"
type textarea "Ded"
type textarea "x"
type textarea "Dedu"
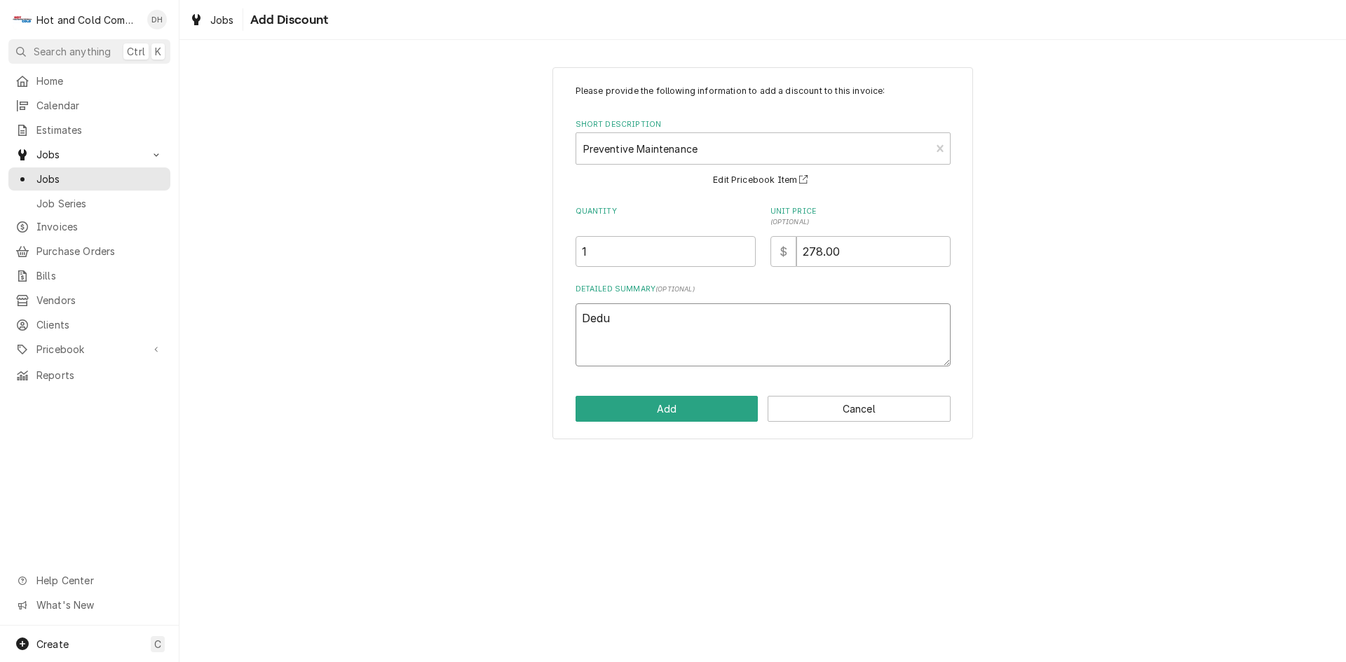
type textarea "x"
type textarea "Deduc"
type textarea "x"
type textarea "Deduct"
type textarea "x"
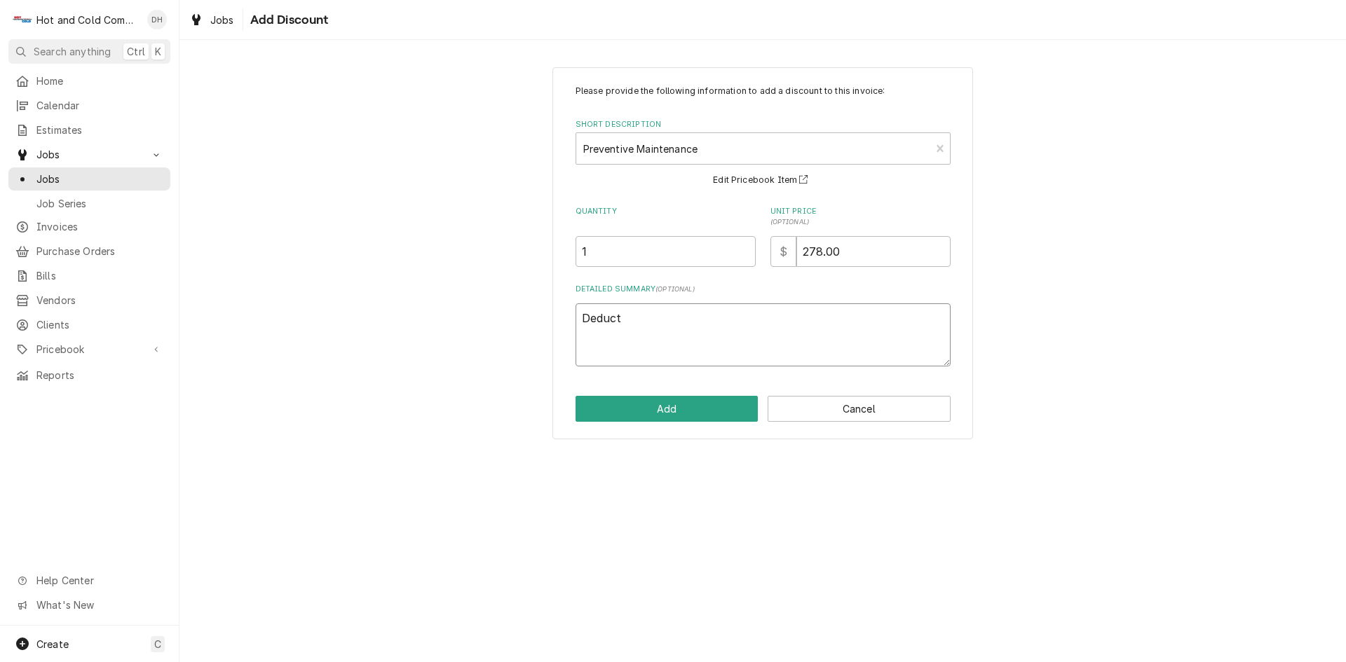
type textarea "Deducti"
type textarea "x"
type textarea "Deductio"
type textarea "x"
type textarea "Deduction"
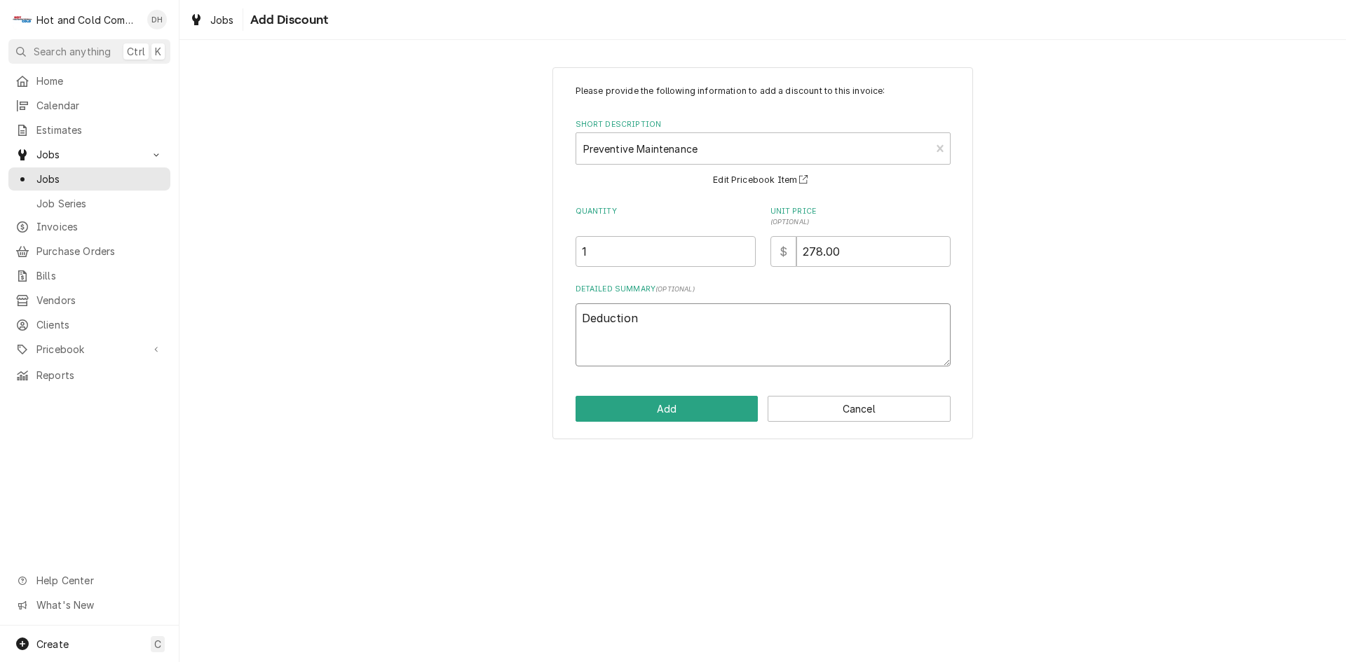
type textarea "x"
type textarea "Deduction"
type textarea "x"
type textarea "Deduction f"
type textarea "x"
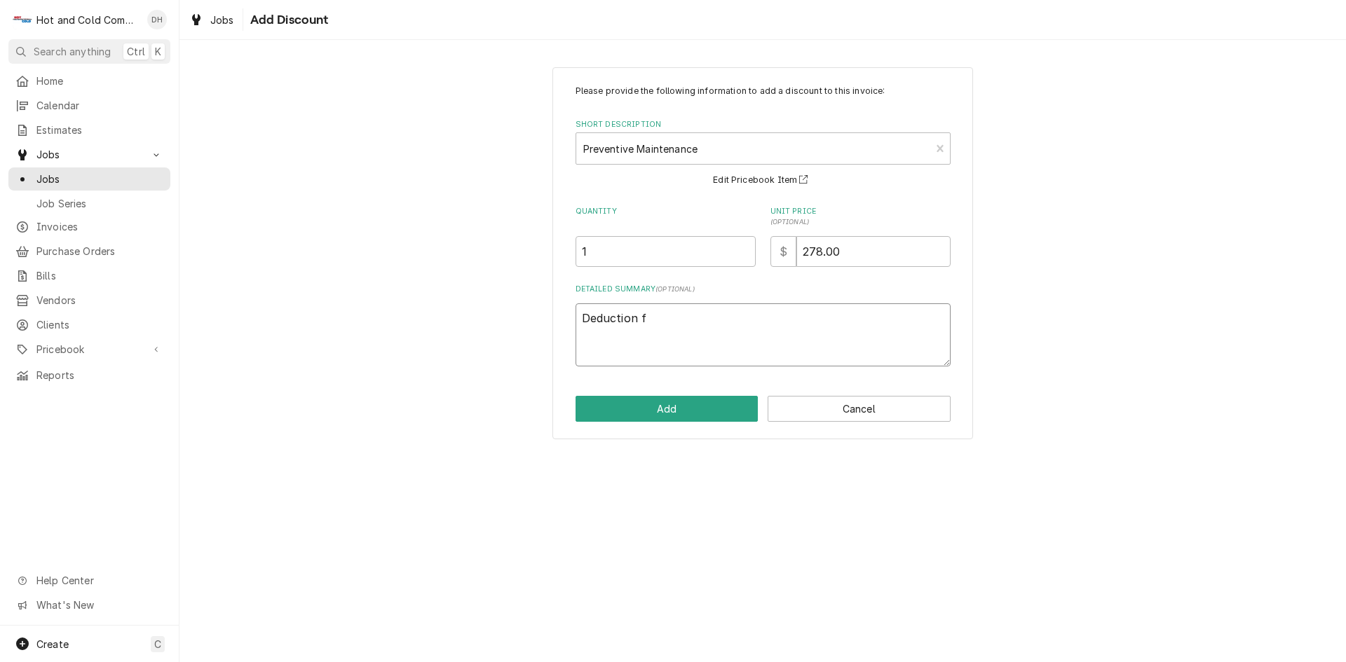
type textarea "Deduction fo"
type textarea "x"
type textarea "Deduction for"
type textarea "x"
type textarea "Deduction for"
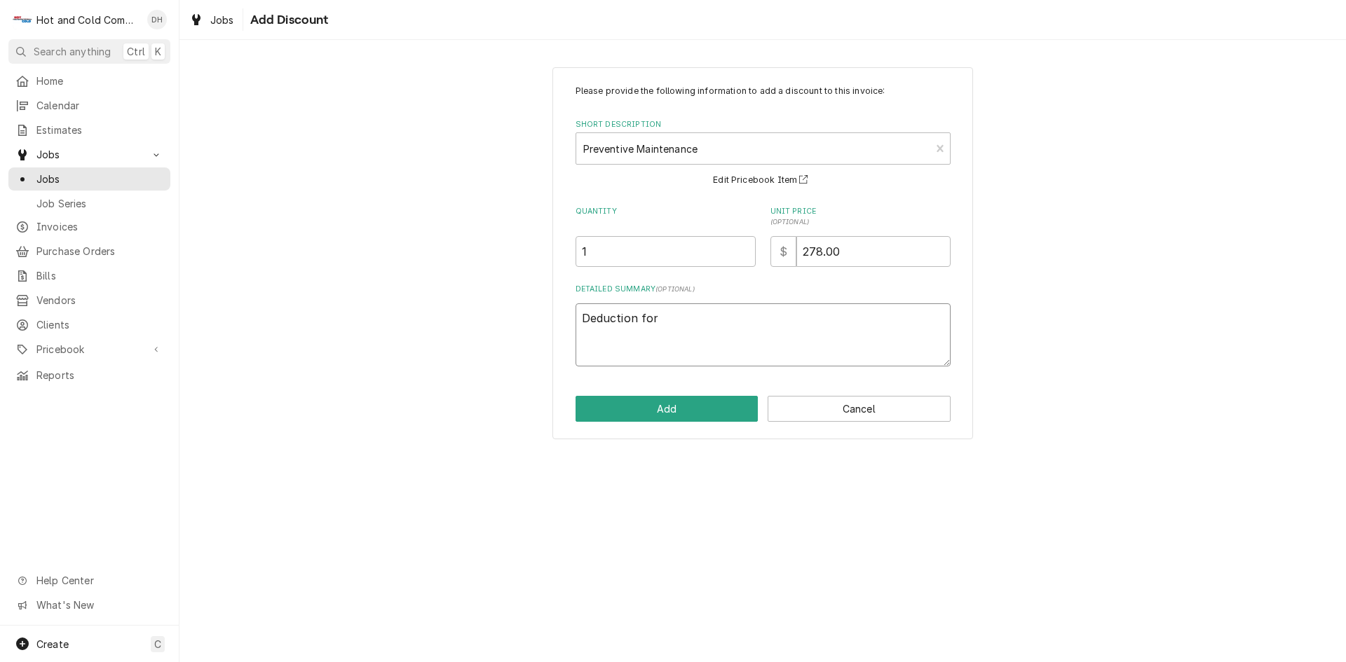
type textarea "x"
type textarea "Deduction for t"
type textarea "x"
type textarea "Deduction for th"
type textarea "x"
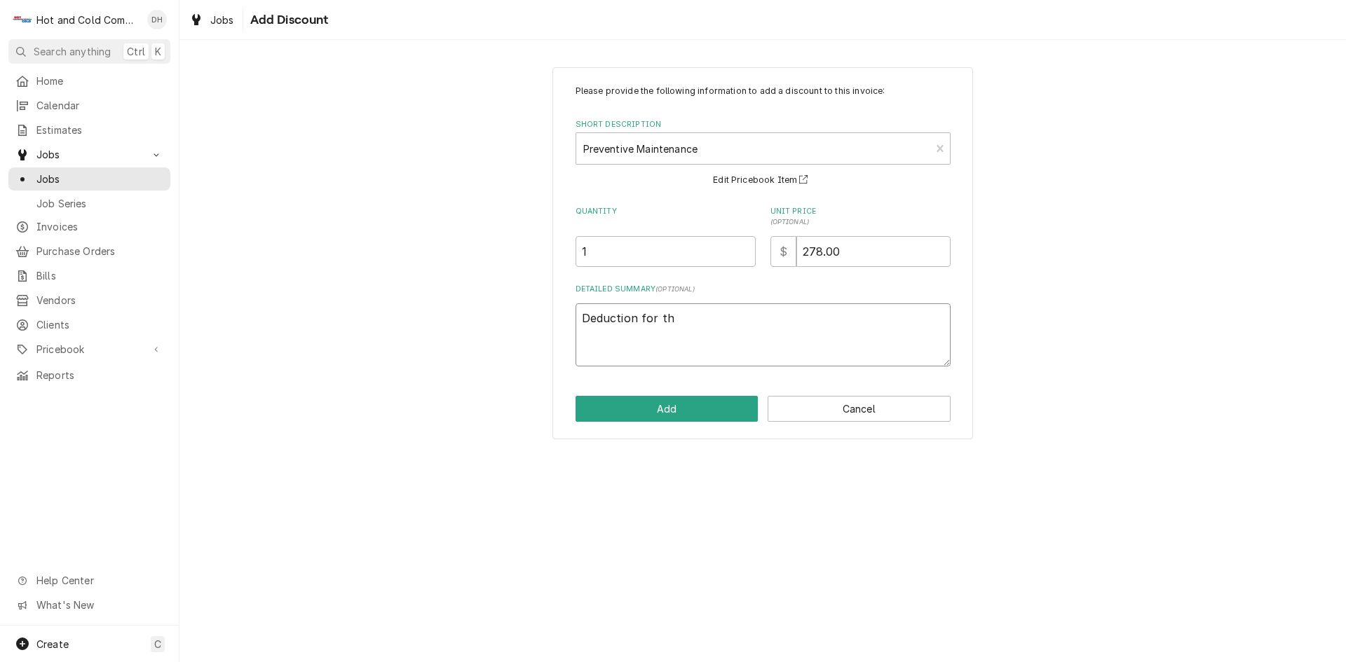
type textarea "Deduction for the"
type textarea "x"
type textarea "Deduction for the"
type textarea "x"
type textarea "Deduction for the o"
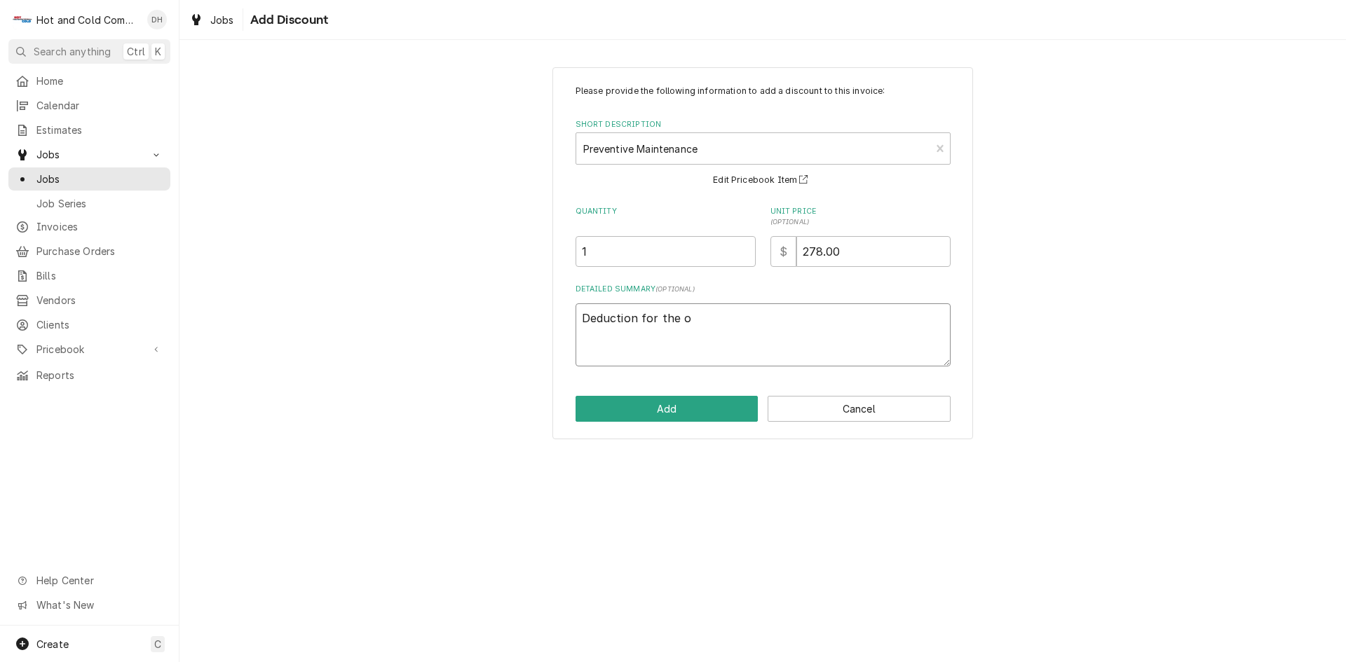
type textarea "x"
type textarea "Deduction for the on"
type textarea "x"
type textarea "Deduction for the one"
type textarea "x"
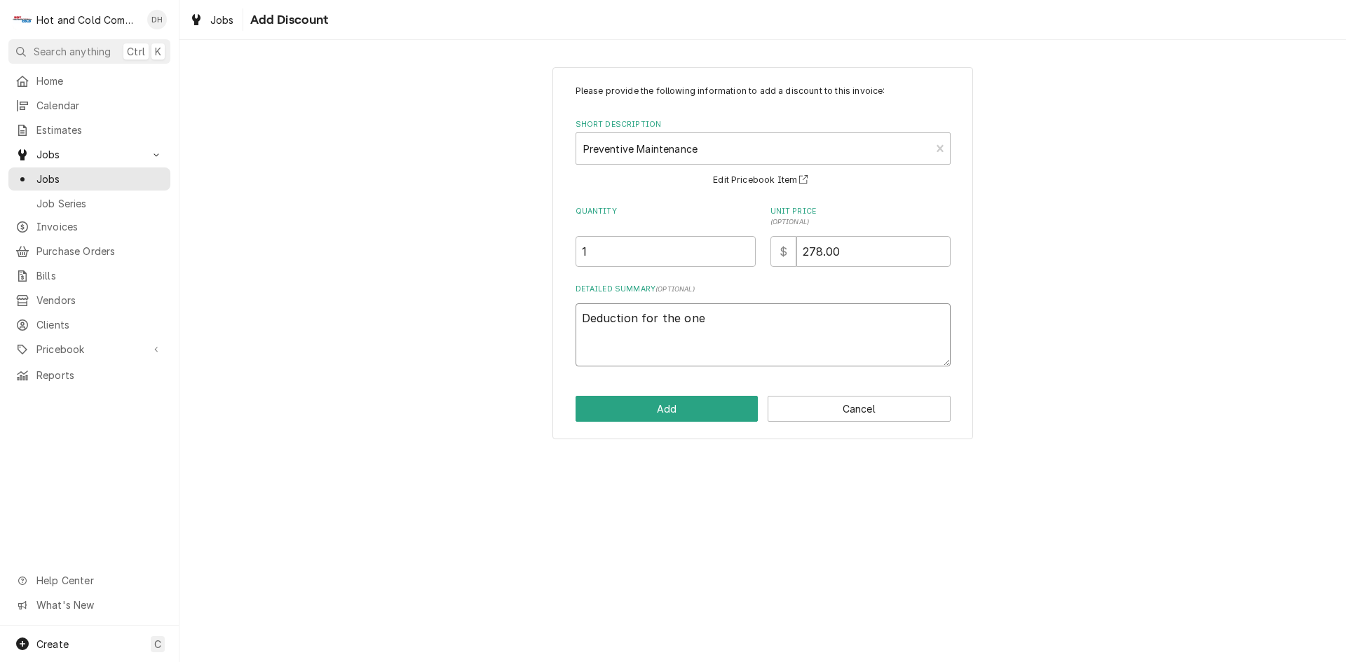
type textarea "Deduction for the one"
type textarea "x"
type textarea "Deduction for the one t"
type textarea "x"
type textarea "Deduction for the one th"
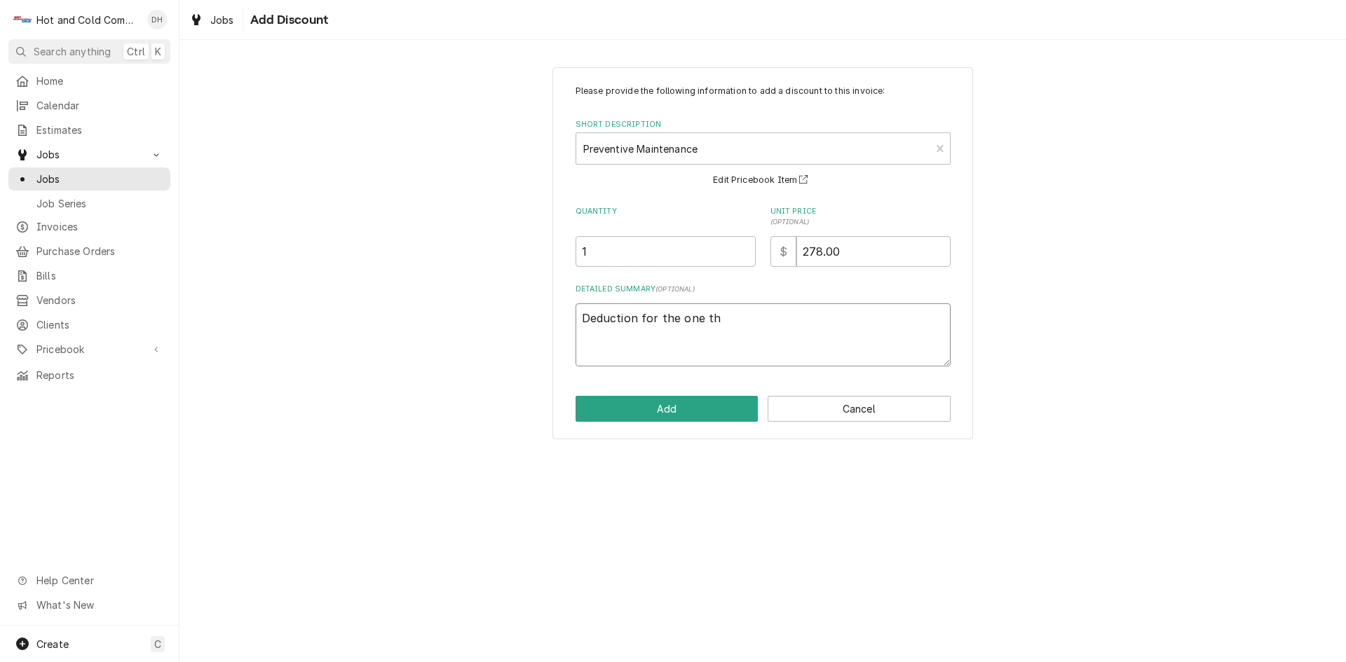
type textarea "x"
type textarea "Deduction for the one tha"
type textarea "x"
type textarea "Deduction for the one that"
type textarea "x"
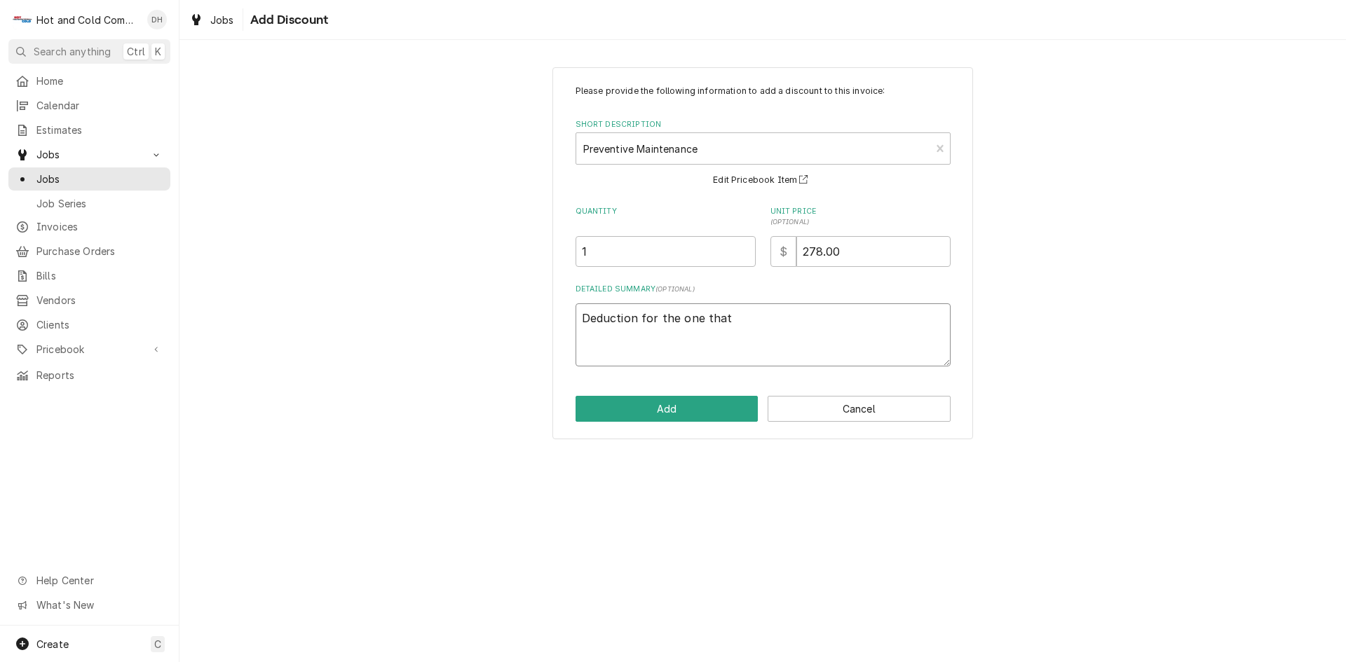
type textarea "Deduction for the one that"
type textarea "x"
type textarea "Deduction for the one that i"
type textarea "x"
type textarea "Deduction for the one that is"
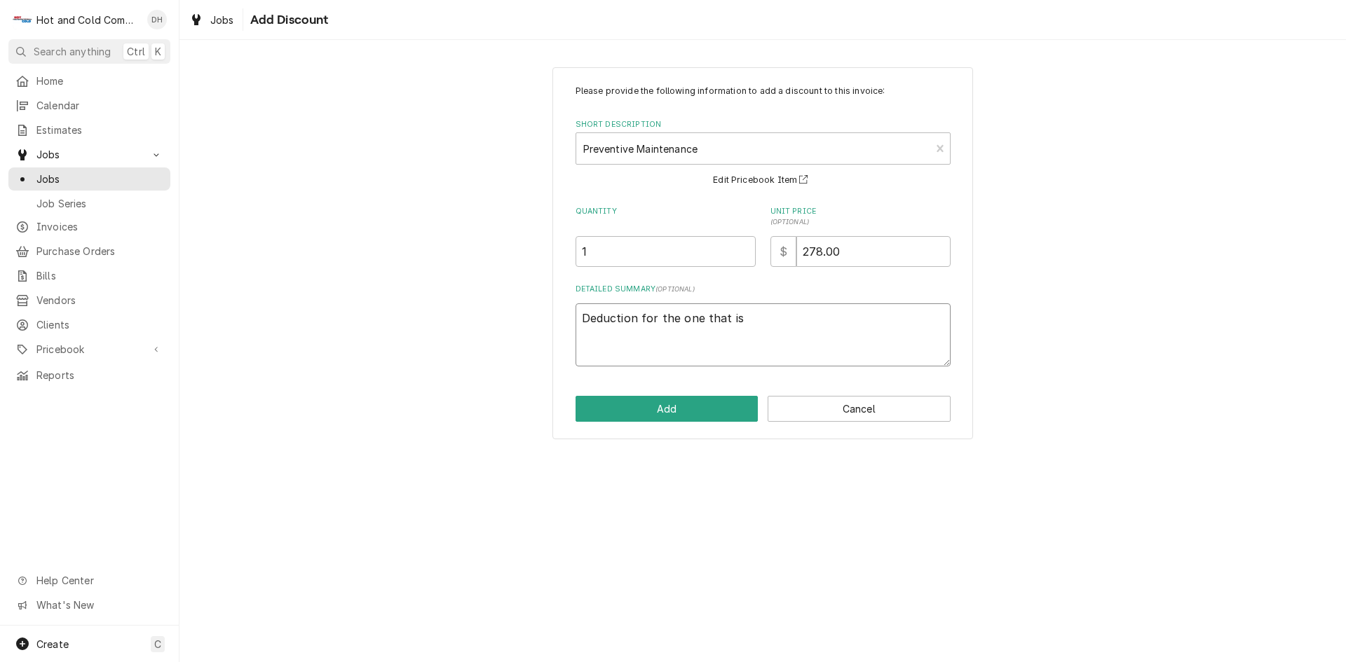
type textarea "x"
type textarea "Deduction for the one that is"
type textarea "x"
type textarea "Deduction for the one that is n"
type textarea "x"
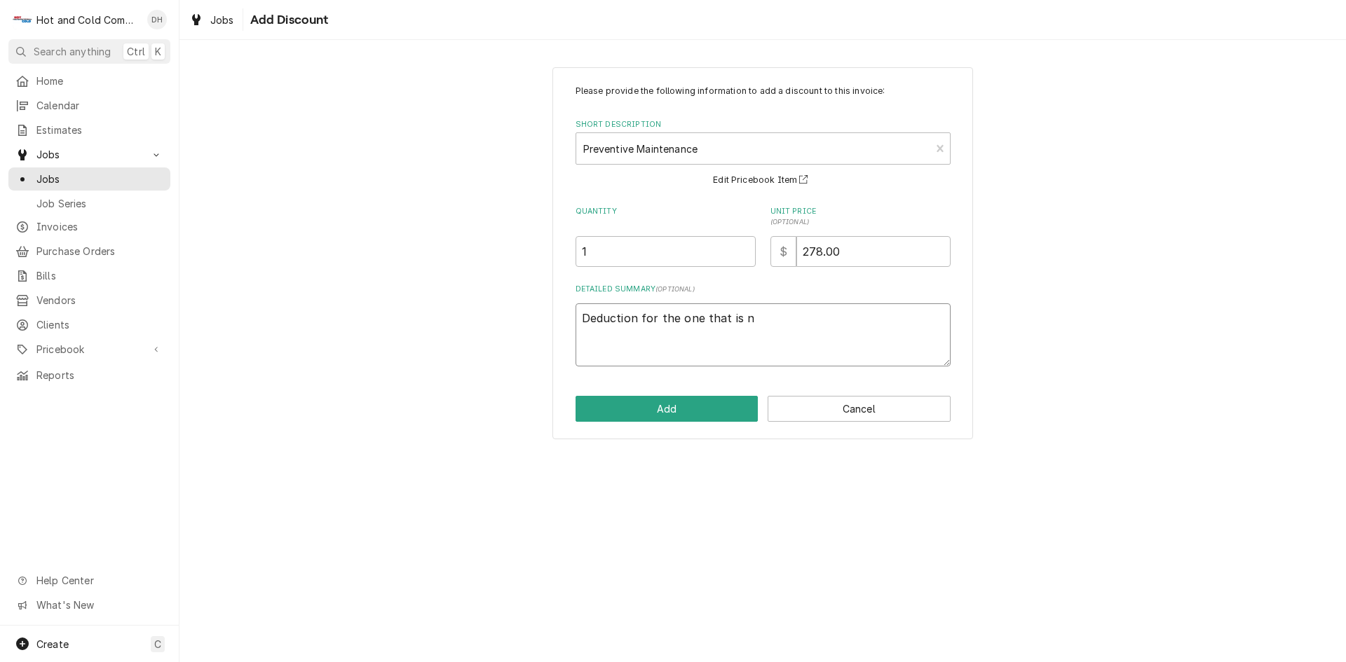
type textarea "Deduction for the one that is no"
type textarea "x"
type textarea "Deduction for the one that is not"
type textarea "x"
type textarea "Deduction for the one that is not"
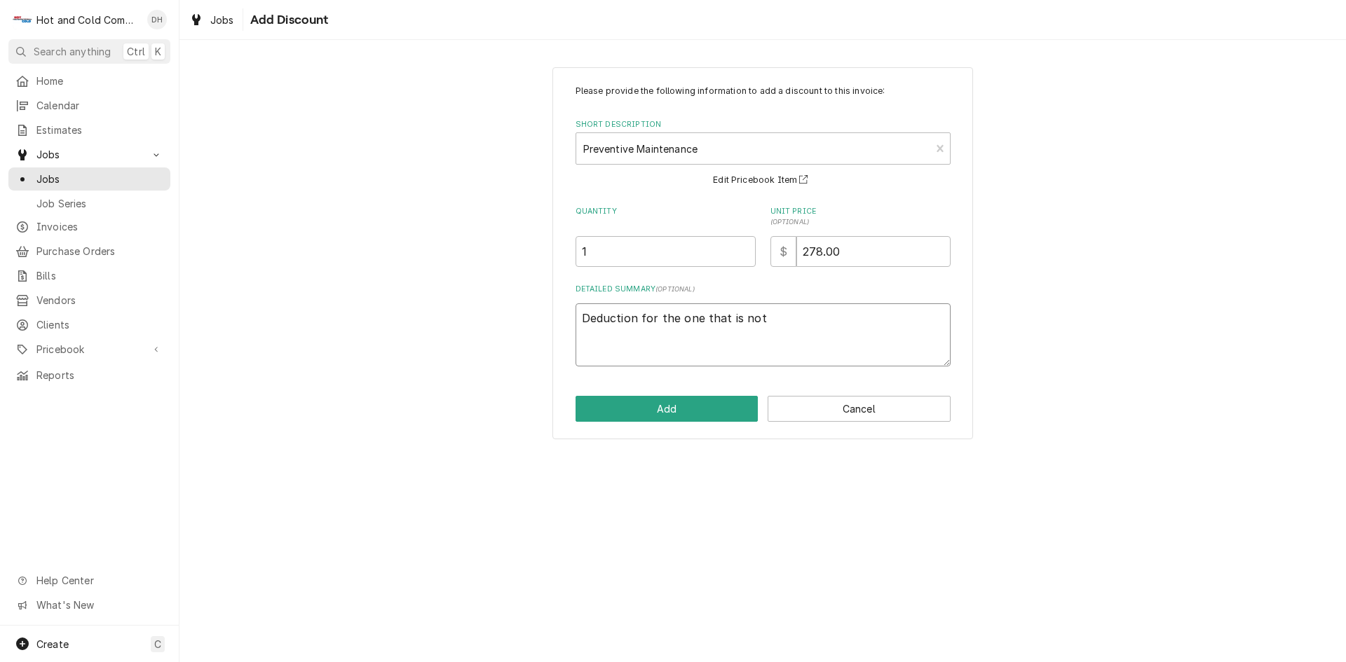
type textarea "x"
type textarea "Deduction for the one that is not o"
type textarea "x"
type textarea "Deduction for the one that is not op"
type textarea "x"
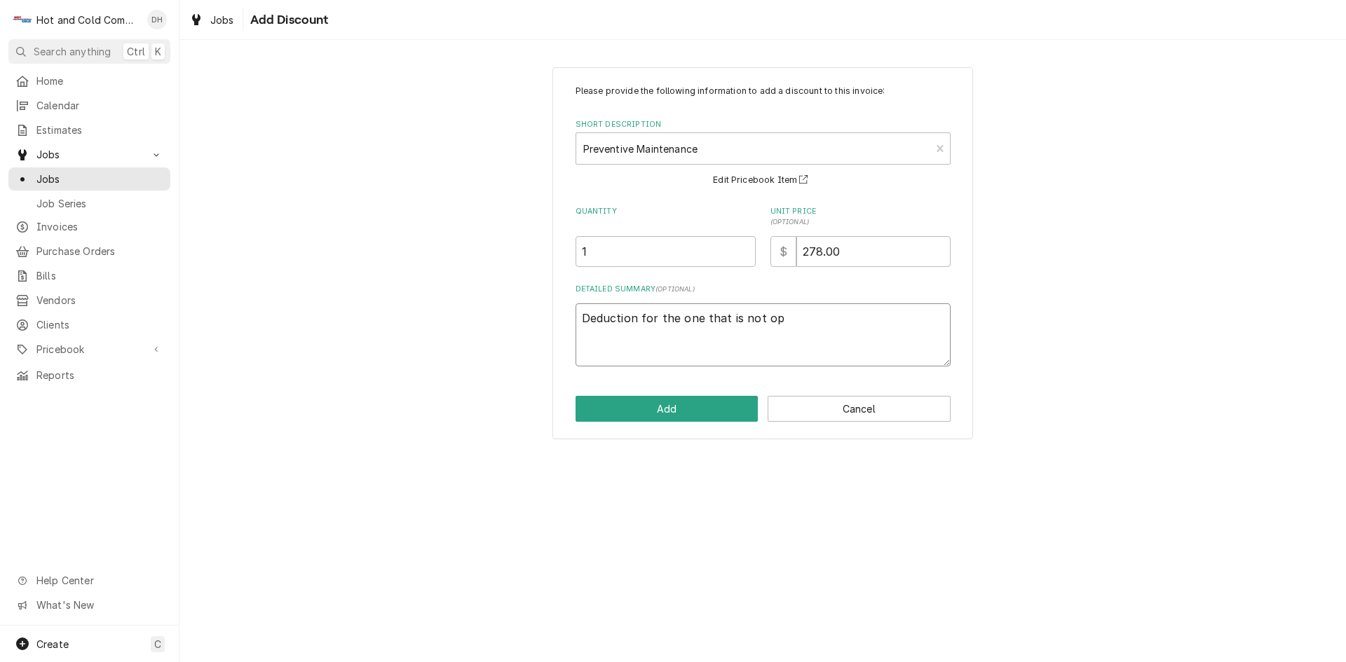
type textarea "Deduction for the one that is not ope"
type textarea "x"
type textarea "Deduction for the one that is not oper"
type textarea "x"
type textarea "Deduction for the one that is not opera"
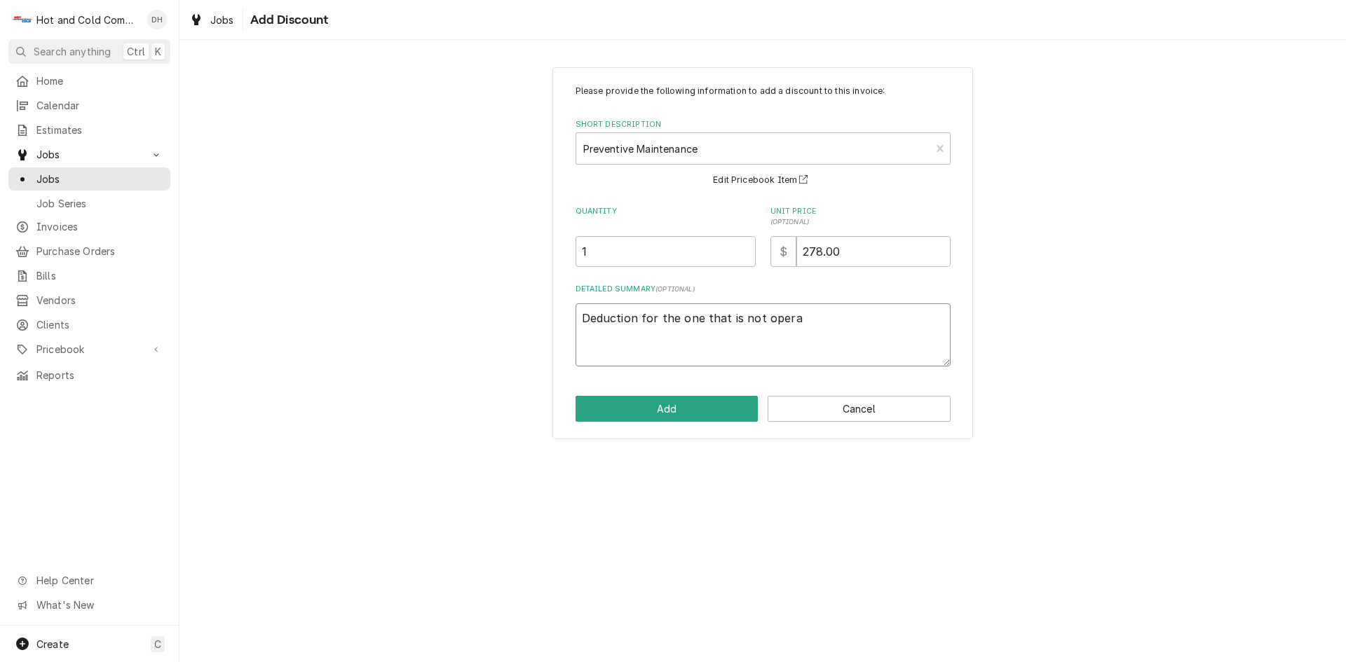
type textarea "x"
type textarea "Deduction for the one that is not operab"
type textarea "x"
type textarea "Deduction for the one that is not operabl"
type textarea "x"
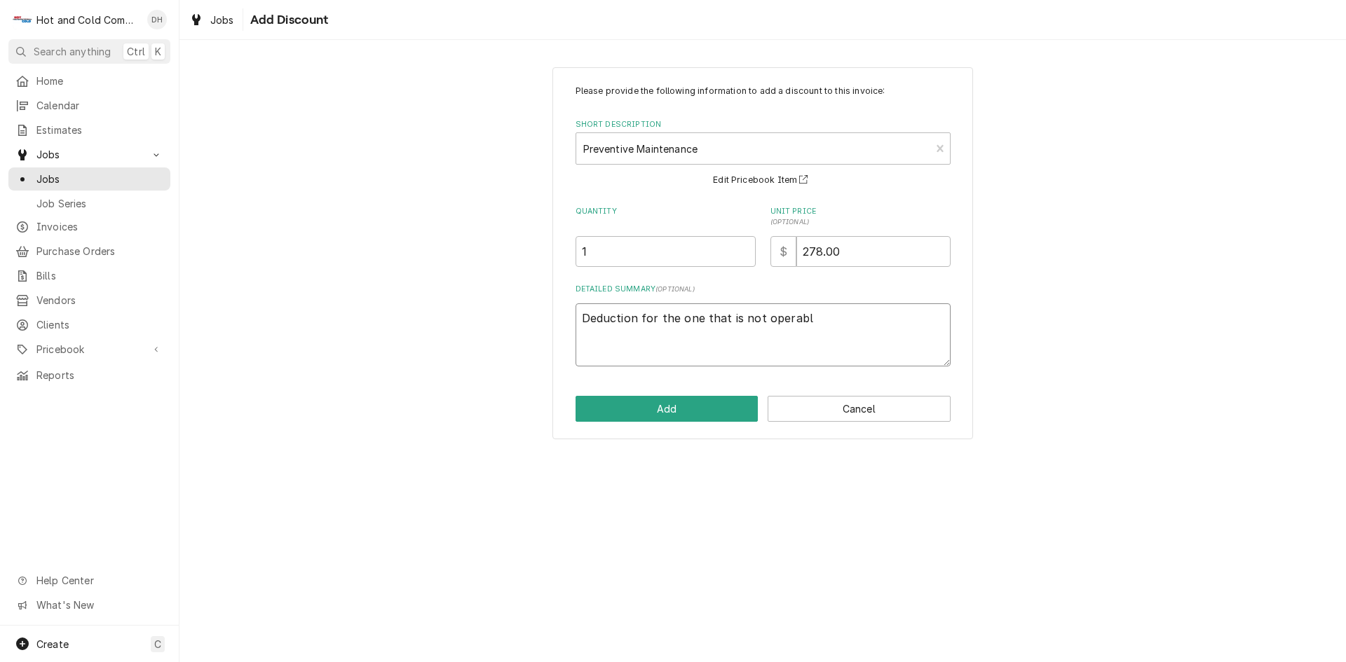
type textarea "Deduction for the one that is not operable"
type textarea "x"
type textarea "Deduction for the one that is not operable"
click at [683, 410] on button "Add" at bounding box center [666, 409] width 183 height 26
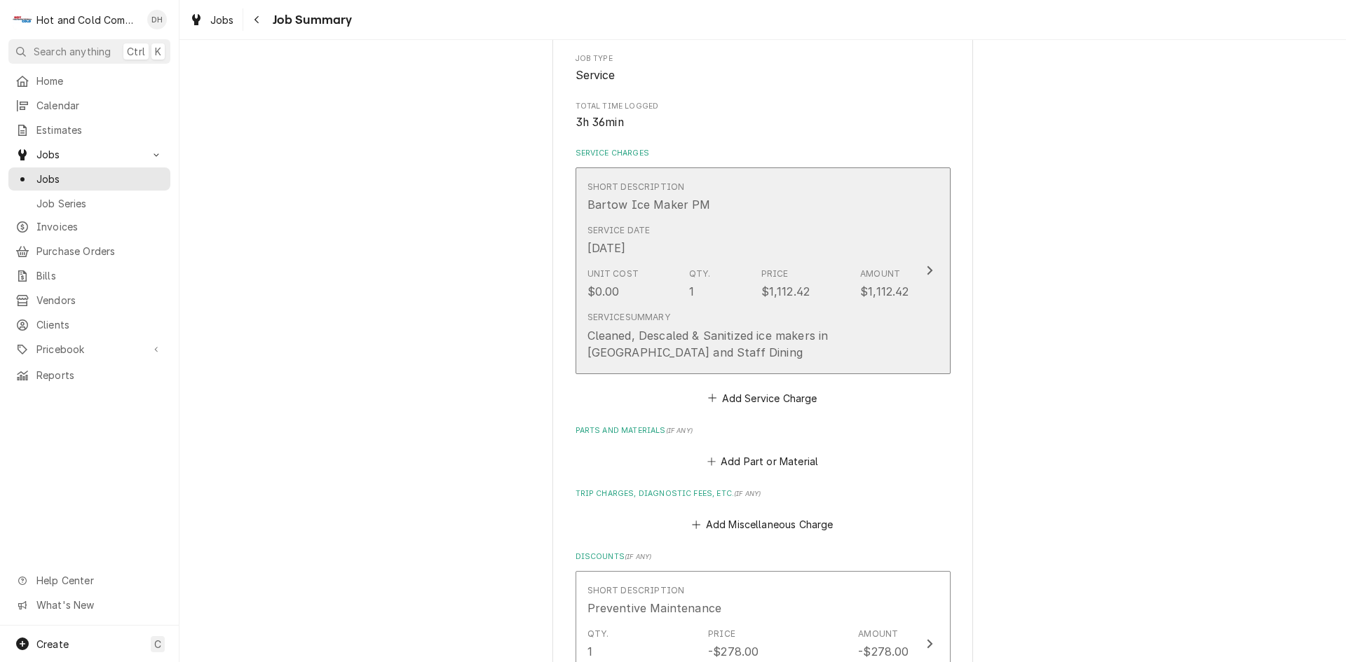
scroll to position [684, 0]
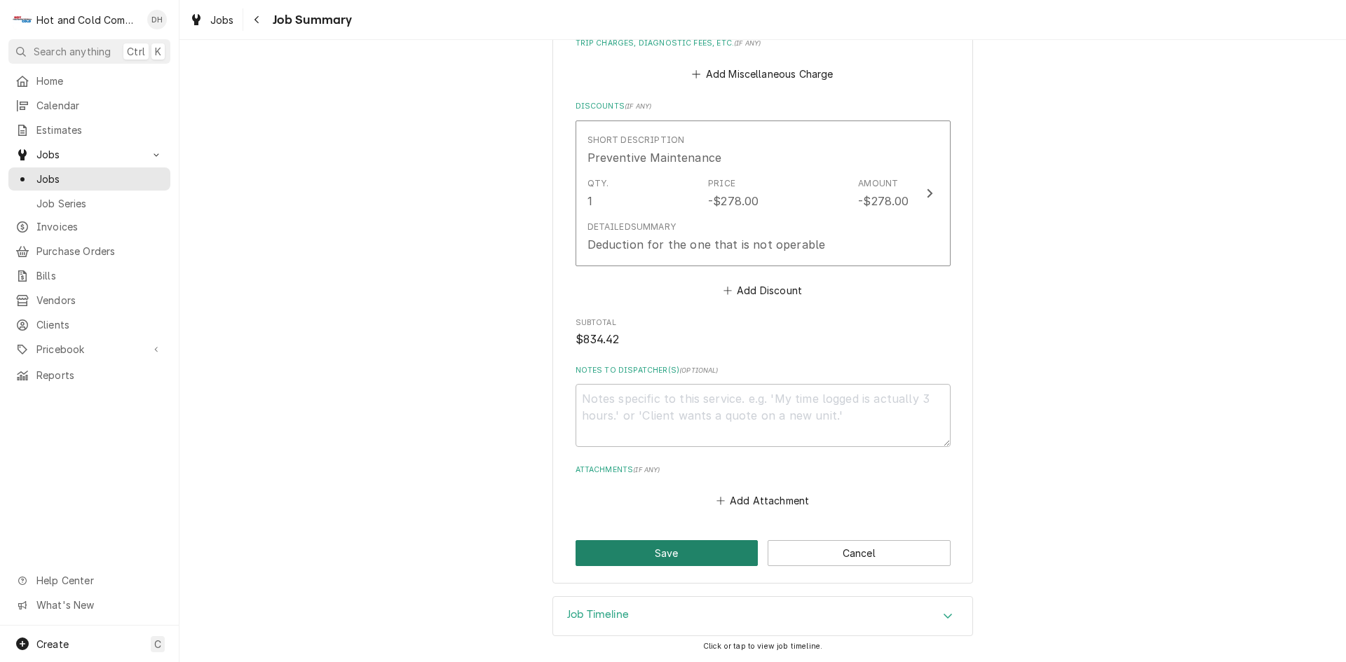
click at [678, 550] on button "Save" at bounding box center [666, 553] width 183 height 26
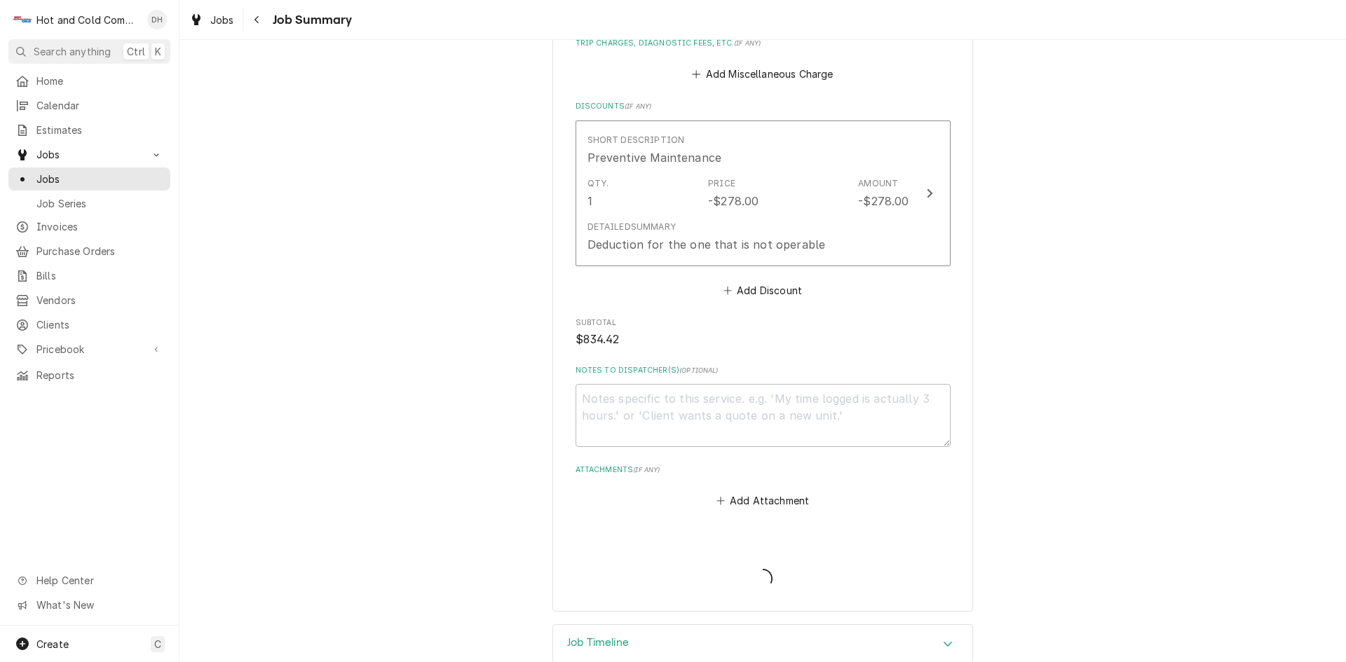
type textarea "x"
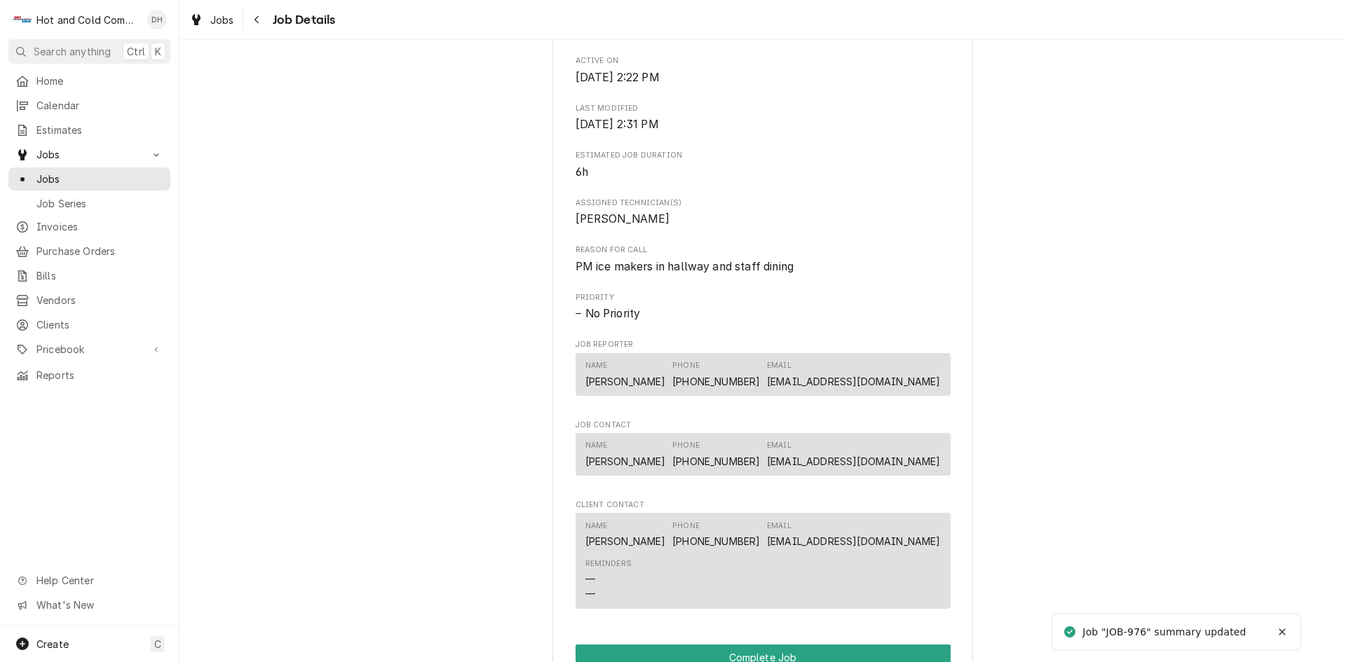
scroll to position [1136, 0]
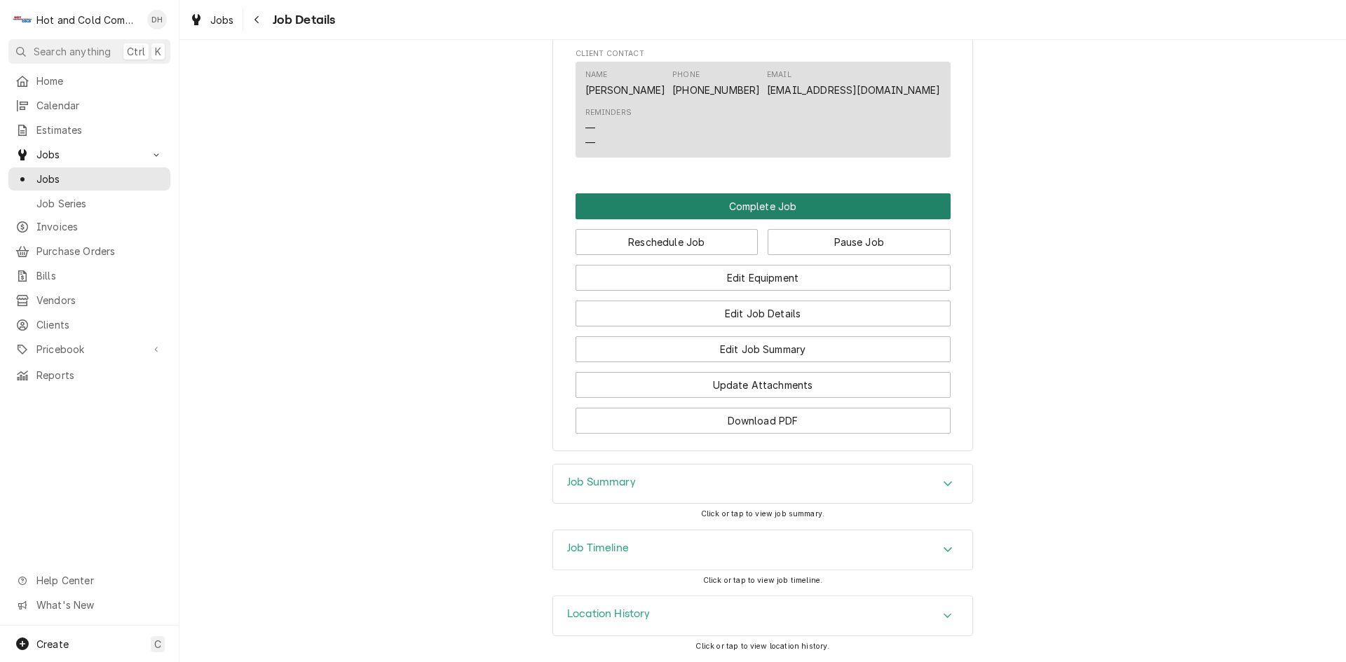
click at [772, 210] on button "Complete Job" at bounding box center [762, 206] width 375 height 26
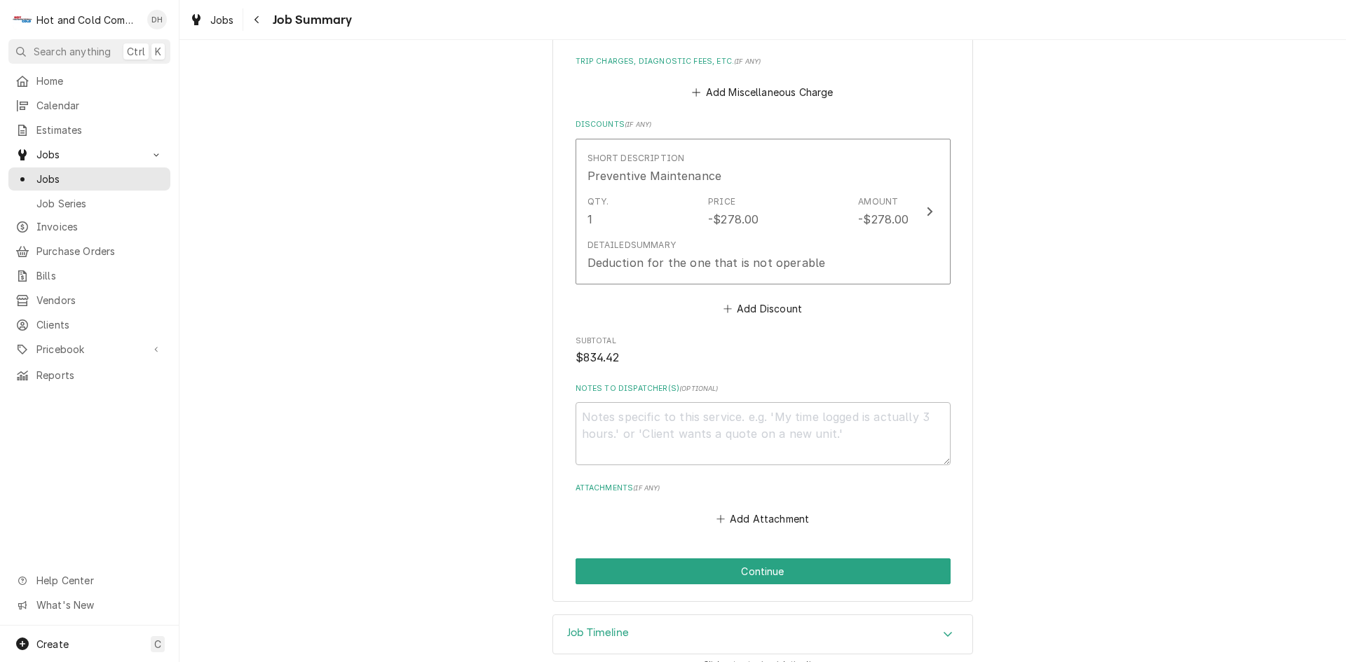
scroll to position [684, 0]
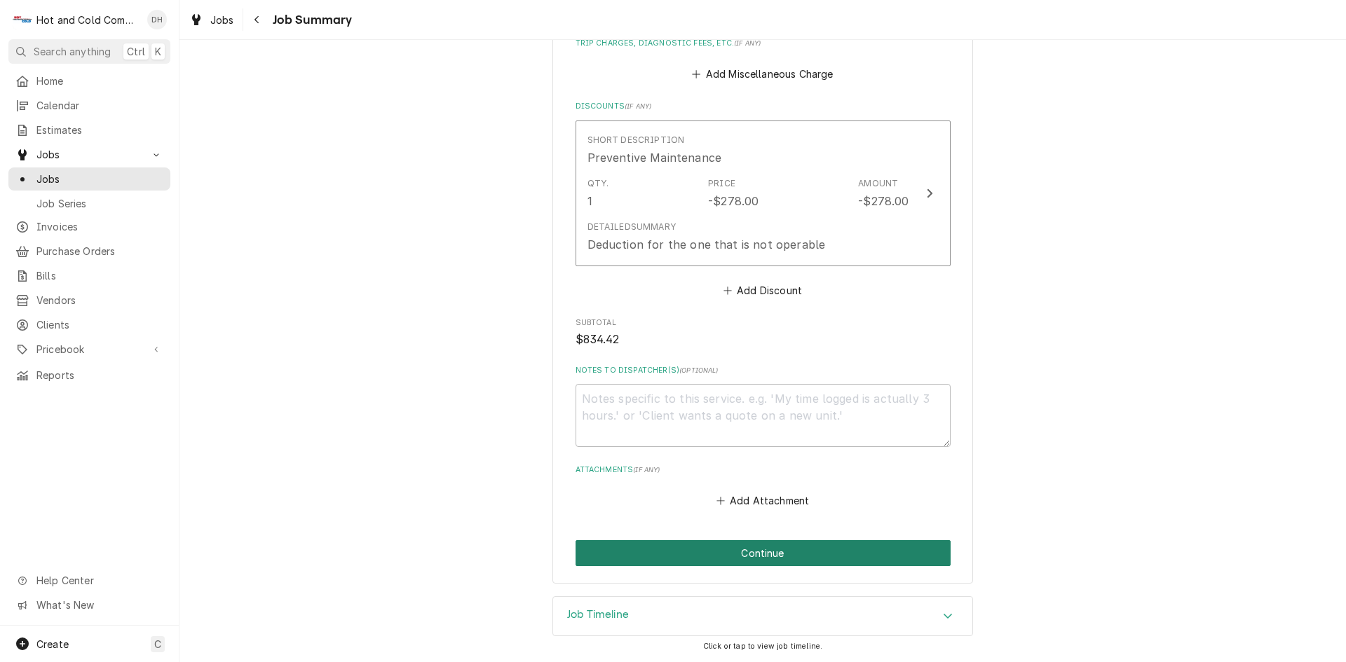
click at [756, 560] on button "Continue" at bounding box center [762, 553] width 375 height 26
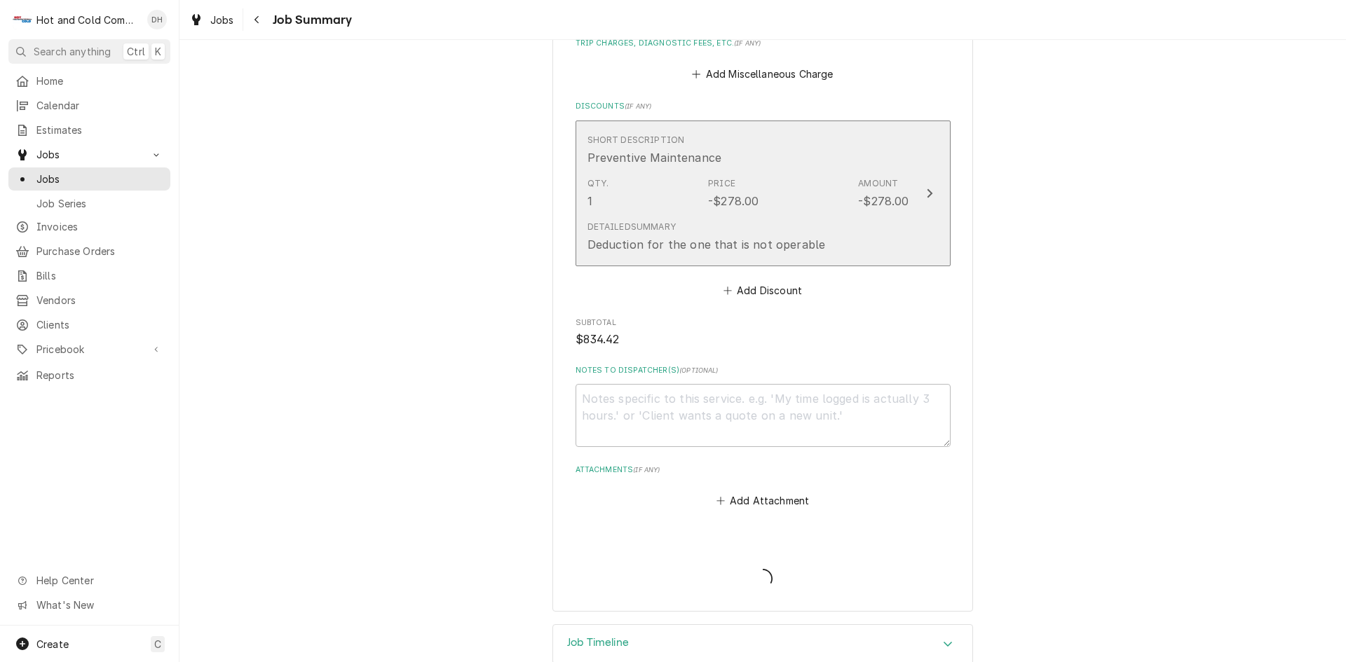
type textarea "x"
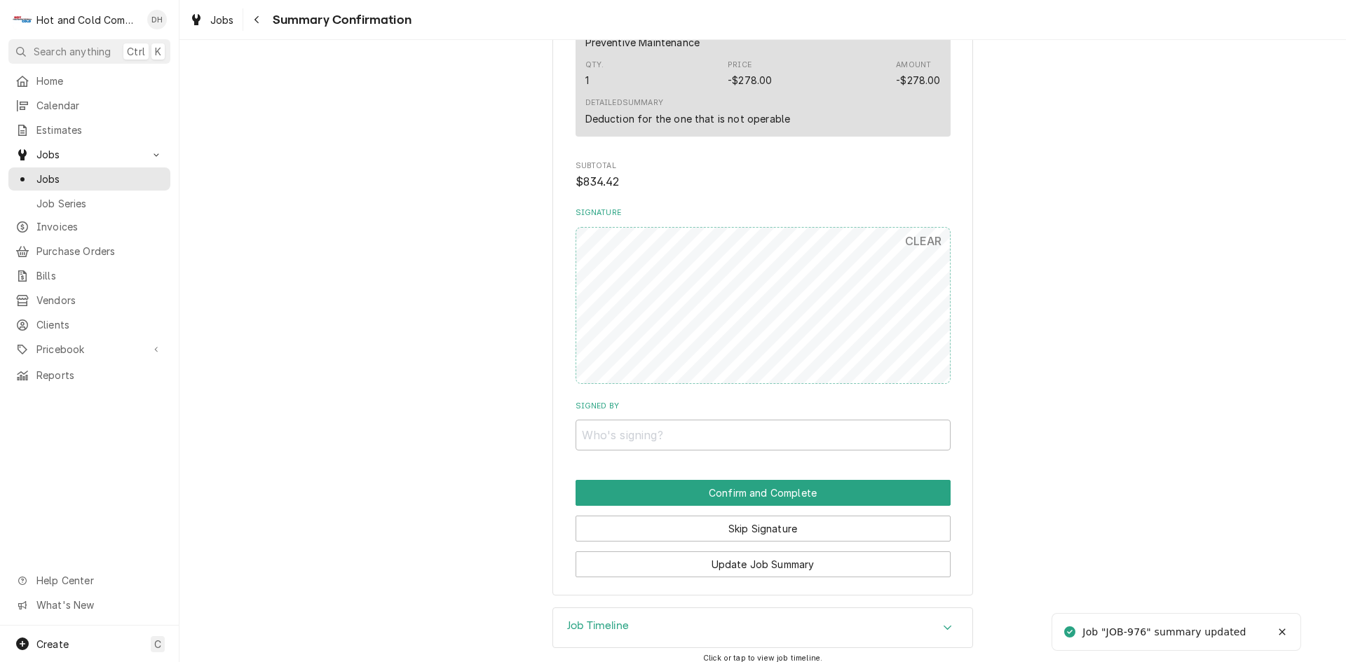
scroll to position [701, 0]
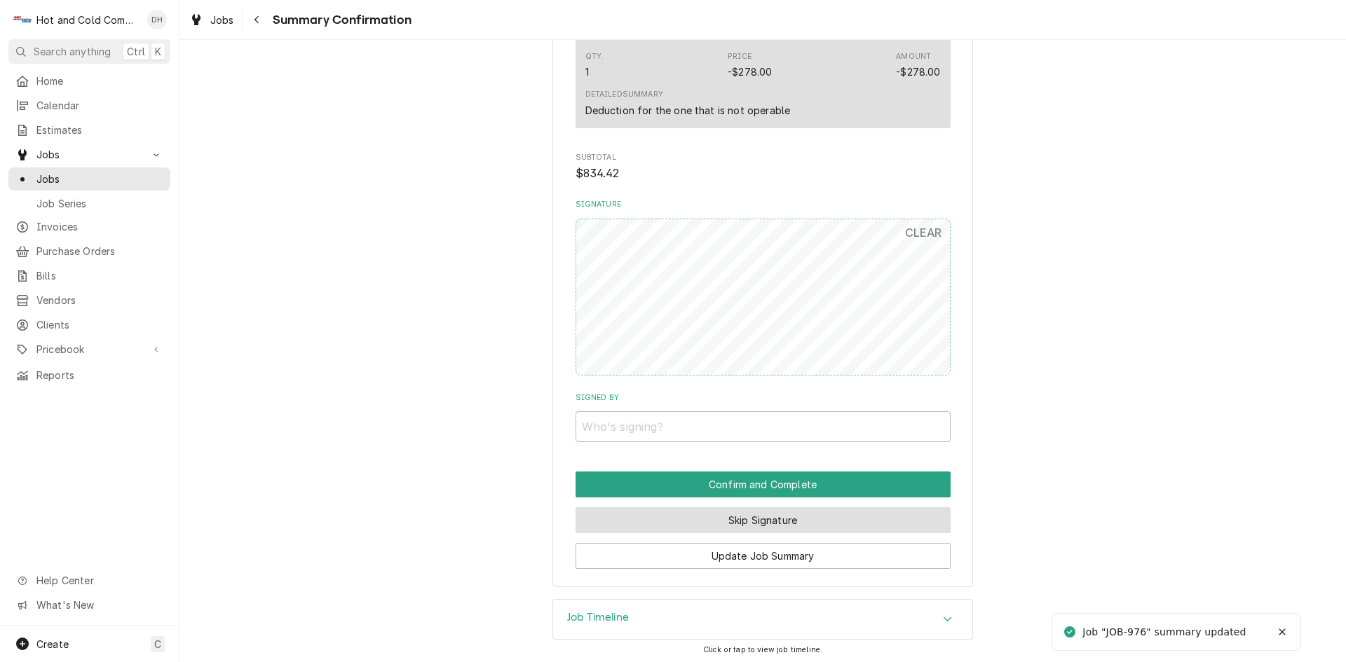
click at [801, 520] on button "Skip Signature" at bounding box center [762, 520] width 375 height 26
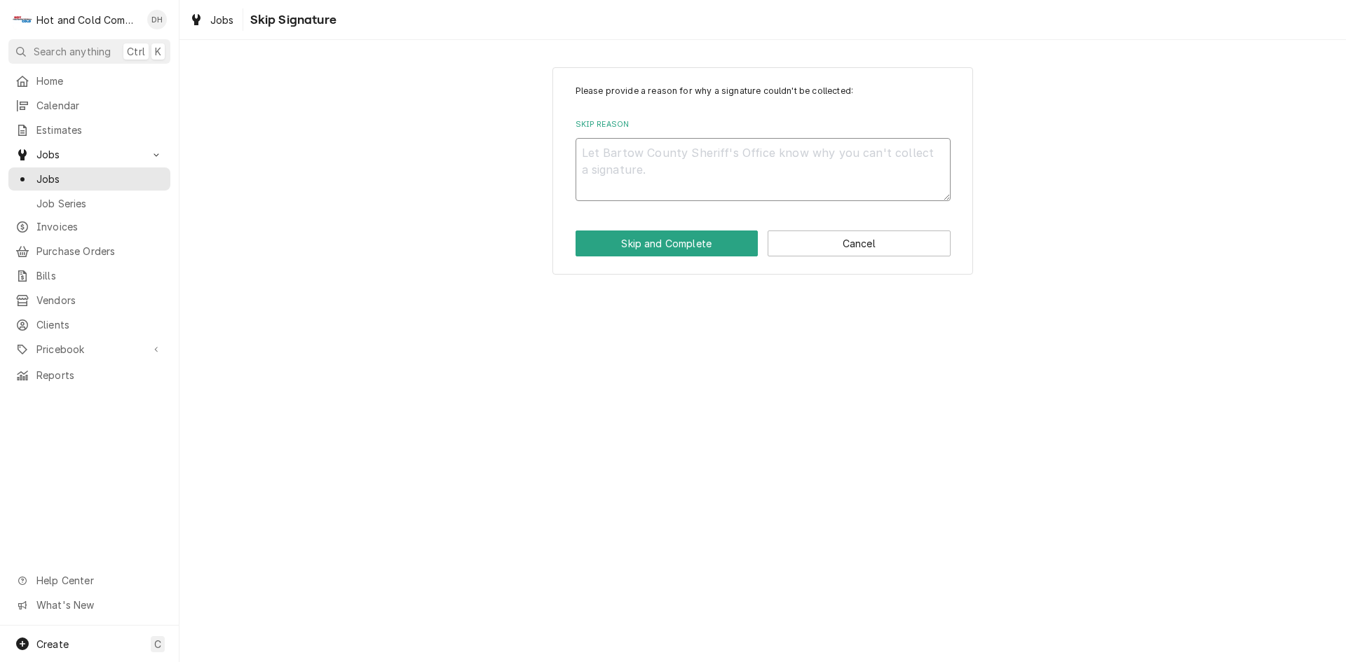
drag, startPoint x: 663, startPoint y: 162, endPoint x: 669, endPoint y: 167, distance: 7.5
click at [664, 163] on textarea "Skip Reason" at bounding box center [762, 169] width 375 height 63
type textarea "x"
type textarea "e"
type textarea "x"
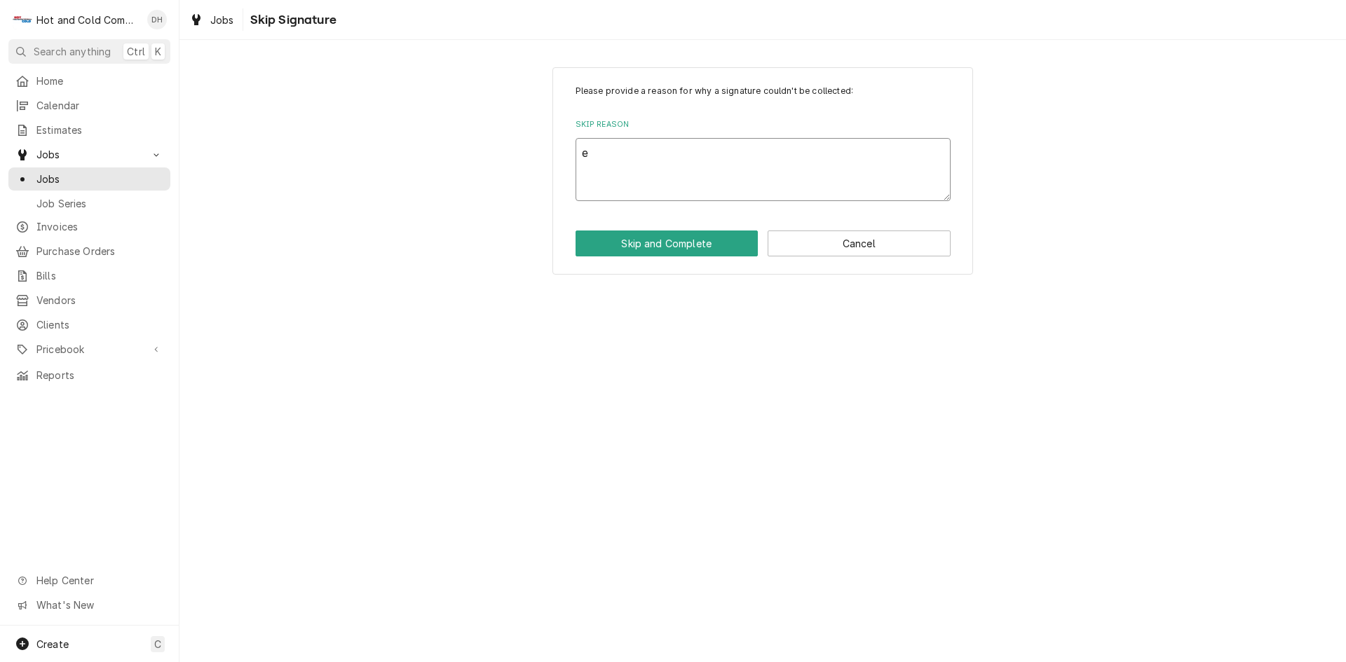
type textarea "em"
type textarea "x"
type textarea "ema"
type textarea "x"
type textarea "emai"
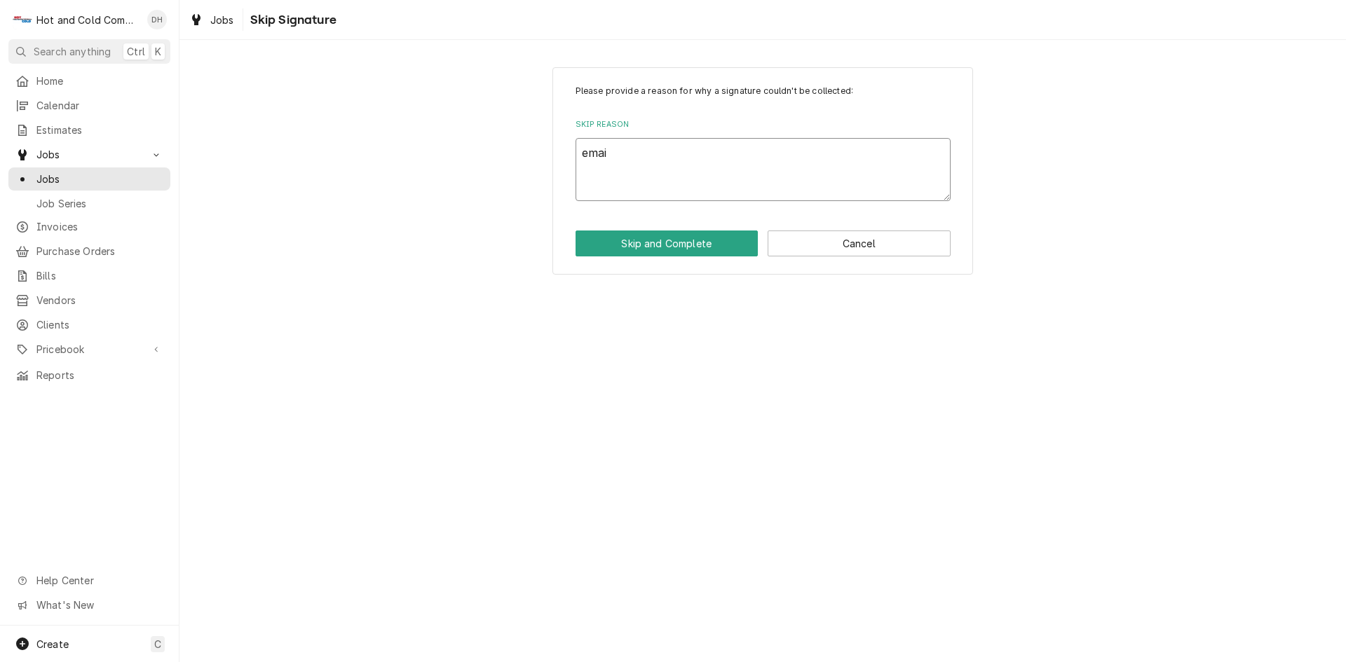
type textarea "x"
type textarea "email"
type textarea "x"
type textarea "emaile"
type textarea "x"
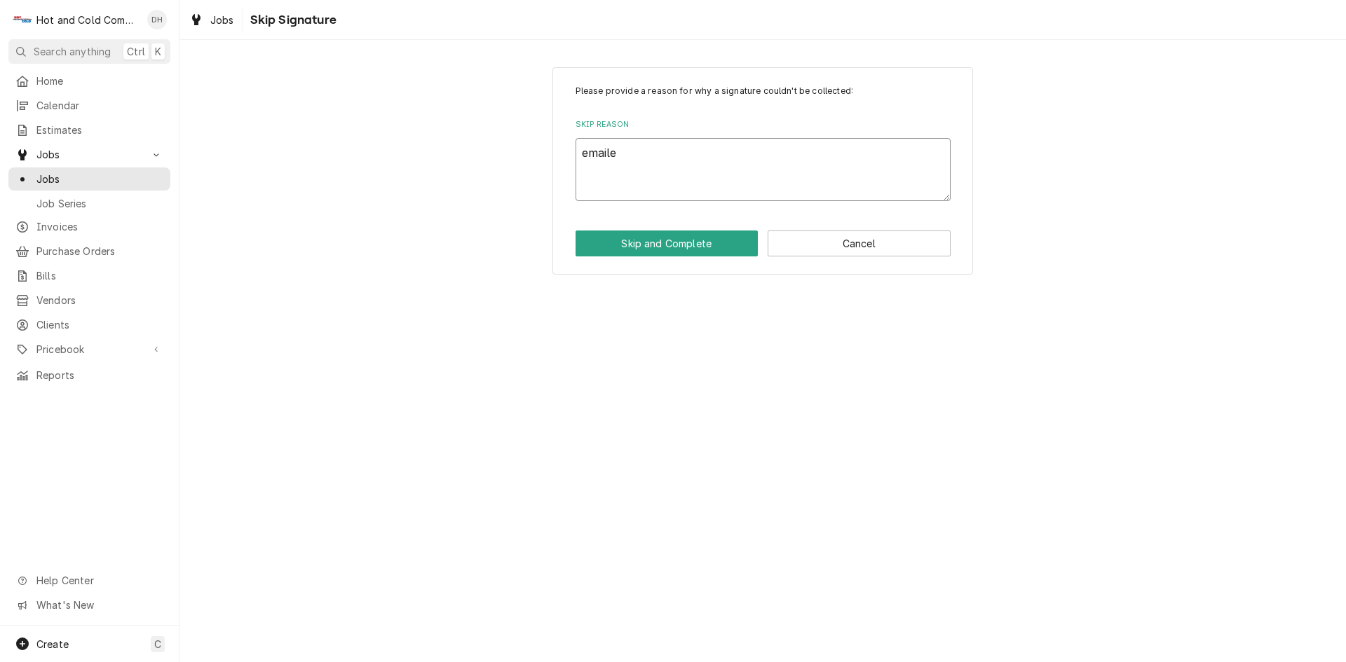
type textarea "emailed"
type textarea "x"
type textarea "emailed"
type textarea "x"
type textarea "emailed i"
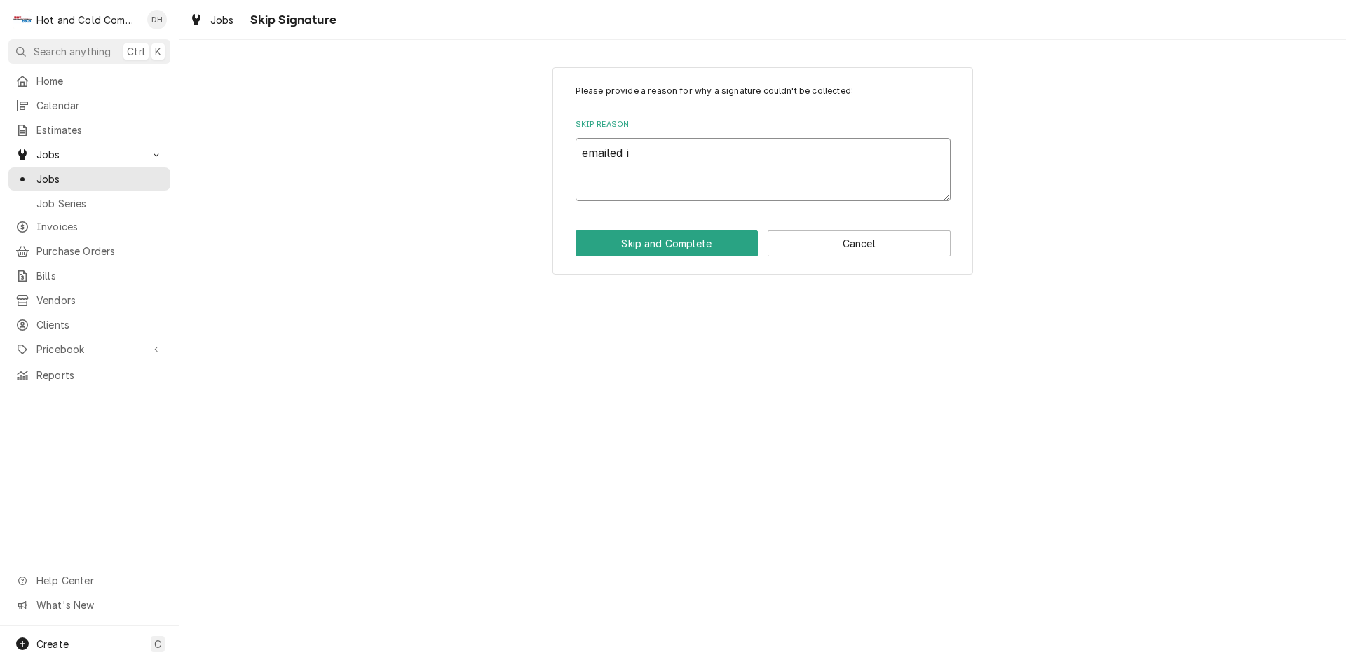
type textarea "x"
type textarea "emailed in"
type textarea "x"
type textarea "emailed inv"
type textarea "x"
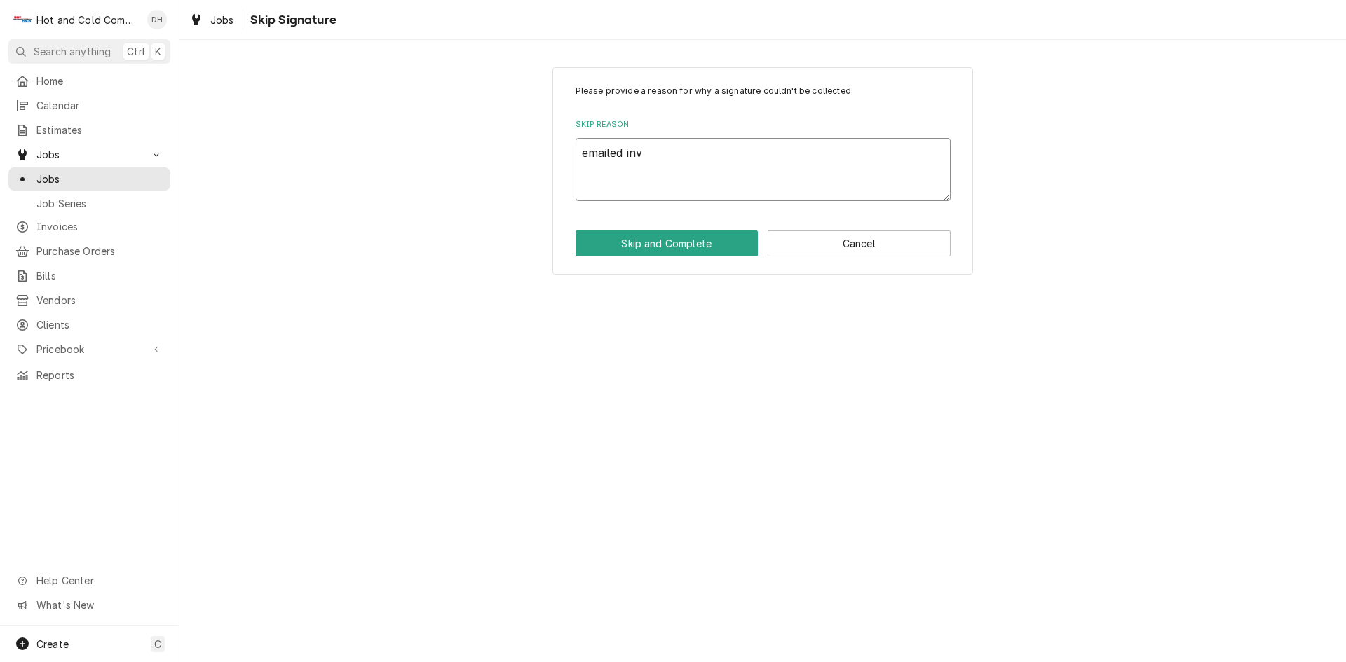
type textarea "emailed invo"
type textarea "x"
type textarea "emailed invoi"
type textarea "x"
type textarea "emailed invoic"
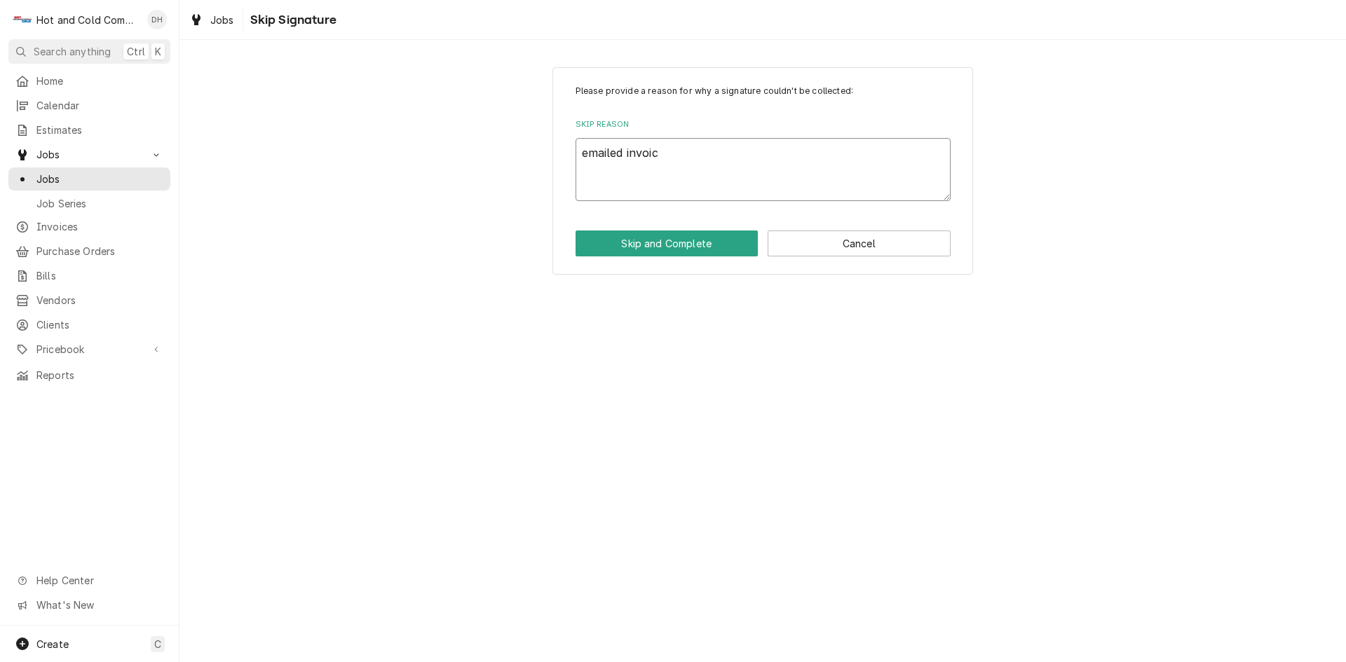
type textarea "x"
type textarea "emailed invoice"
click at [681, 250] on button "Skip and Complete" at bounding box center [666, 244] width 183 height 26
type textarea "x"
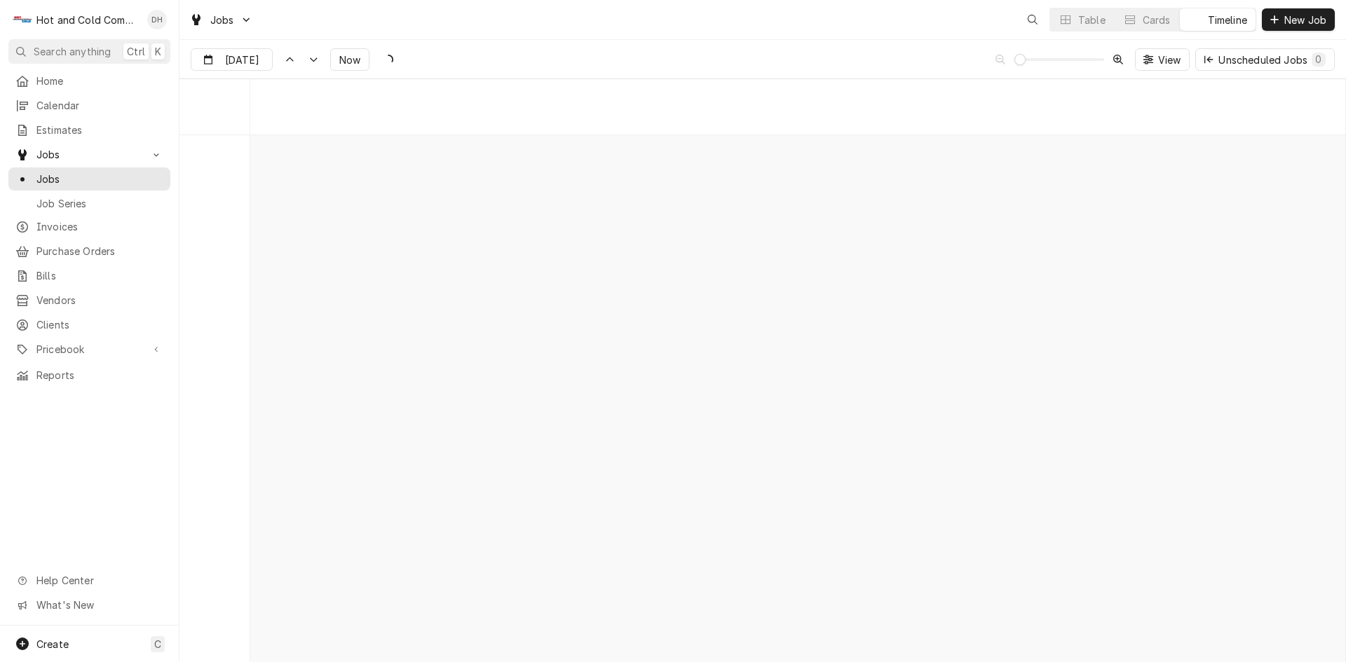
scroll to position [10966, 0]
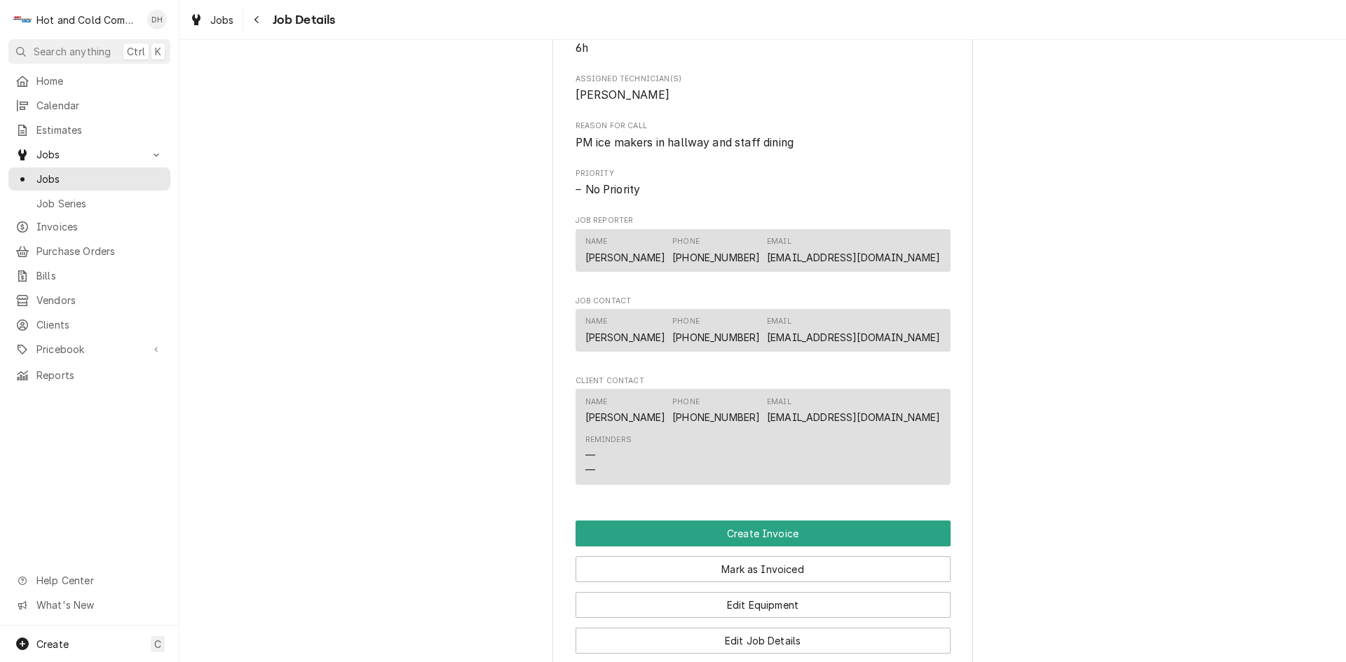
scroll to position [701, 0]
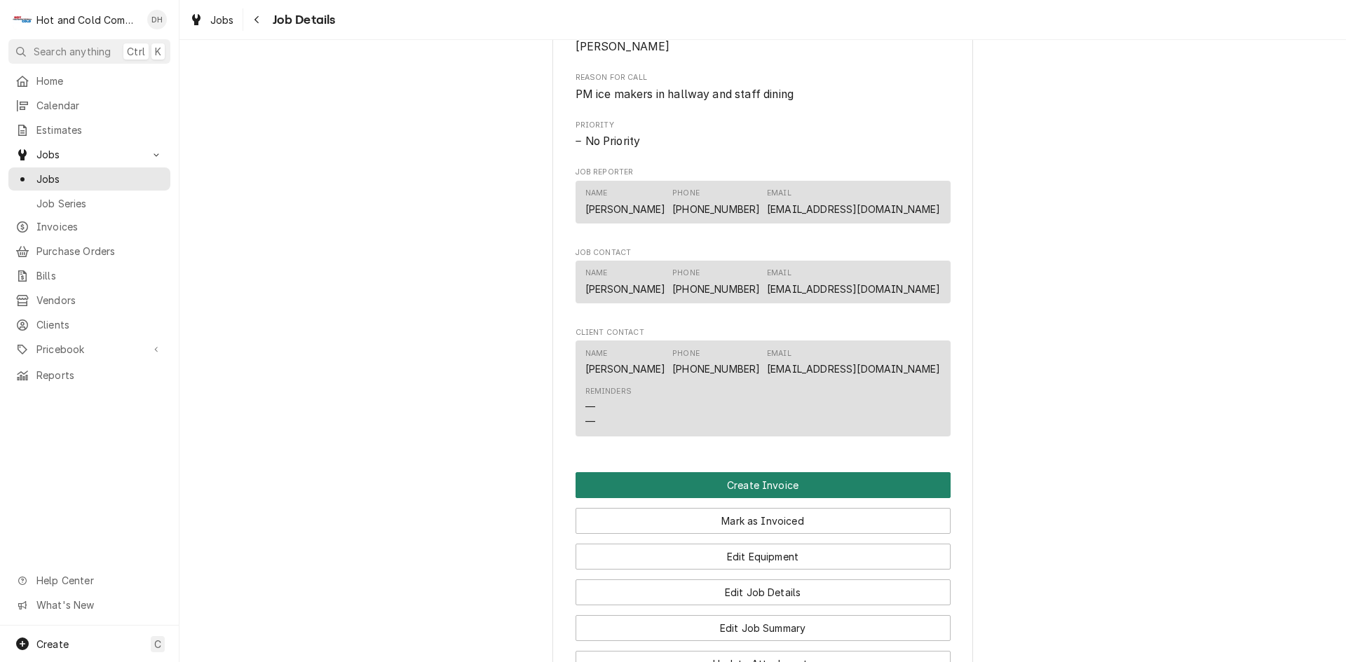
click at [753, 498] on button "Create Invoice" at bounding box center [762, 485] width 375 height 26
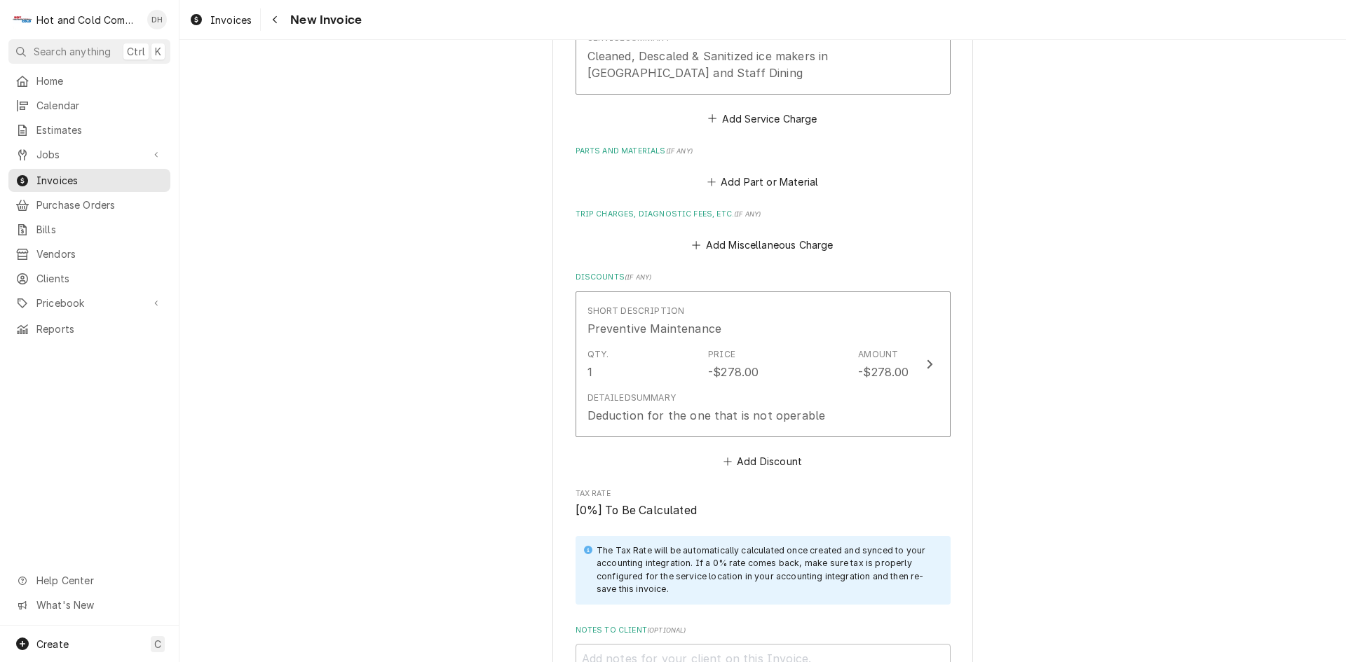
scroll to position [1805, 0]
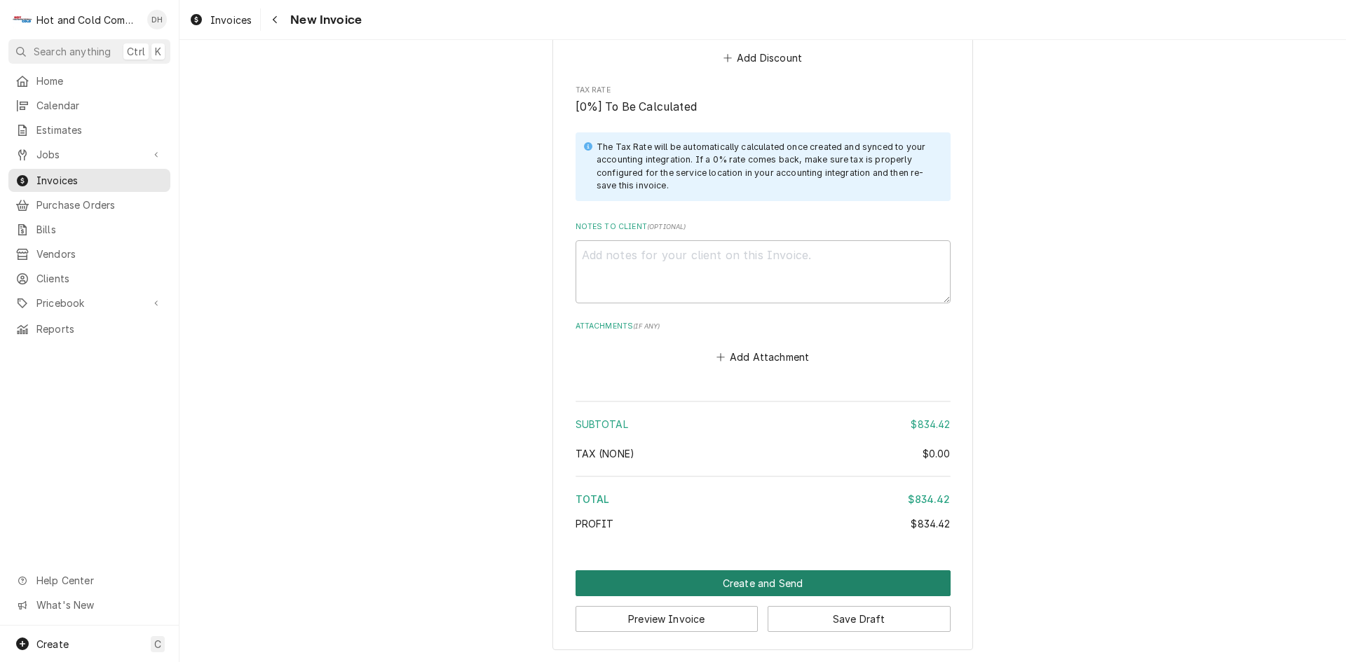
click at [774, 583] on button "Create and Send" at bounding box center [762, 584] width 375 height 26
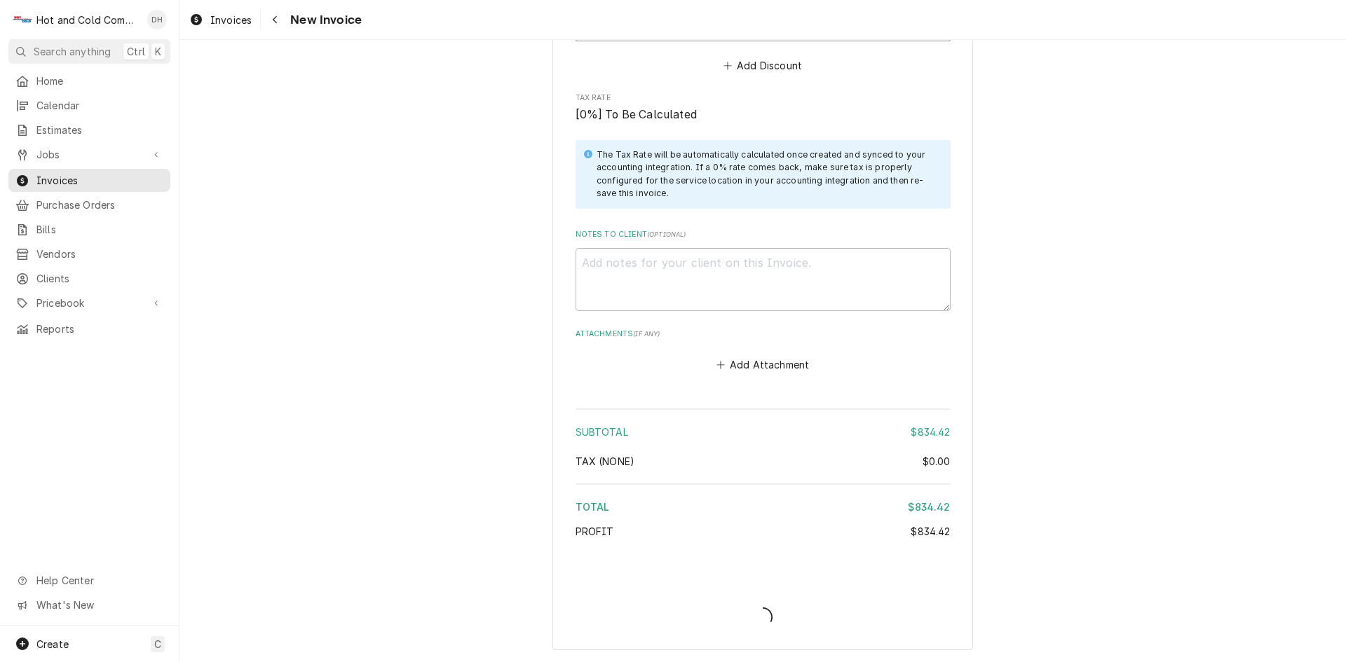
scroll to position [1798, 0]
type textarea "x"
